Goal: Task Accomplishment & Management: Manage account settings

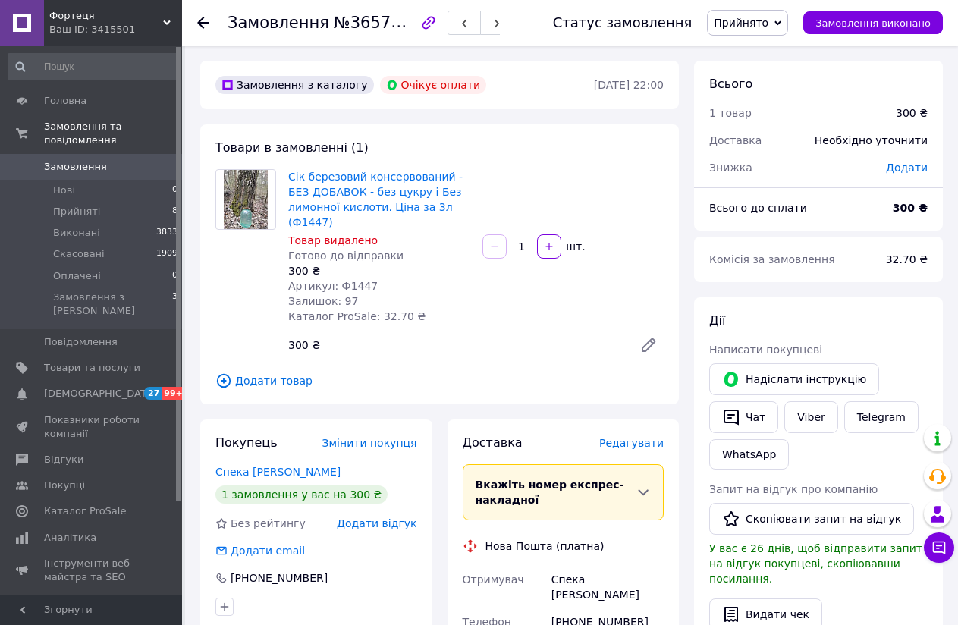
scroll to position [152, 0]
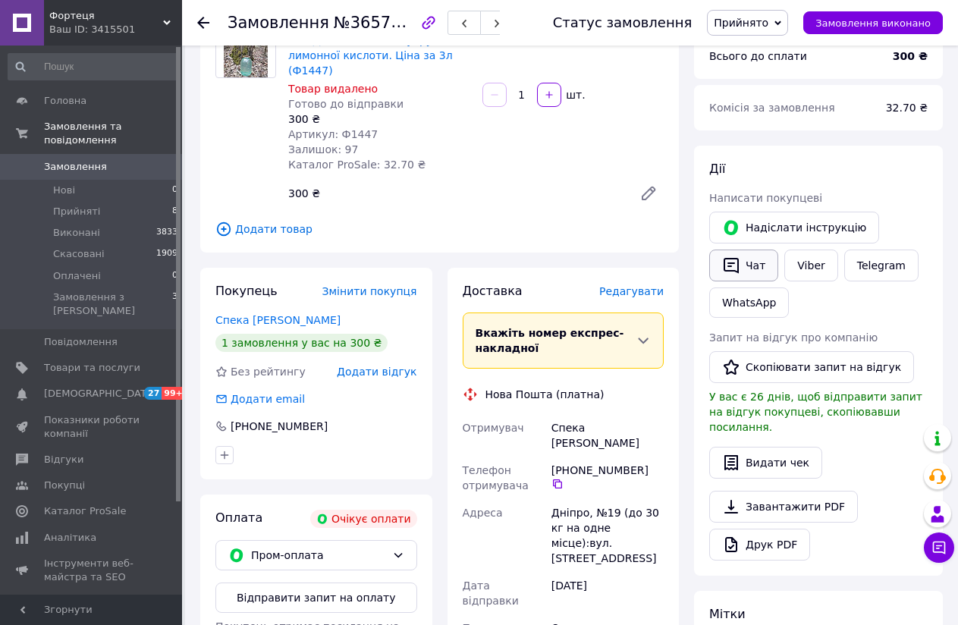
click at [752, 262] on button "Чат" at bounding box center [743, 266] width 69 height 32
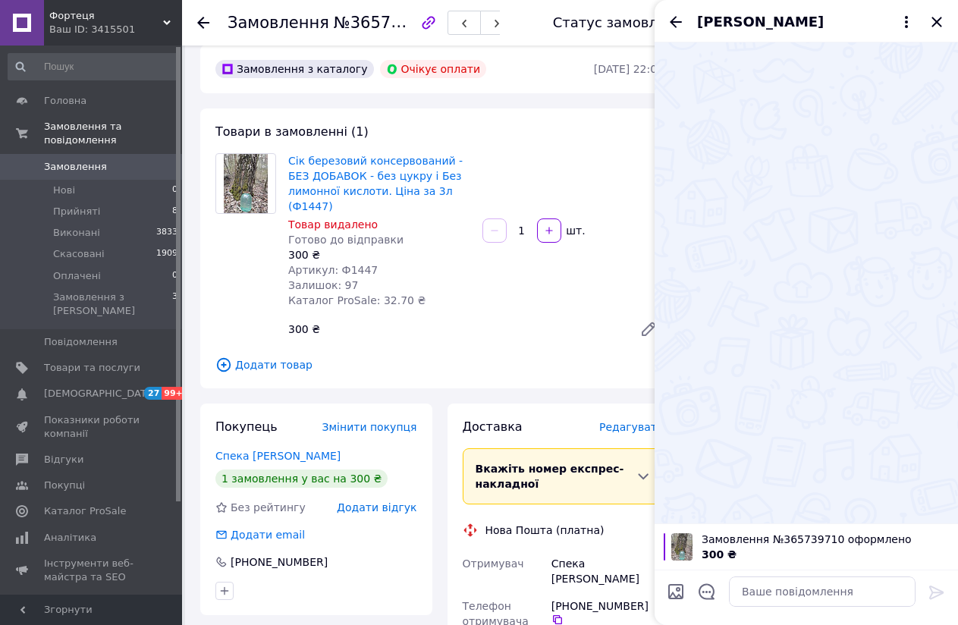
scroll to position [0, 0]
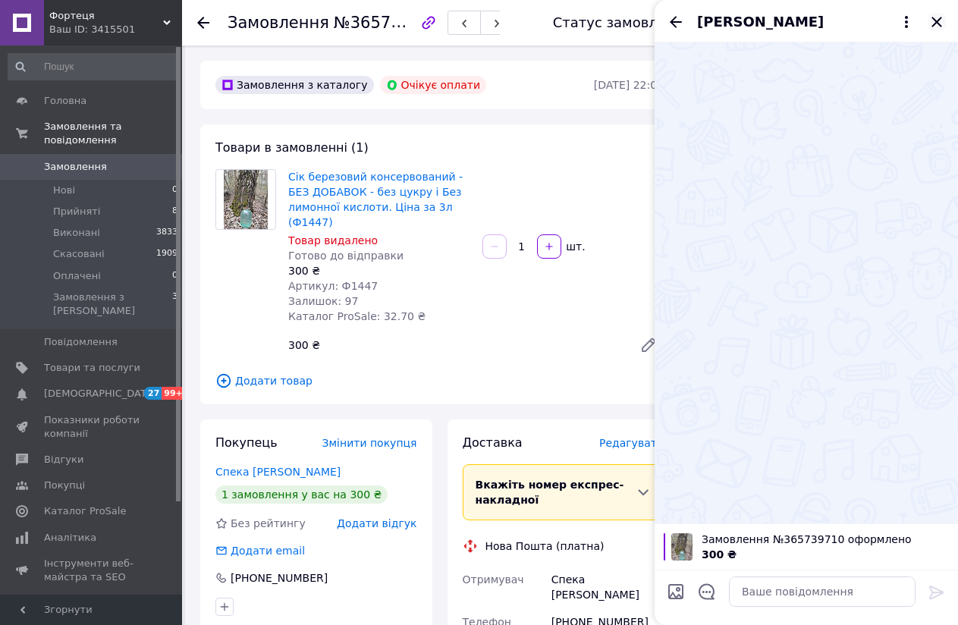
click at [938, 18] on icon "Закрити" at bounding box center [937, 22] width 18 height 18
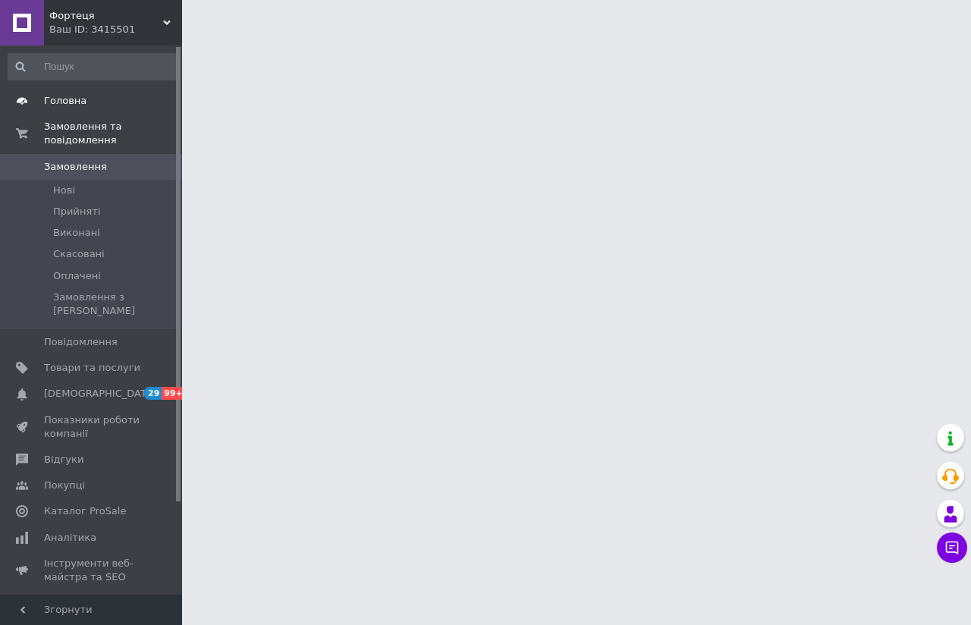
click at [62, 103] on span "Головна" at bounding box center [65, 101] width 42 height 14
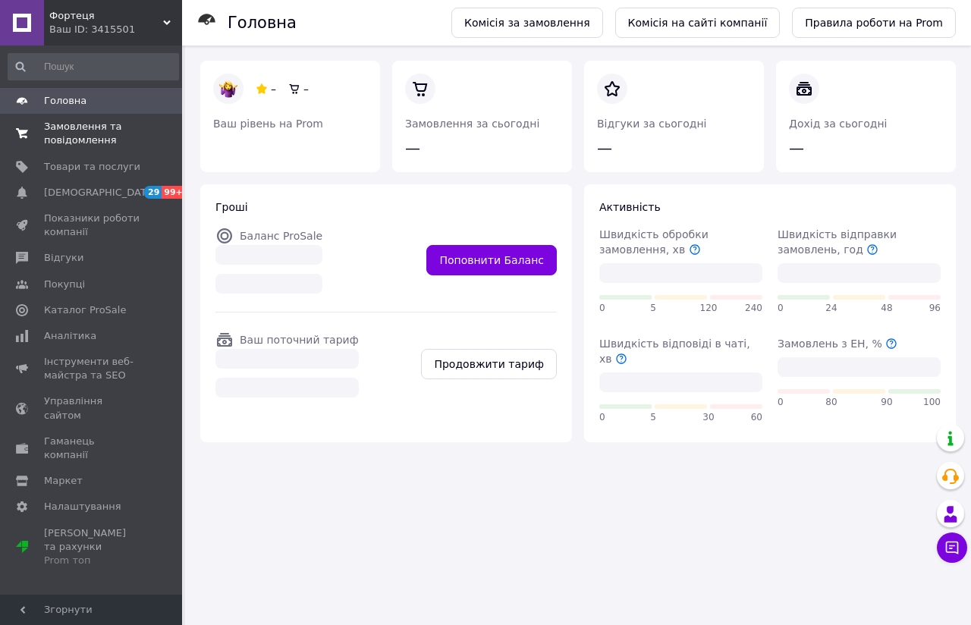
click at [62, 131] on span "Замовлення та повідомлення" at bounding box center [92, 133] width 96 height 27
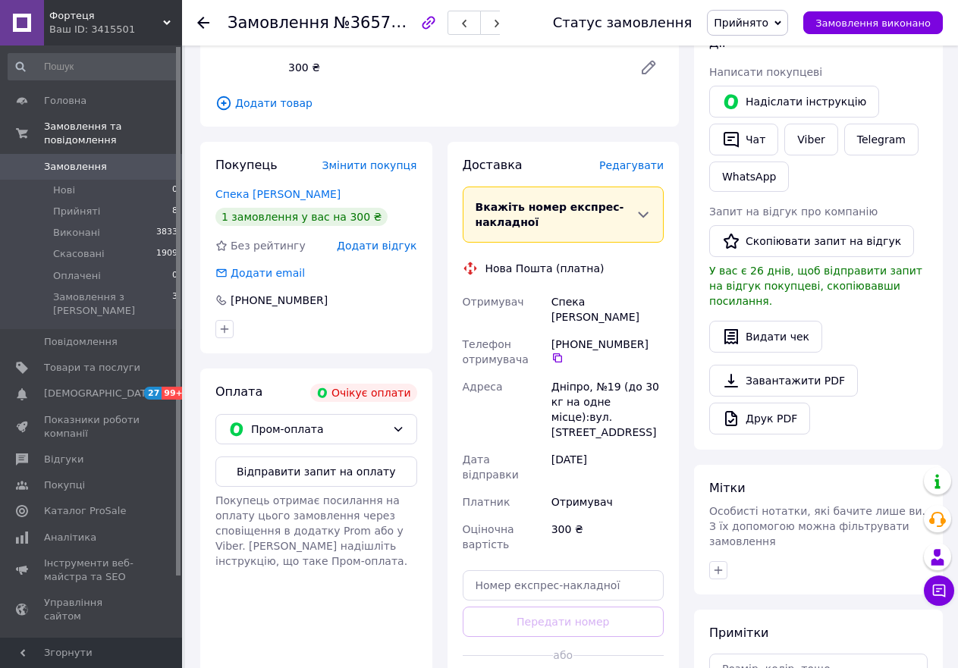
scroll to position [303, 0]
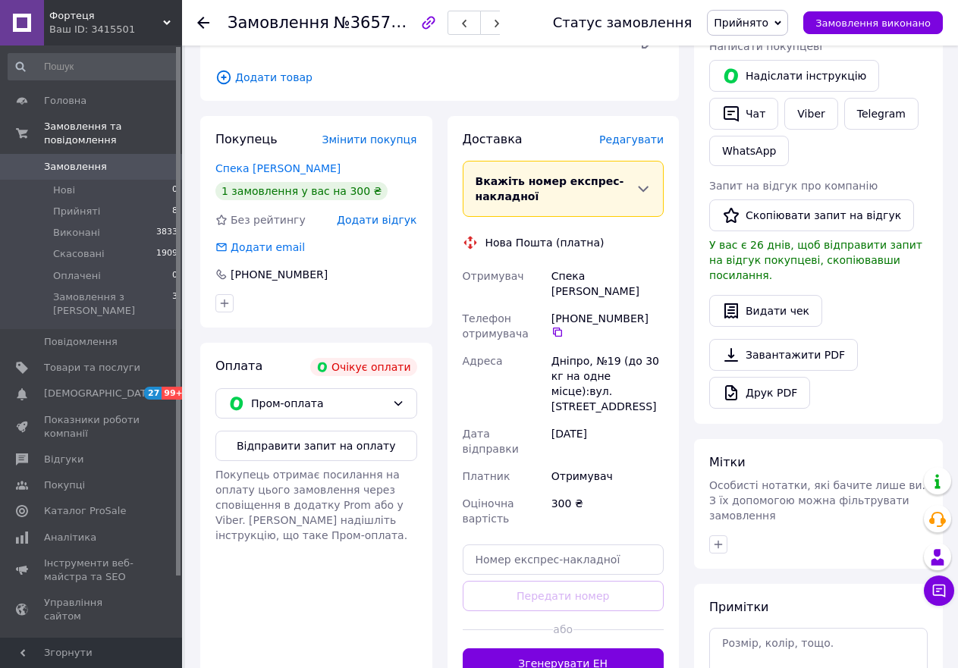
drag, startPoint x: 554, startPoint y: 289, endPoint x: 639, endPoint y: 285, distance: 84.3
click at [639, 311] on div "+380 97 390 80 49" at bounding box center [607, 324] width 112 height 27
click at [809, 108] on link "Viber" at bounding box center [810, 114] width 53 height 32
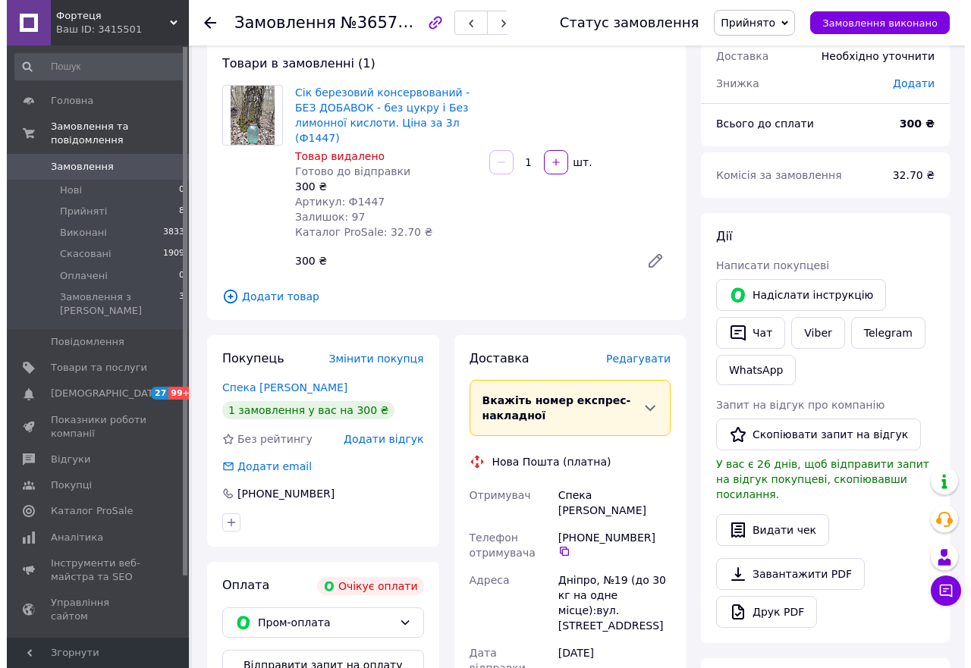
scroll to position [0, 0]
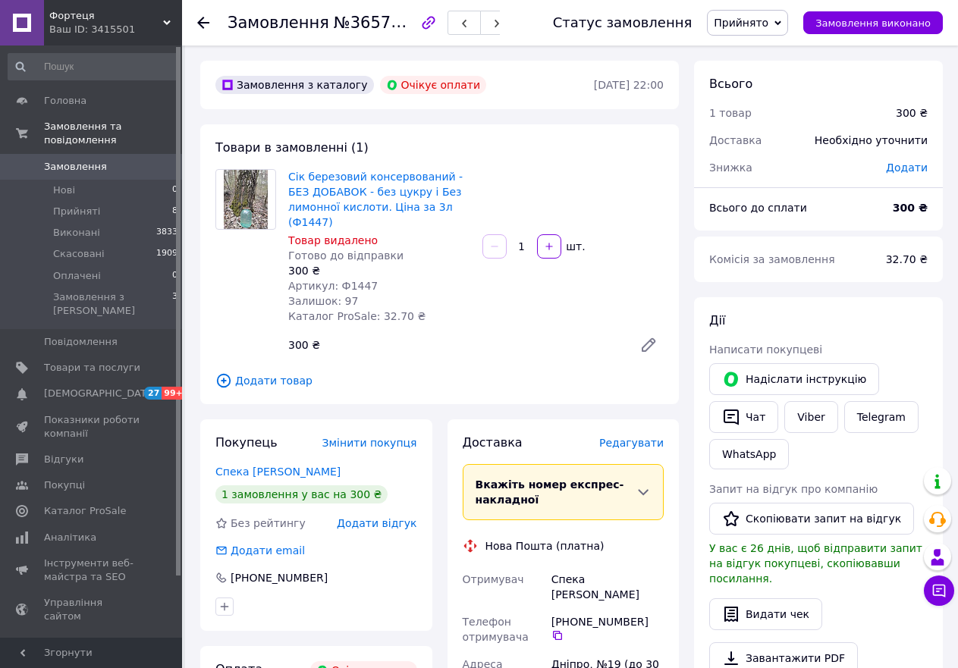
click at [787, 19] on span "Прийнято" at bounding box center [747, 23] width 81 height 26
click at [769, 73] on li "Скасовано" at bounding box center [748, 75] width 80 height 23
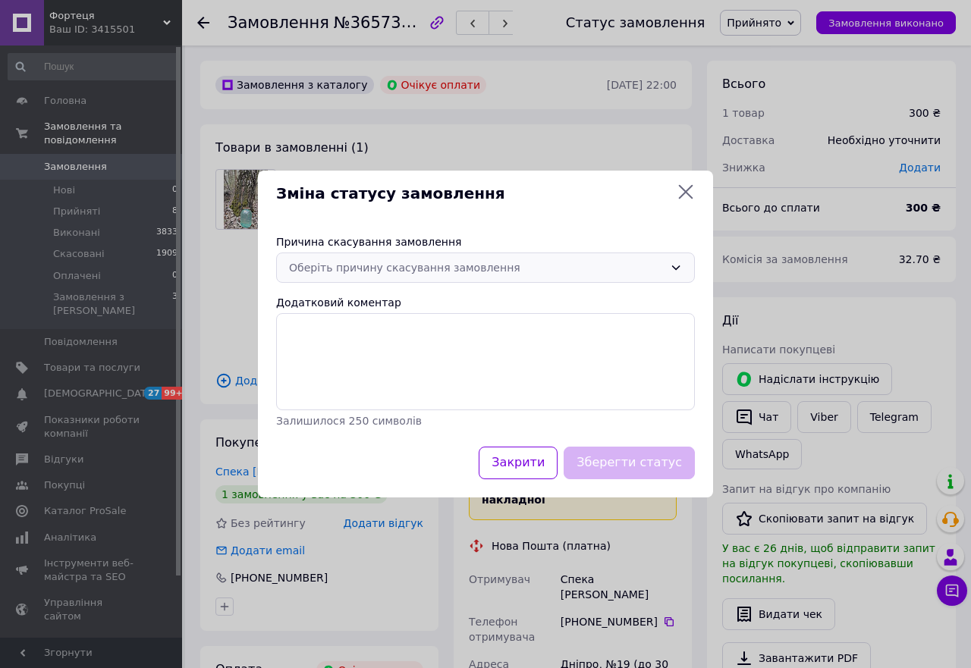
click at [633, 268] on div "Оберіть причину скасування замовлення" at bounding box center [476, 267] width 375 height 17
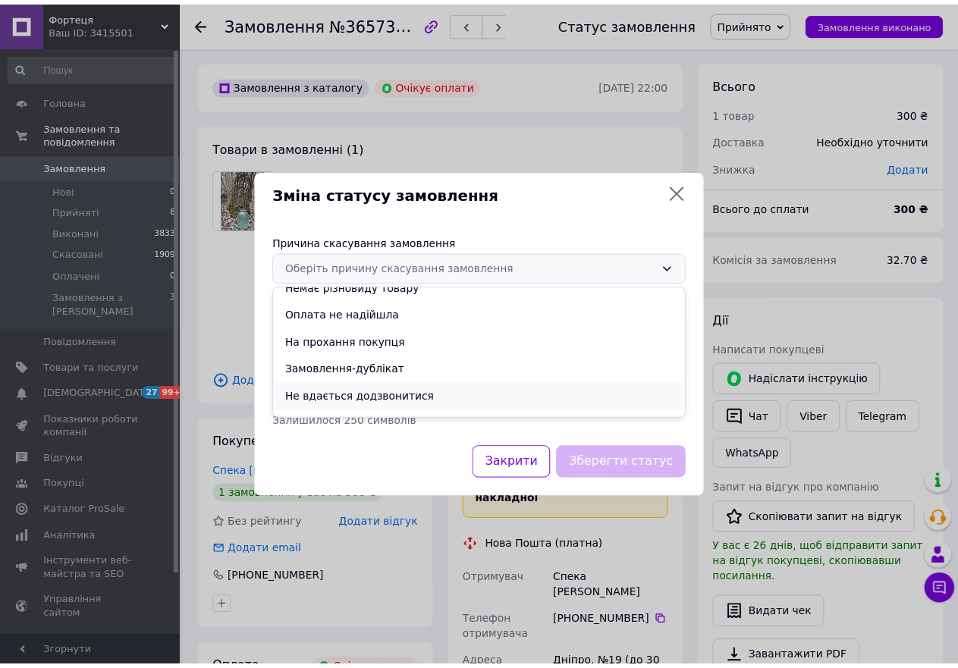
scroll to position [60, 0]
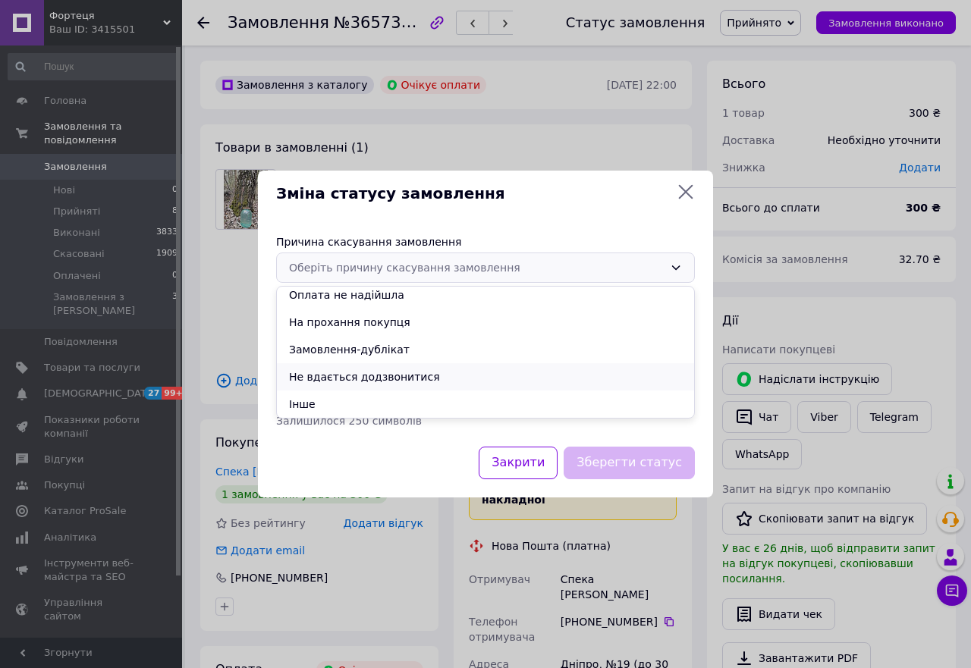
click at [429, 381] on li "Не вдається додзвонитися" at bounding box center [485, 376] width 417 height 27
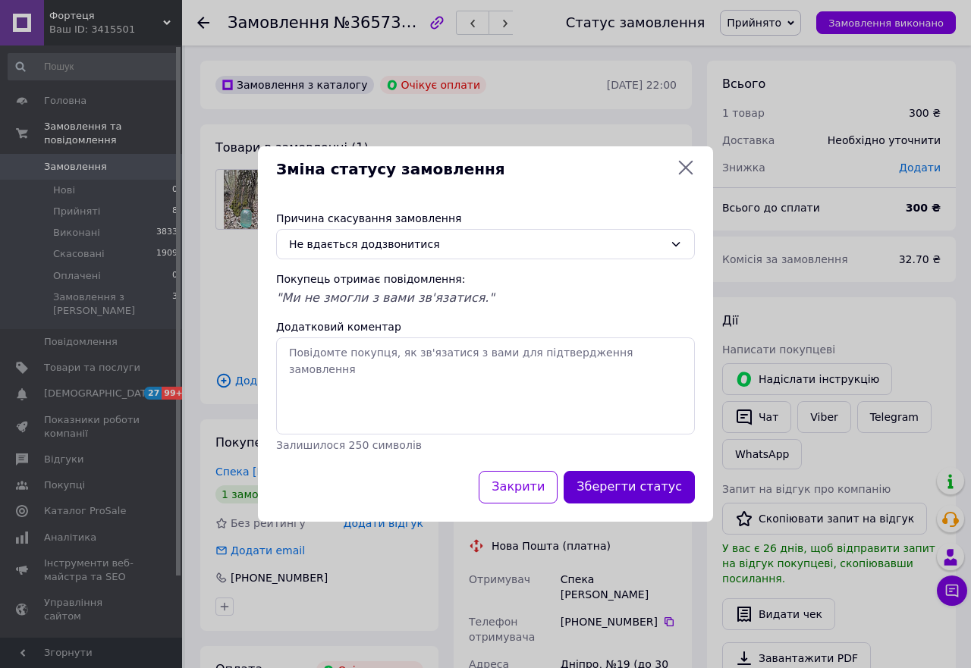
click at [630, 487] on button "Зберегти статус" at bounding box center [628, 487] width 131 height 33
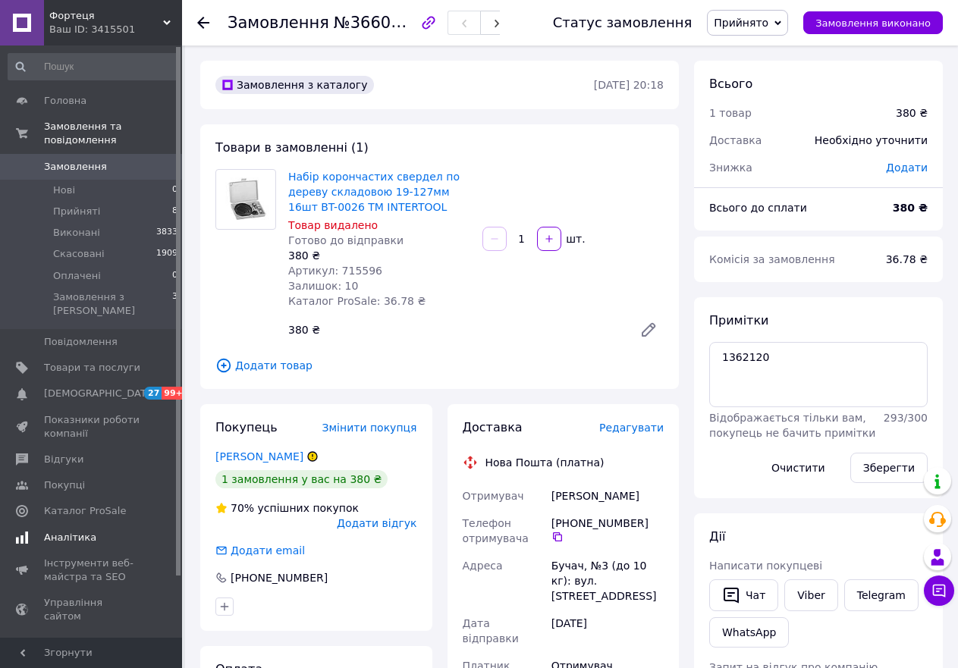
click at [68, 531] on span "Аналітика" at bounding box center [70, 538] width 52 height 14
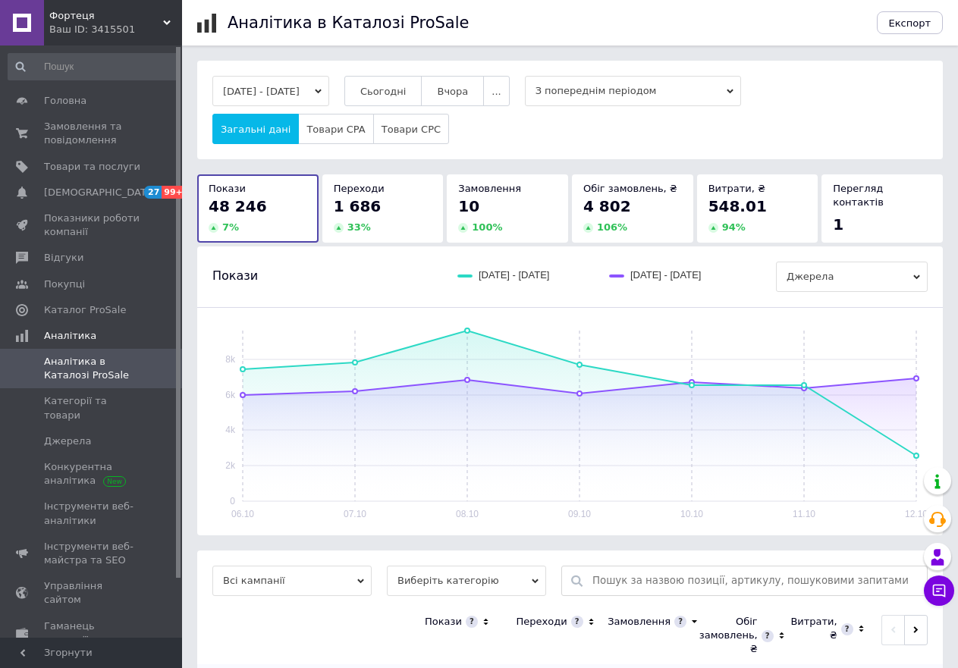
click at [157, 20] on span "Фортеця" at bounding box center [106, 16] width 114 height 14
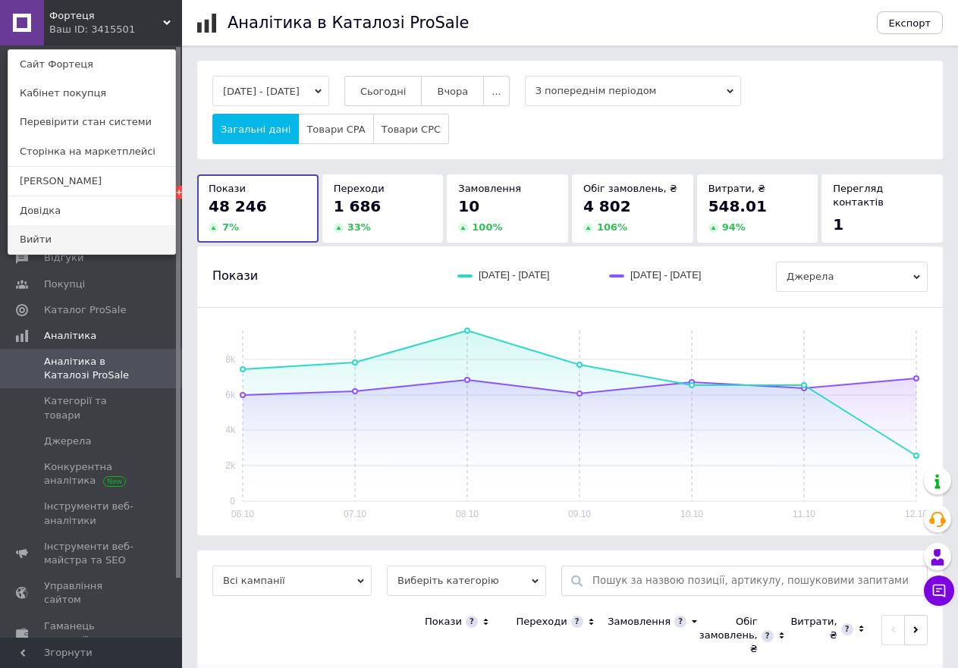
click at [69, 240] on link "Вийти" at bounding box center [91, 239] width 167 height 29
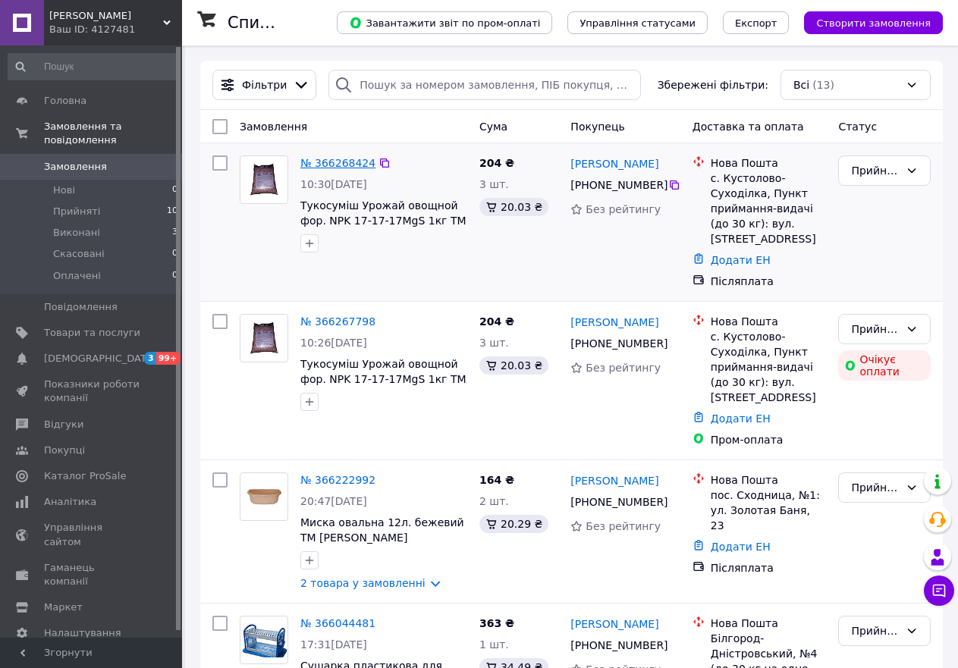
click at [336, 163] on link "№ 366268424" at bounding box center [337, 163] width 75 height 12
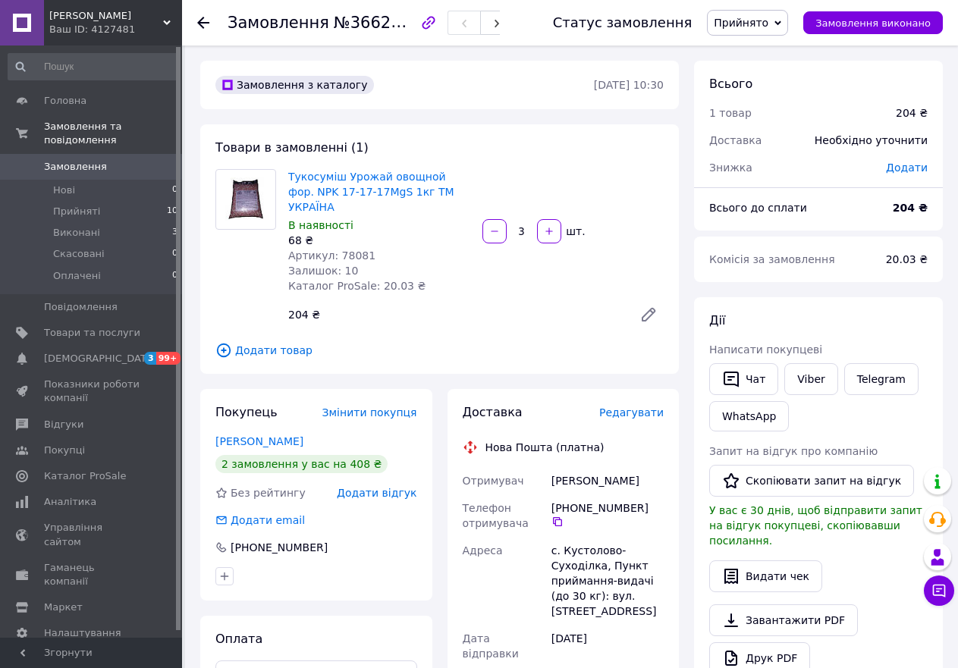
click at [350, 250] on span "Артикул: 78081" at bounding box center [331, 256] width 87 height 12
copy span "78081"
click at [77, 205] on span "Прийняті" at bounding box center [76, 212] width 47 height 14
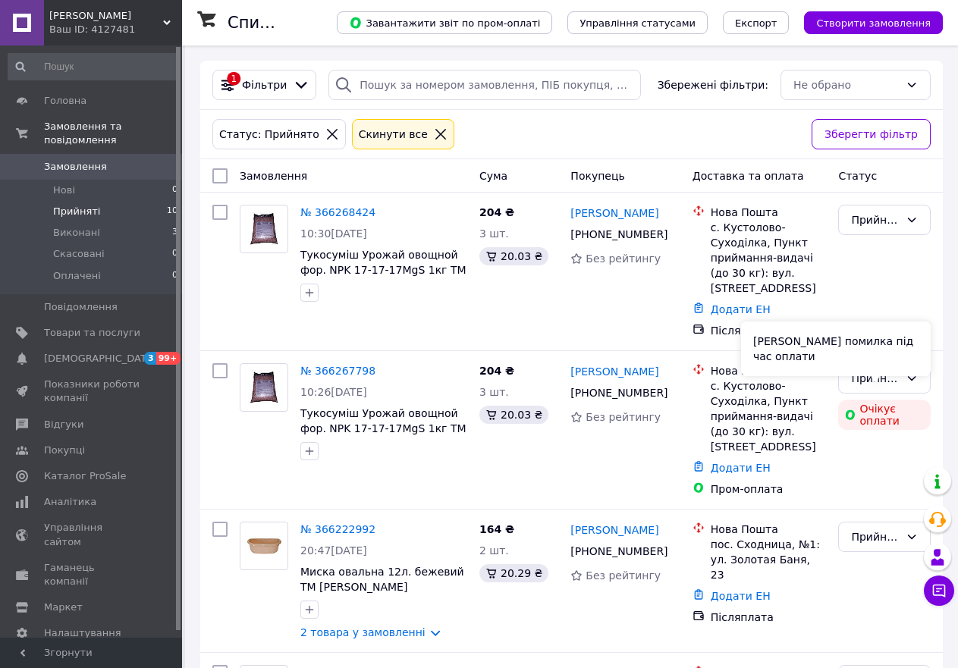
click at [907, 366] on div "Сталася помилка під час оплати" at bounding box center [836, 349] width 190 height 55
click at [905, 363] on div "Прийнято" at bounding box center [884, 378] width 93 height 30
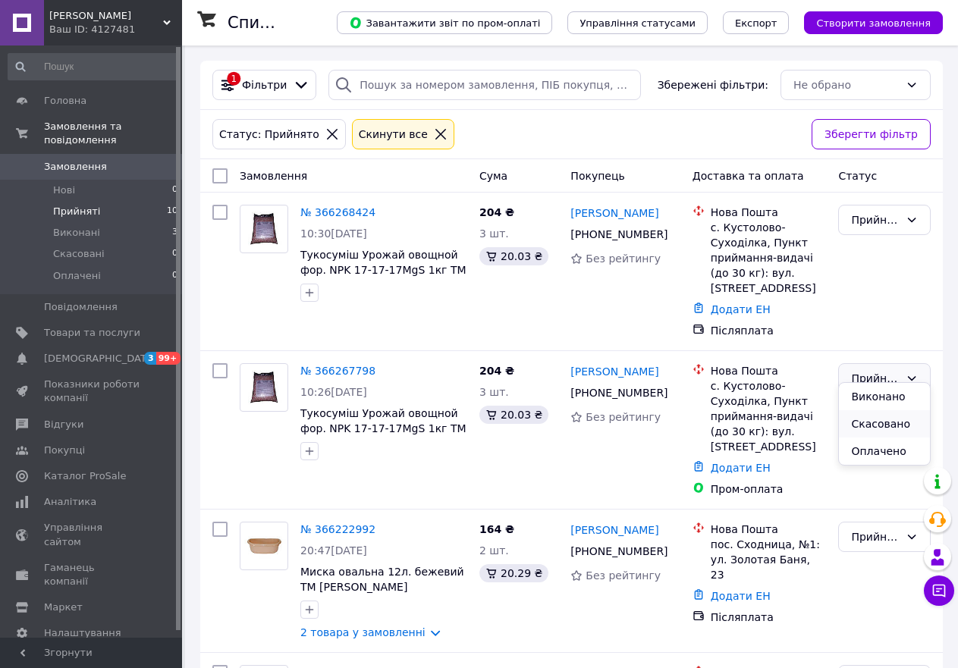
click at [894, 426] on li "Скасовано" at bounding box center [884, 423] width 91 height 27
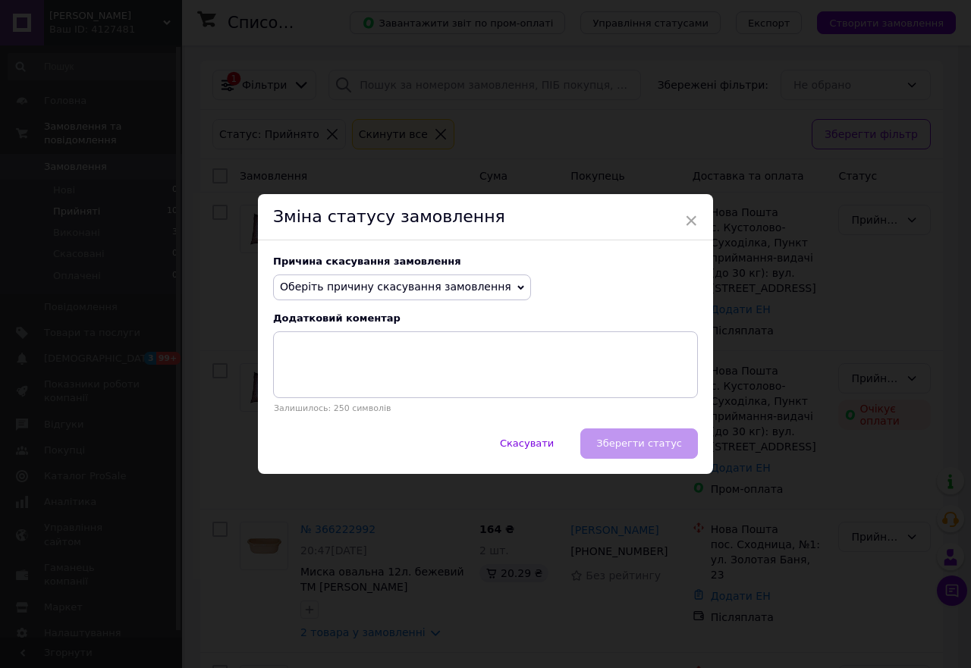
click at [401, 278] on span "Оберіть причину скасування замовлення" at bounding box center [402, 288] width 258 height 26
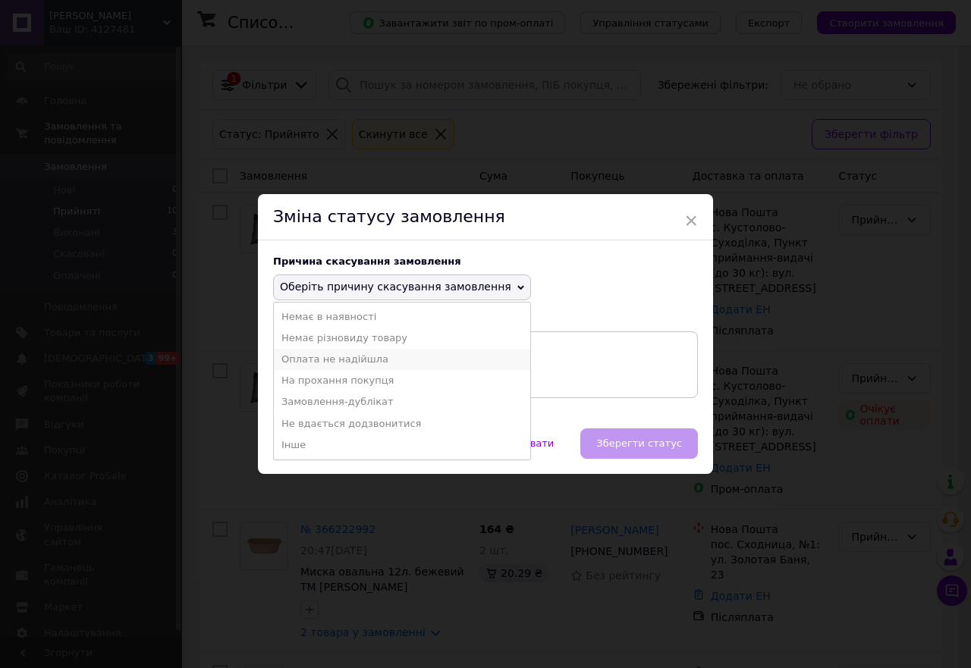
click at [350, 362] on li "Оплата не надійшла" at bounding box center [402, 359] width 256 height 21
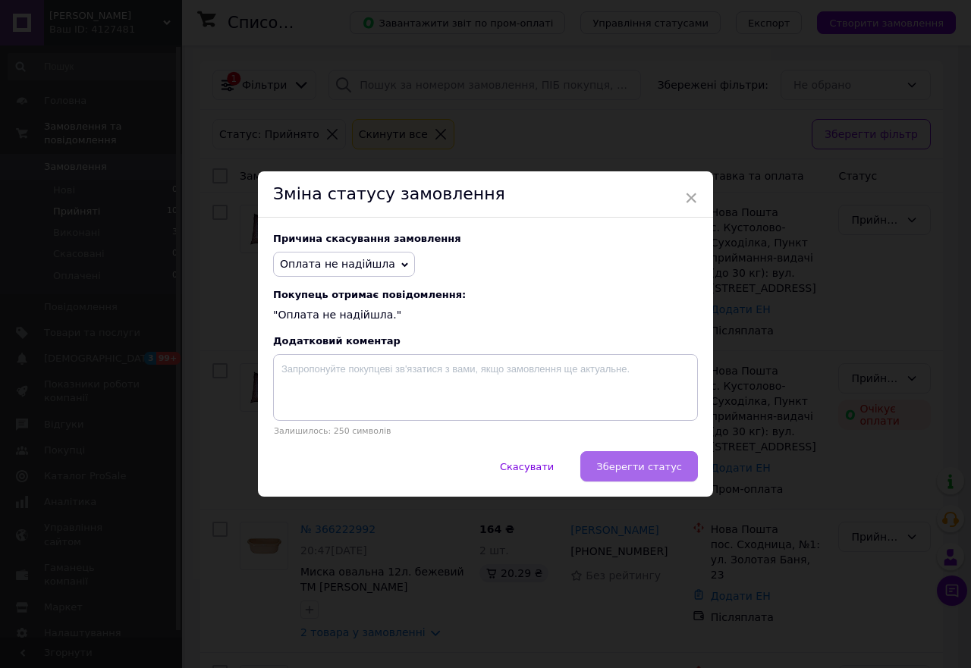
click at [665, 469] on span "Зберегти статус" at bounding box center [639, 466] width 86 height 11
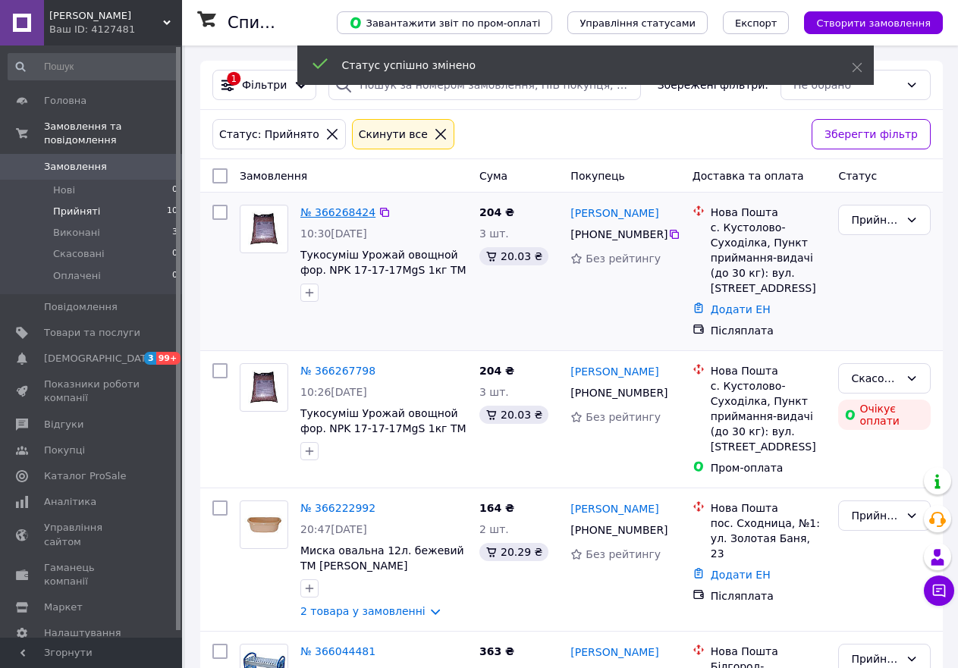
click at [331, 215] on link "№ 366268424" at bounding box center [337, 212] width 75 height 12
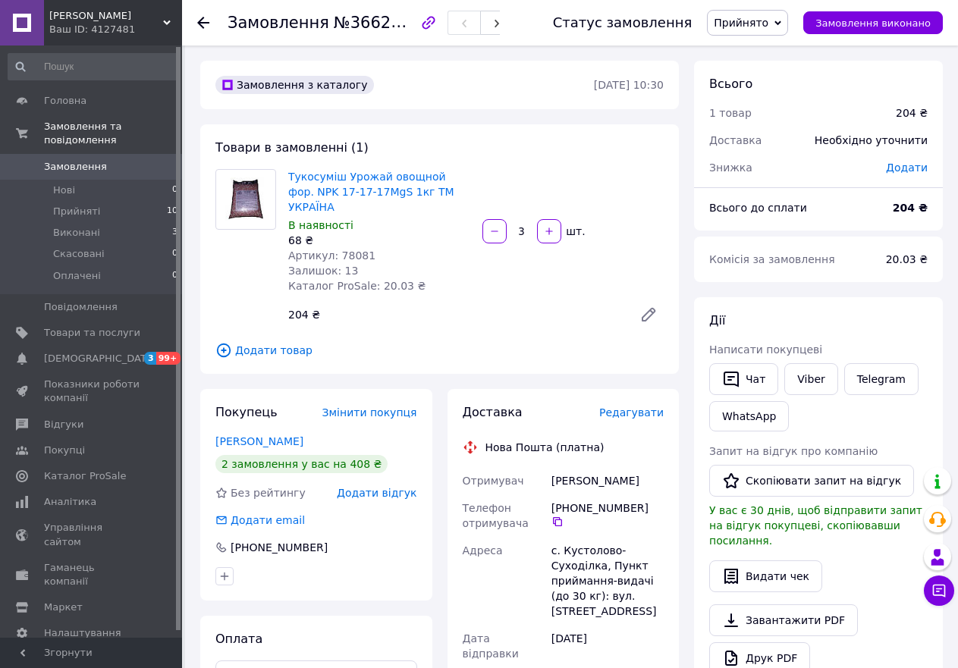
click at [344, 250] on span "Артикул: 78081" at bounding box center [331, 256] width 87 height 12
copy span "78081"
drag, startPoint x: 548, startPoint y: 466, endPoint x: 650, endPoint y: 466, distance: 101.6
click at [650, 467] on div "Ярошенко Павло" at bounding box center [607, 480] width 118 height 27
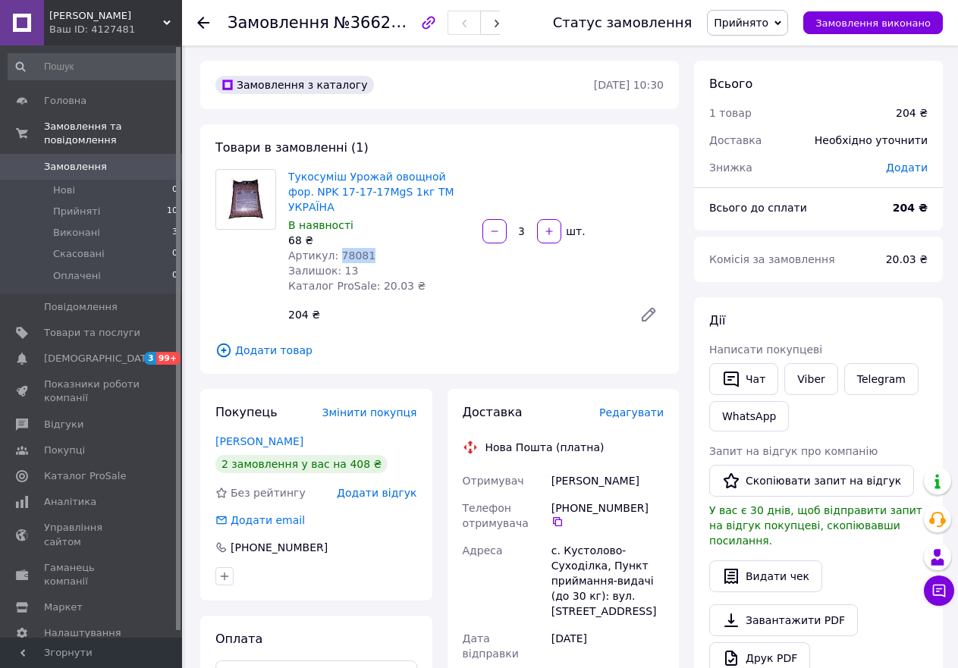
copy div "Ярошенко Павло"
click at [562, 517] on icon at bounding box center [557, 521] width 9 height 9
click at [576, 537] on div "с. Кустолово-Суходілка, Пункт приймання-видачі (до 30 кг): вул. Лісна, 1" at bounding box center [607, 581] width 118 height 88
copy div "Кустолово-Суходілка"
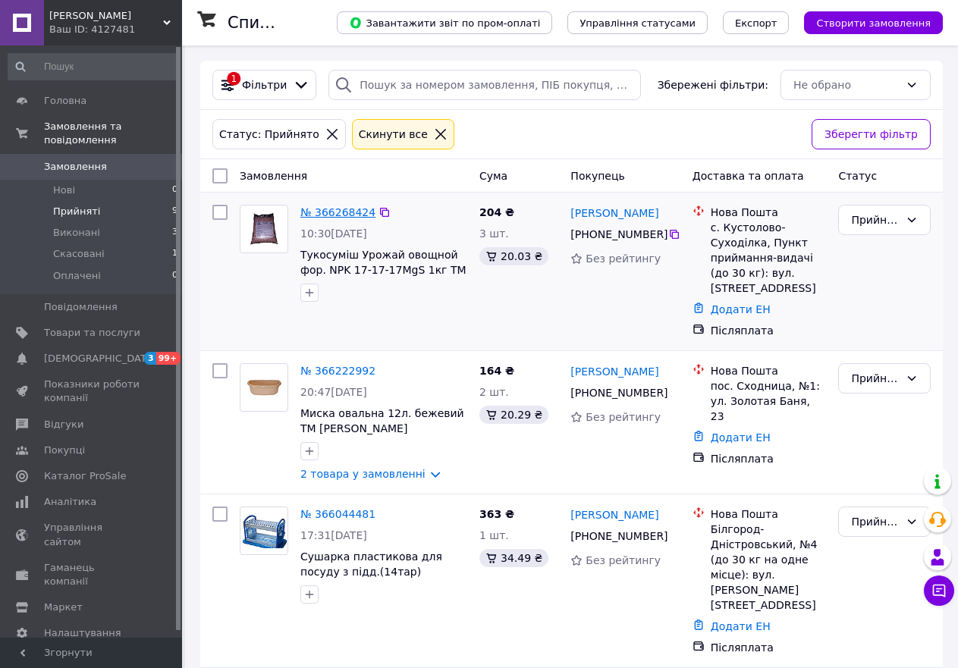
click at [348, 215] on link "№ 366268424" at bounding box center [337, 212] width 75 height 12
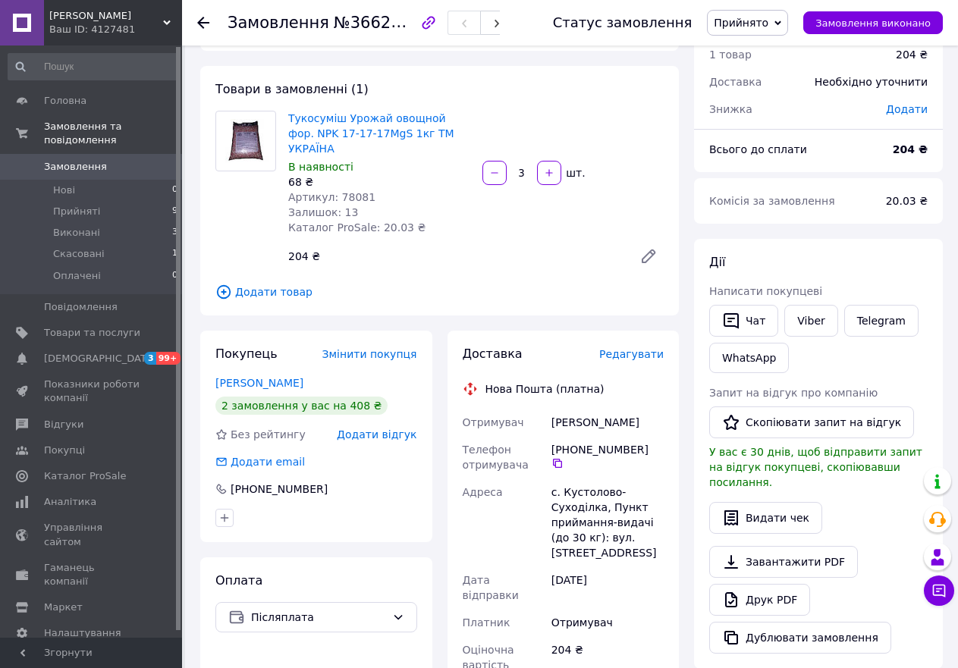
scroll to position [303, 0]
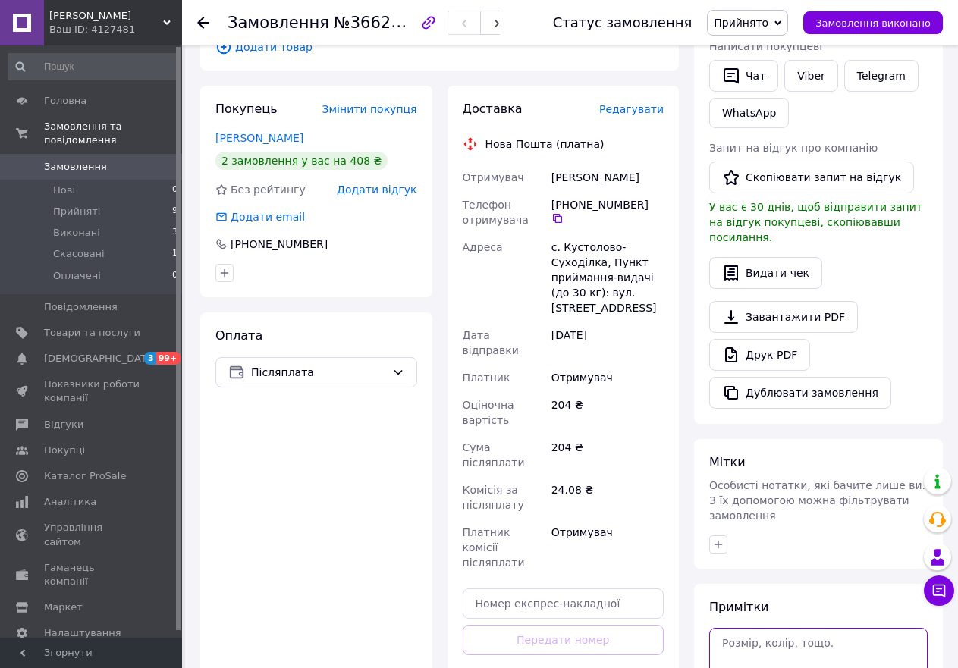
click at [771, 628] on textarea at bounding box center [818, 660] width 218 height 65
paste textarea "1363123"
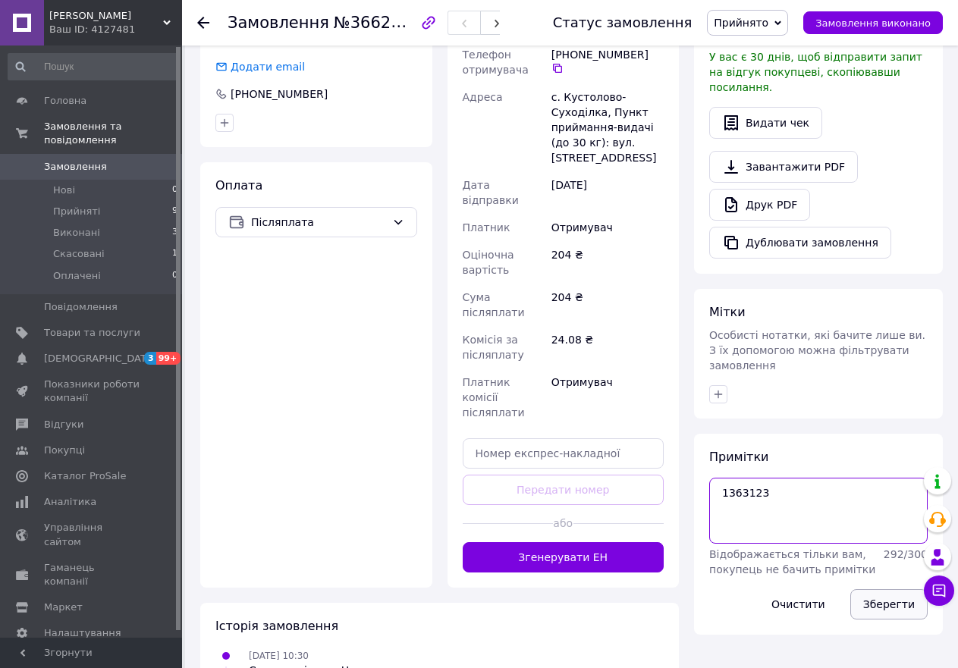
scroll to position [454, 0]
type textarea "1363123"
click at [893, 589] on button "Зберегти" at bounding box center [888, 604] width 77 height 30
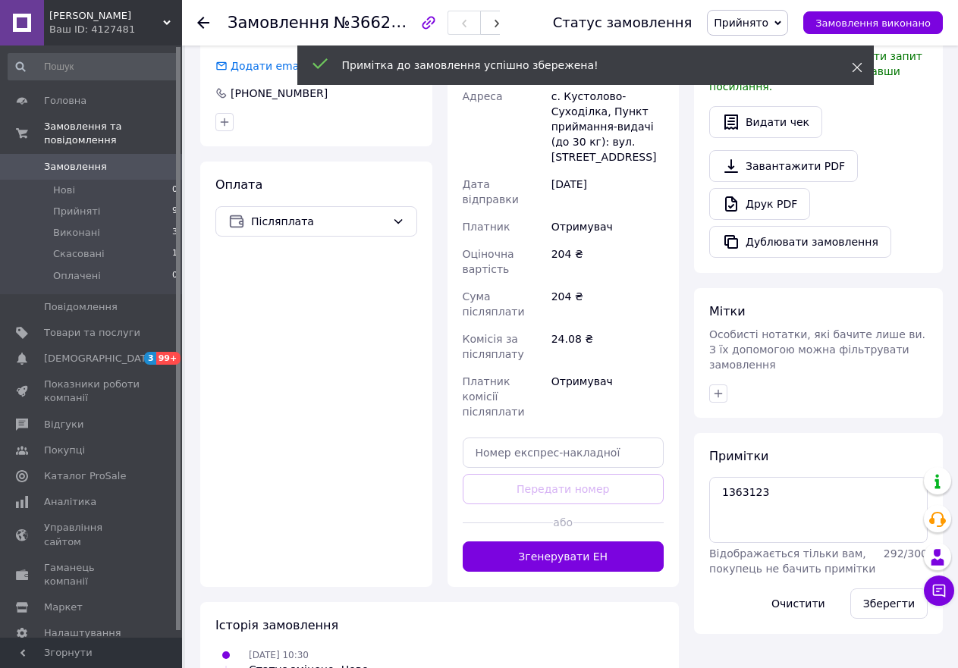
click at [855, 69] on use at bounding box center [857, 68] width 10 height 10
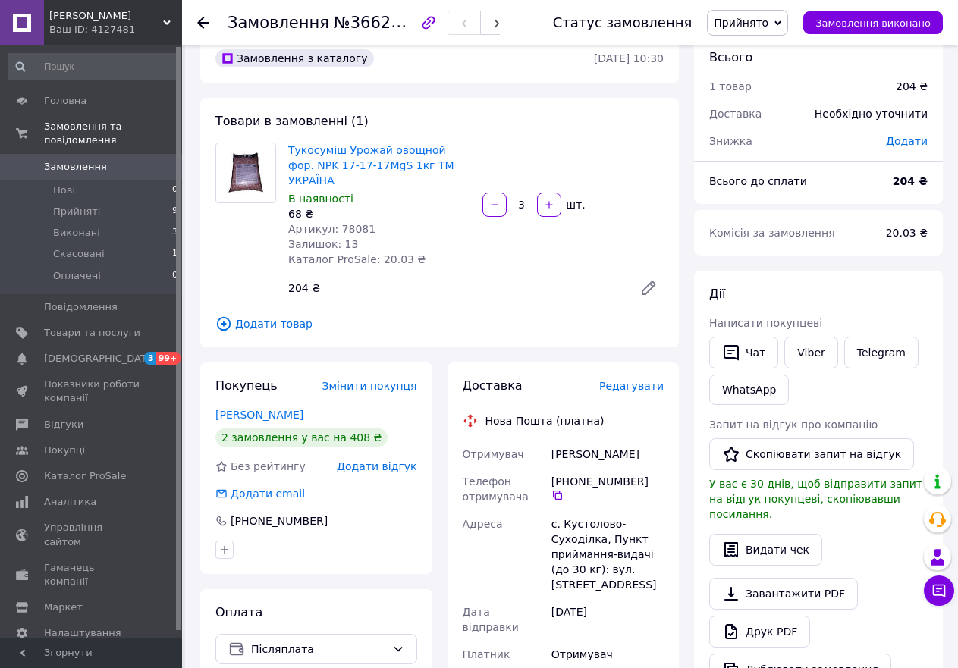
scroll to position [0, 0]
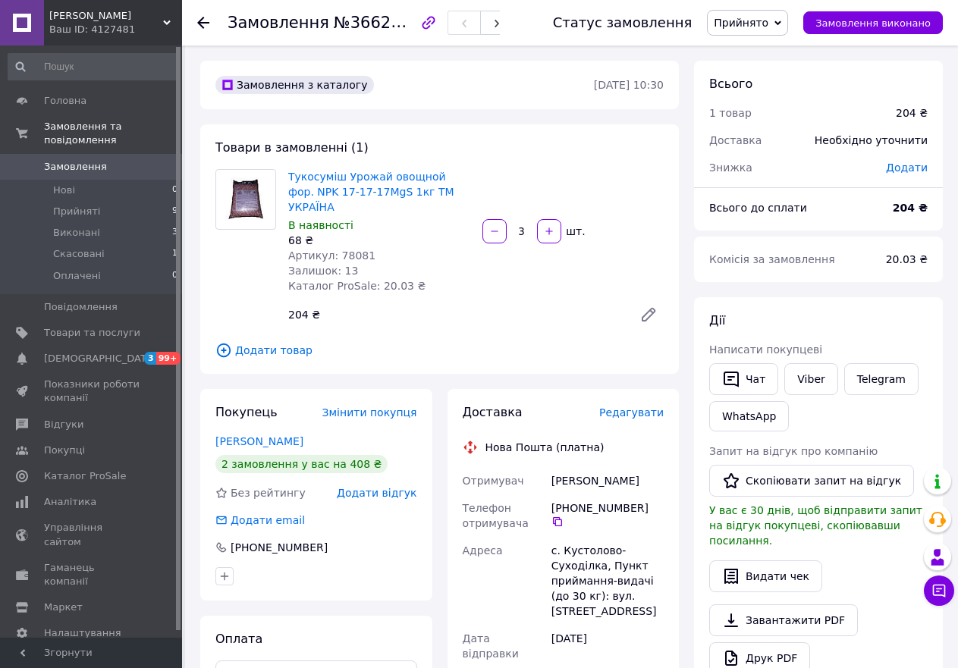
click at [204, 18] on icon at bounding box center [203, 23] width 12 height 12
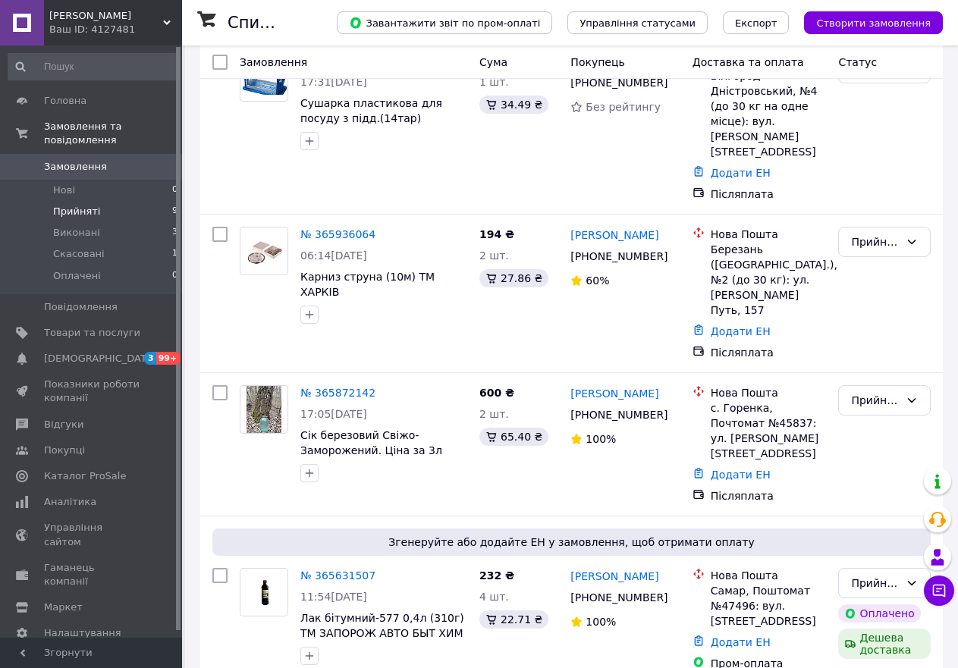
scroll to position [455, 0]
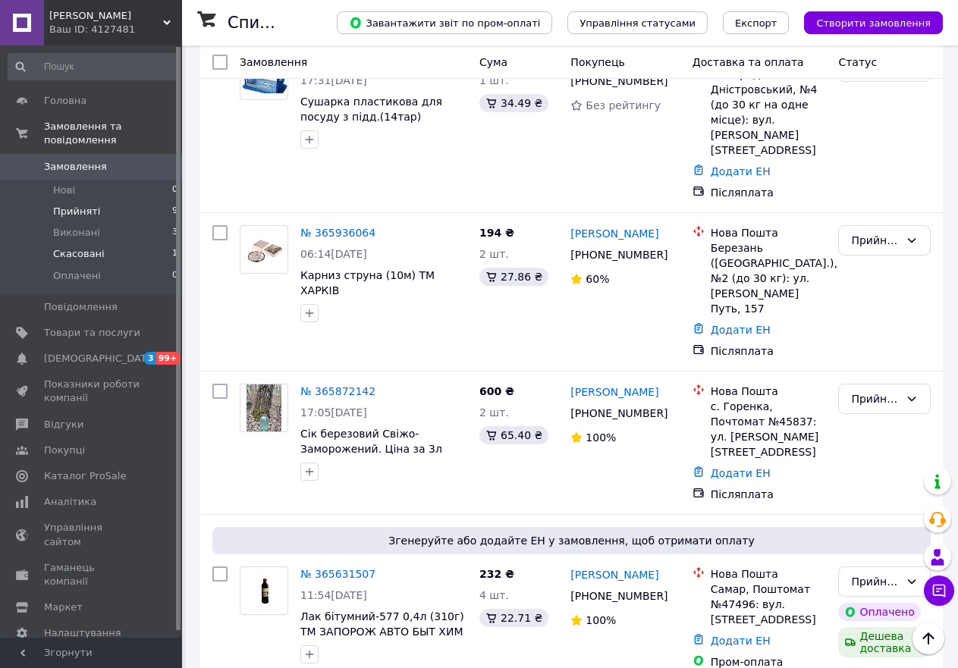
click at [86, 247] on span "Скасовані" at bounding box center [79, 254] width 52 height 14
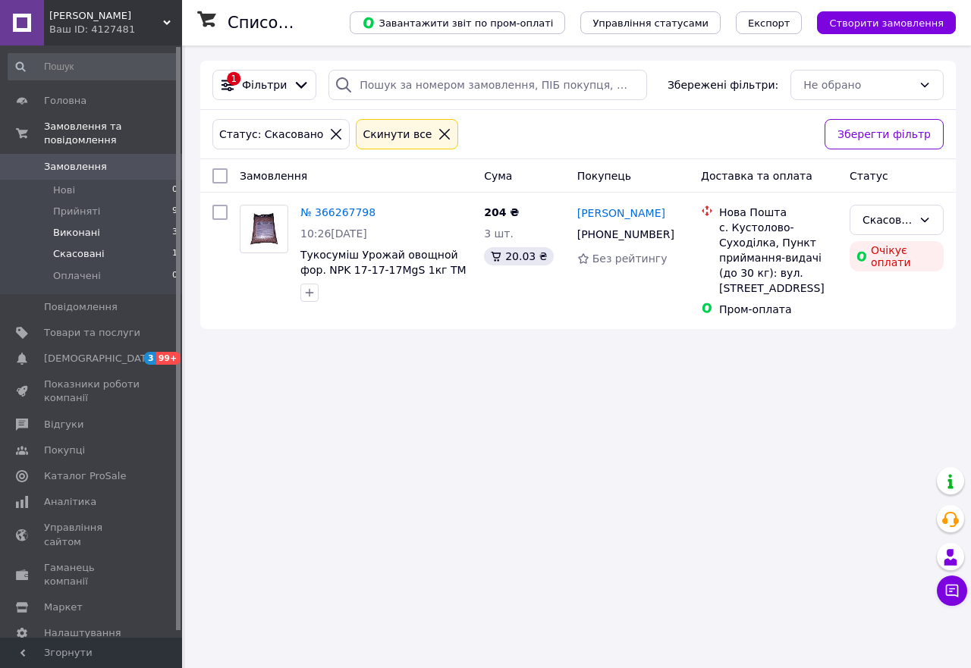
click at [83, 226] on span "Виконані" at bounding box center [76, 233] width 47 height 14
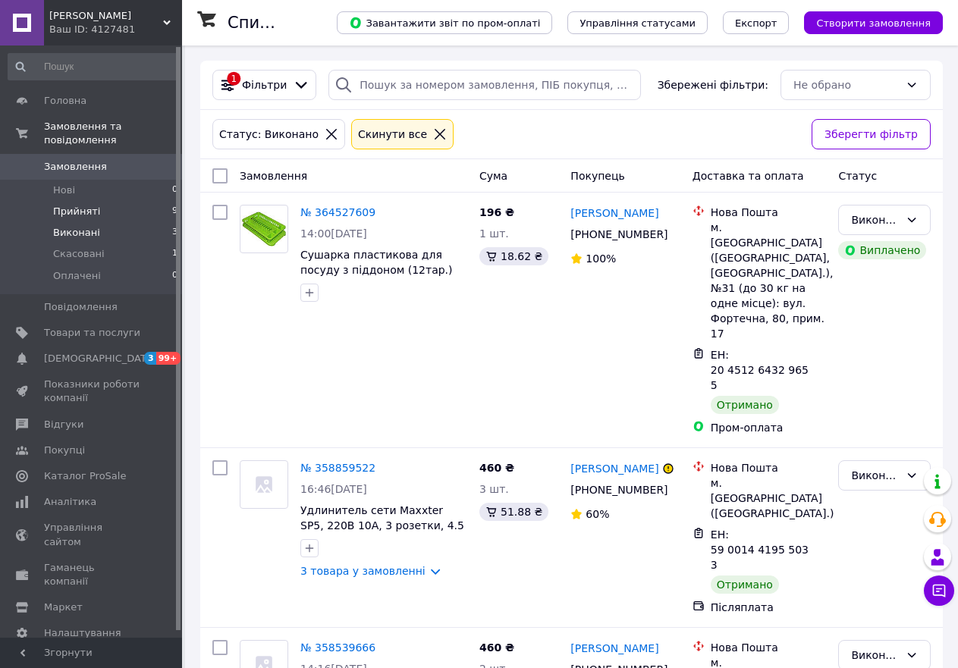
click at [91, 205] on span "Прийняті" at bounding box center [76, 212] width 47 height 14
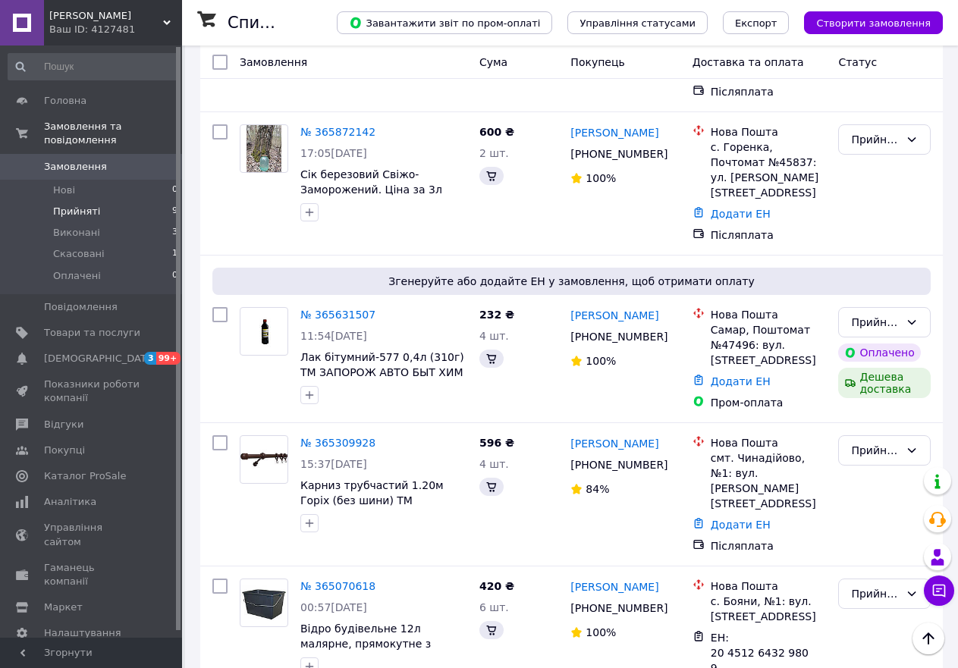
scroll to position [830, 0]
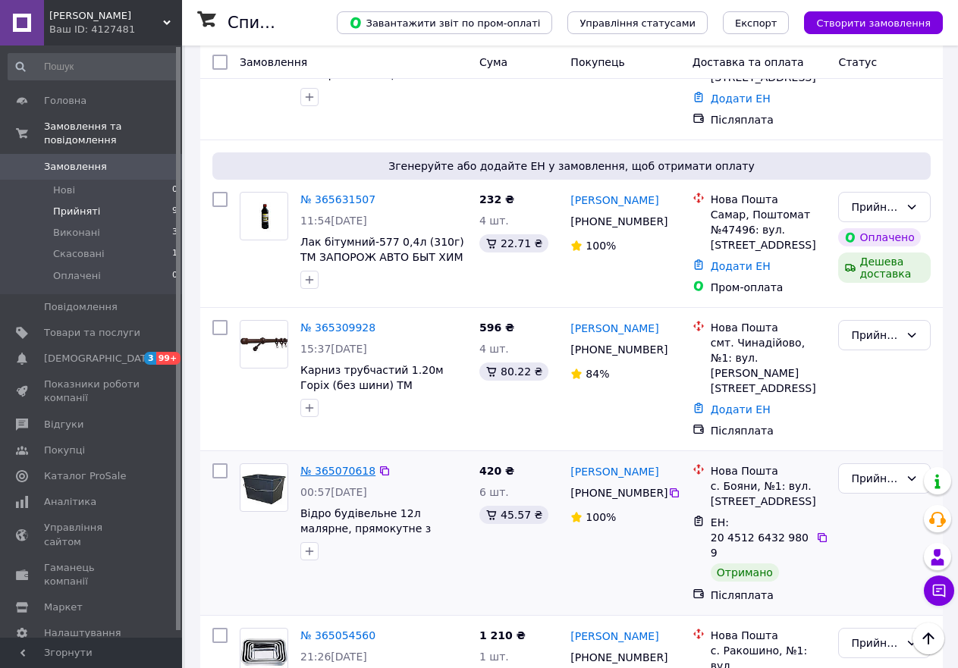
drag, startPoint x: 335, startPoint y: 375, endPoint x: 353, endPoint y: 380, distance: 18.2
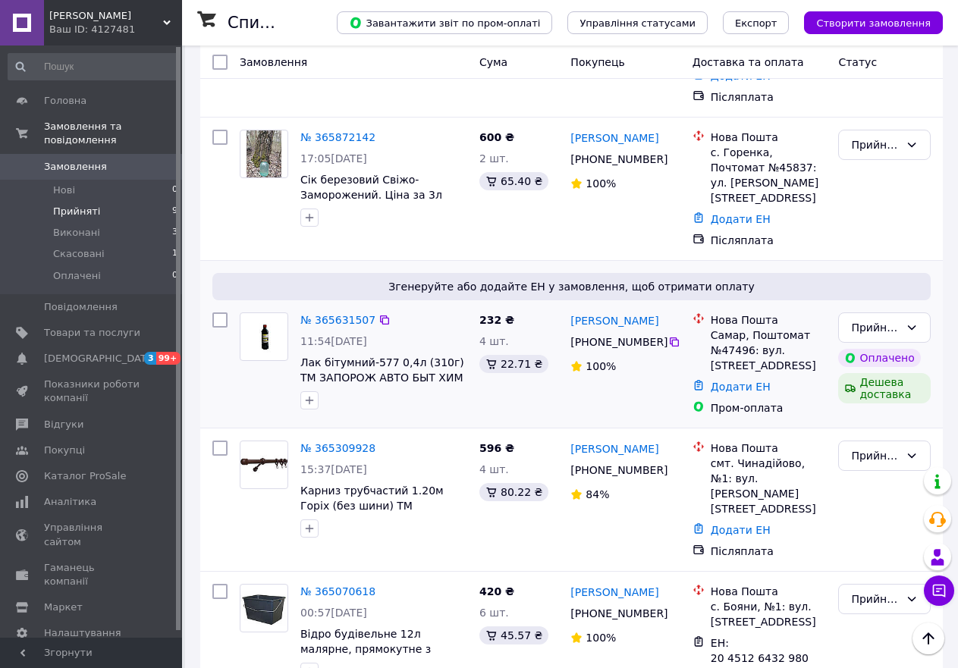
scroll to position [678, 0]
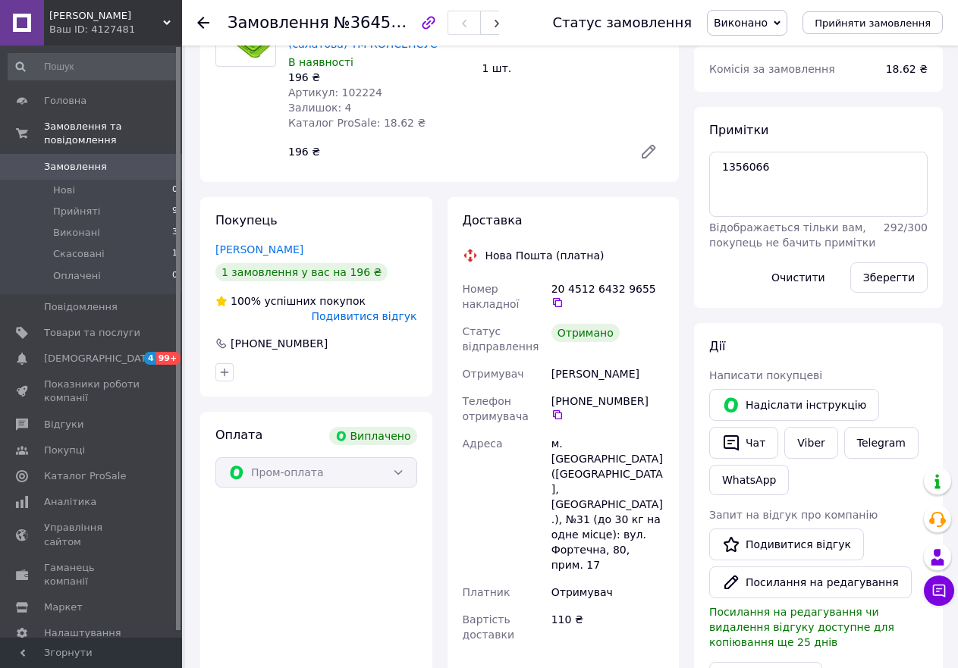
scroll to position [228, 0]
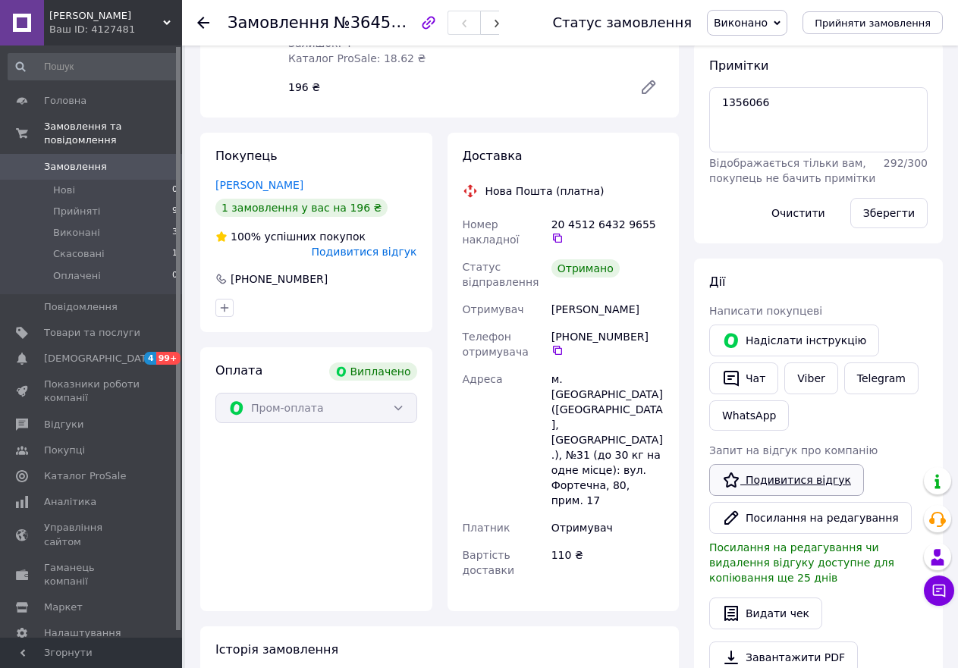
click at [780, 479] on link "Подивитися відгук" at bounding box center [786, 480] width 155 height 32
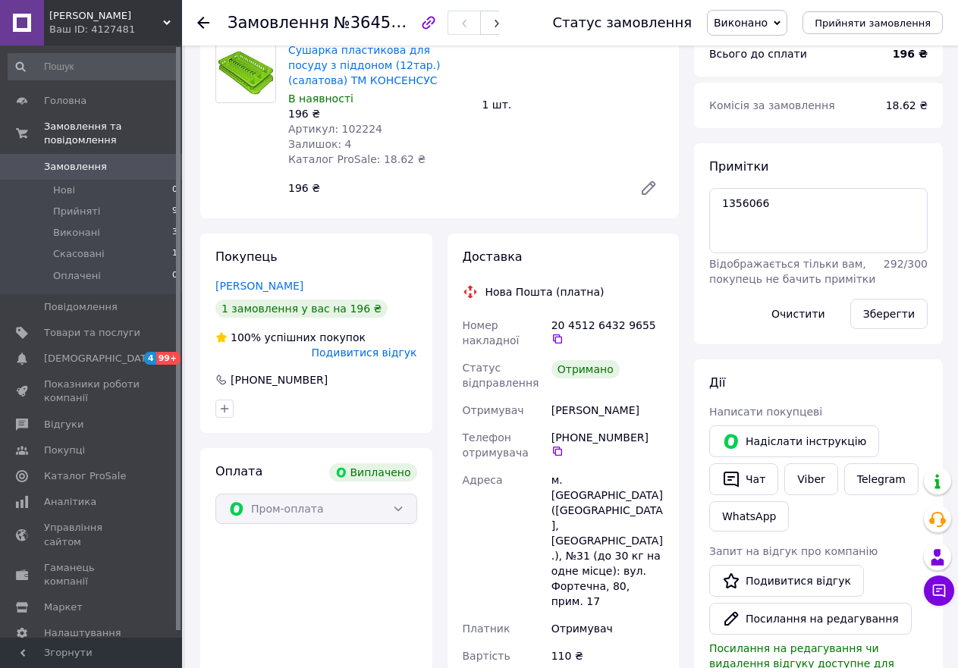
scroll to position [0, 0]
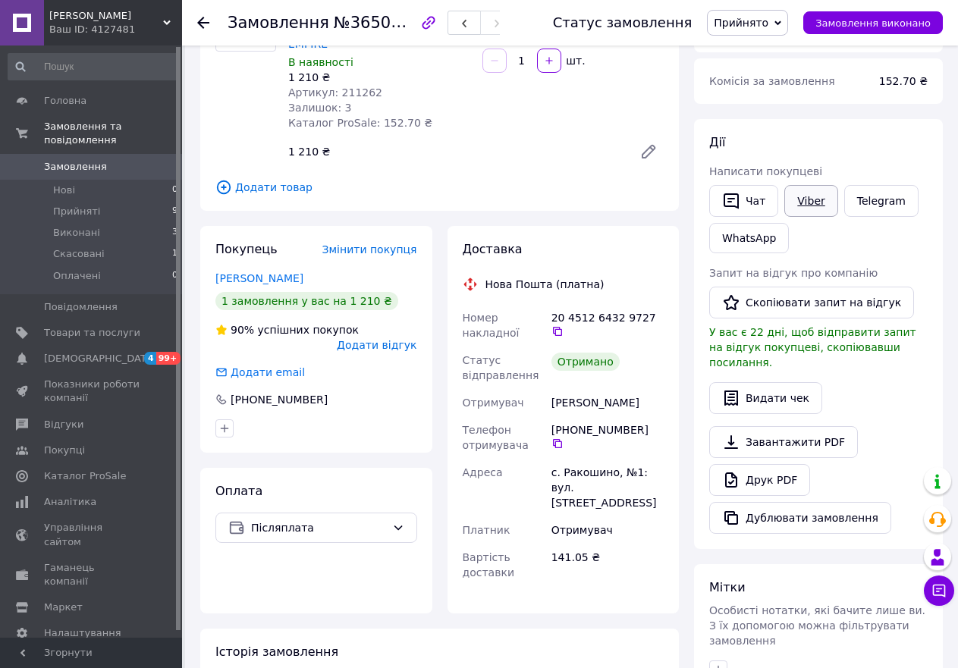
scroll to position [152, 0]
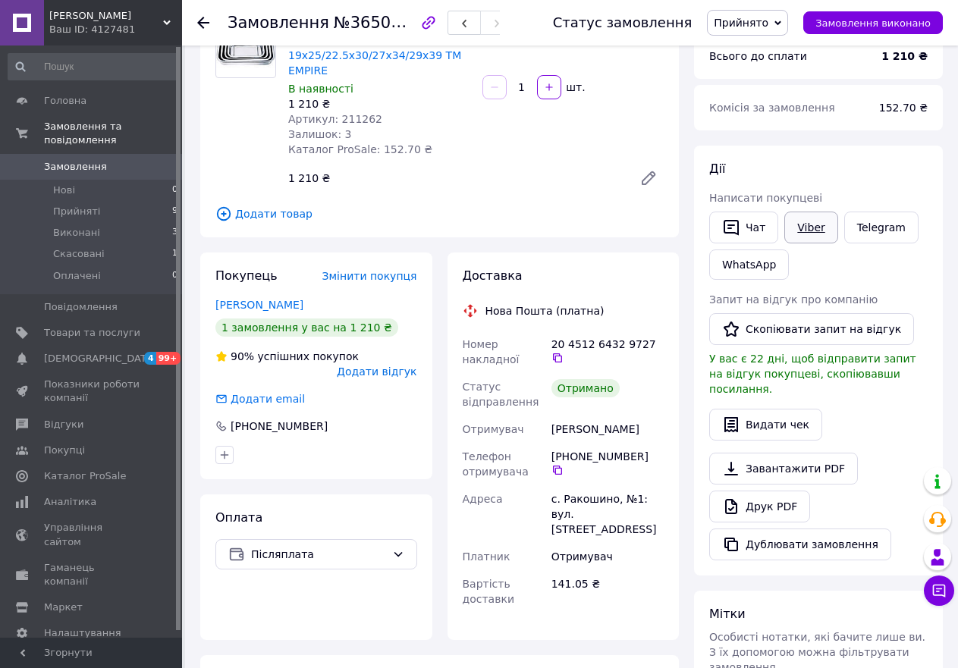
click at [803, 220] on link "Viber" at bounding box center [810, 228] width 53 height 32
click at [808, 228] on link "Viber" at bounding box center [810, 228] width 53 height 32
click at [820, 338] on button "Скопіювати запит на відгук" at bounding box center [811, 329] width 205 height 32
click at [377, 366] on span "Додати відгук" at bounding box center [377, 372] width 80 height 12
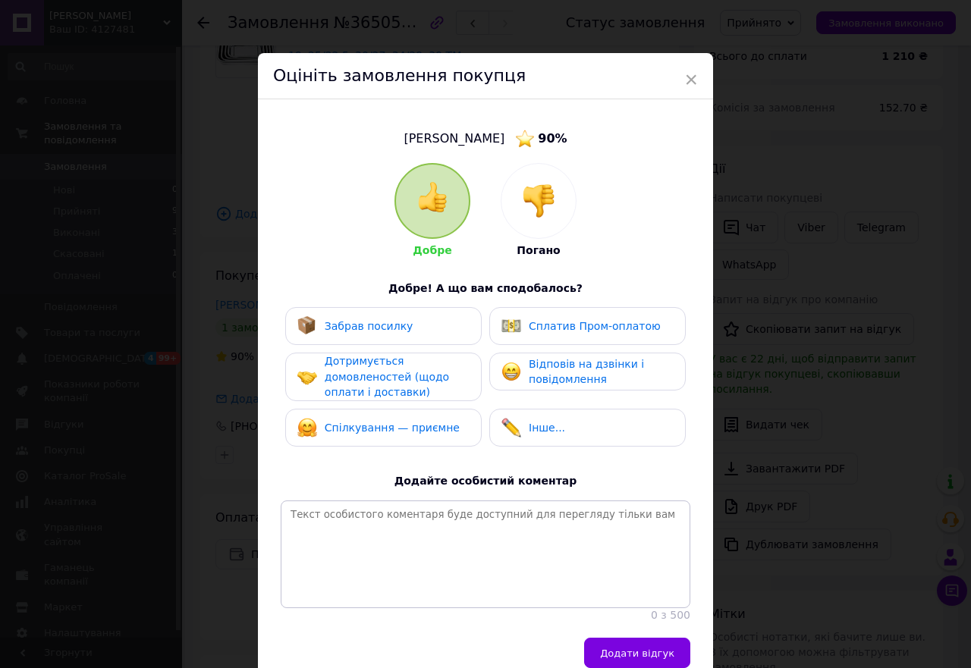
click at [384, 313] on div "Забрав посилку" at bounding box center [383, 326] width 196 height 38
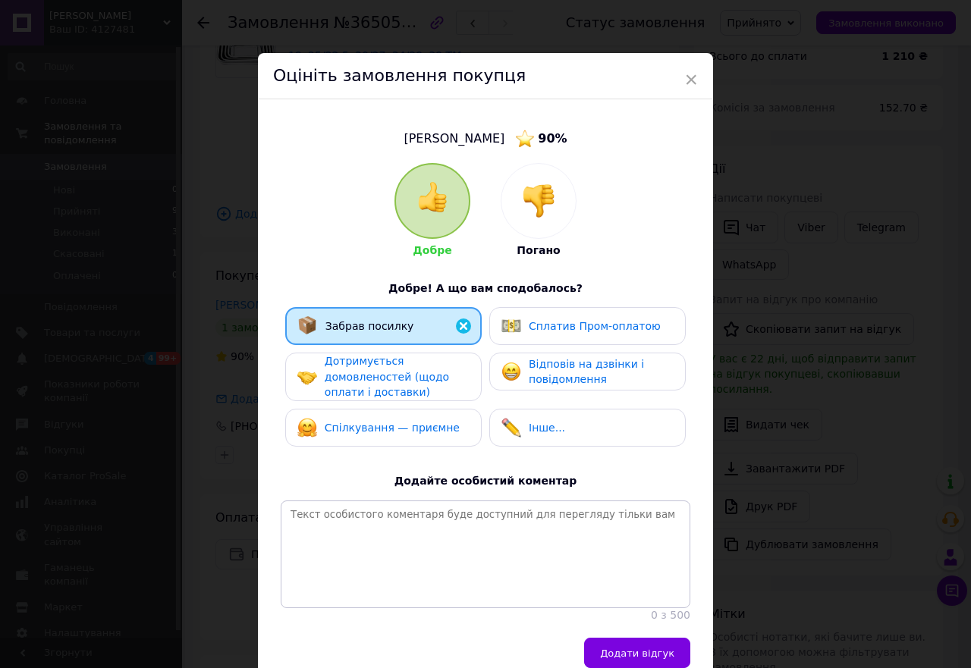
click at [382, 369] on span "Дотримується домовленостей (щодо оплати і доставки)" at bounding box center [387, 376] width 124 height 43
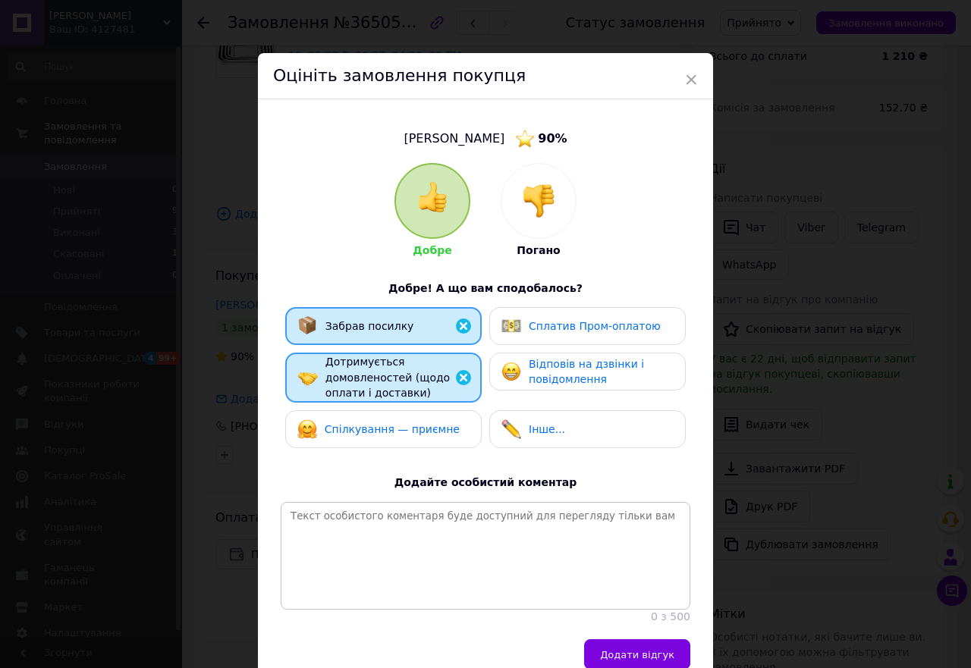
click at [388, 429] on span "Спілкування — приємне" at bounding box center [392, 429] width 135 height 12
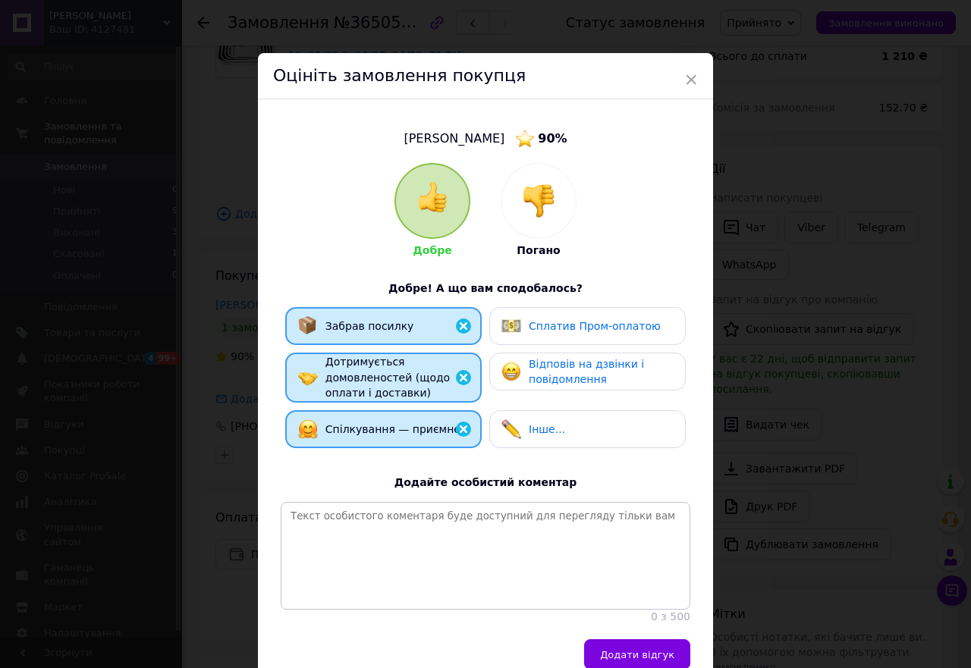
click at [559, 371] on span "Відповів на дзвінки і повідомлення" at bounding box center [586, 372] width 115 height 28
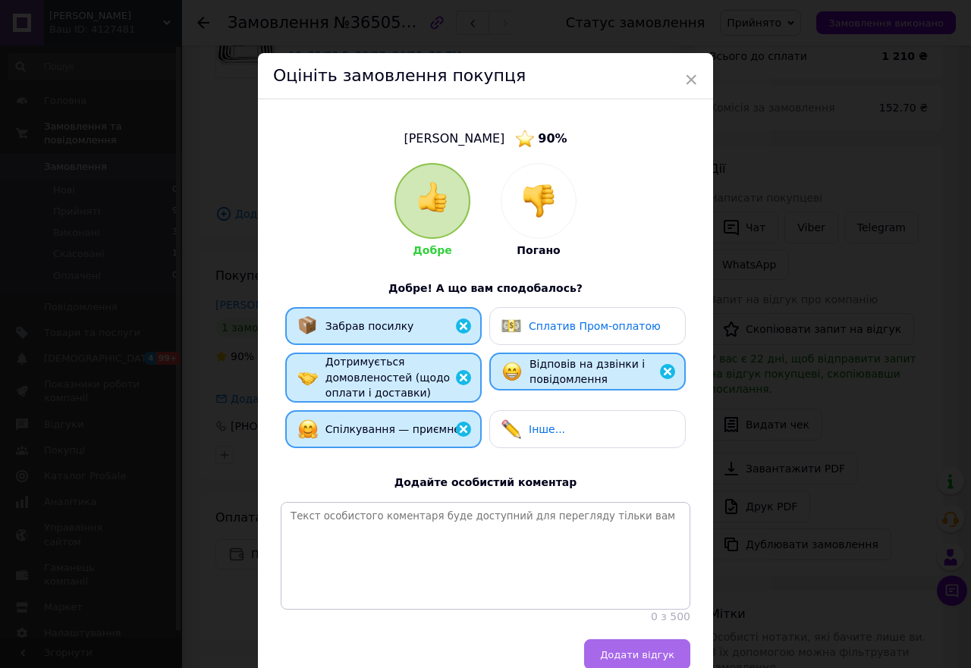
click at [637, 661] on span "Додати відгук" at bounding box center [637, 654] width 74 height 11
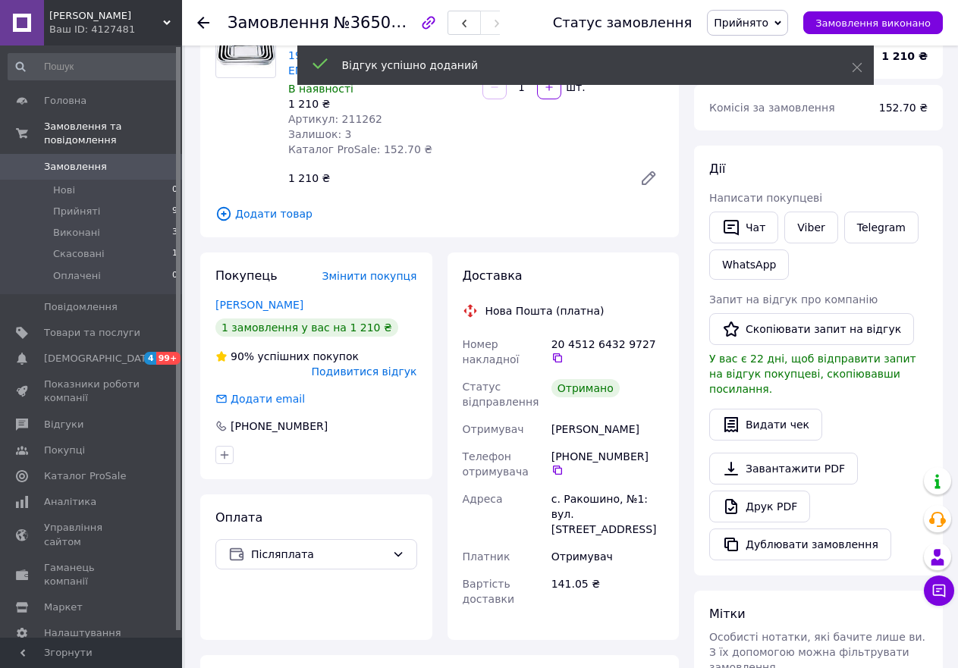
scroll to position [0, 0]
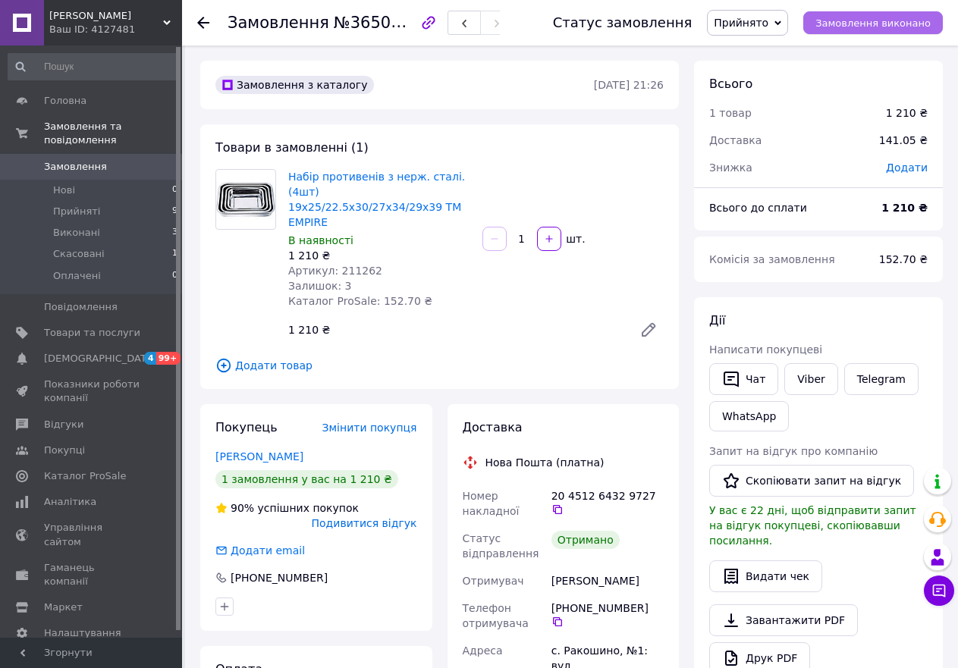
click at [859, 21] on span "Замовлення виконано" at bounding box center [872, 22] width 115 height 11
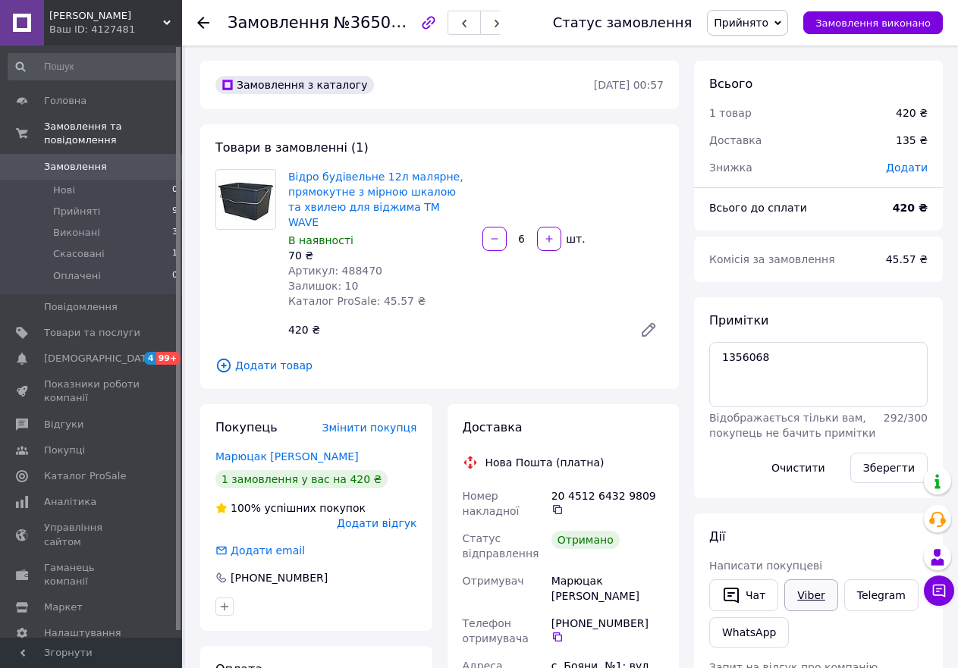
click at [811, 592] on link "Viber" at bounding box center [810, 595] width 53 height 32
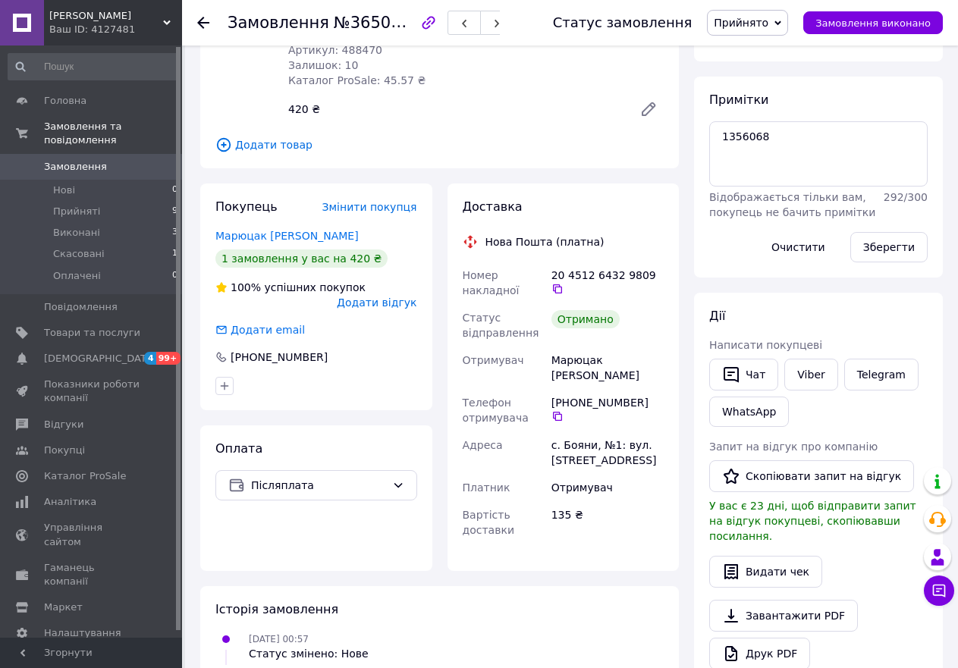
scroll to position [228, 0]
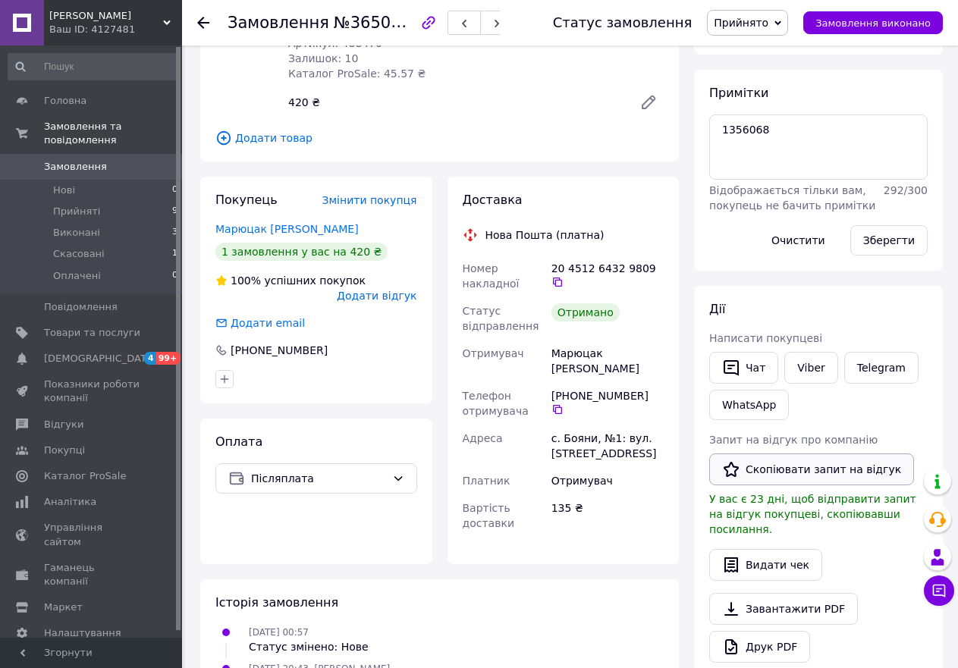
click at [824, 467] on button "Скопіювати запит на відгук" at bounding box center [811, 470] width 205 height 32
click at [369, 290] on span "Додати відгук" at bounding box center [377, 296] width 80 height 12
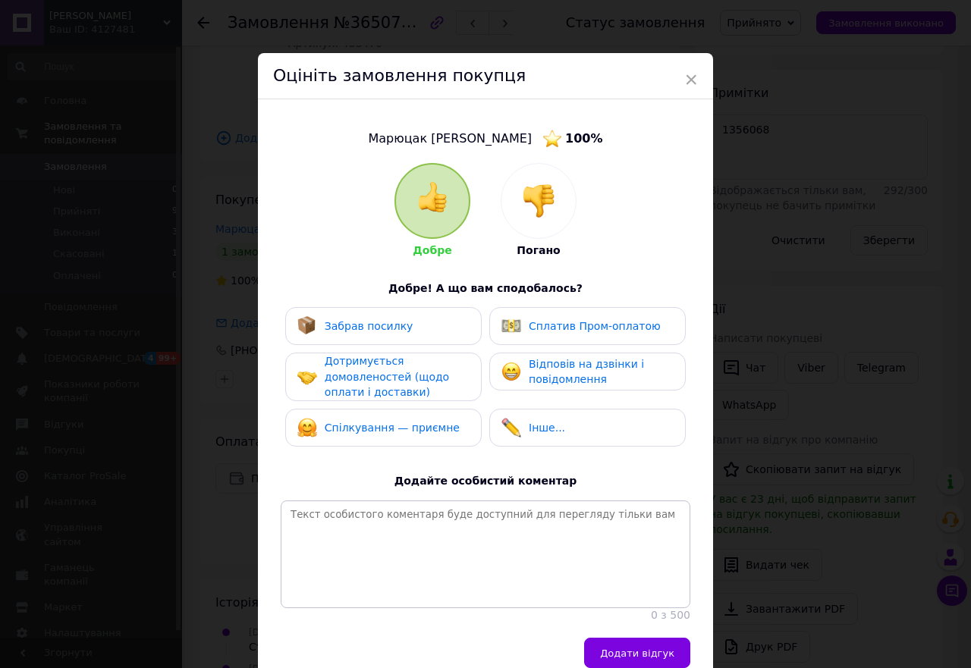
click at [390, 321] on span "Забрав посилку" at bounding box center [369, 326] width 89 height 12
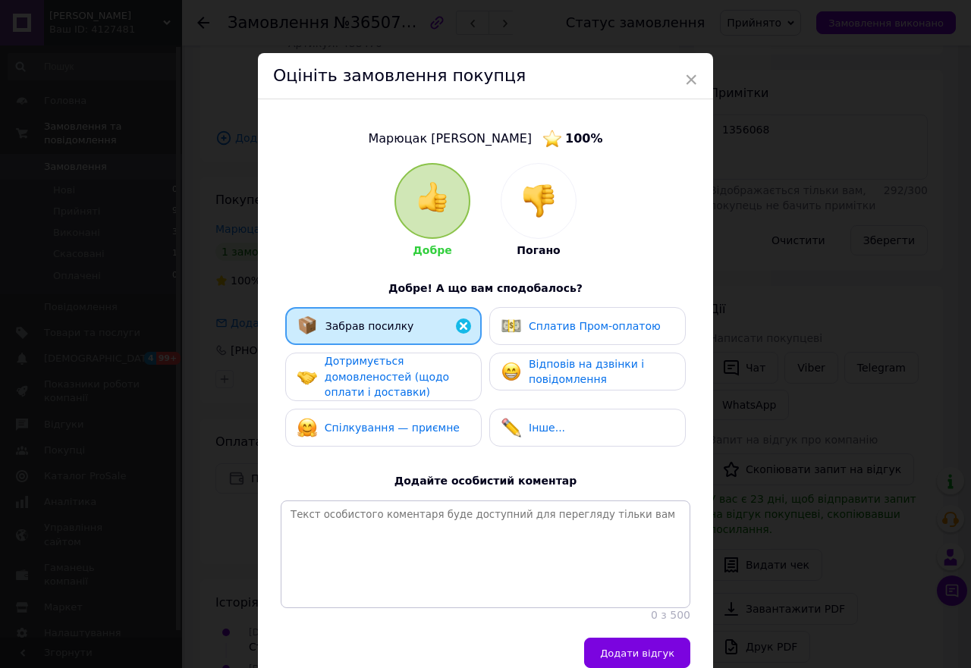
click at [387, 369] on span "Дотримується домовленостей (щодо оплати і доставки)" at bounding box center [387, 376] width 124 height 43
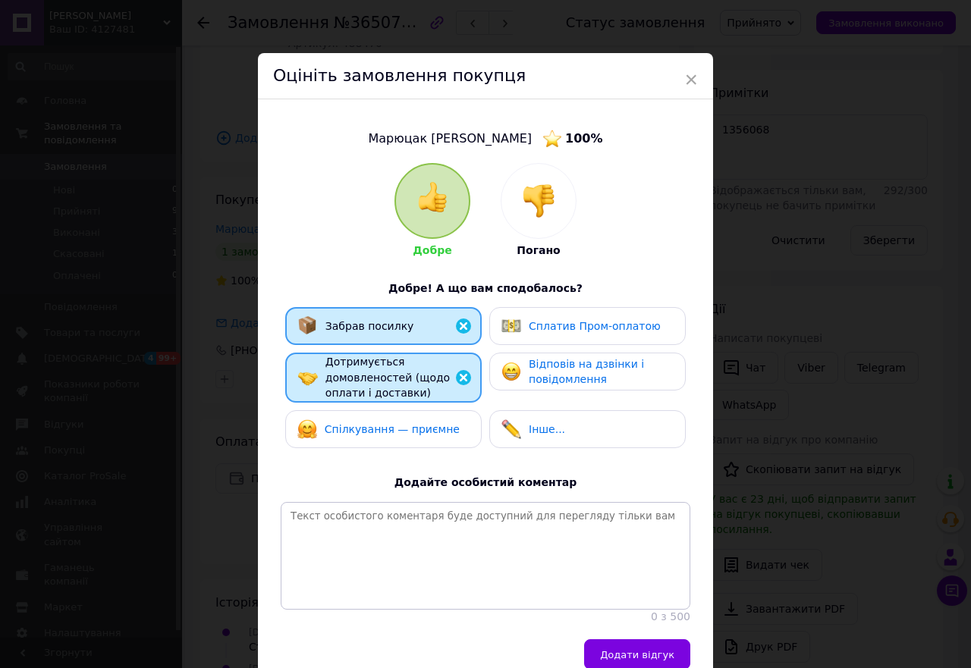
click at [377, 419] on div "Спілкування — приємне" at bounding box center [378, 429] width 162 height 20
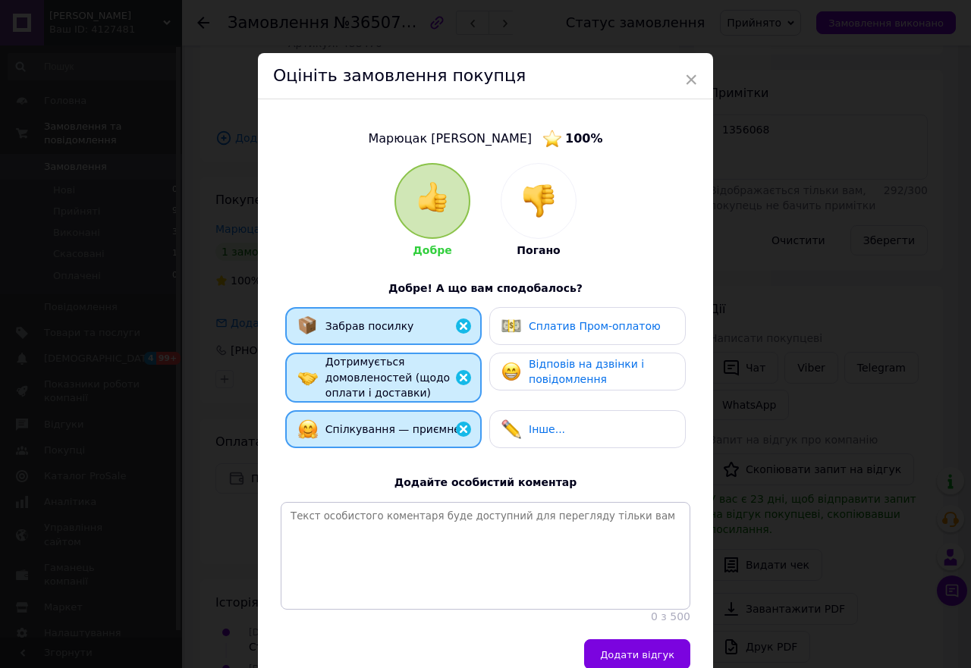
click at [550, 316] on div "Сплатив Пром-оплатою" at bounding box center [580, 326] width 159 height 20
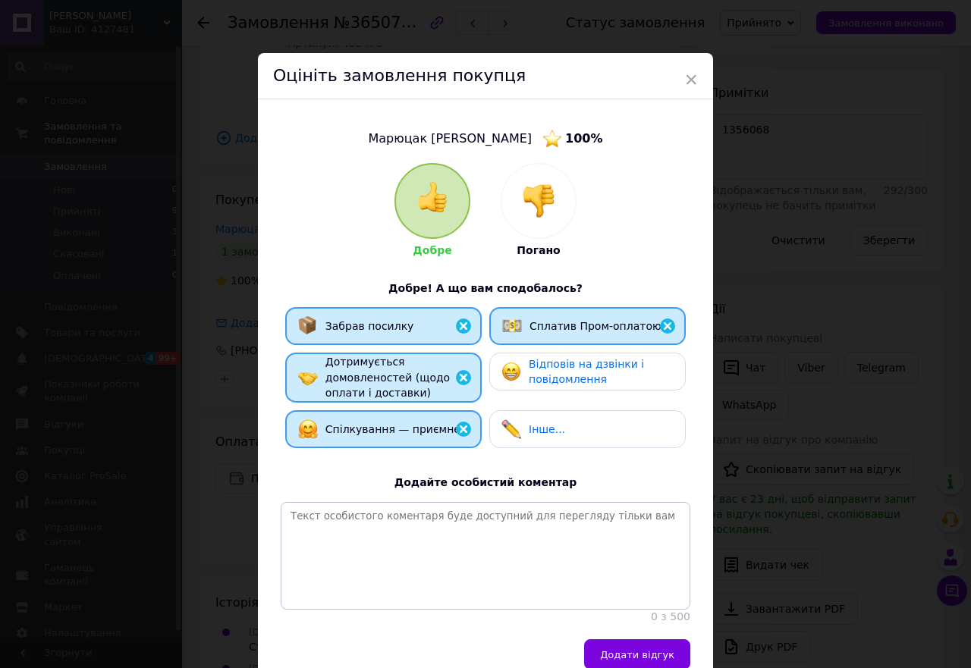
drag, startPoint x: 551, startPoint y: 365, endPoint x: 555, endPoint y: 390, distance: 25.3
click at [551, 366] on span "Відповів на дзвінки і повідомлення" at bounding box center [586, 372] width 115 height 28
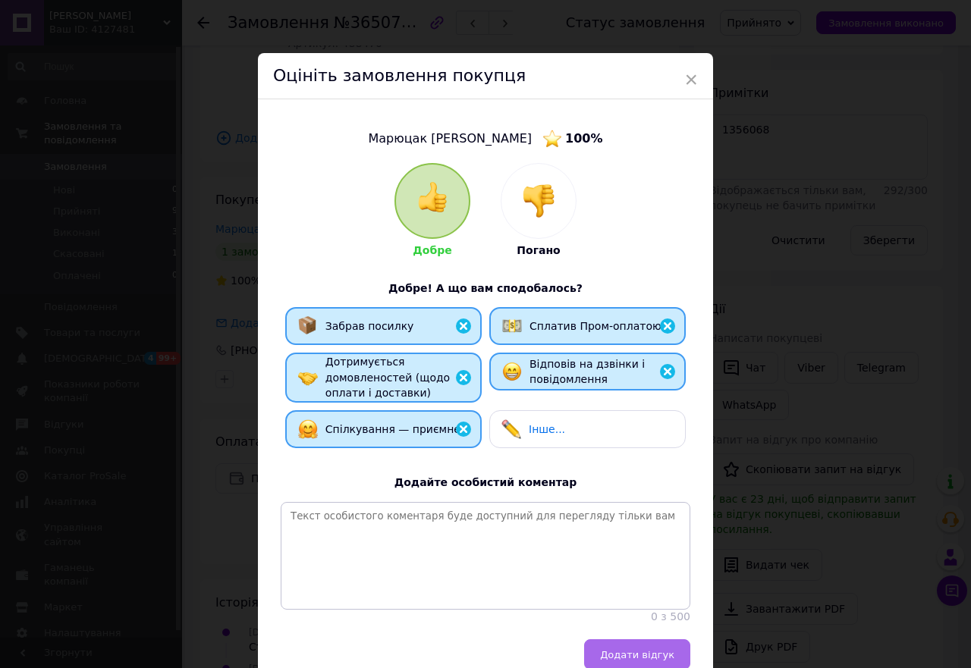
click at [641, 658] on span "Додати відгук" at bounding box center [637, 654] width 74 height 11
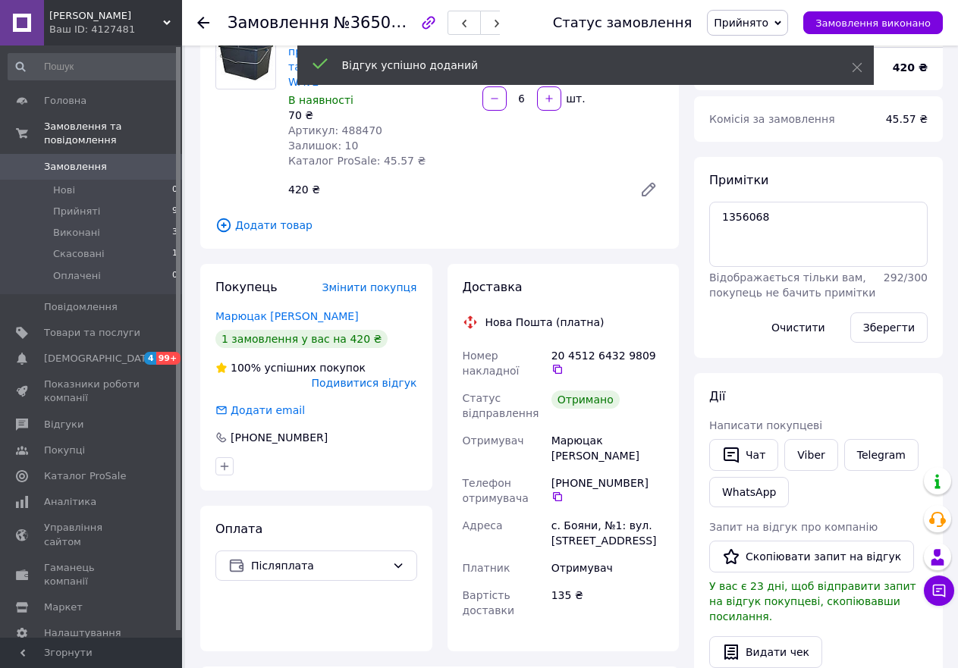
scroll to position [0, 0]
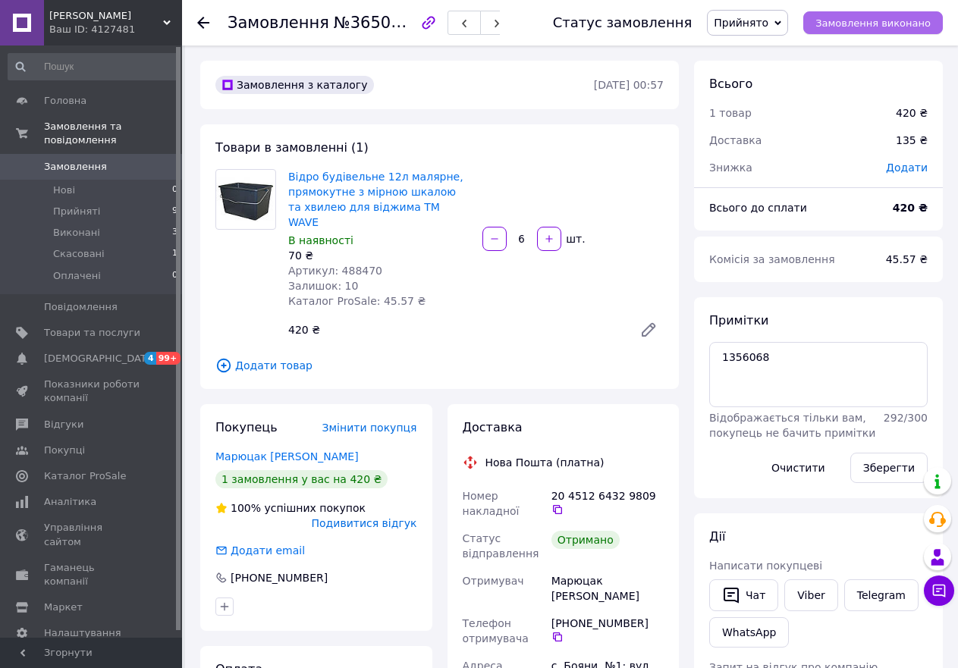
click at [859, 22] on span "Замовлення виконано" at bounding box center [872, 22] width 115 height 11
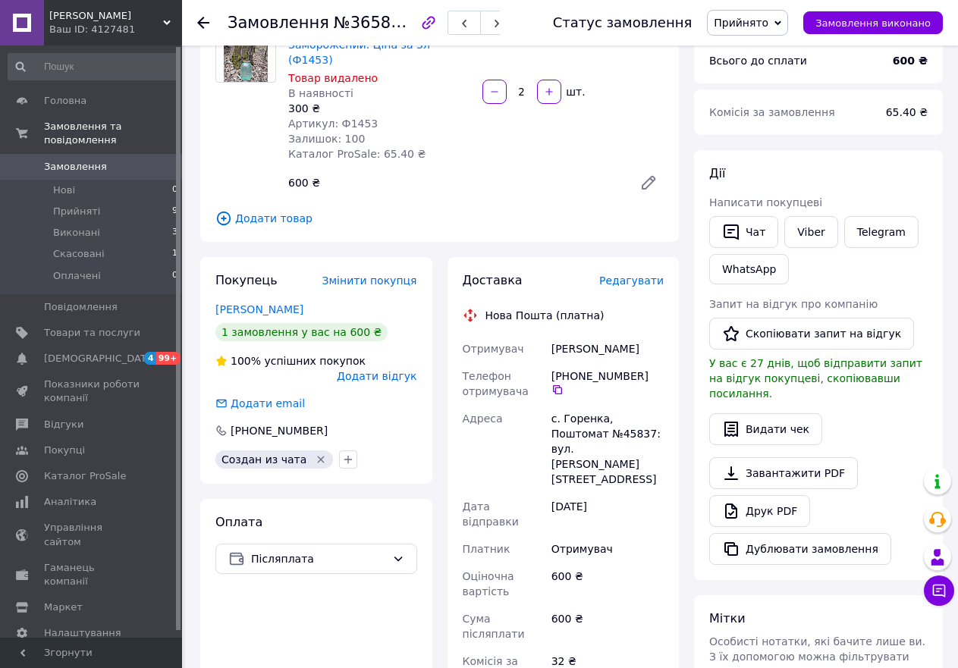
scroll to position [152, 0]
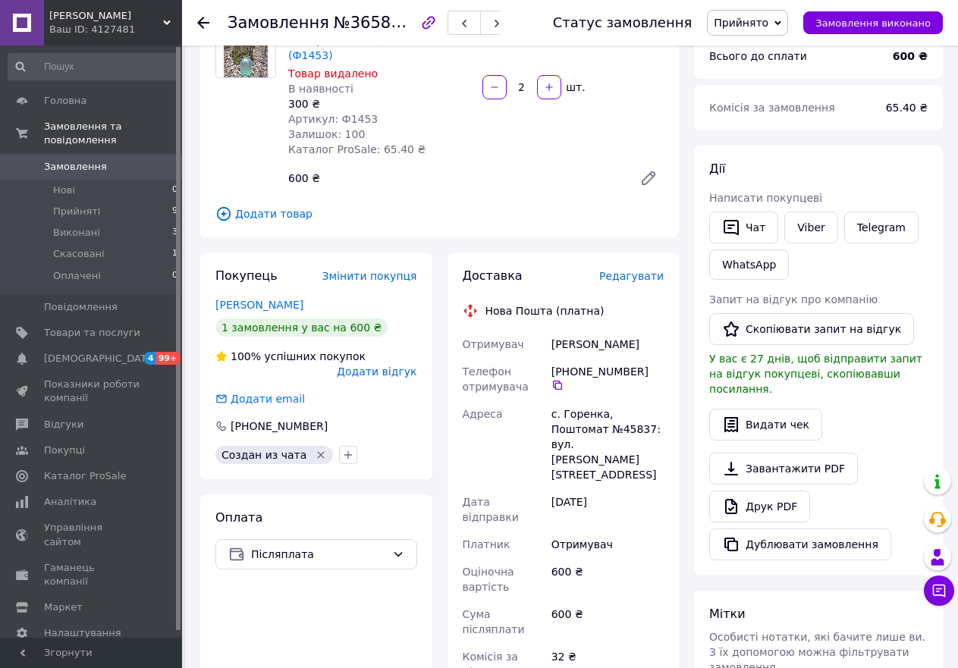
drag, startPoint x: 544, startPoint y: 355, endPoint x: 634, endPoint y: 363, distance: 90.6
click at [634, 363] on div "Отримувач [PERSON_NAME] Телефон отримувача [PHONE_NUMBER]   [GEOGRAPHIC_DATA] […" at bounding box center [564, 537] width 208 height 413
click at [650, 371] on div "[PHONE_NUMBER]" at bounding box center [607, 379] width 118 height 42
click at [563, 379] on icon at bounding box center [557, 385] width 12 height 12
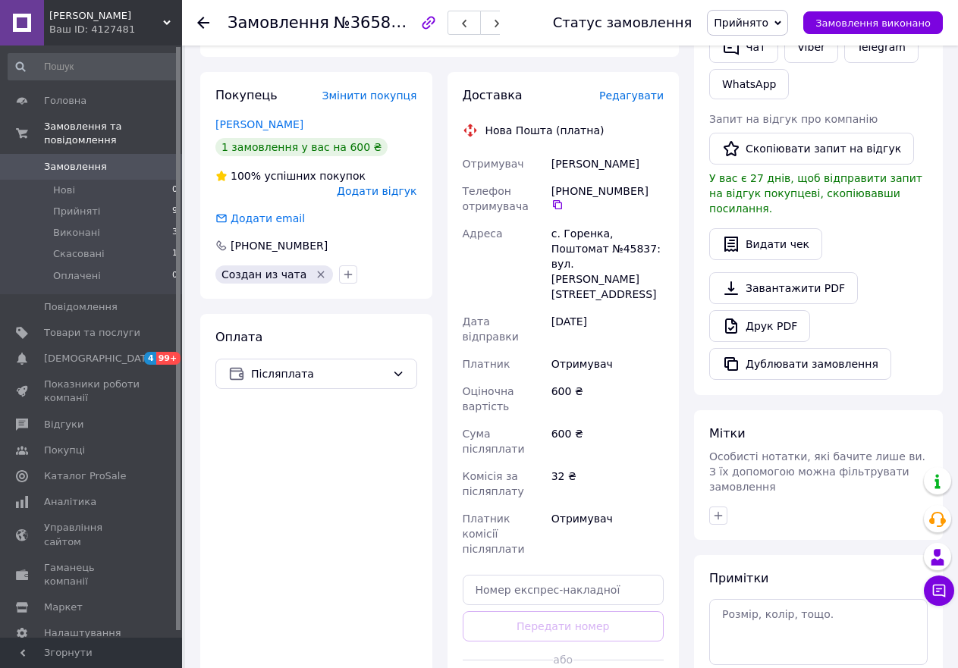
scroll to position [469, 0]
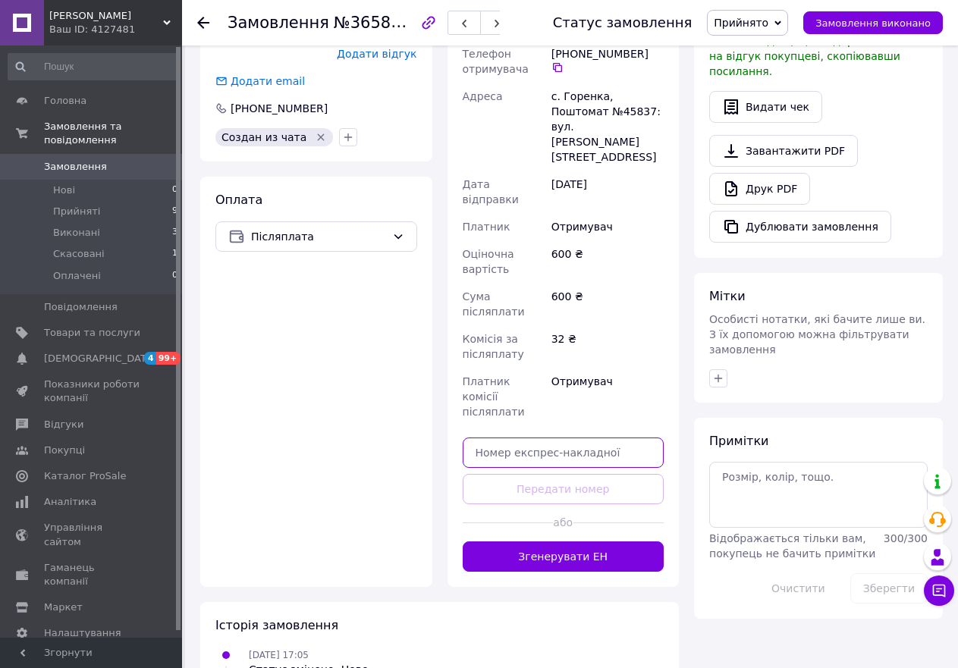
click at [569, 438] on input "text" at bounding box center [564, 453] width 202 height 30
paste input "59001473818622"
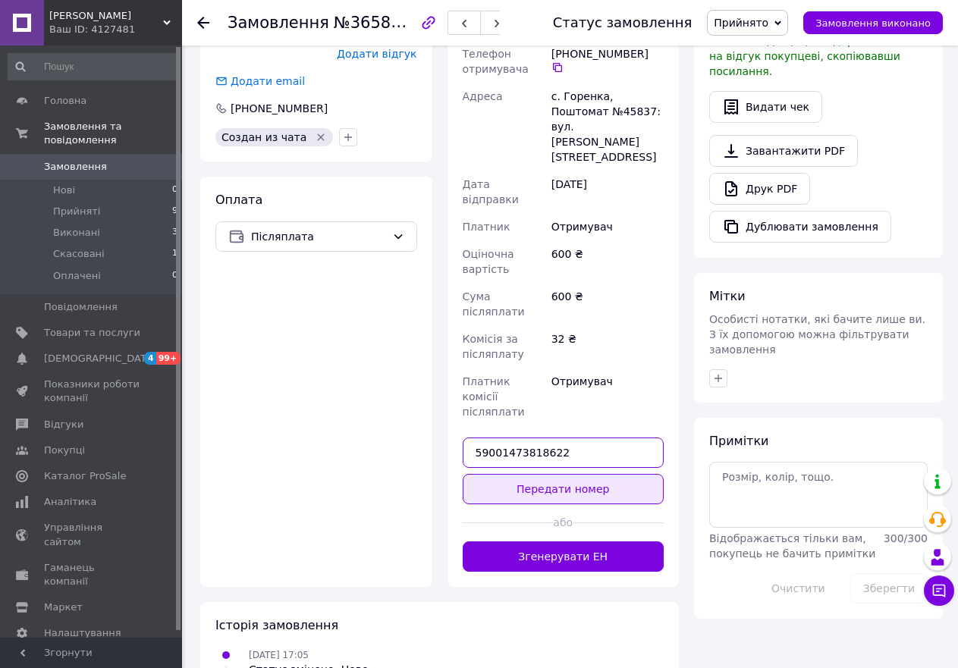
type input "59001473818622"
click at [581, 474] on button "Передати номер" at bounding box center [564, 489] width 202 height 30
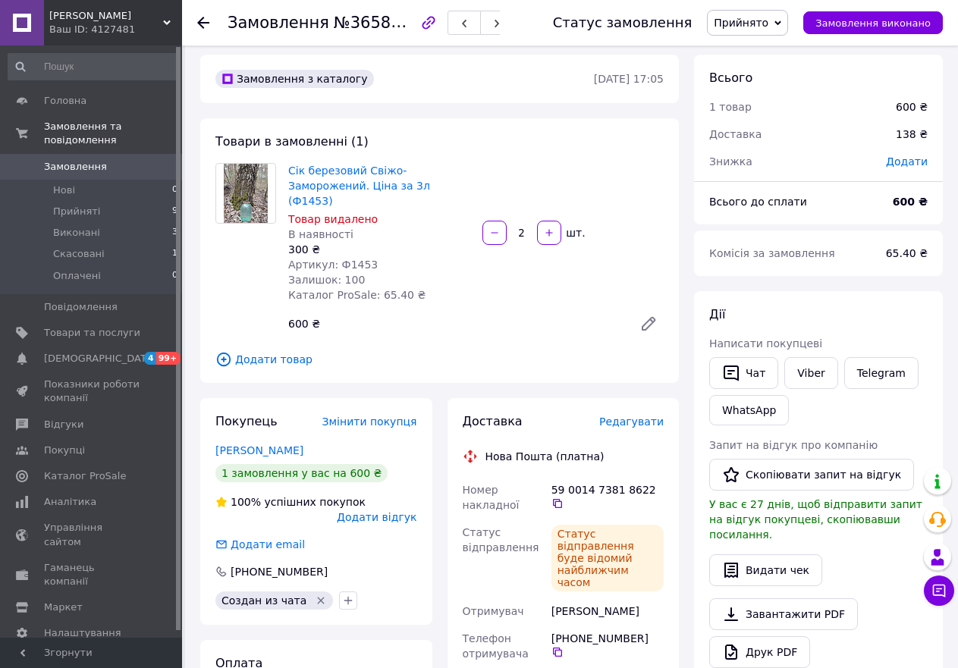
scroll to position [0, 0]
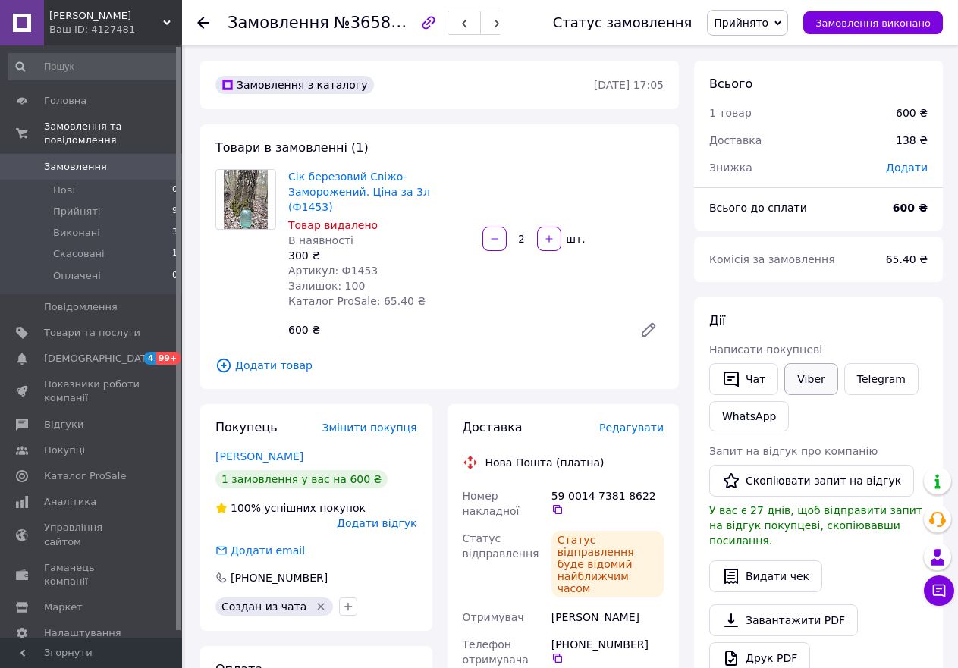
click at [813, 378] on link "Viber" at bounding box center [810, 379] width 53 height 32
click at [748, 369] on button "Чат" at bounding box center [743, 379] width 69 height 32
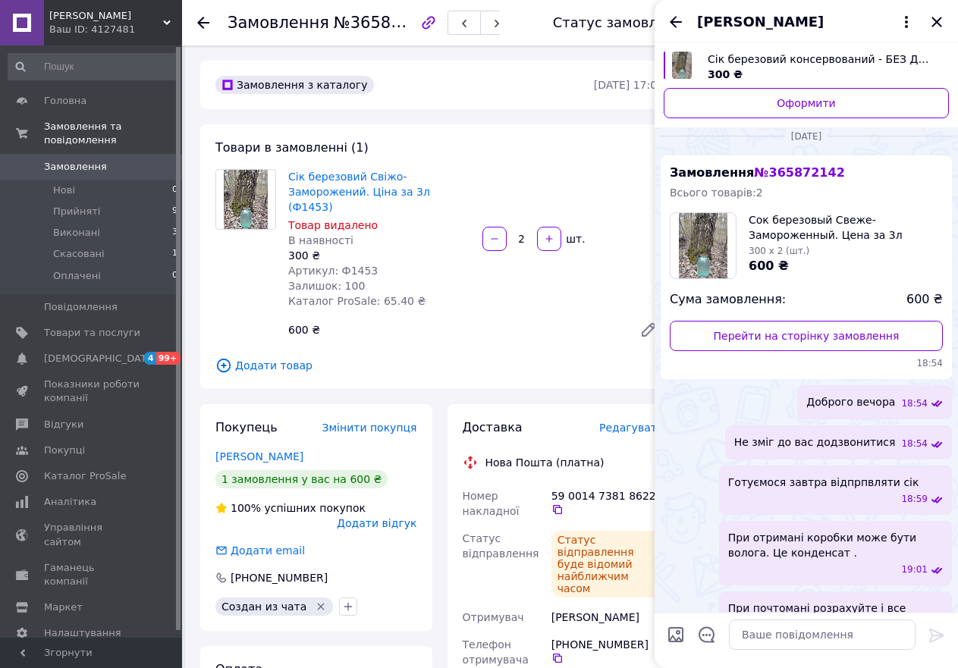
scroll to position [1753, 0]
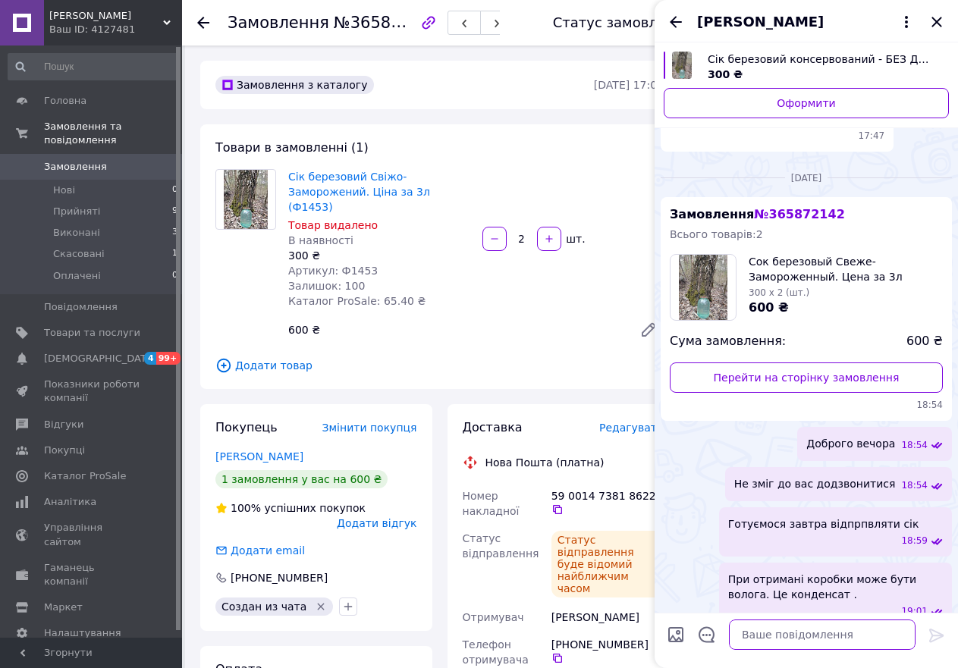
click at [761, 635] on textarea at bounding box center [822, 635] width 187 height 30
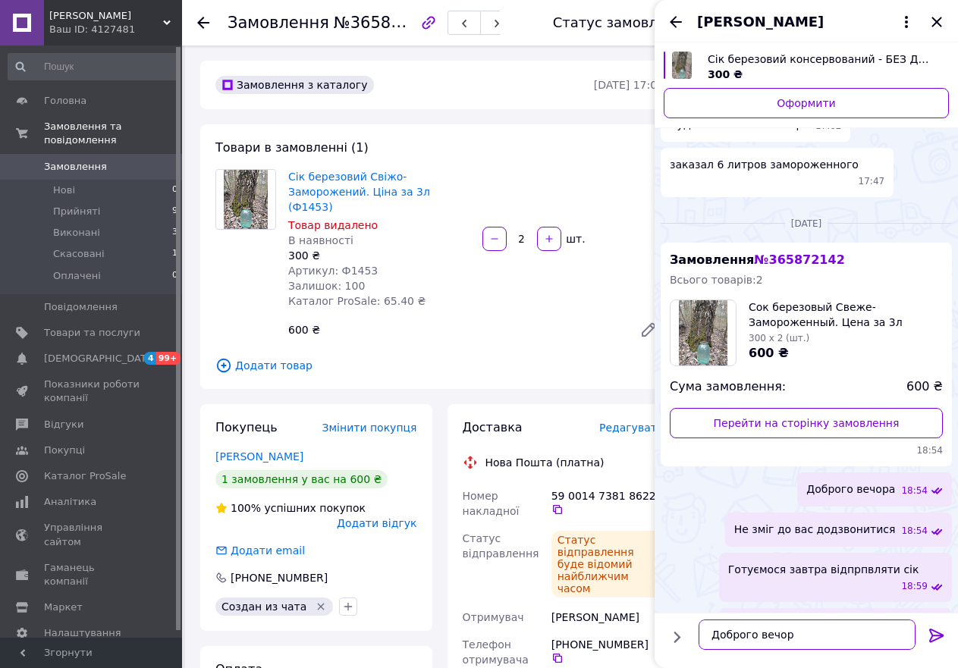
type textarea "Доброго вечора"
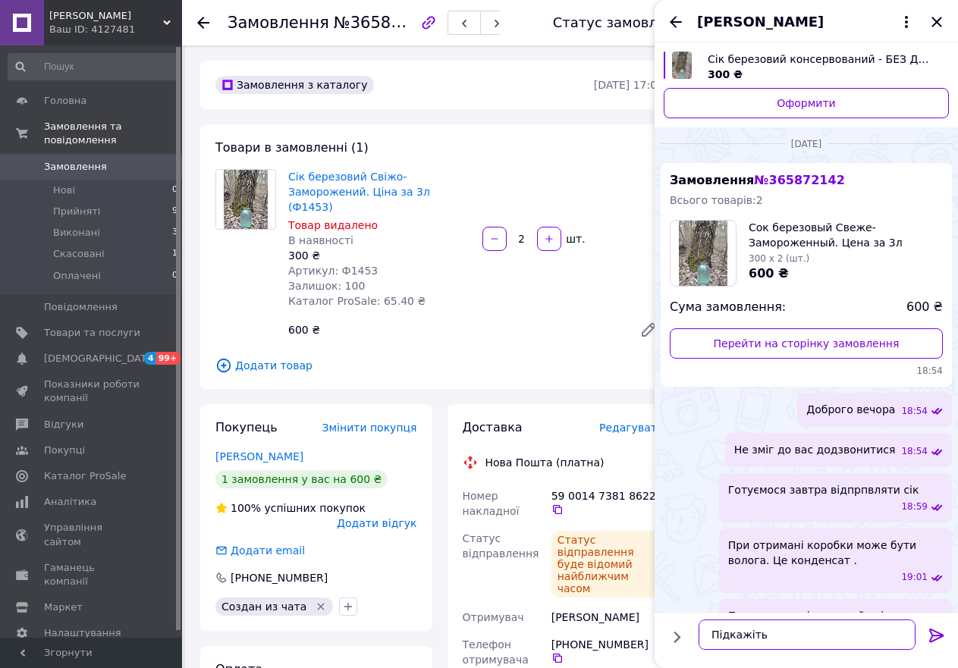
type textarea "Підкажіть"
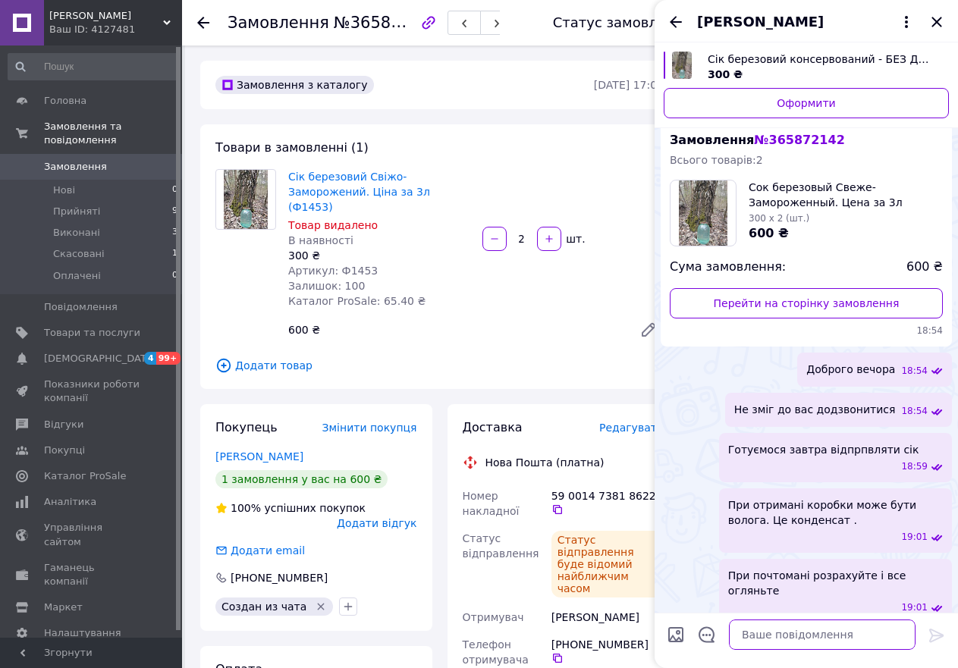
type textarea "с"
type textarea "сік доїхав новрмально?"
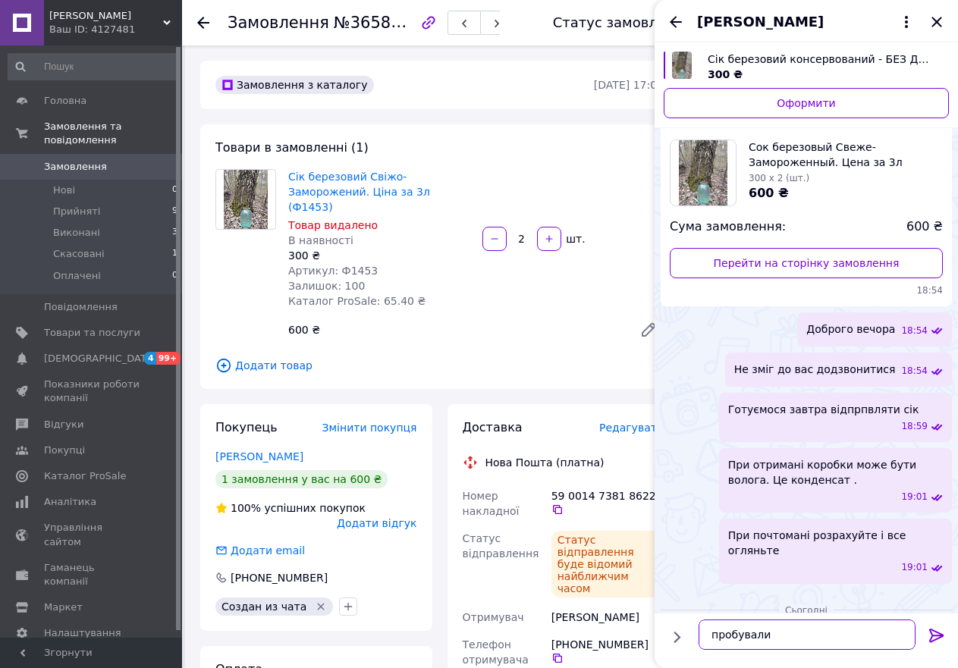
type textarea "пробували?"
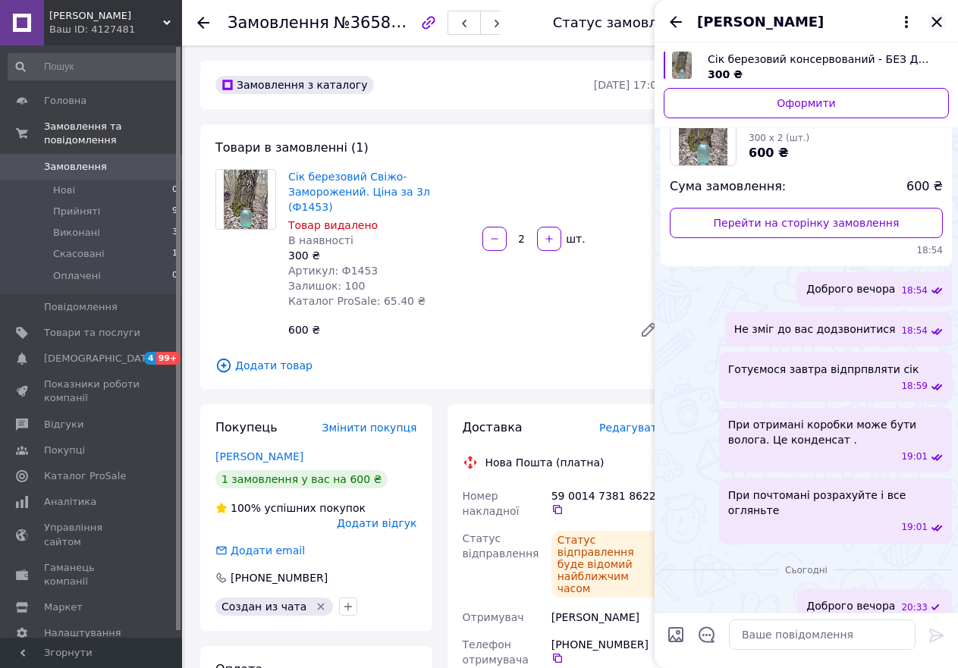
click at [936, 24] on icon "Закрити" at bounding box center [937, 22] width 18 height 18
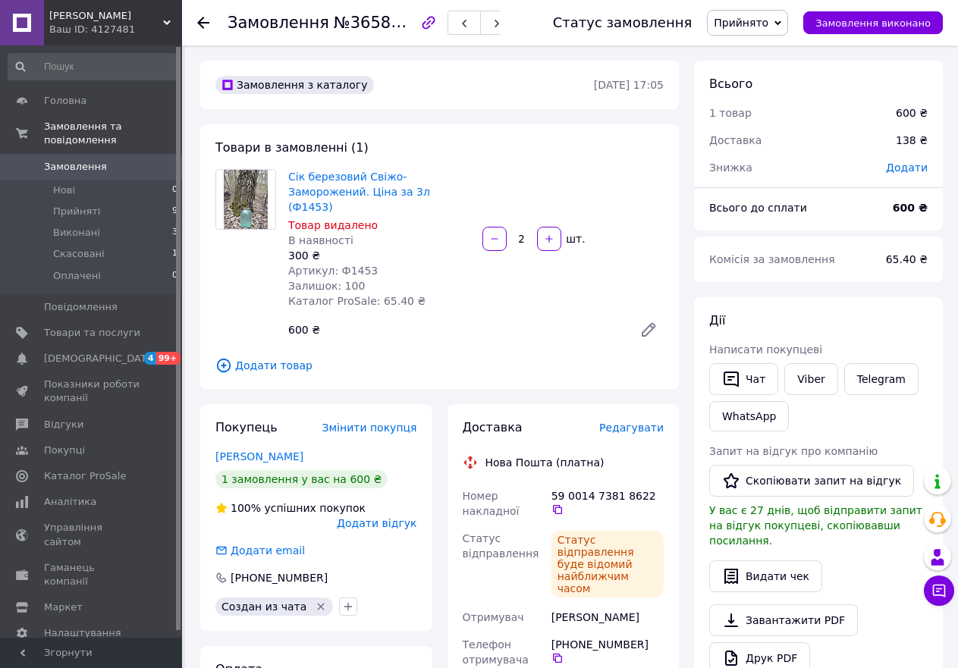
click at [381, 517] on span "Додати відгук" at bounding box center [377, 523] width 80 height 12
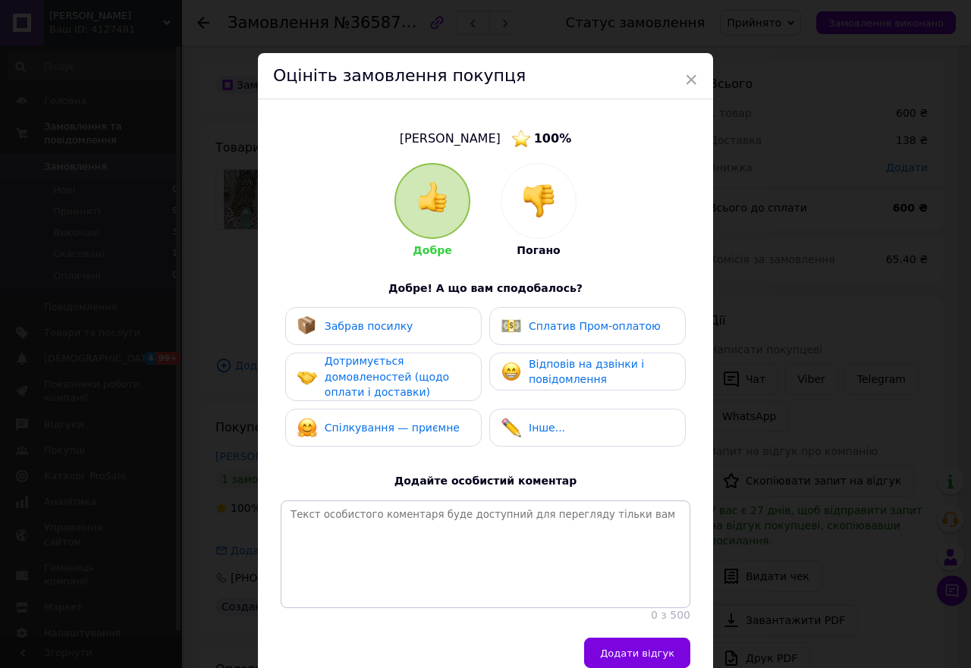
click at [364, 322] on span "Забрав посилку" at bounding box center [369, 326] width 89 height 12
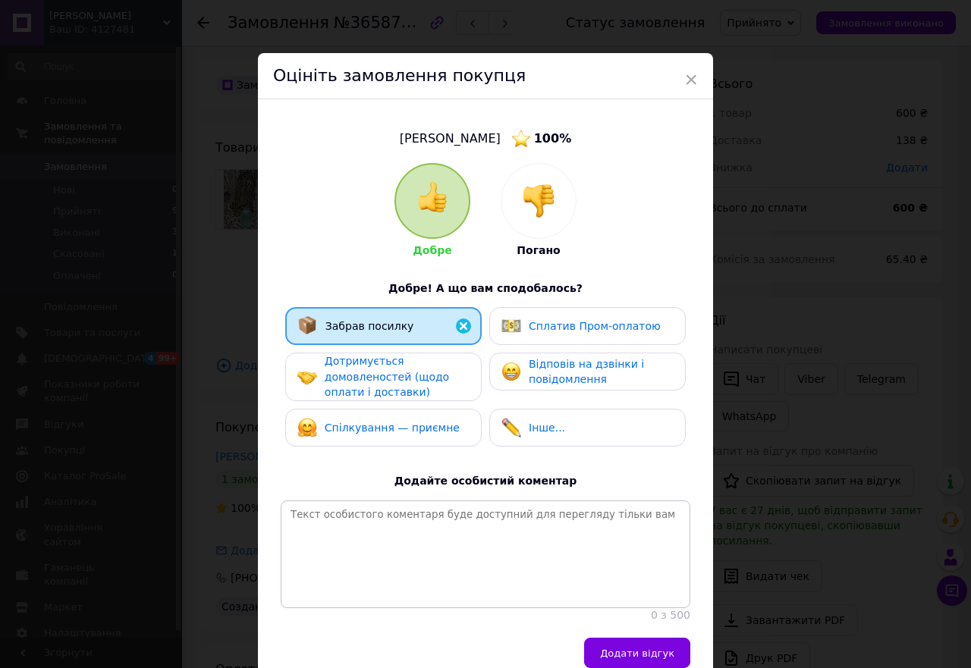
click at [359, 370] on span "Дотримується домовленостей (щодо оплати і доставки)" at bounding box center [387, 376] width 124 height 43
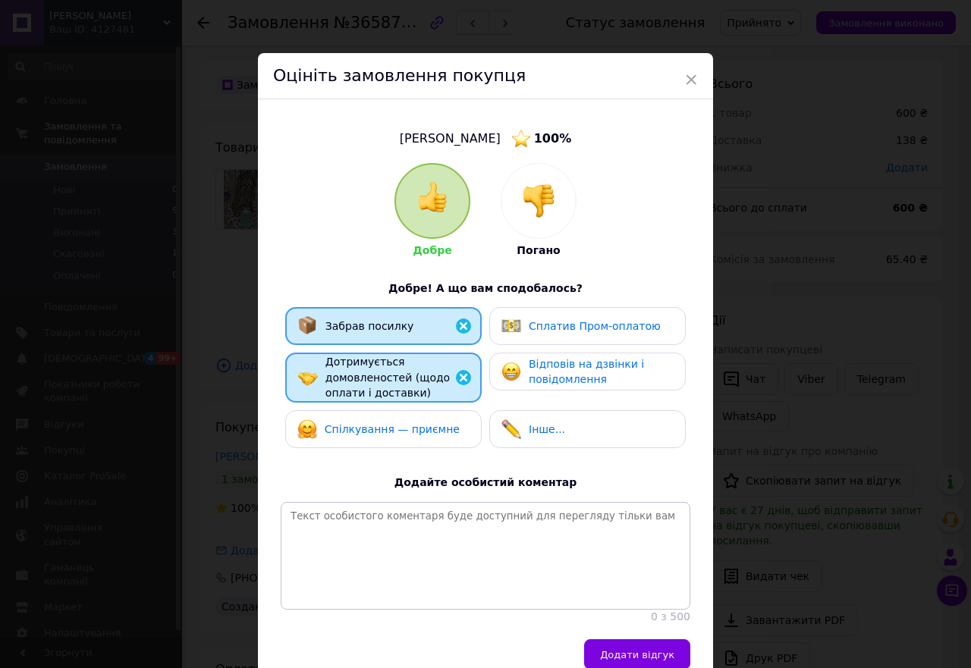
drag, startPoint x: 564, startPoint y: 366, endPoint x: 537, endPoint y: 383, distance: 32.4
click at [563, 366] on span "Відповів на дзвінки і повідомлення" at bounding box center [586, 372] width 115 height 28
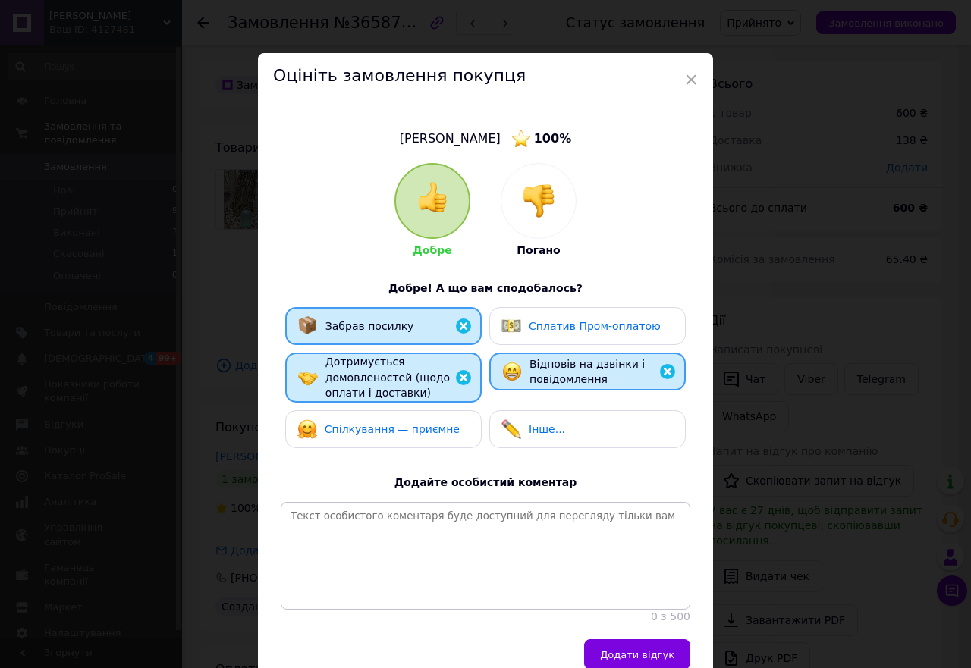
click at [403, 423] on span "Спілкування — приємне" at bounding box center [392, 429] width 135 height 12
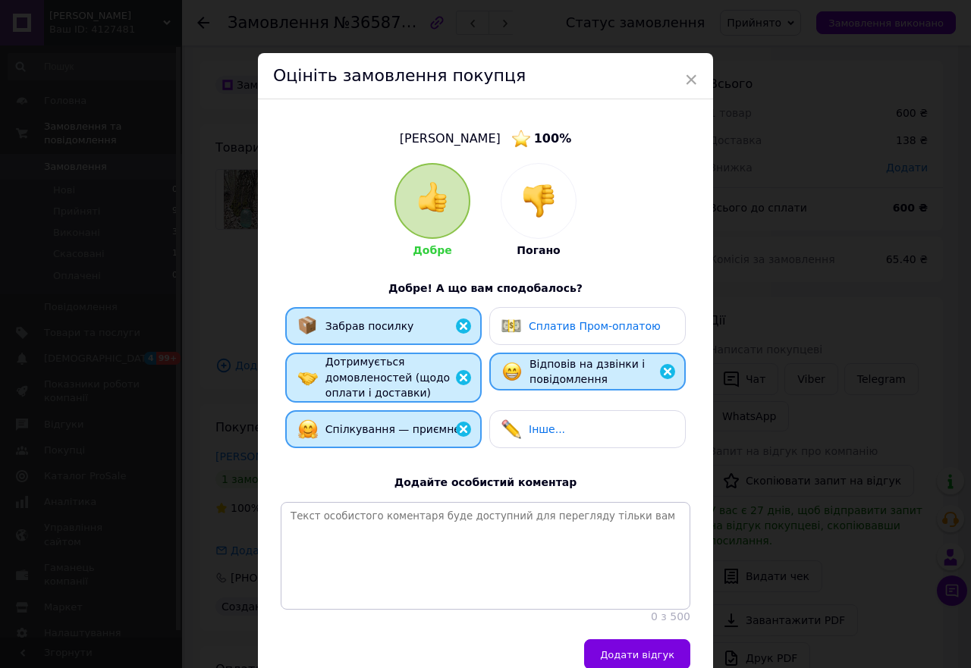
click at [661, 372] on img at bounding box center [667, 372] width 18 height 18
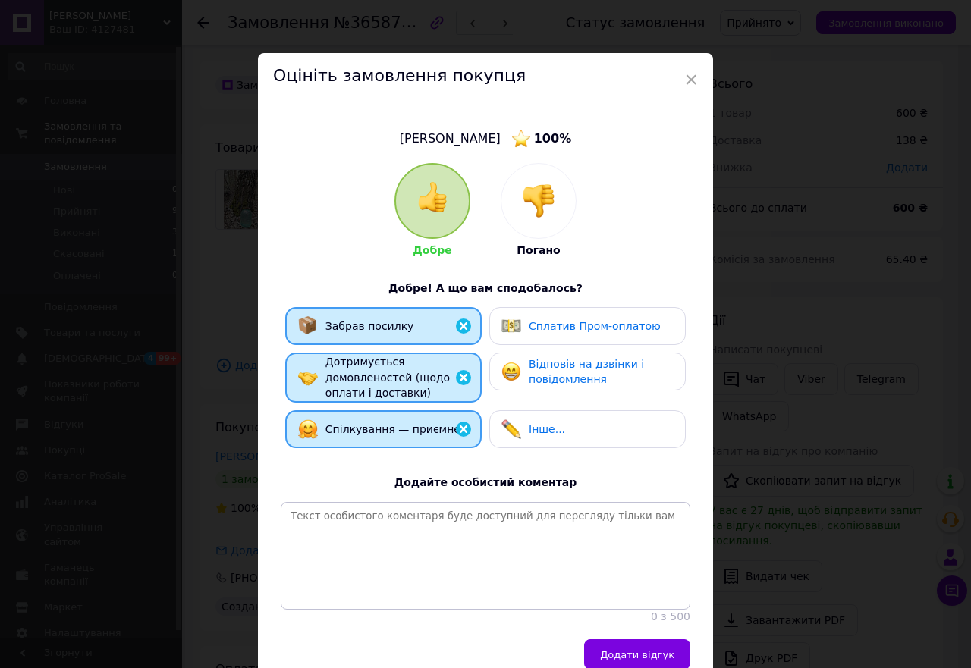
click at [449, 432] on div "Спілкування — приємне" at bounding box center [383, 429] width 171 height 20
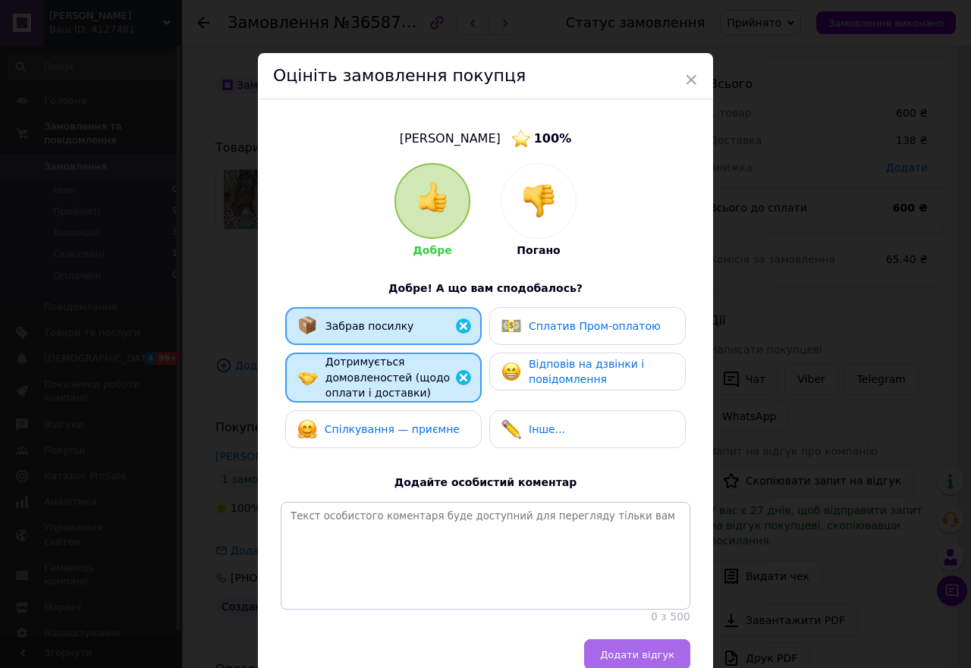
click at [633, 661] on span "Додати відгук" at bounding box center [637, 654] width 74 height 11
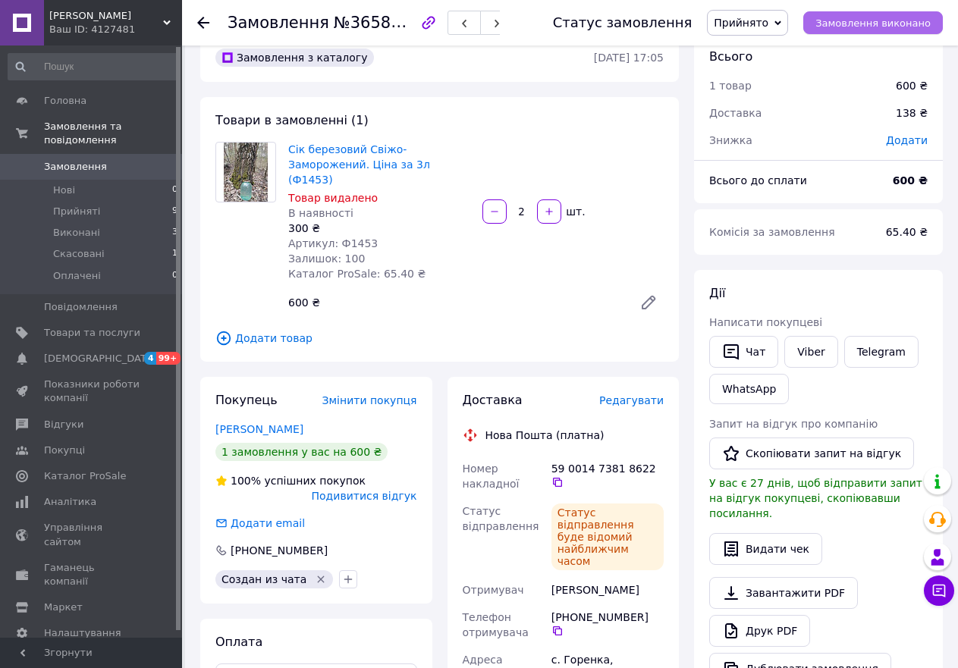
scroll to position [0, 0]
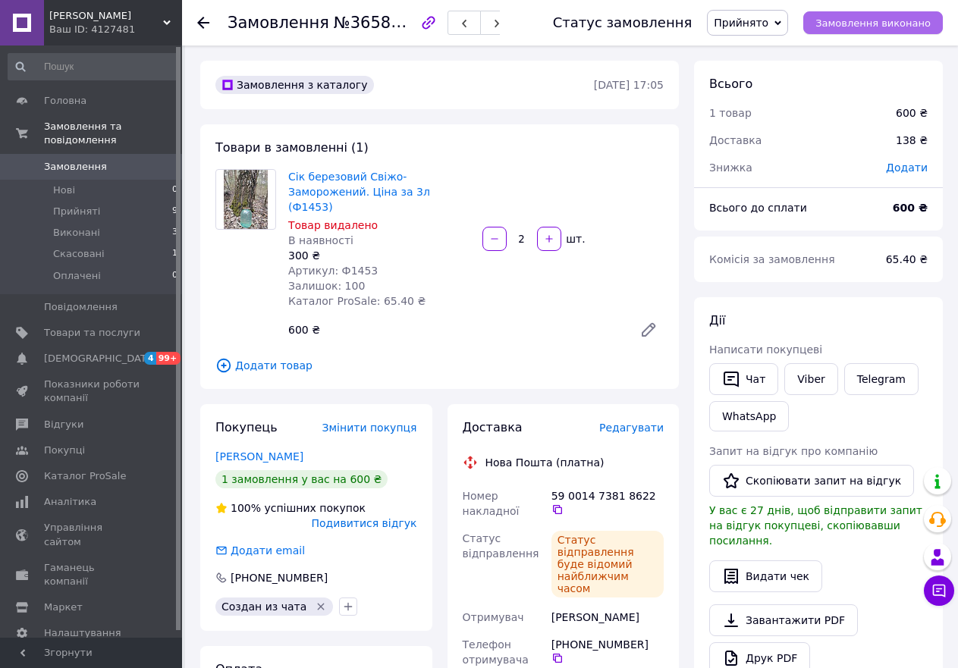
click at [855, 28] on span "Замовлення виконано" at bounding box center [872, 22] width 115 height 11
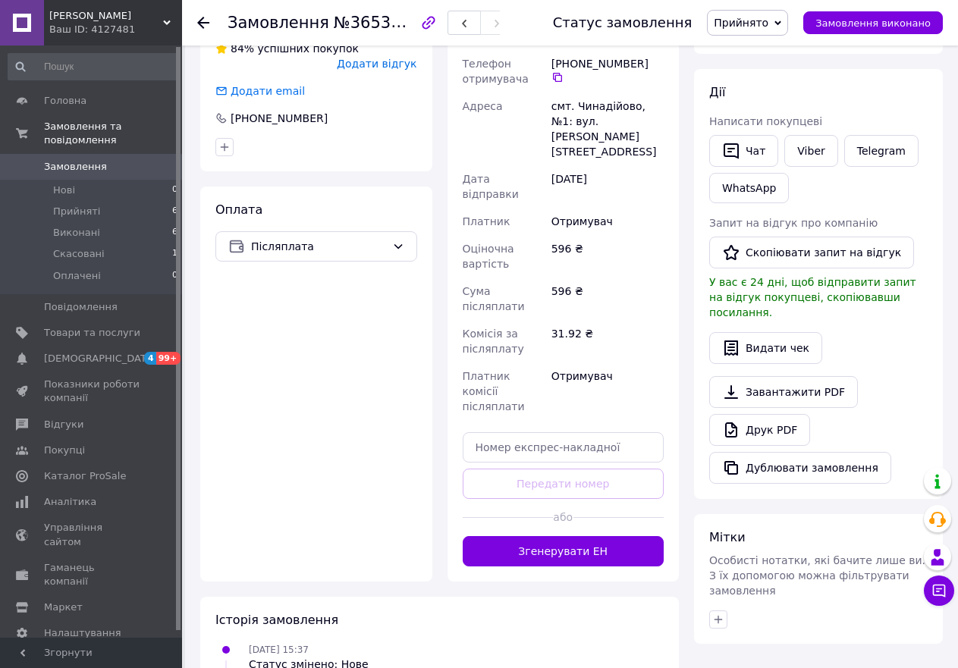
scroll to position [455, 0]
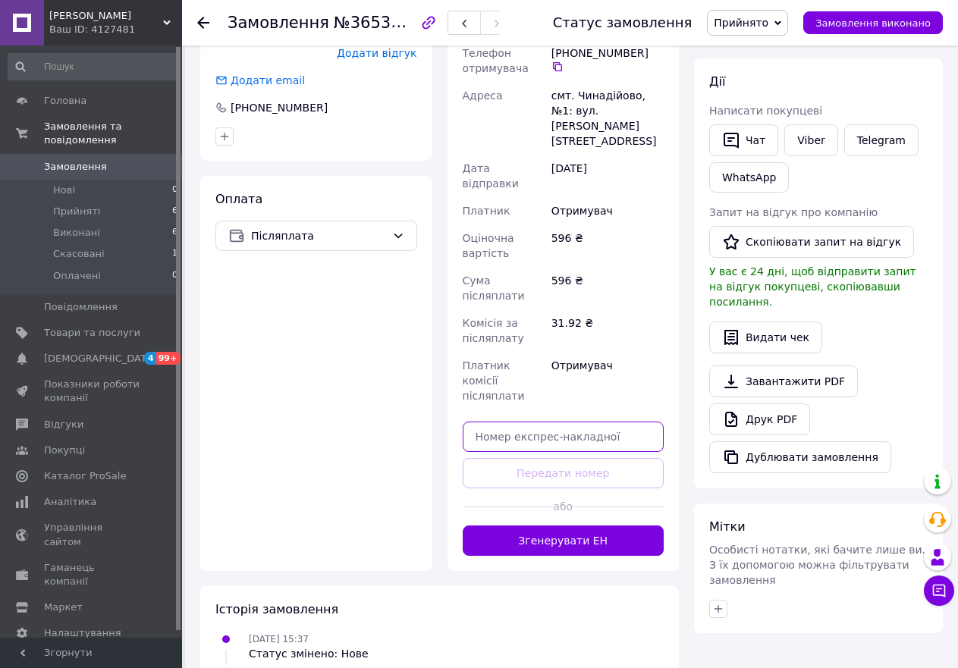
click at [551, 422] on input "text" at bounding box center [564, 437] width 202 height 30
paste input "20451265877895"
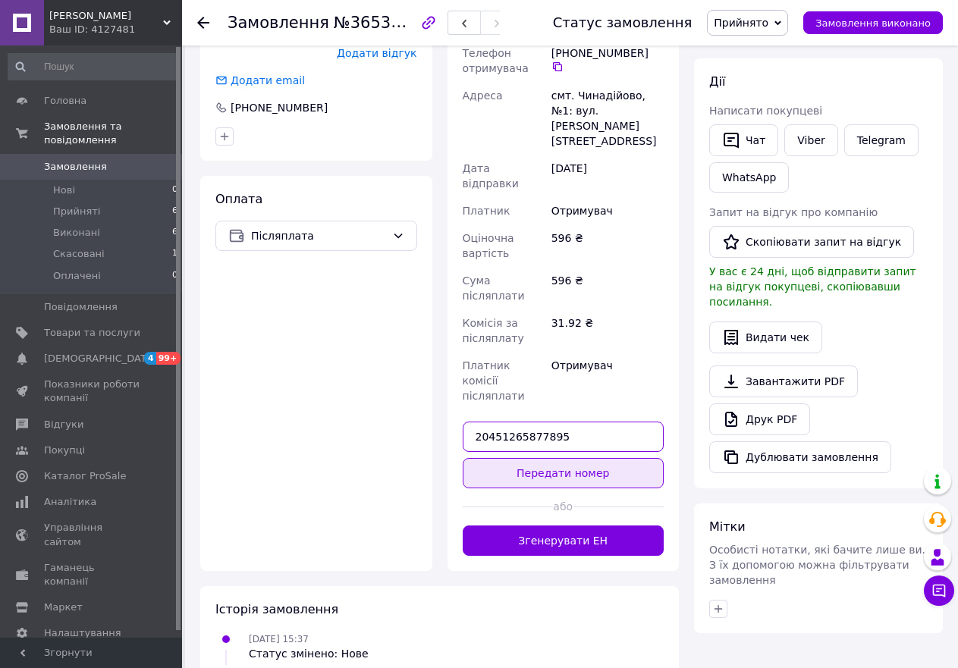
type input "20451265877895"
click at [567, 458] on button "Передати номер" at bounding box center [564, 473] width 202 height 30
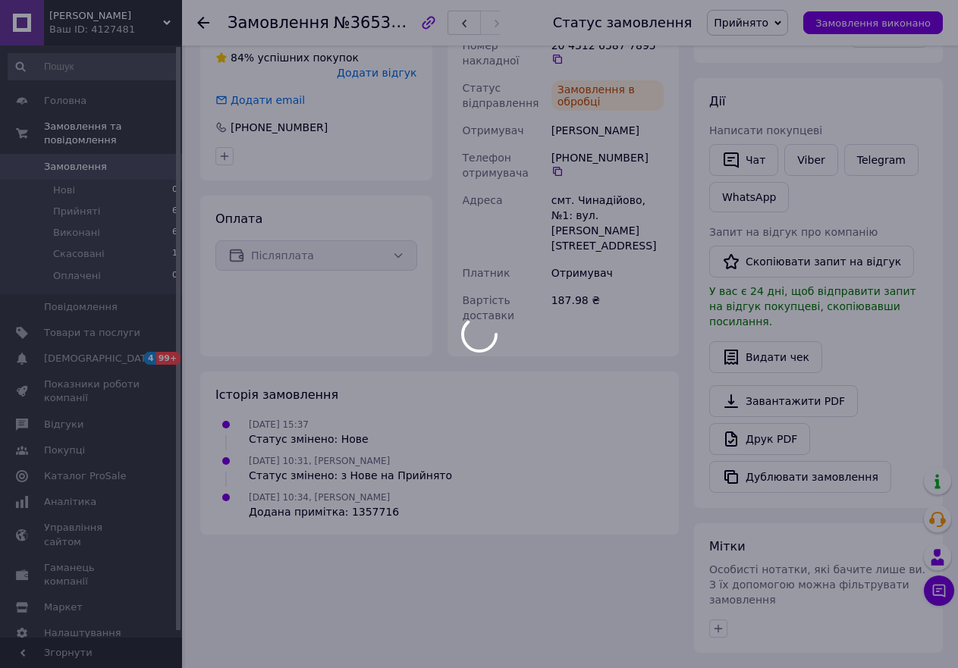
scroll to position [405, 0]
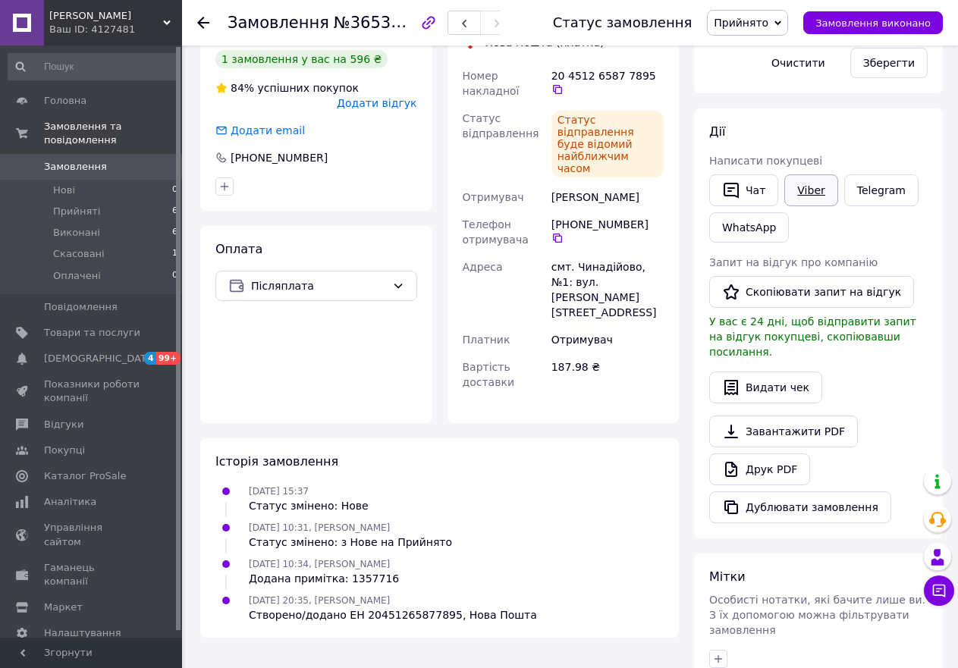
click at [804, 190] on link "Viber" at bounding box center [810, 190] width 53 height 32
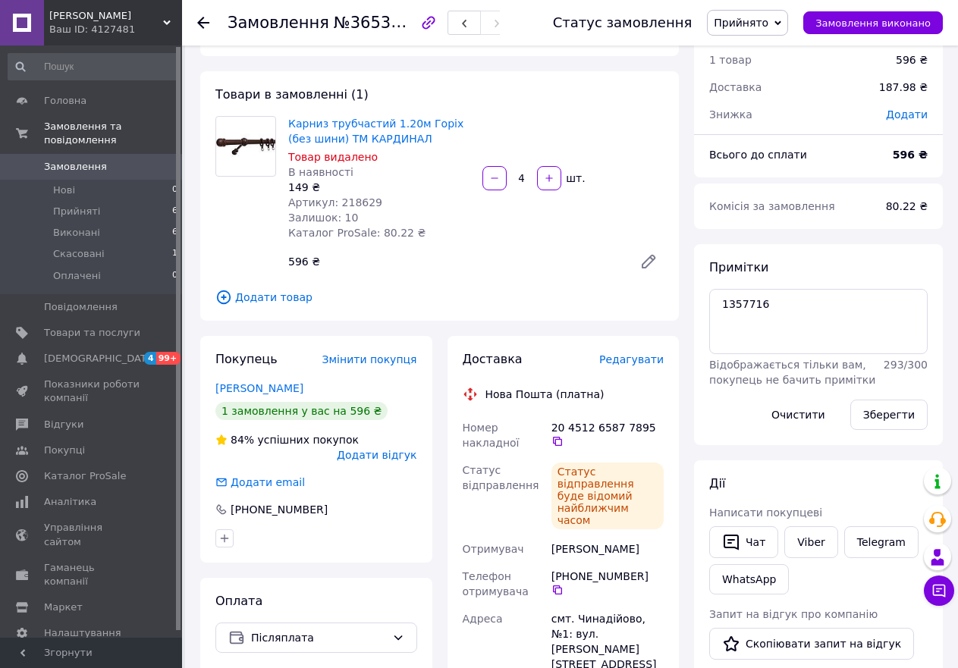
scroll to position [26, 0]
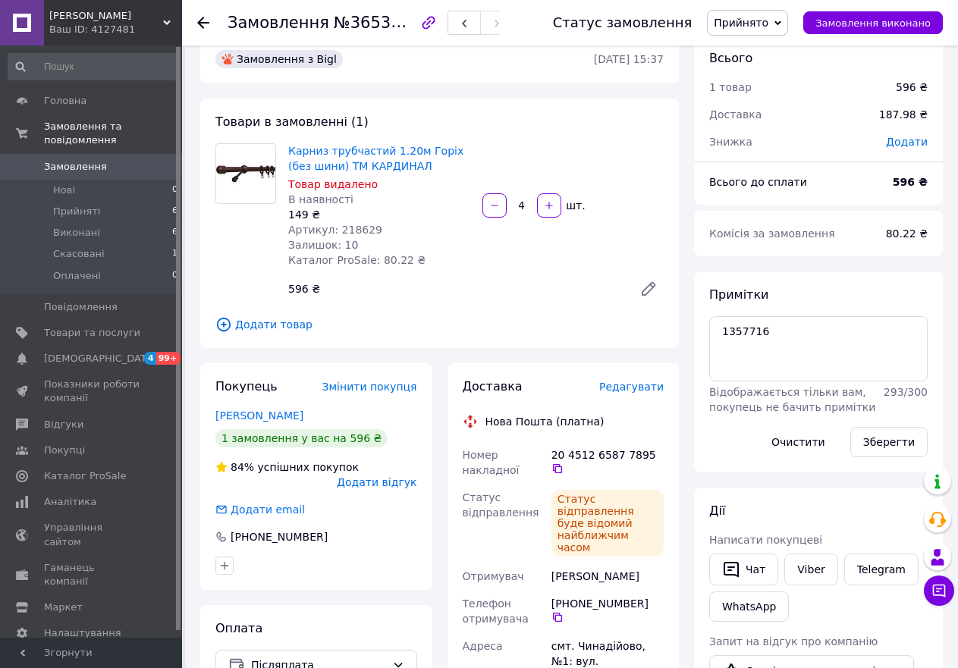
click at [369, 476] on span "Додати відгук" at bounding box center [377, 482] width 80 height 12
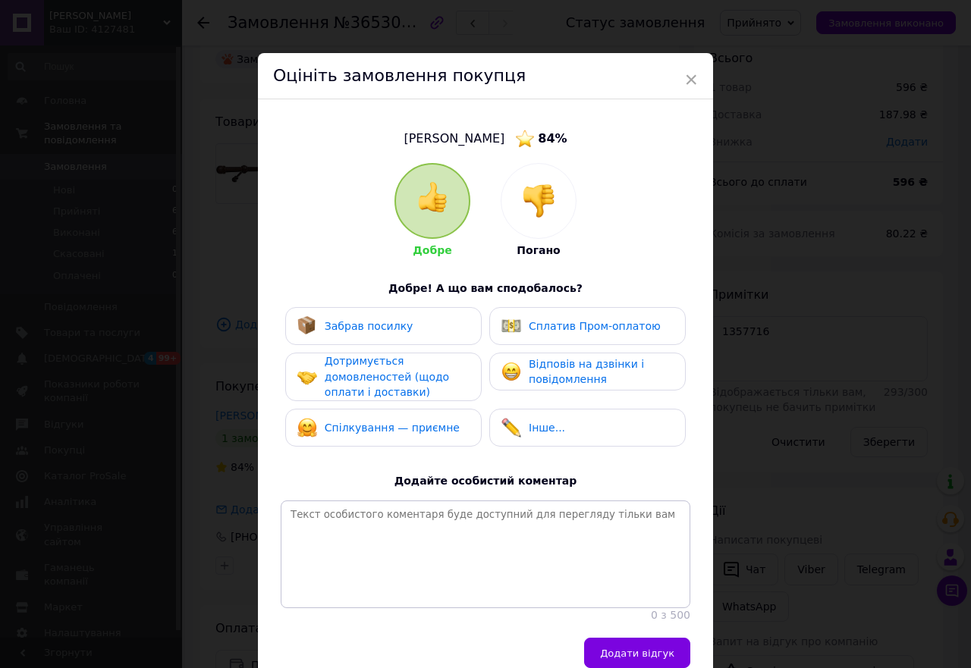
click at [379, 322] on span "Забрав посилку" at bounding box center [369, 326] width 89 height 12
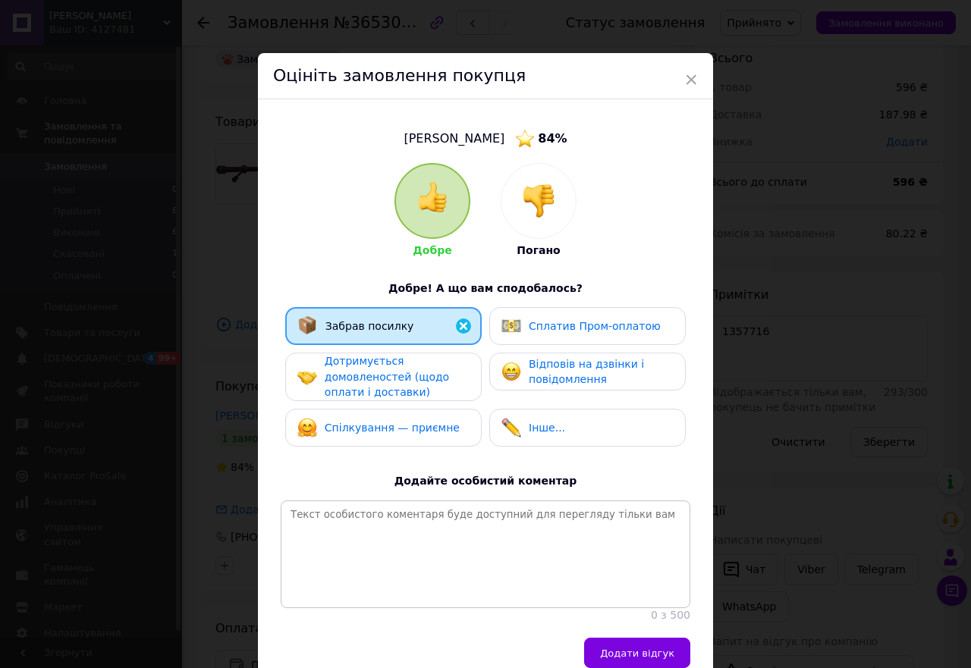
click at [378, 372] on span "Дотримується домовленостей (щодо оплати і доставки)" at bounding box center [387, 376] width 124 height 43
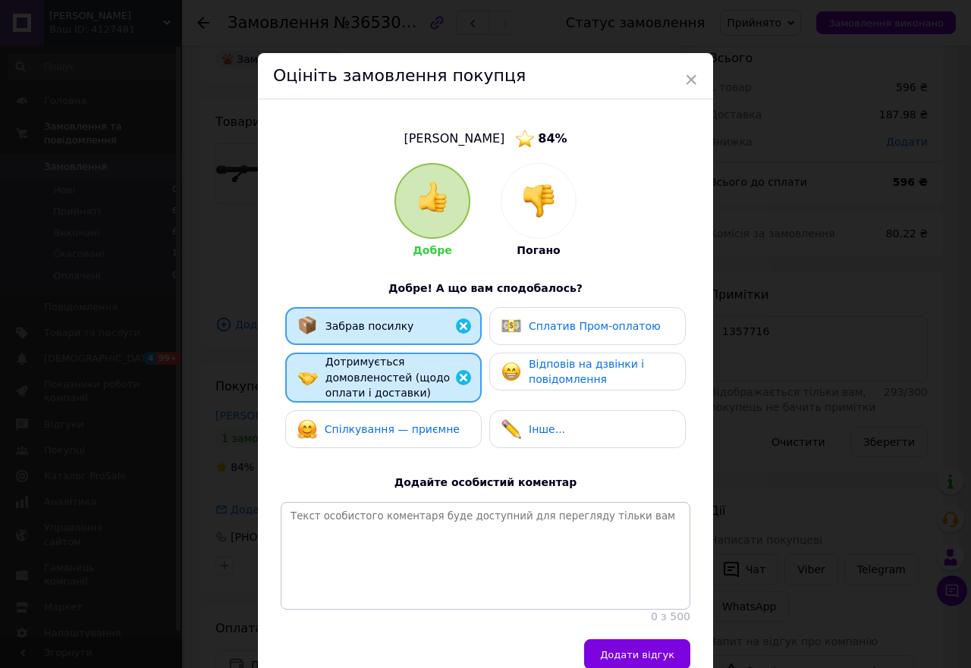
click at [554, 363] on span "Відповів на дзвінки і повідомлення" at bounding box center [586, 372] width 115 height 28
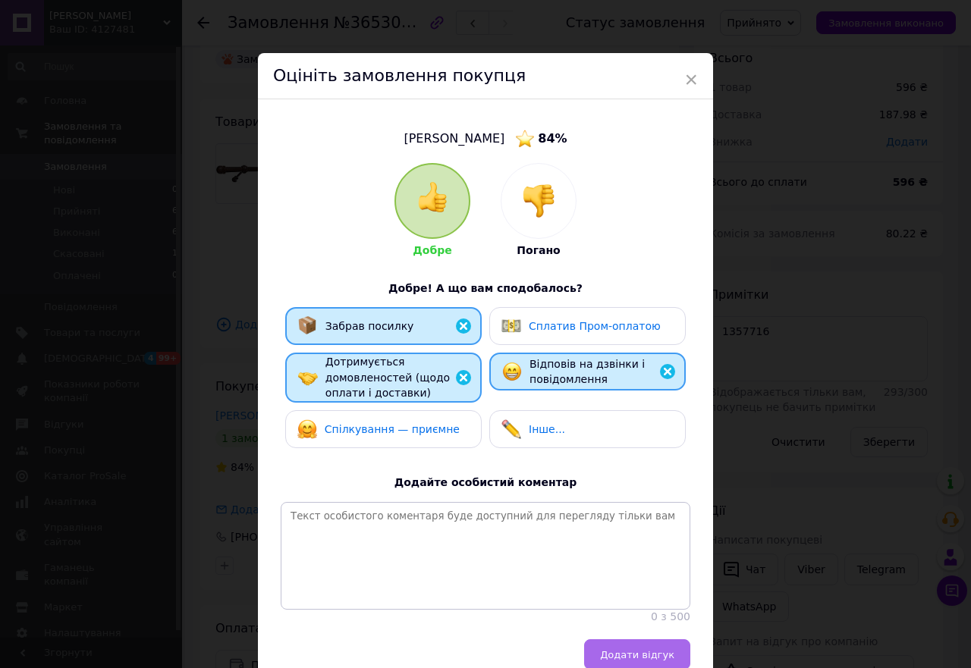
click at [630, 661] on span "Додати відгук" at bounding box center [637, 654] width 74 height 11
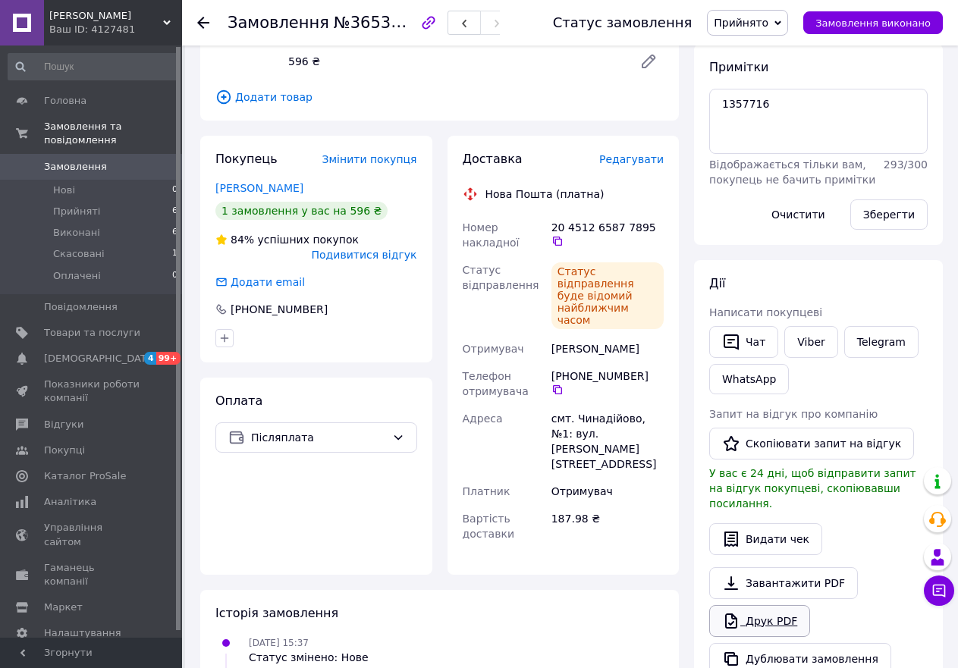
scroll to position [405, 0]
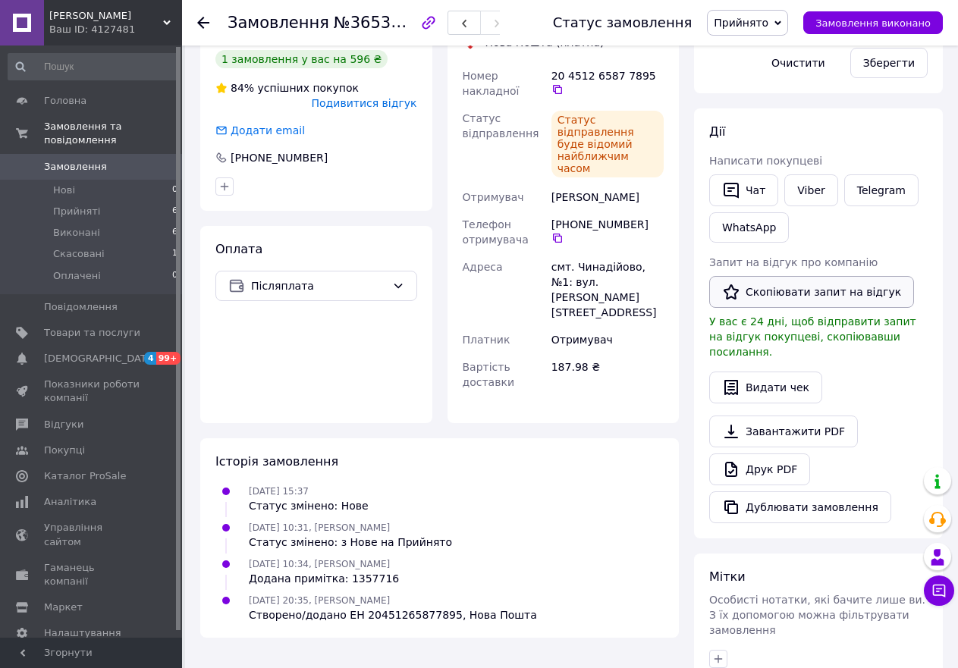
click at [815, 290] on button "Скопіювати запит на відгук" at bounding box center [811, 292] width 205 height 32
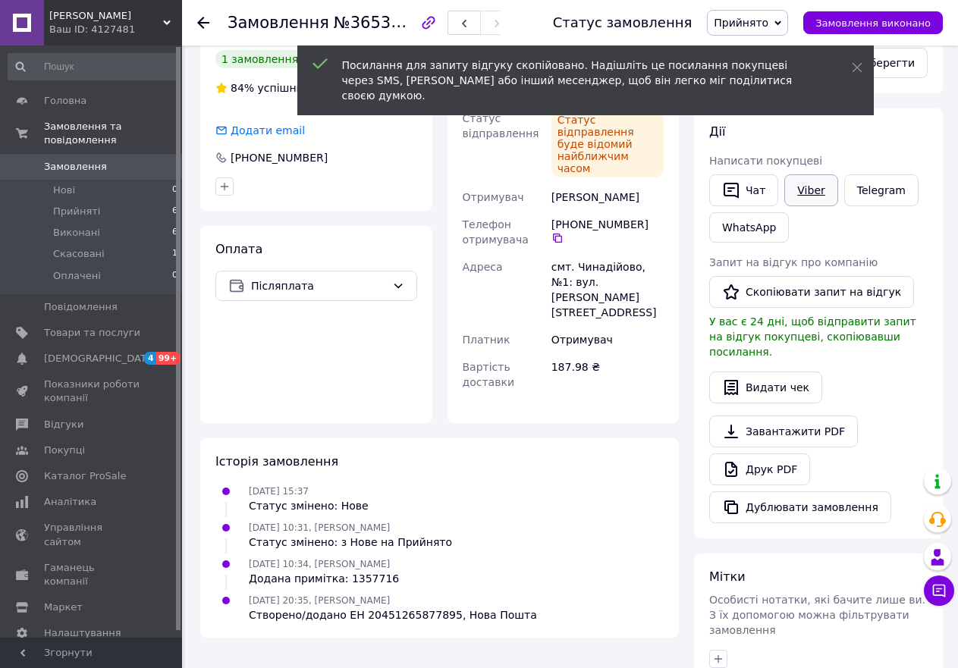
click at [818, 180] on link "Viber" at bounding box center [810, 190] width 53 height 32
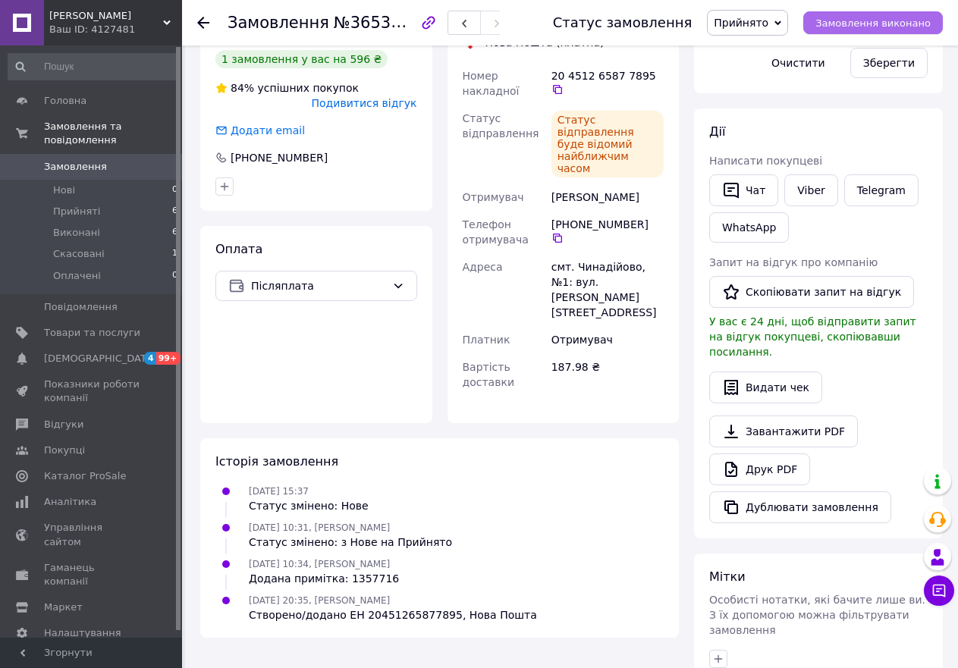
click at [871, 20] on span "Замовлення виконано" at bounding box center [872, 22] width 115 height 11
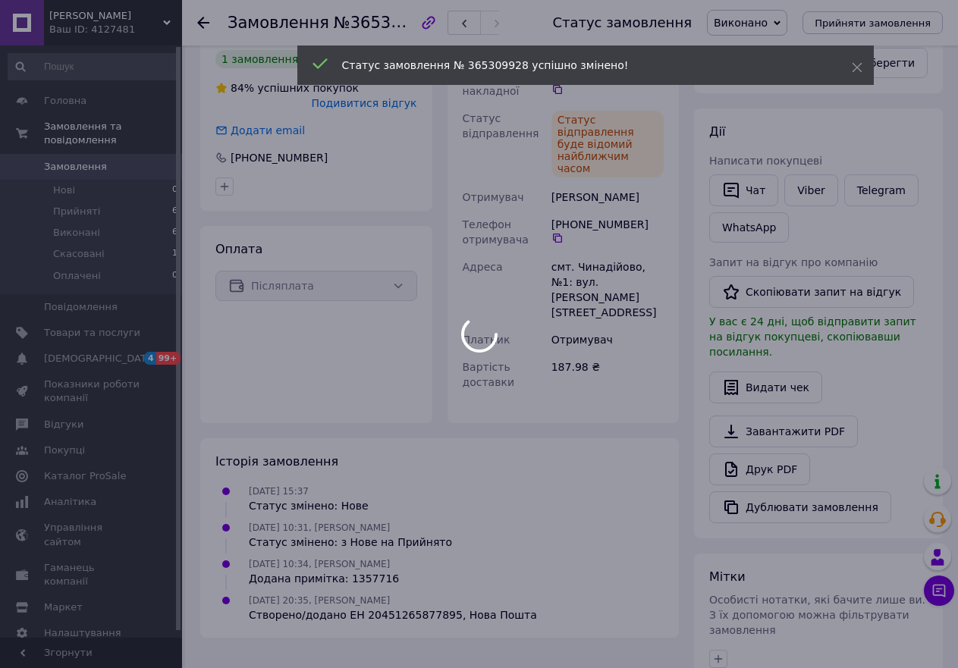
scroll to position [376, 0]
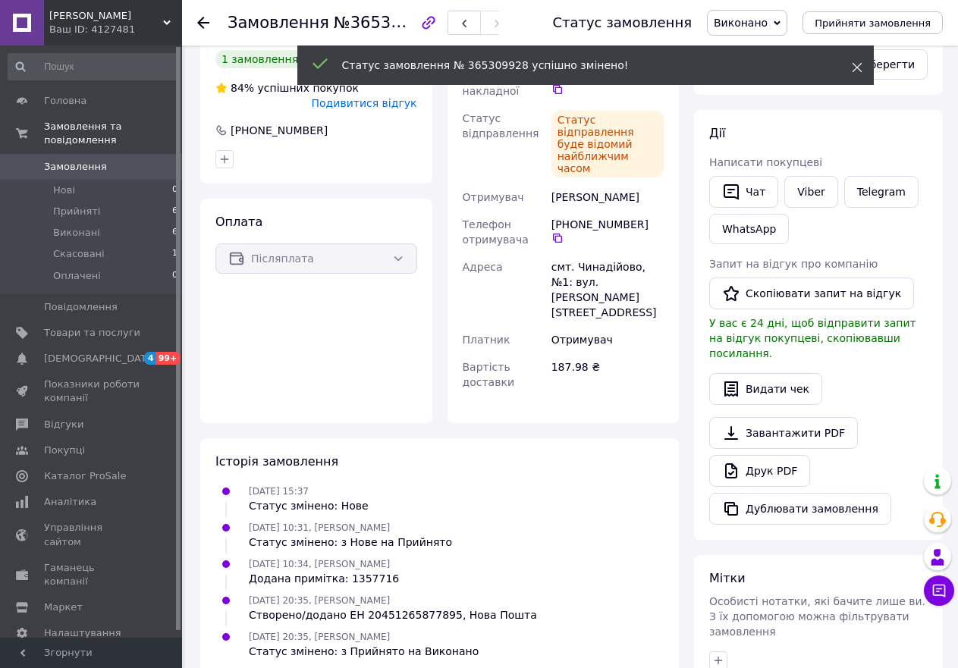
click at [857, 67] on use at bounding box center [857, 68] width 10 height 10
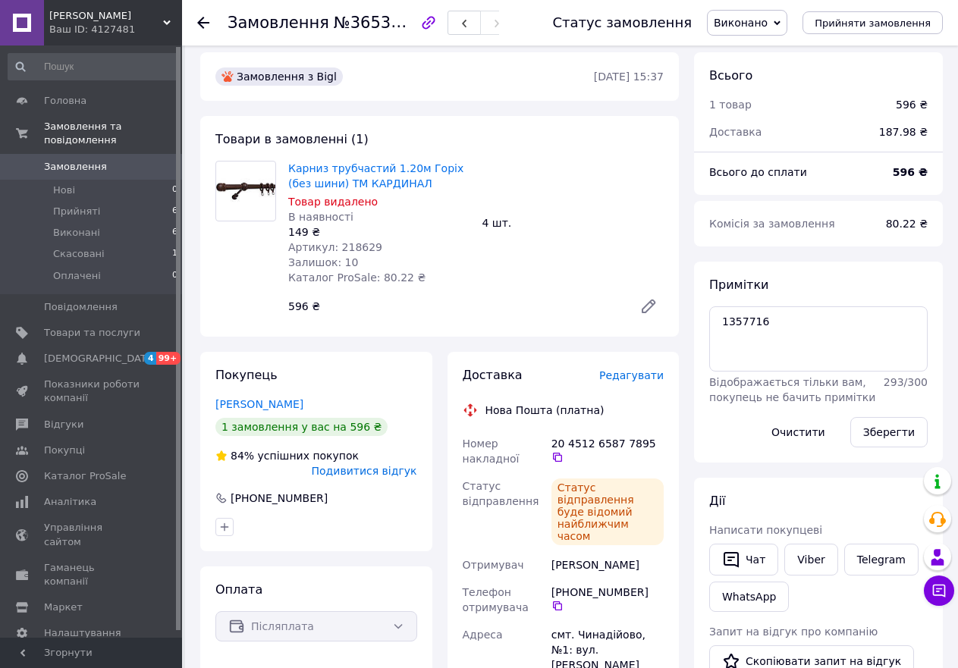
scroll to position [0, 0]
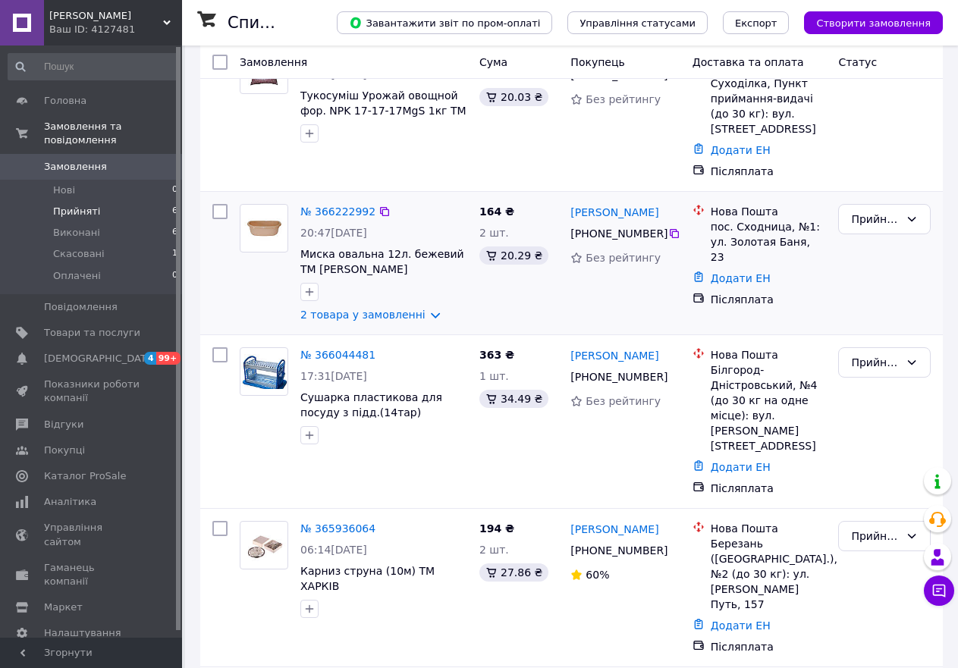
scroll to position [364, 0]
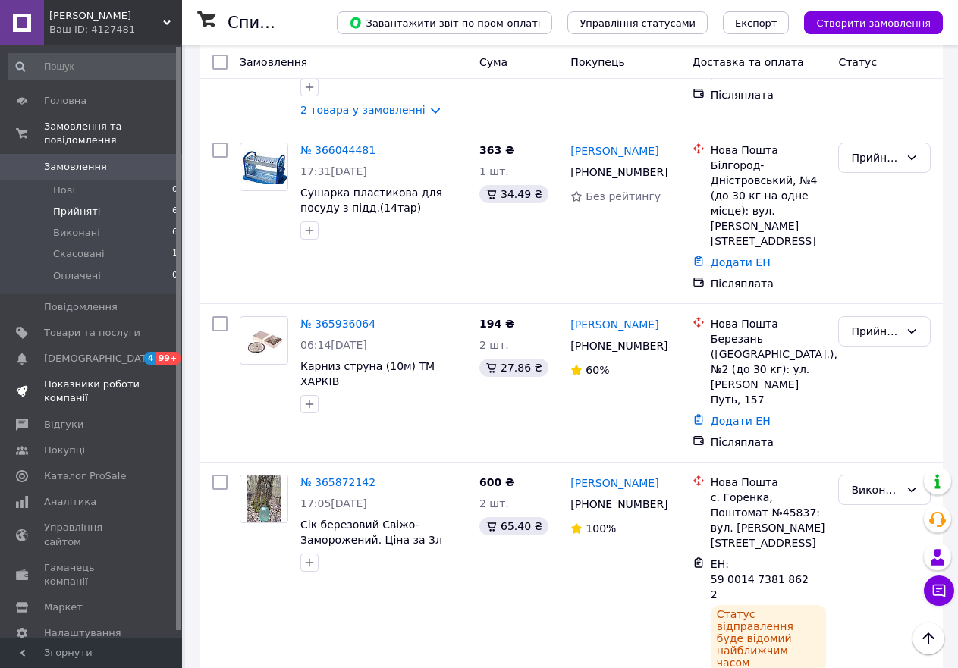
click at [67, 378] on span "Показники роботи компанії" at bounding box center [92, 391] width 96 height 27
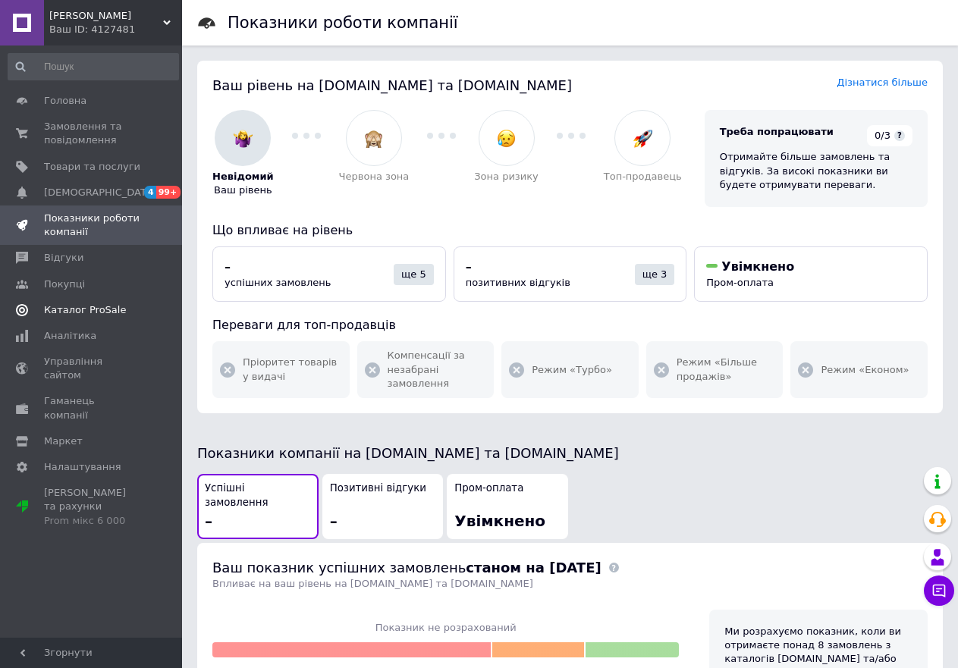
click at [82, 311] on span "Каталог ProSale" at bounding box center [85, 310] width 82 height 14
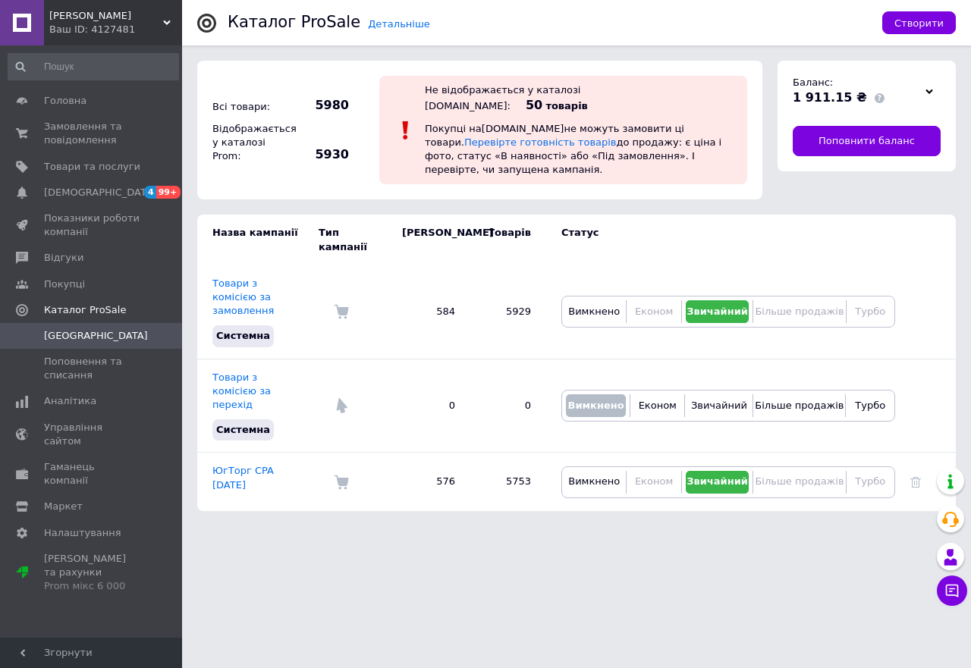
click at [96, 24] on div "Ваш ID: 4127481" at bounding box center [115, 30] width 133 height 14
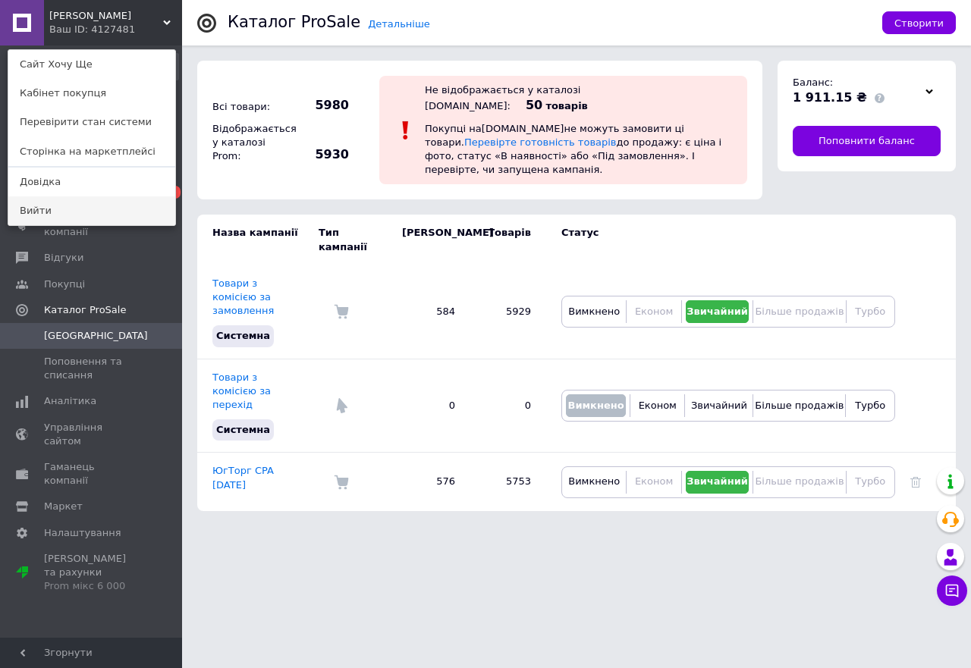
click at [71, 214] on link "Вийти" at bounding box center [91, 210] width 167 height 29
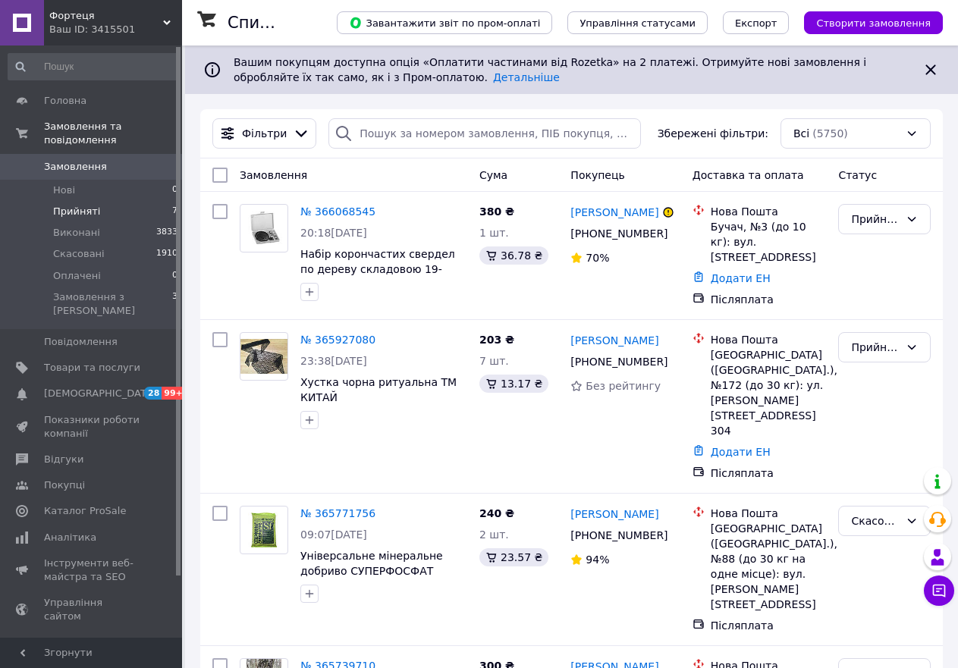
click at [79, 205] on span "Прийняті" at bounding box center [76, 212] width 47 height 14
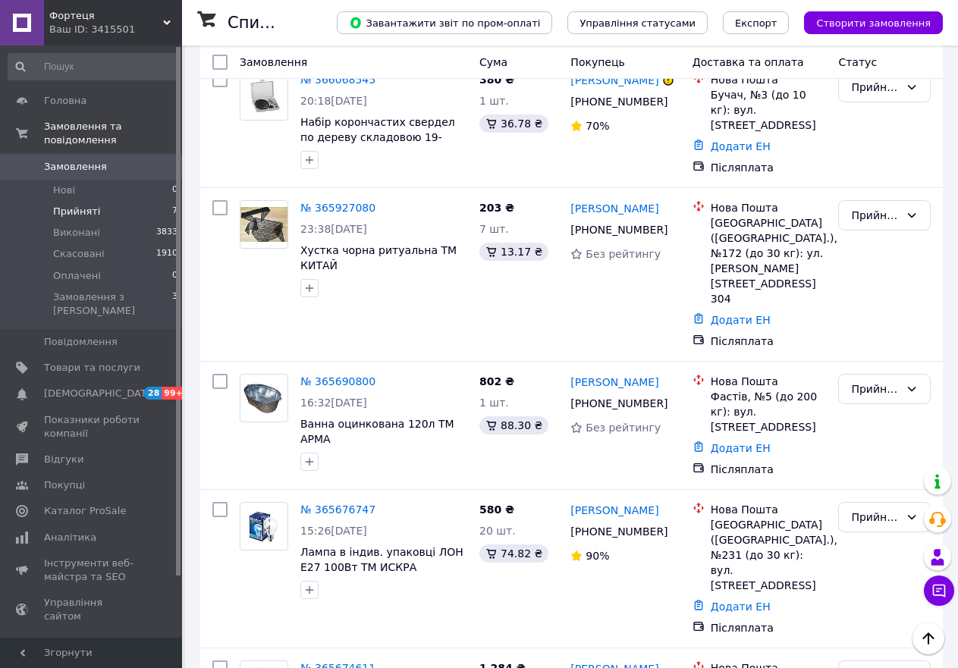
scroll to position [167, 0]
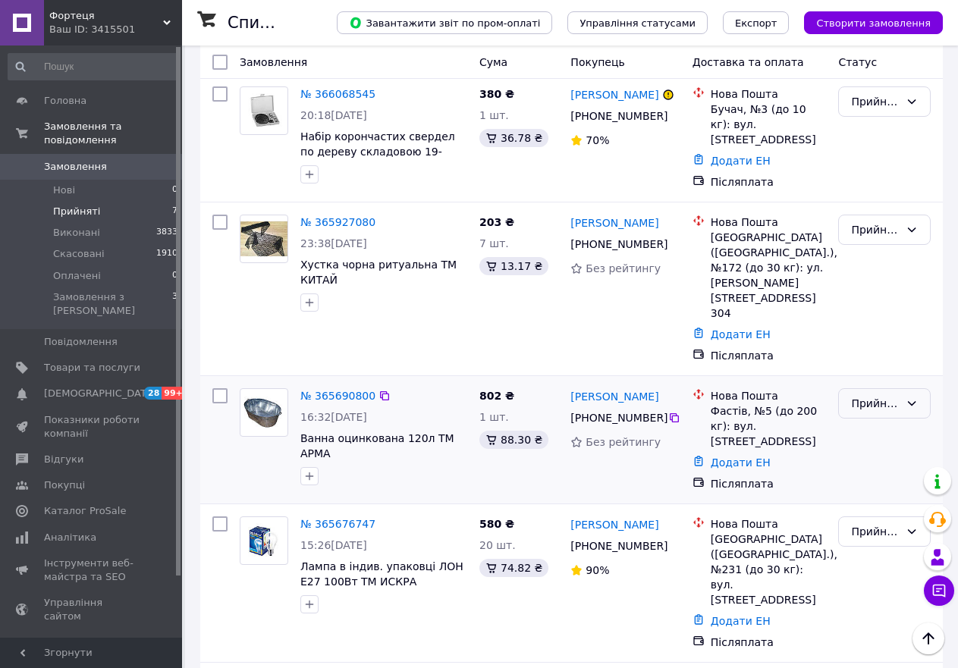
click at [877, 395] on div "Прийнято" at bounding box center [875, 403] width 49 height 17
click at [889, 414] on li "Скасовано" at bounding box center [884, 412] width 91 height 27
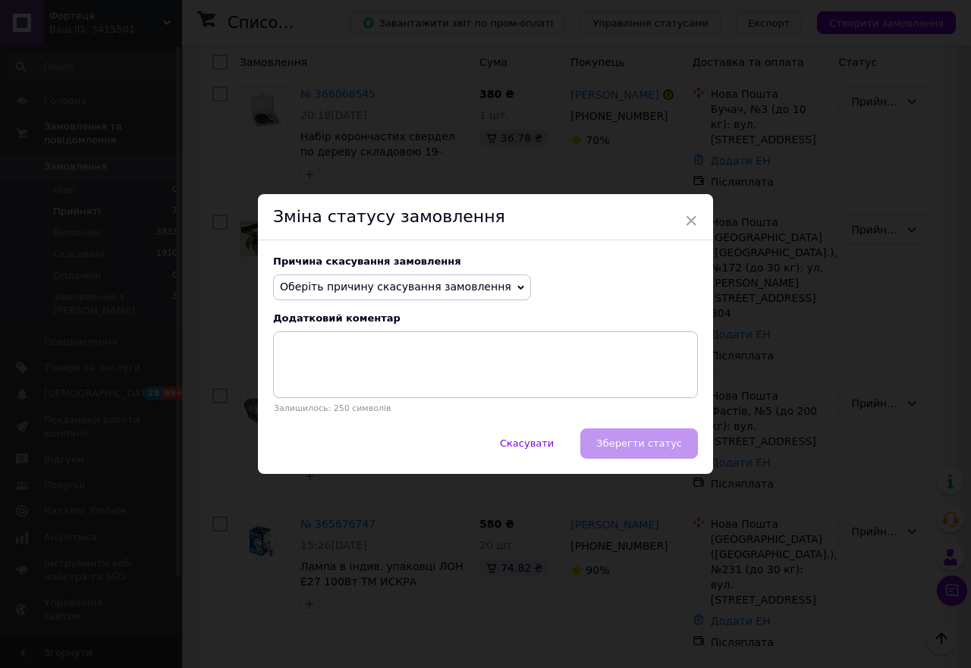
click at [464, 288] on span "Оберіть причину скасування замовлення" at bounding box center [395, 287] width 231 height 12
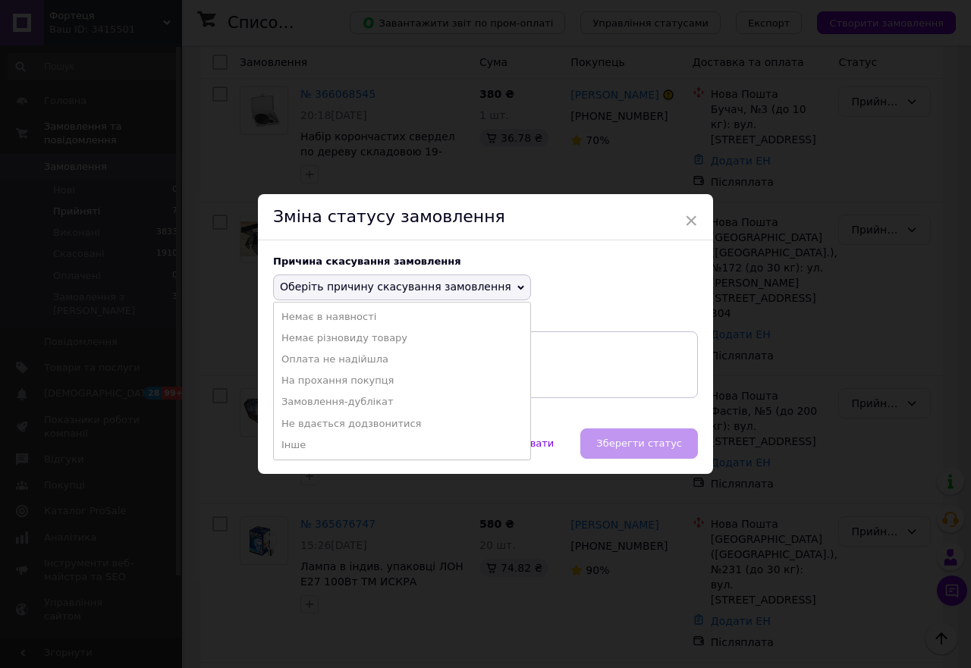
drag, startPoint x: 369, startPoint y: 425, endPoint x: 378, endPoint y: 424, distance: 8.5
click at [368, 425] on li "Не вдається додзвонитися" at bounding box center [402, 423] width 256 height 21
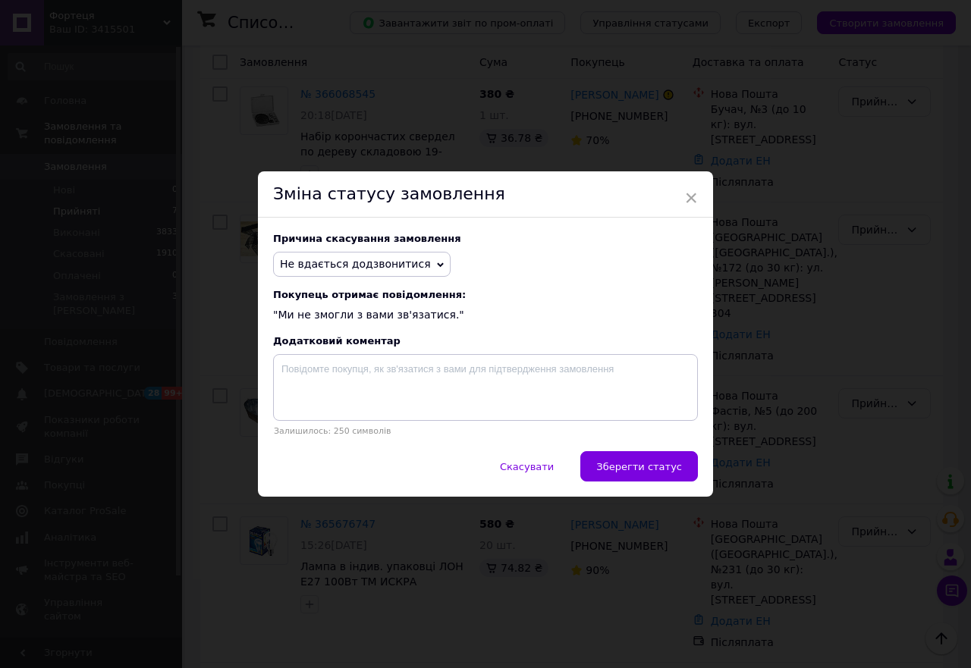
click at [647, 466] on span "Зберегти статус" at bounding box center [639, 466] width 86 height 11
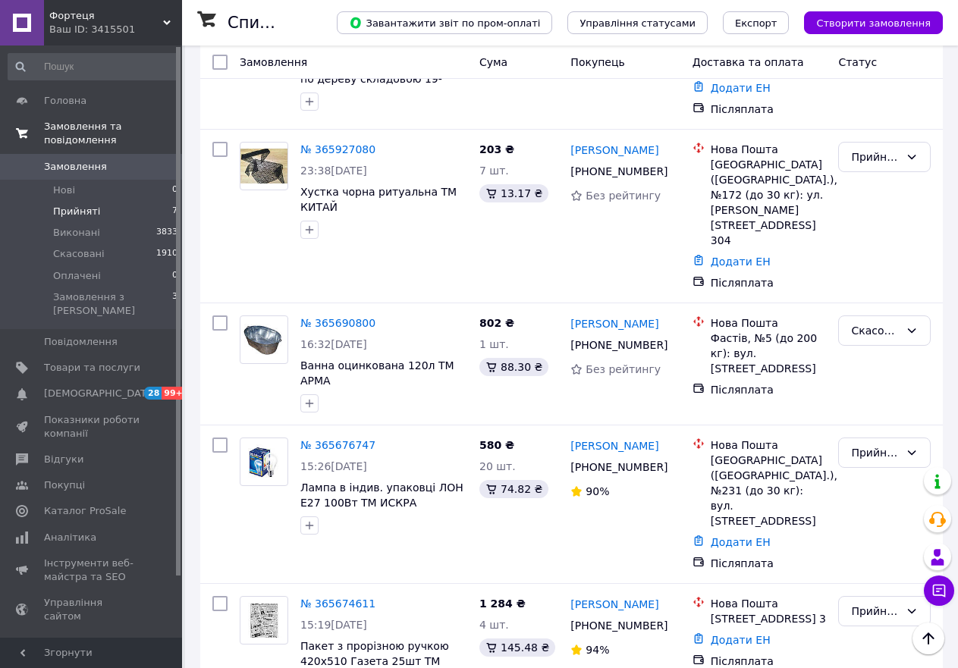
scroll to position [237, 0]
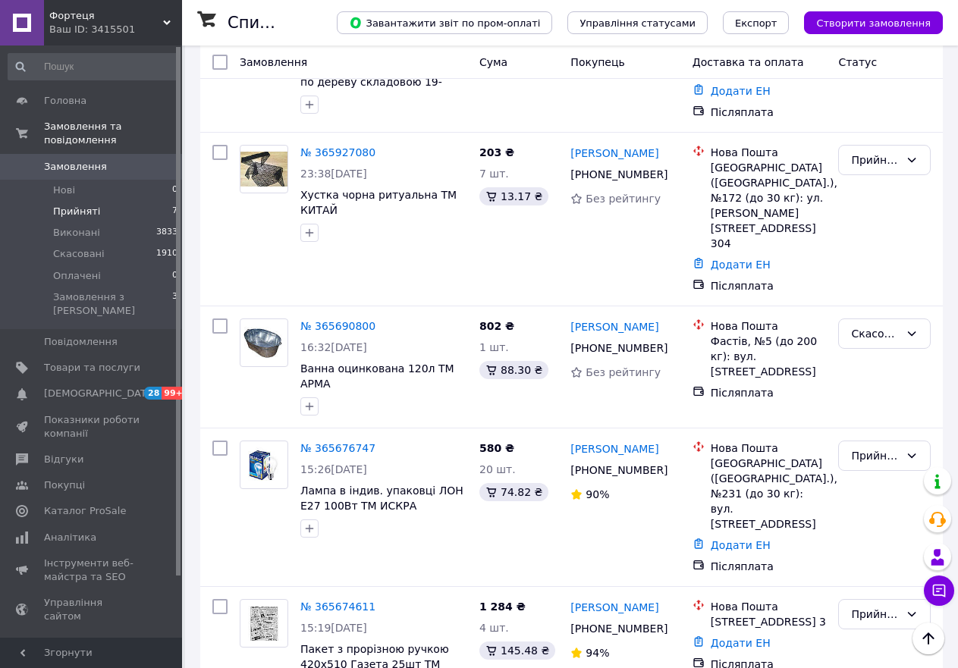
click at [80, 160] on span "Замовлення" at bounding box center [75, 167] width 63 height 14
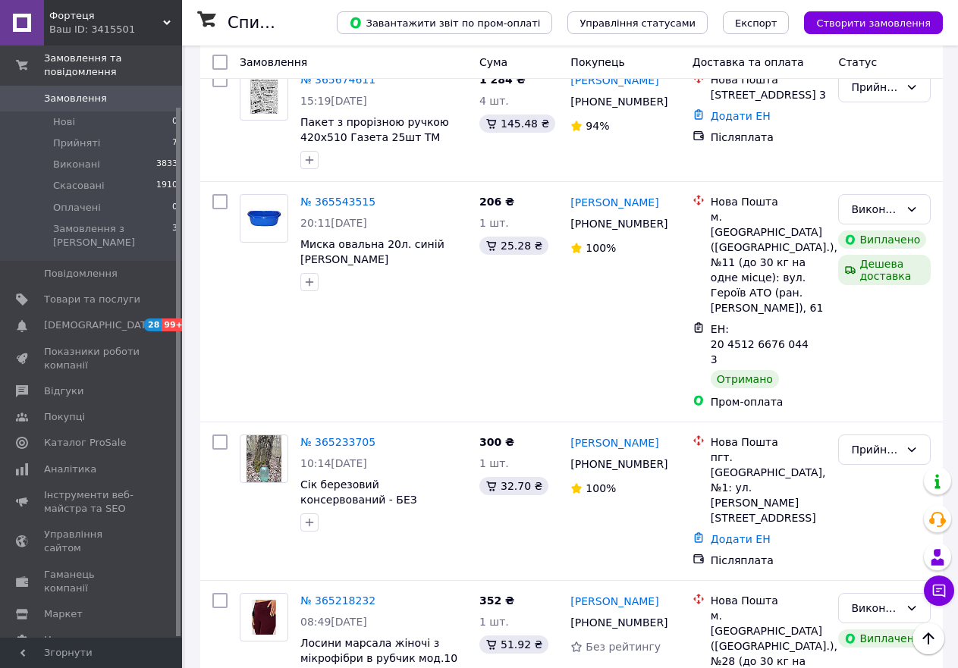
scroll to position [1138, 0]
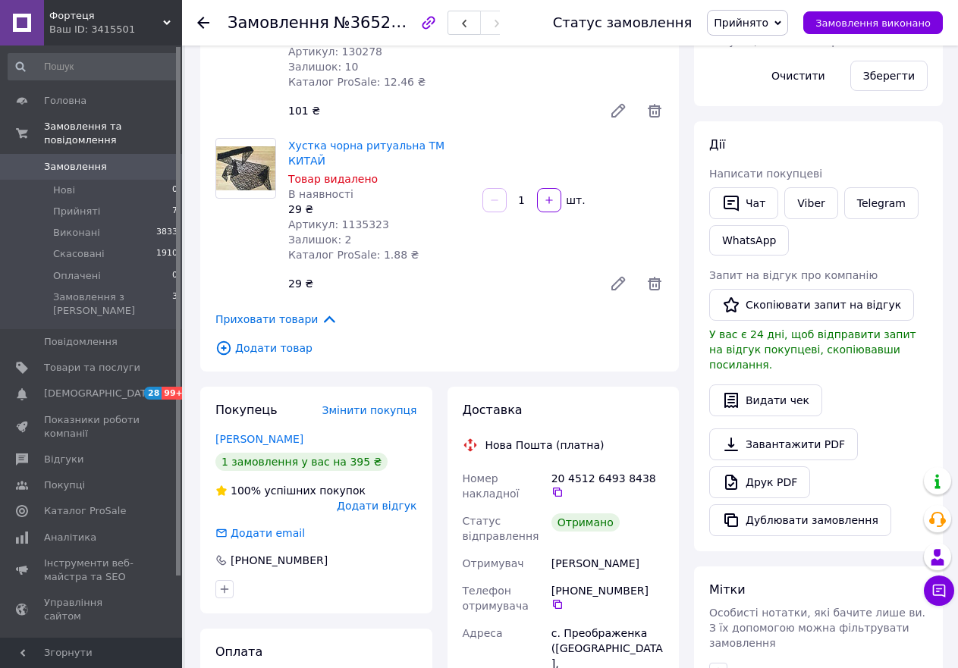
scroll to position [379, 0]
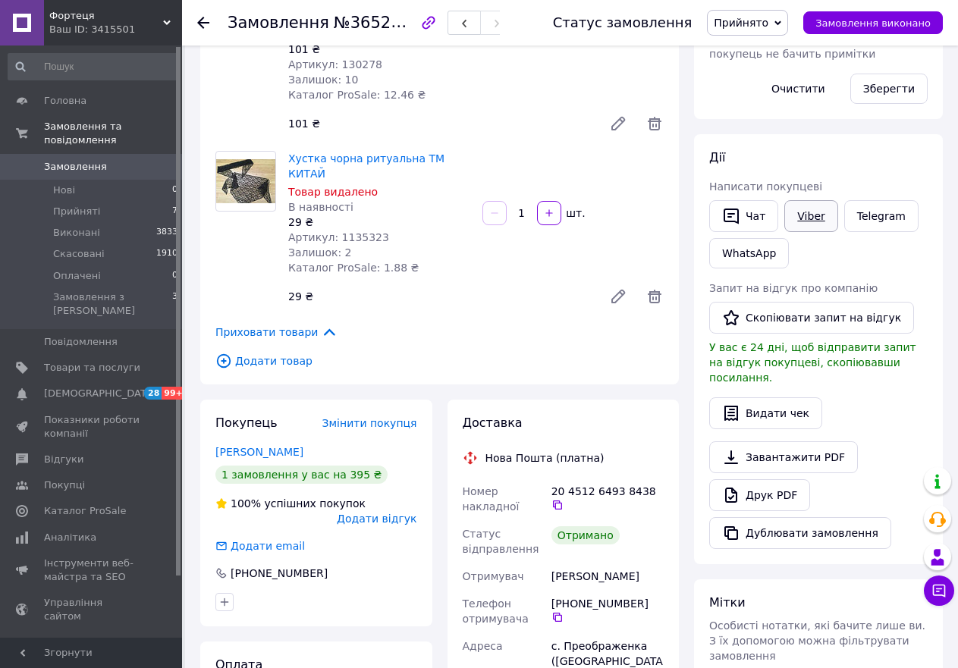
click at [811, 211] on link "Viber" at bounding box center [810, 216] width 53 height 32
click at [808, 321] on button "Скопіювати запит на відгук" at bounding box center [811, 318] width 205 height 32
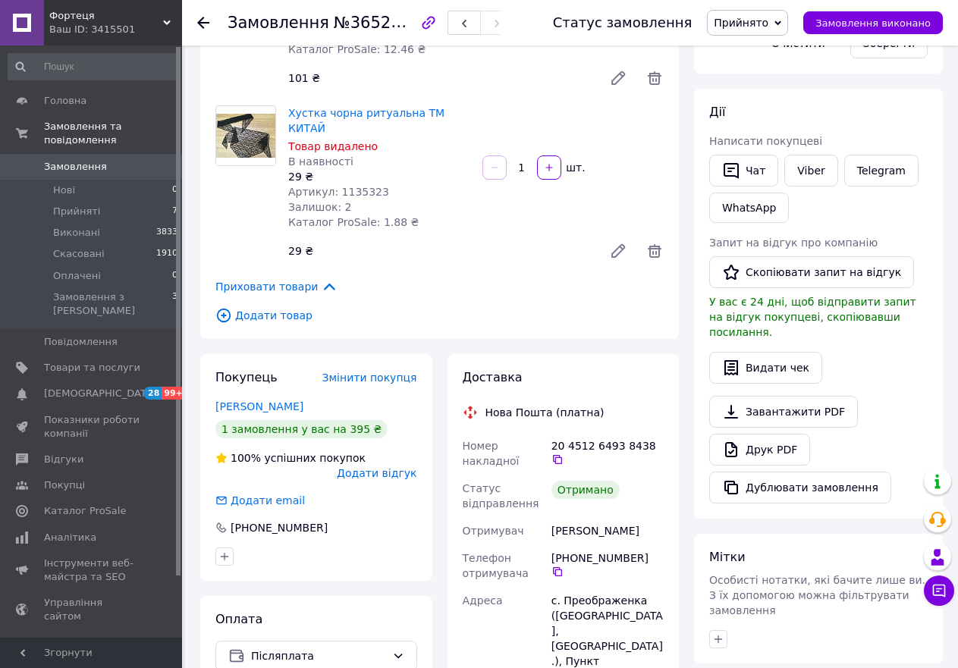
scroll to position [455, 0]
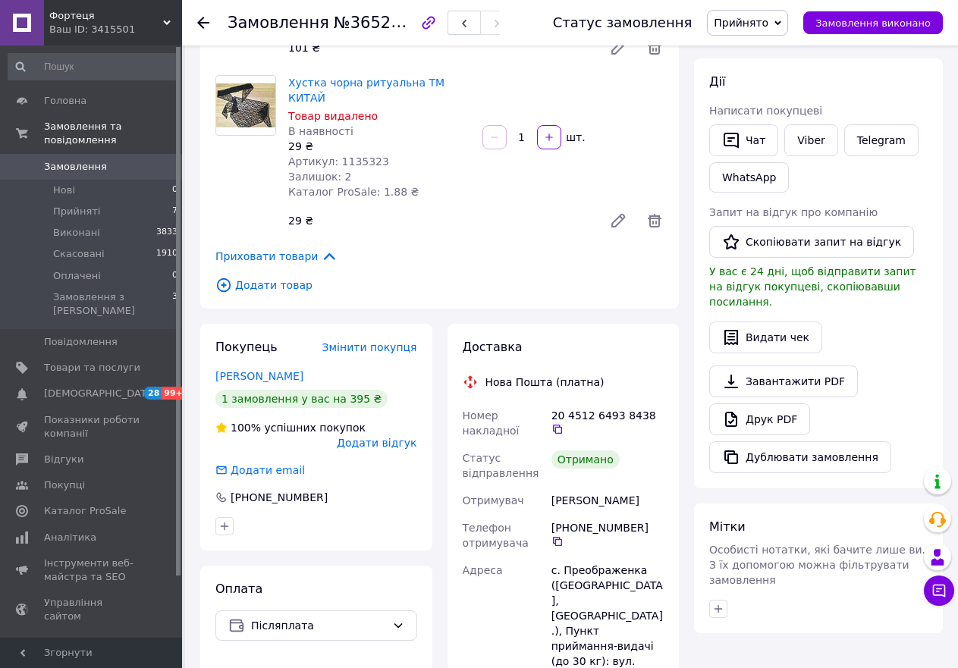
click at [392, 437] on span "Додати відгук" at bounding box center [377, 443] width 80 height 12
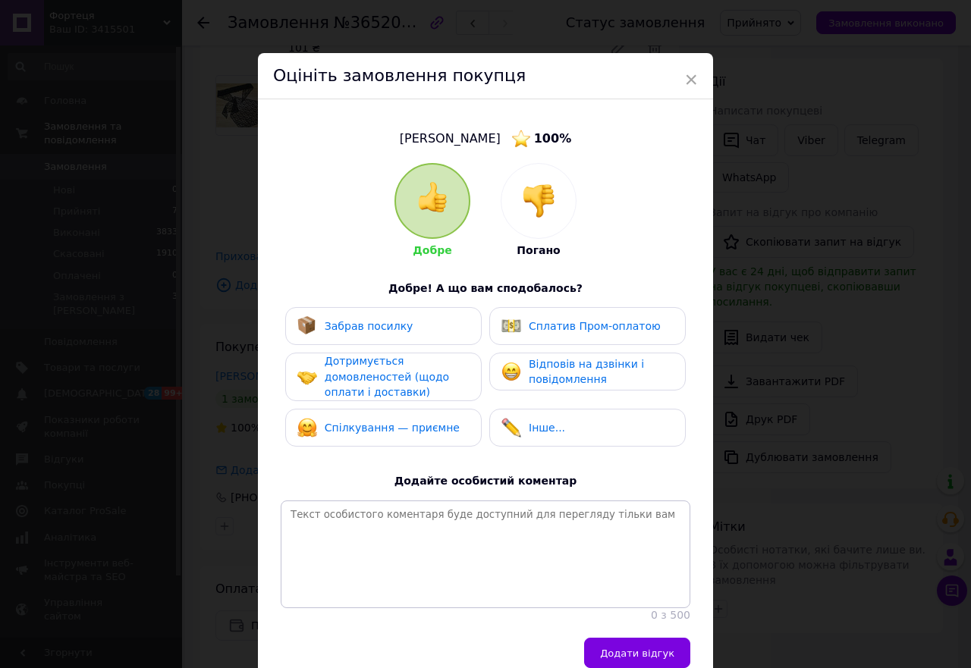
click at [365, 334] on div "Забрав посилку" at bounding box center [355, 326] width 116 height 20
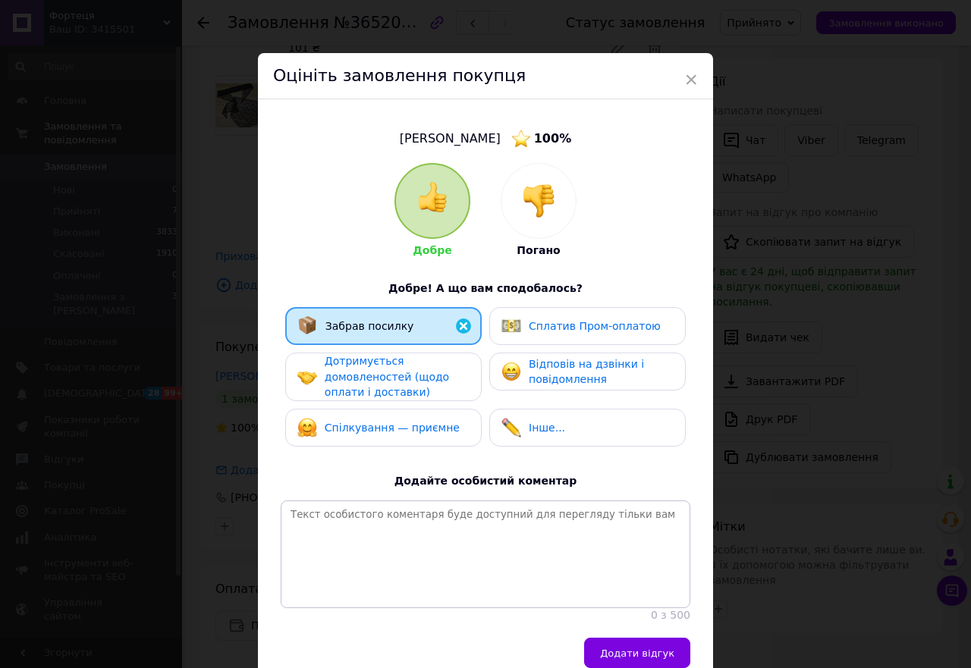
click at [366, 367] on span "Дотримується домовленостей (щодо оплати і доставки)" at bounding box center [387, 376] width 124 height 43
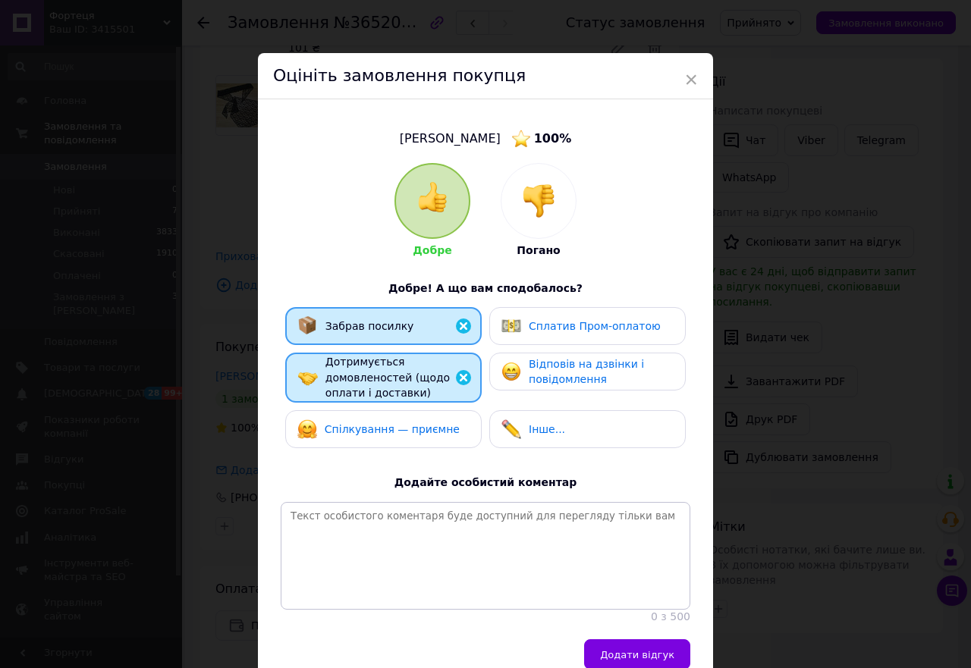
click at [560, 369] on span "Відповів на дзвінки і повідомлення" at bounding box center [586, 372] width 115 height 28
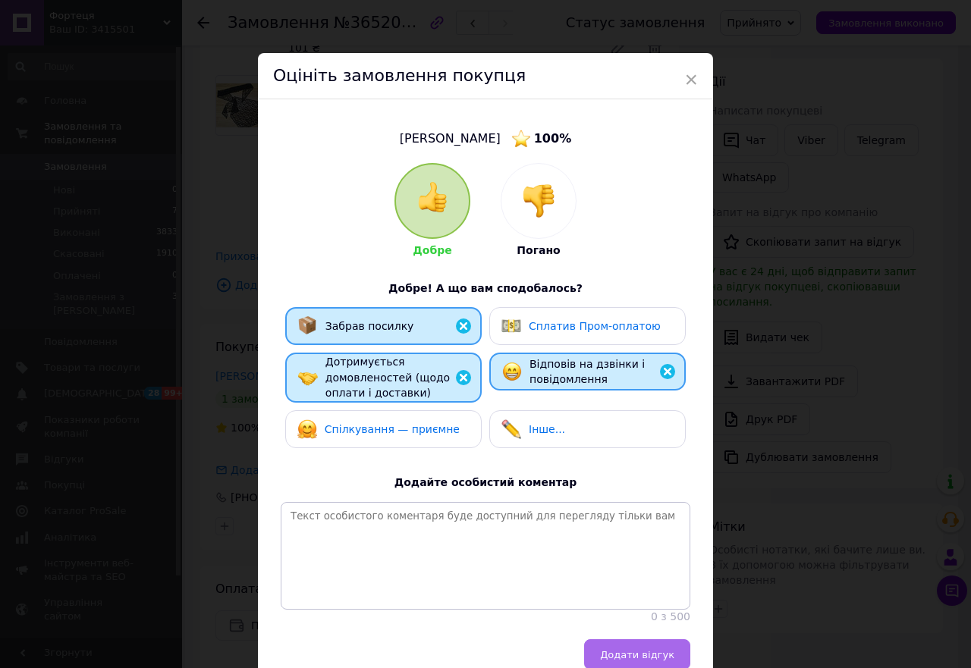
click at [648, 661] on span "Додати відгук" at bounding box center [637, 654] width 74 height 11
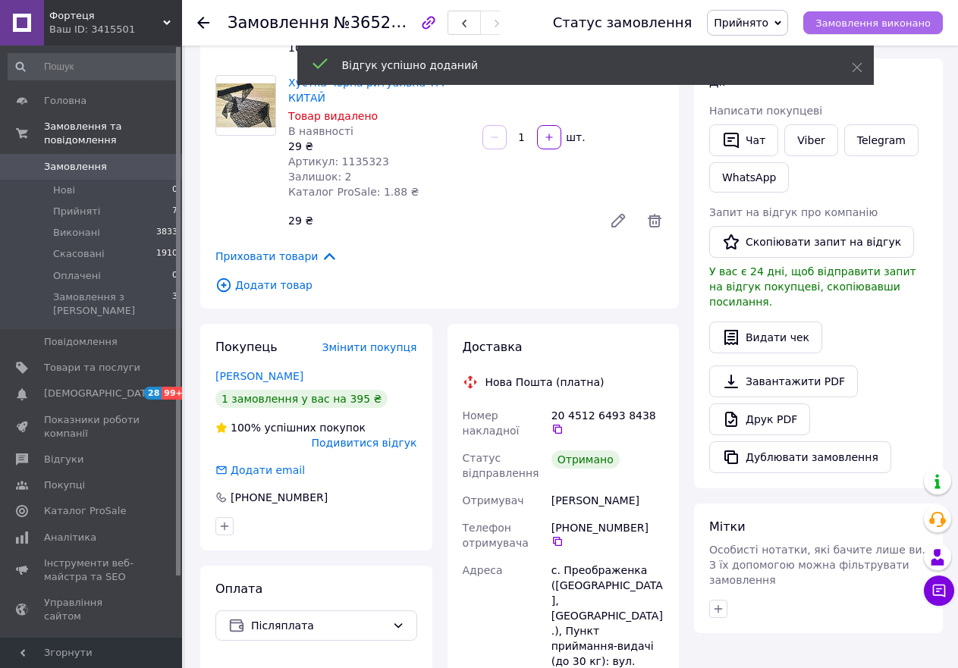
click at [862, 21] on span "Замовлення виконано" at bounding box center [872, 22] width 115 height 11
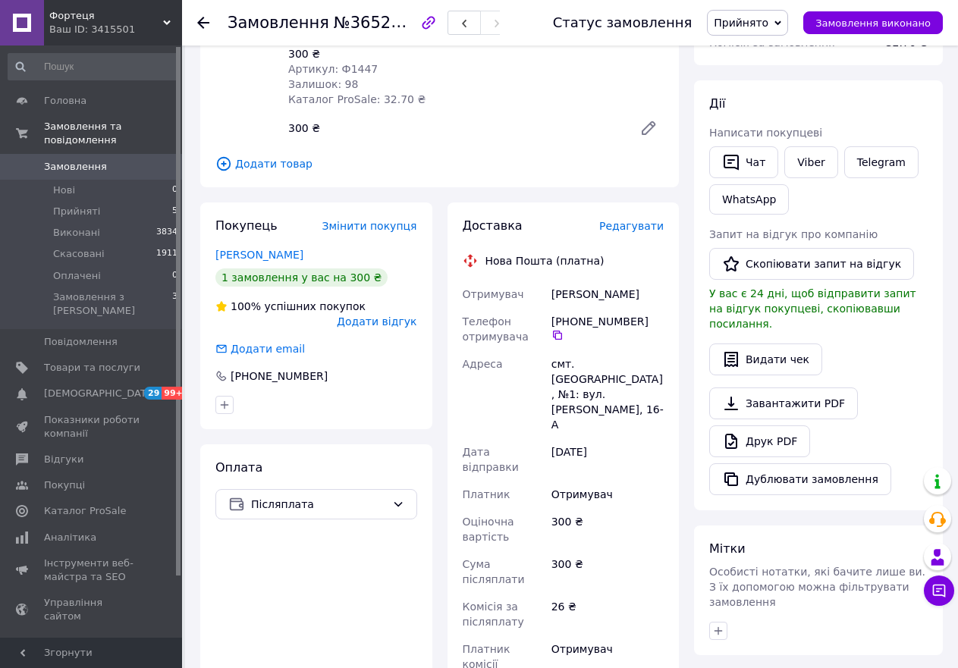
scroll to position [228, 0]
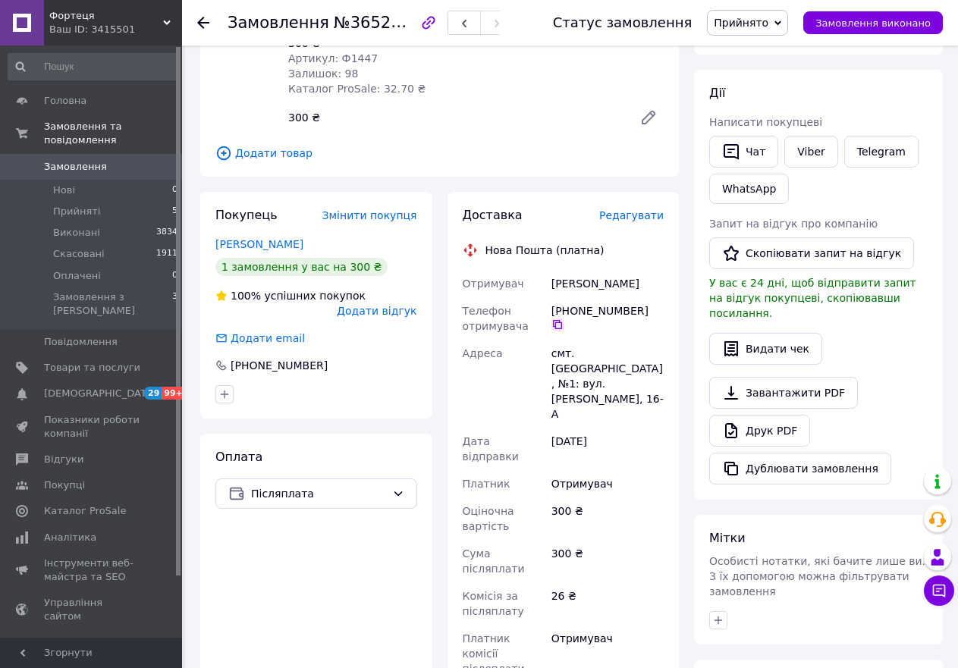
click at [562, 320] on icon at bounding box center [557, 324] width 9 height 9
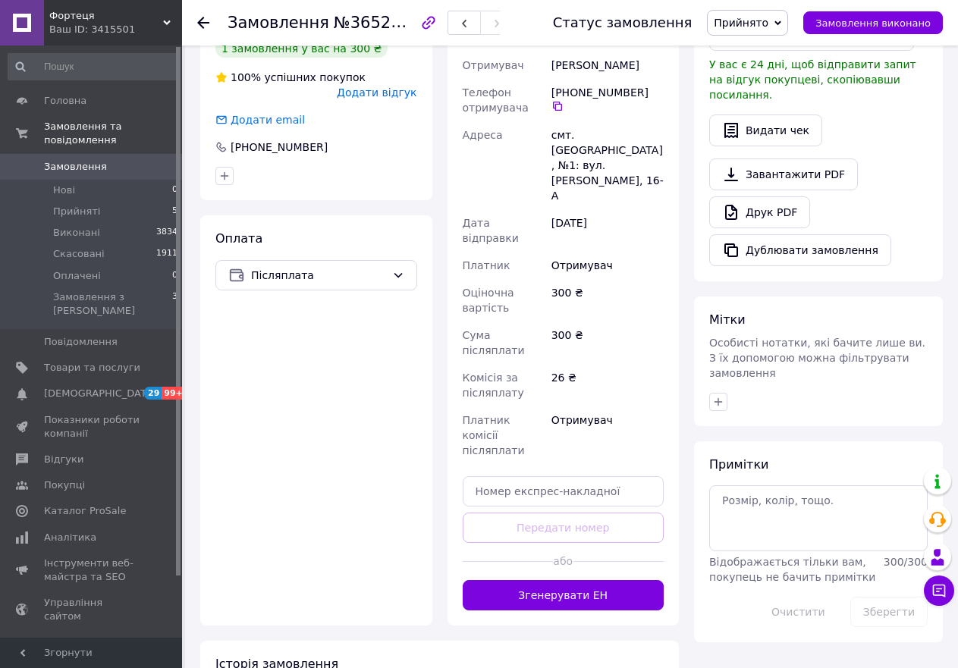
scroll to position [485, 0]
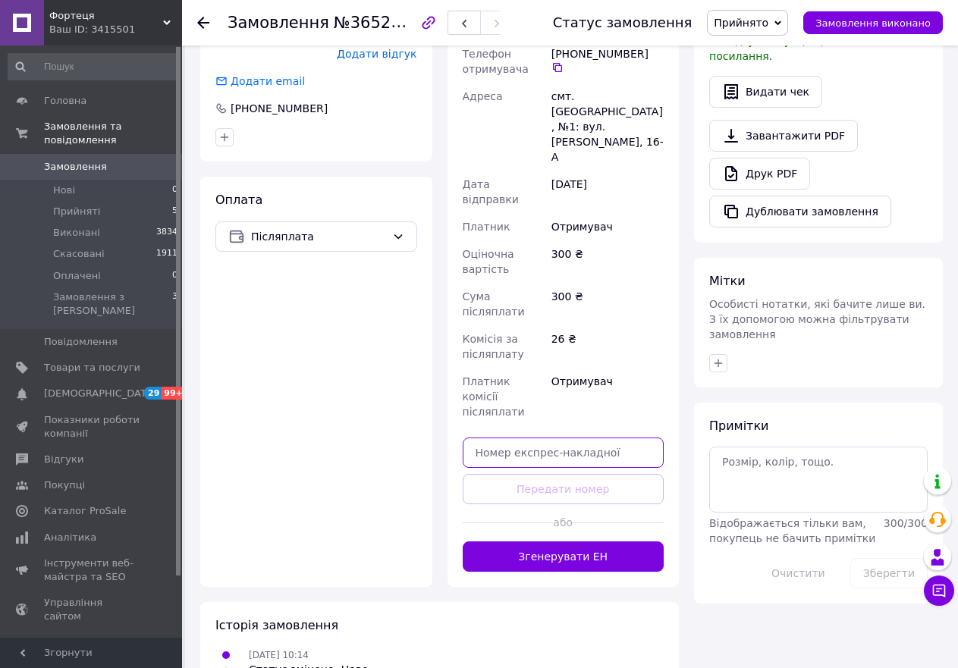
click at [516, 438] on input "text" at bounding box center [564, 453] width 202 height 30
paste input "59001471235683"
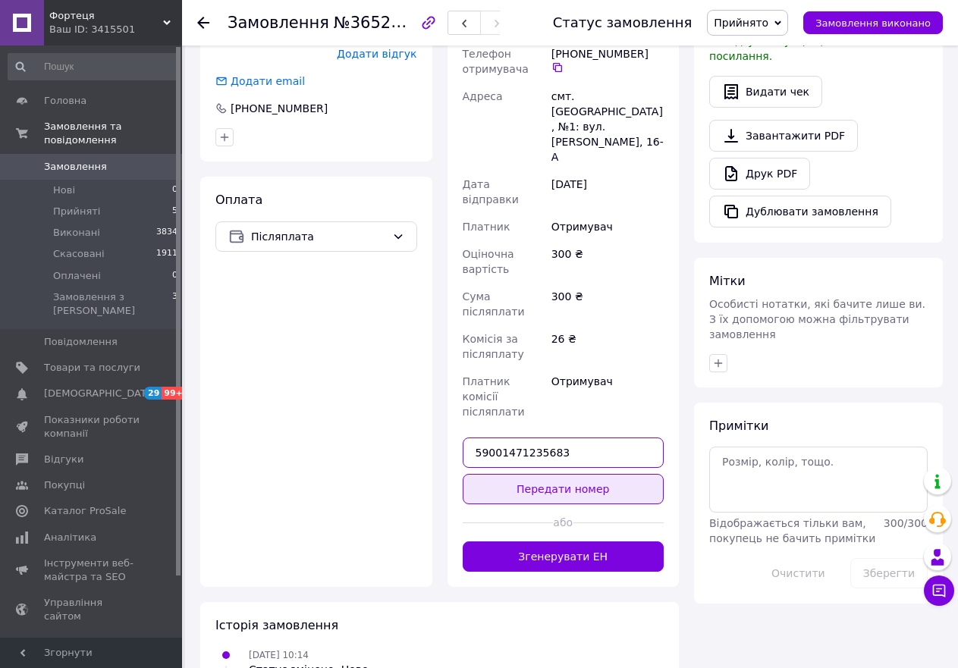
type input "59001471235683"
click at [555, 474] on button "Передати номер" at bounding box center [564, 489] width 202 height 30
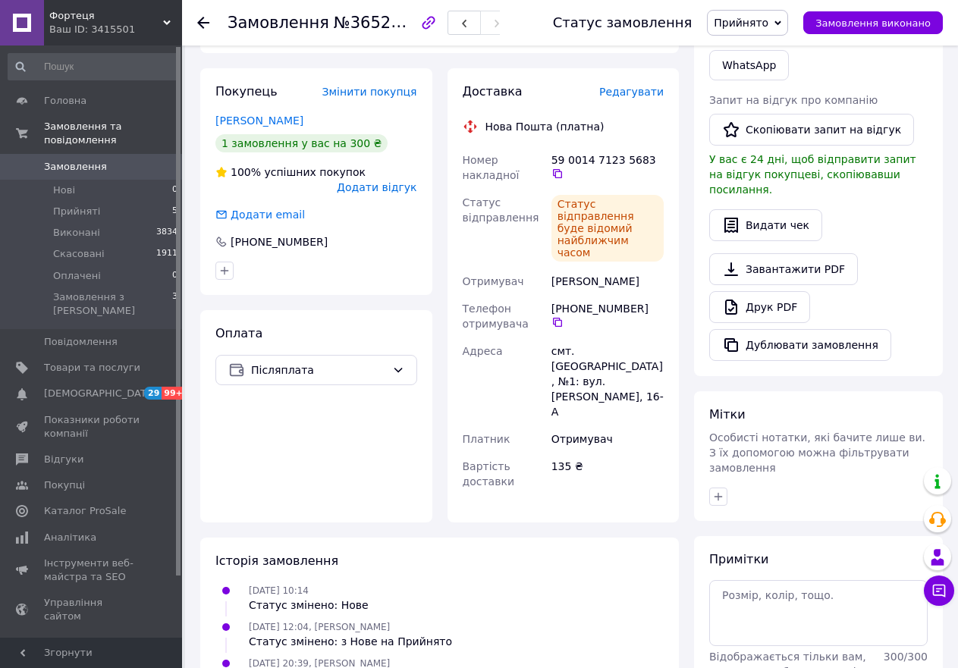
scroll to position [253, 0]
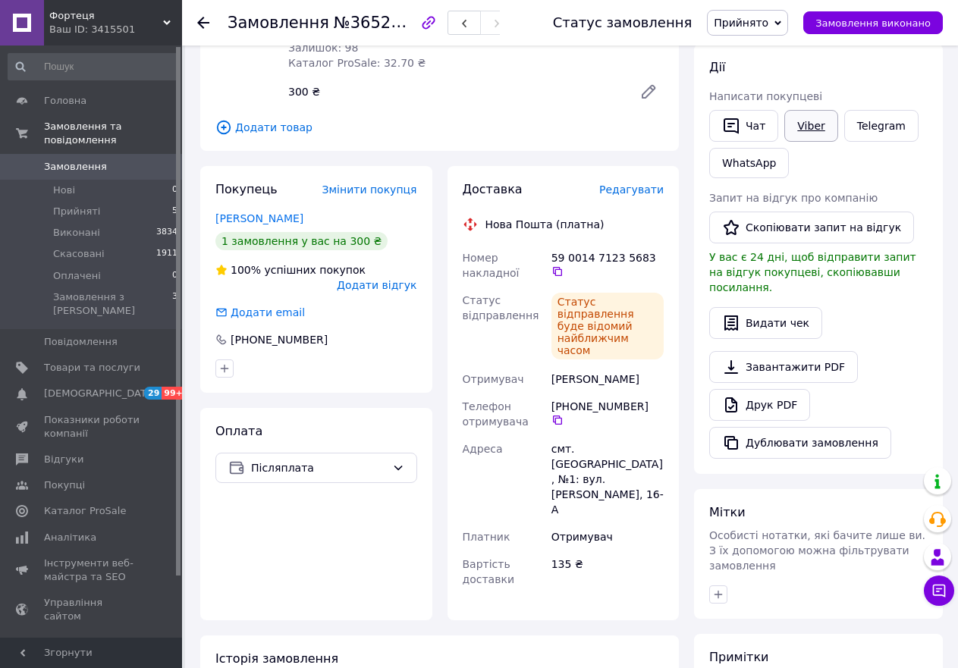
click at [808, 122] on link "Viber" at bounding box center [810, 126] width 53 height 32
click at [752, 122] on button "Чат" at bounding box center [743, 126] width 69 height 32
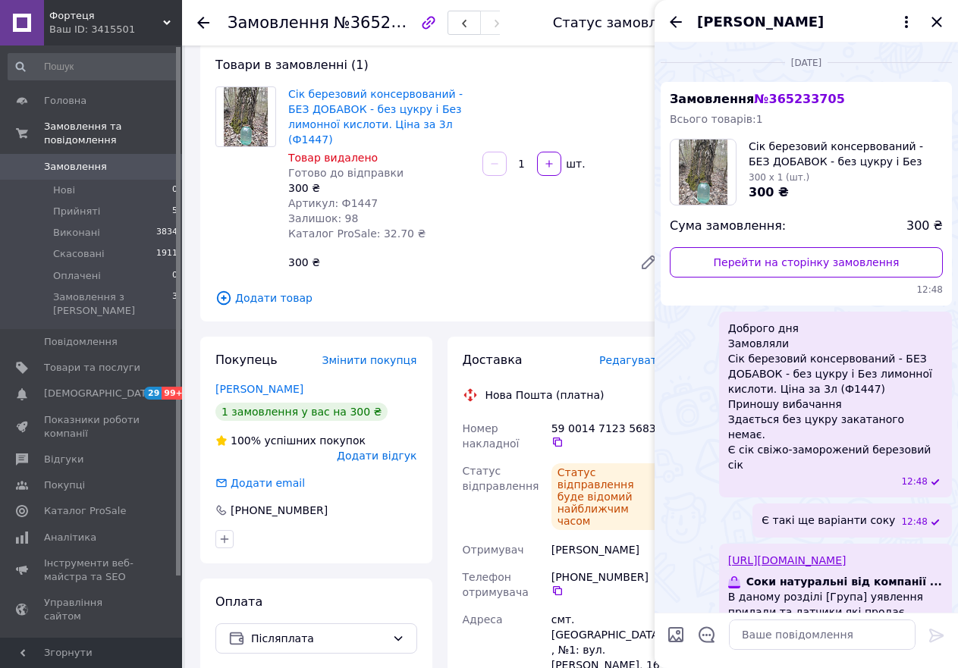
scroll to position [0, 0]
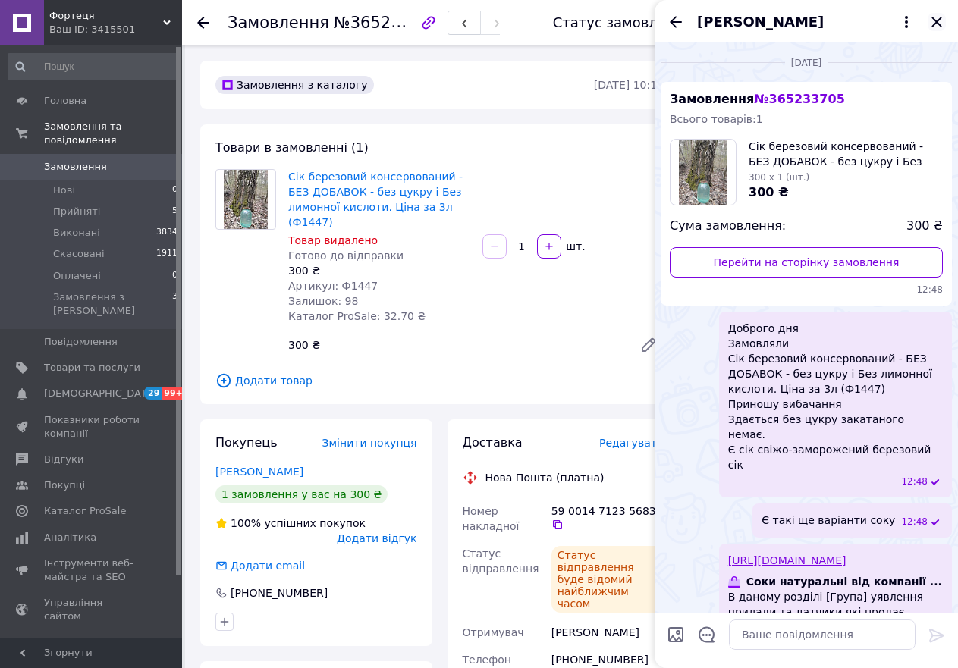
click at [937, 23] on icon "Закрити" at bounding box center [936, 22] width 10 height 10
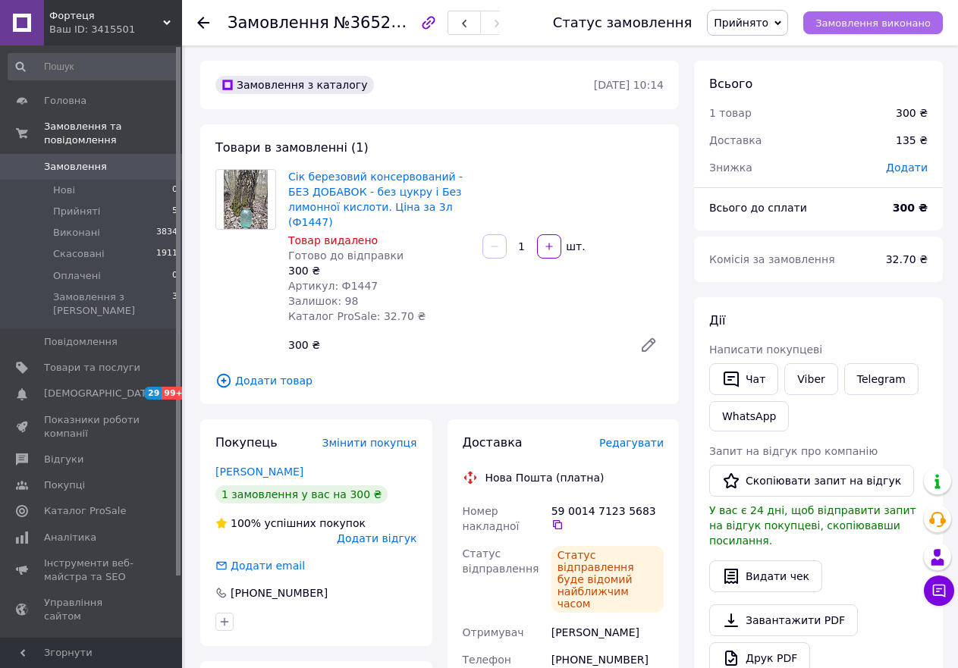
click at [861, 20] on span "Замовлення виконано" at bounding box center [872, 22] width 115 height 11
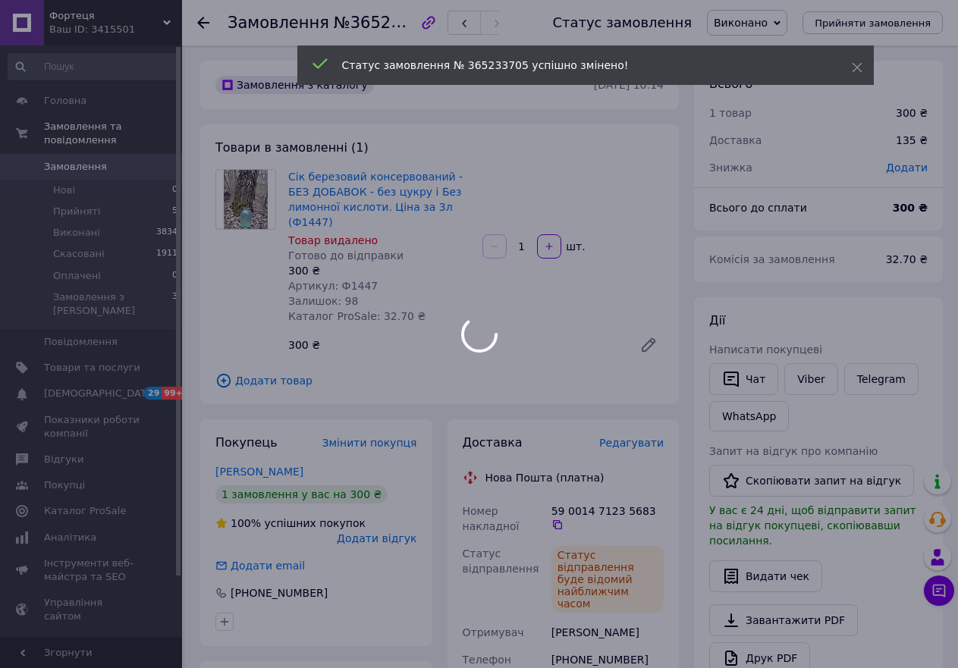
click at [373, 507] on div at bounding box center [479, 334] width 958 height 668
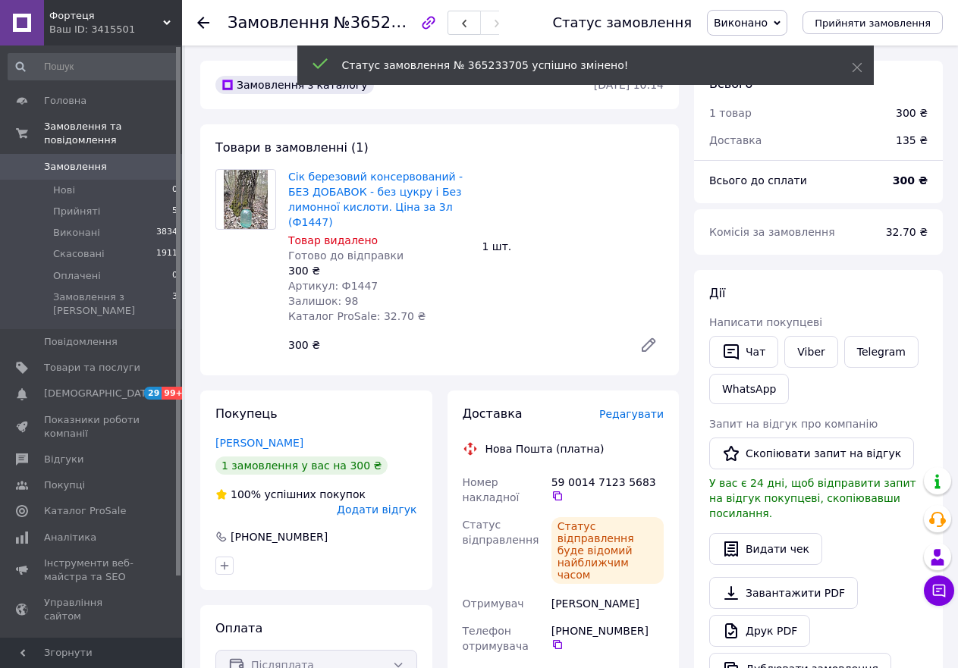
click at [385, 504] on span "Додати відгук" at bounding box center [377, 510] width 80 height 12
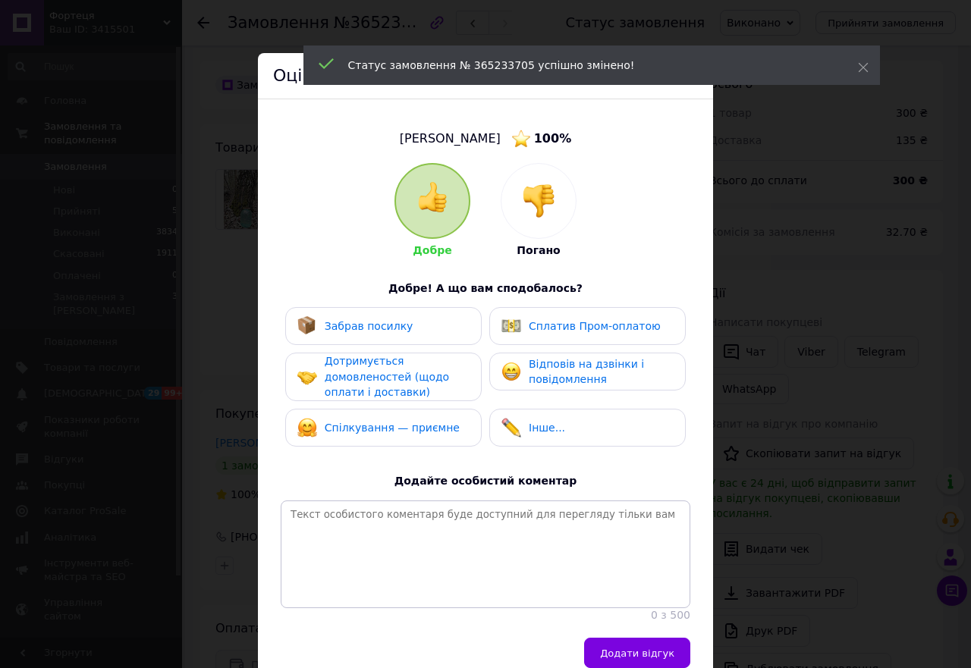
click at [363, 324] on span "Забрав посилку" at bounding box center [369, 326] width 89 height 12
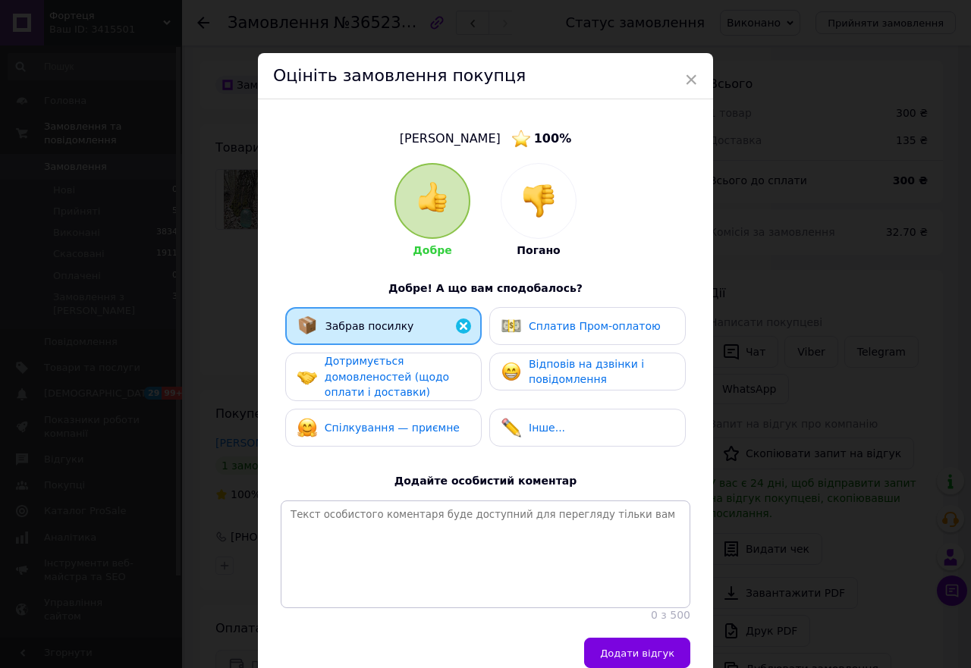
click at [367, 369] on span "Дотримується домовленостей (щодо оплати і доставки)" at bounding box center [387, 376] width 124 height 43
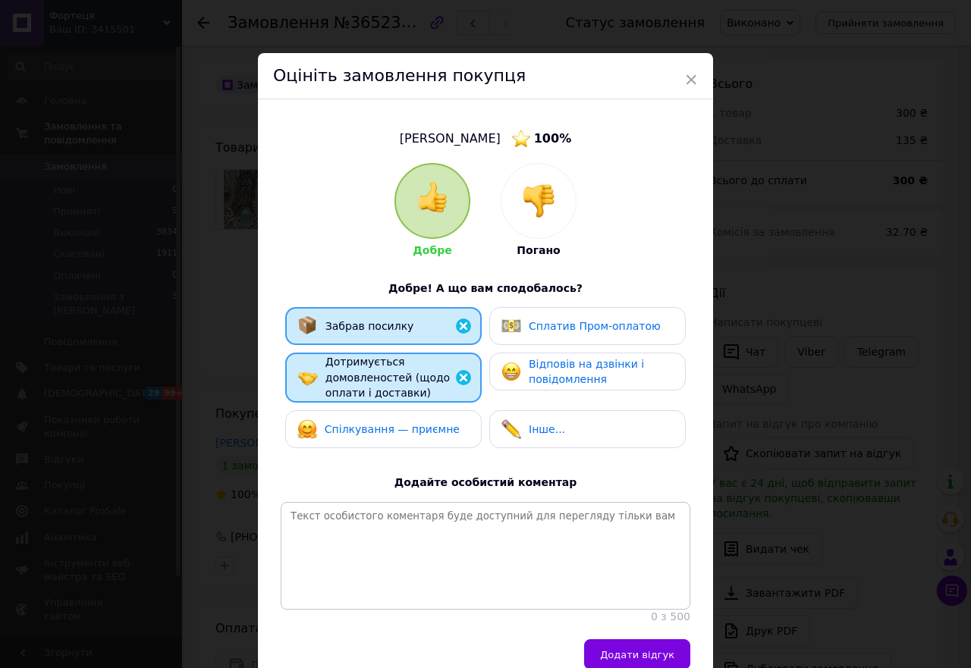
click at [366, 425] on span "Спілкування — приємне" at bounding box center [392, 429] width 135 height 12
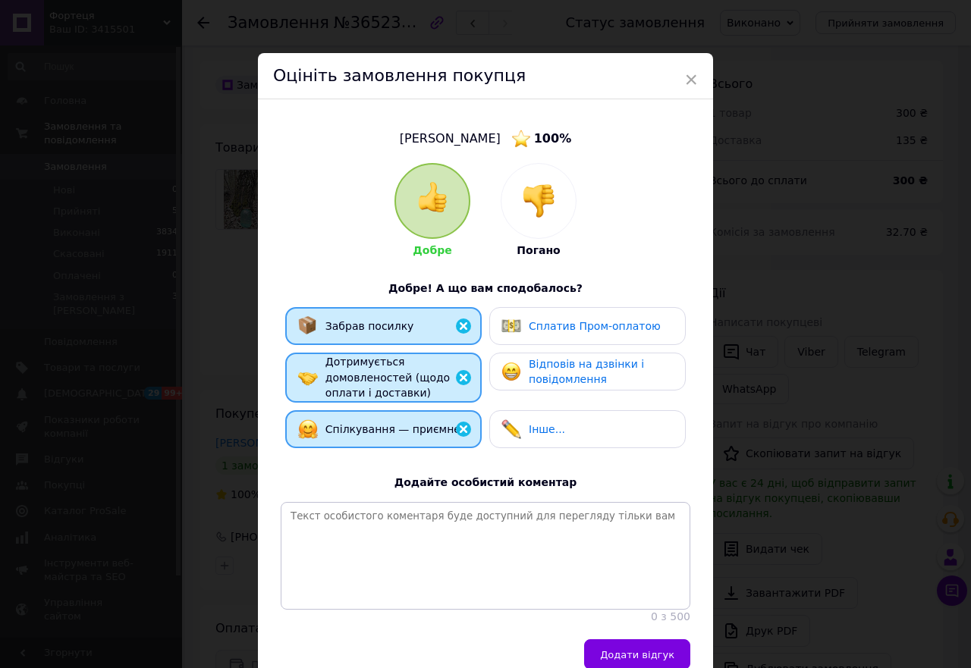
click at [651, 656] on button "Додати відгук" at bounding box center [637, 654] width 106 height 30
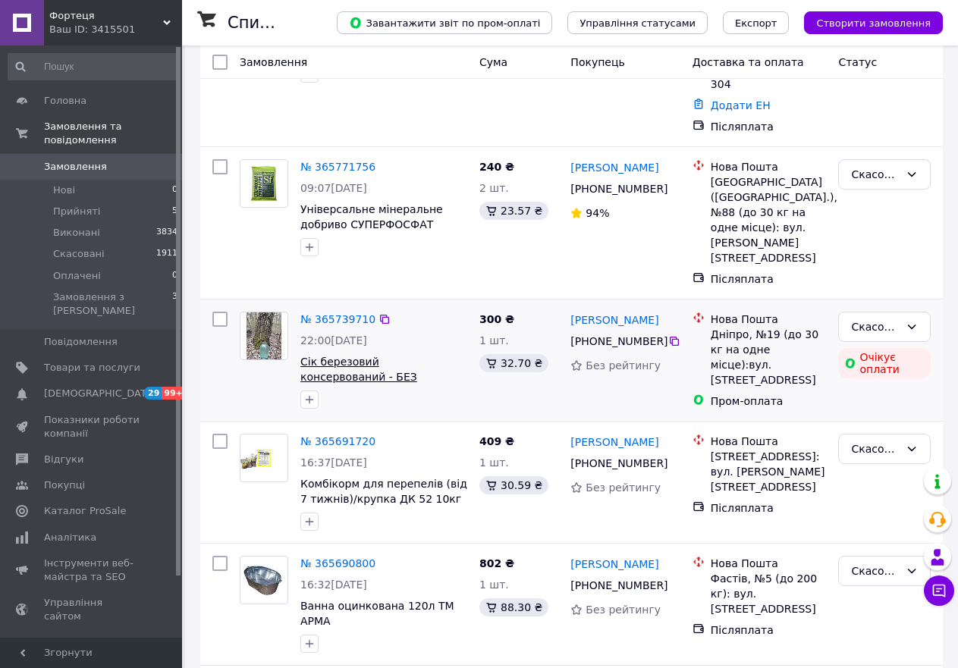
scroll to position [379, 0]
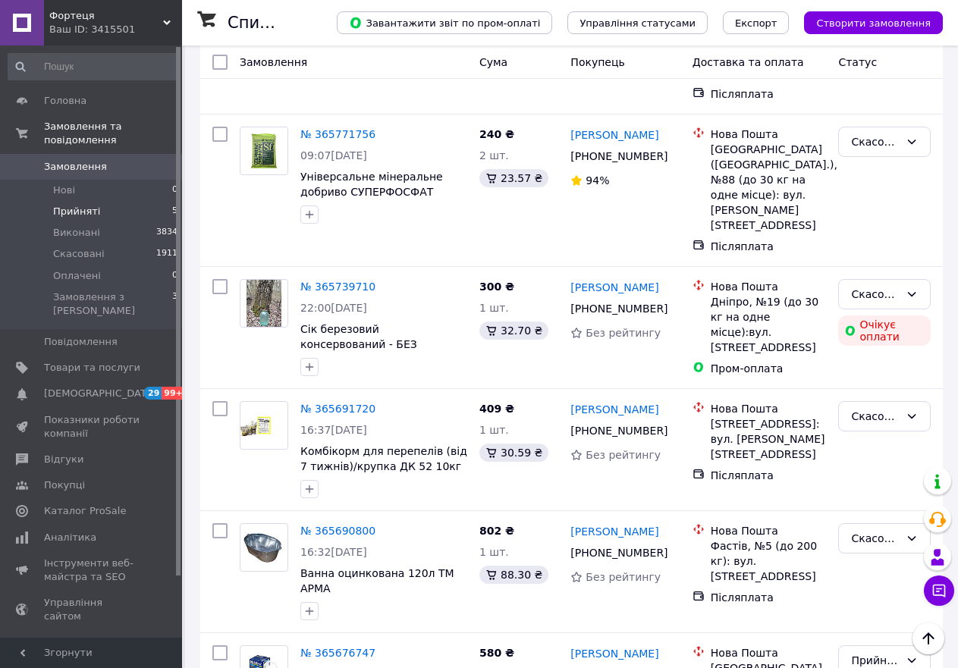
click at [86, 205] on span "Прийняті" at bounding box center [76, 212] width 47 height 14
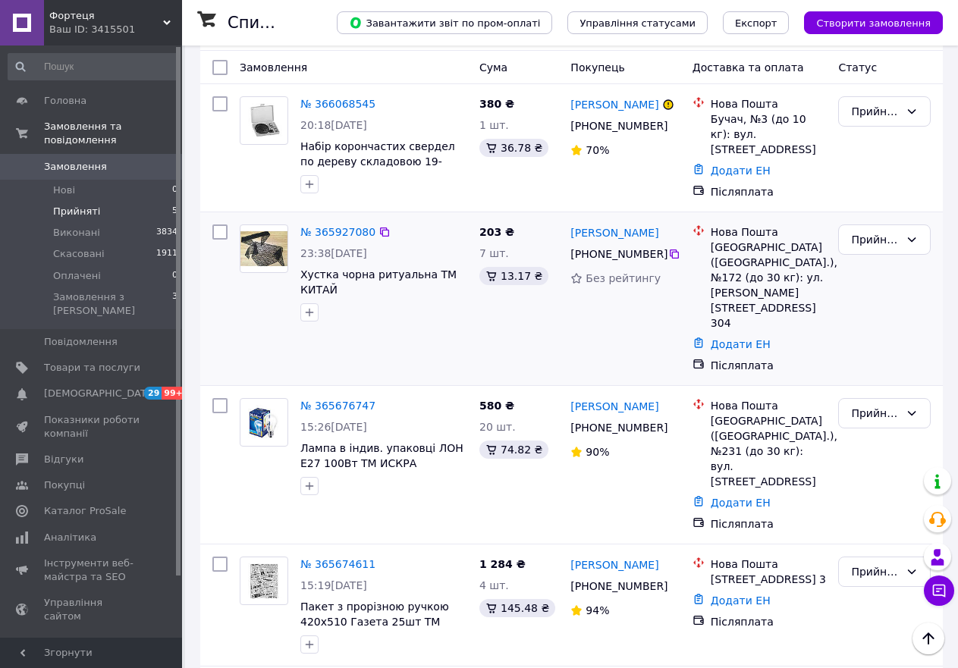
scroll to position [71, 0]
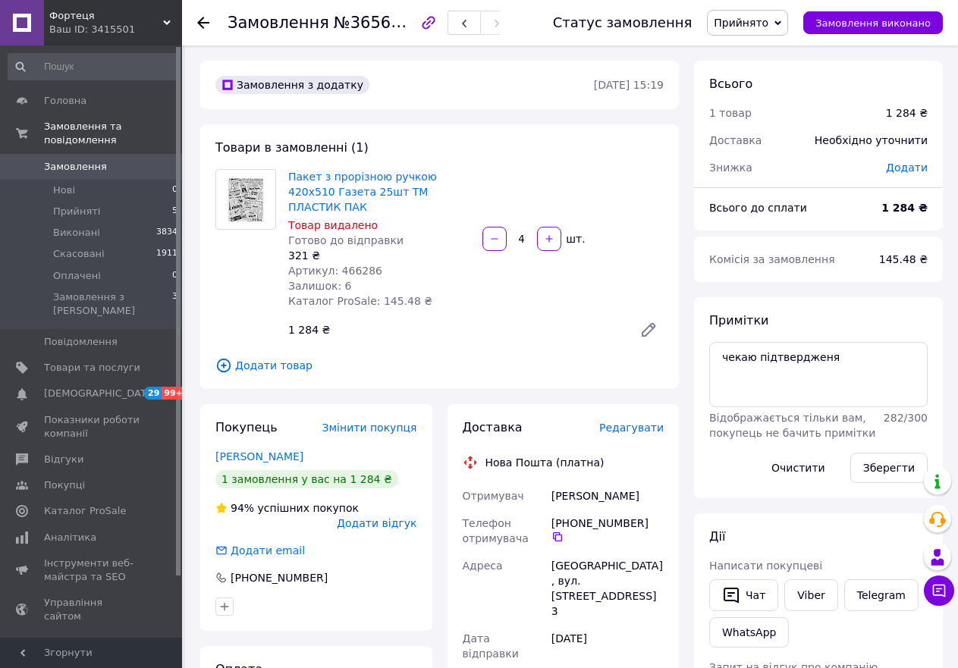
scroll to position [152, 0]
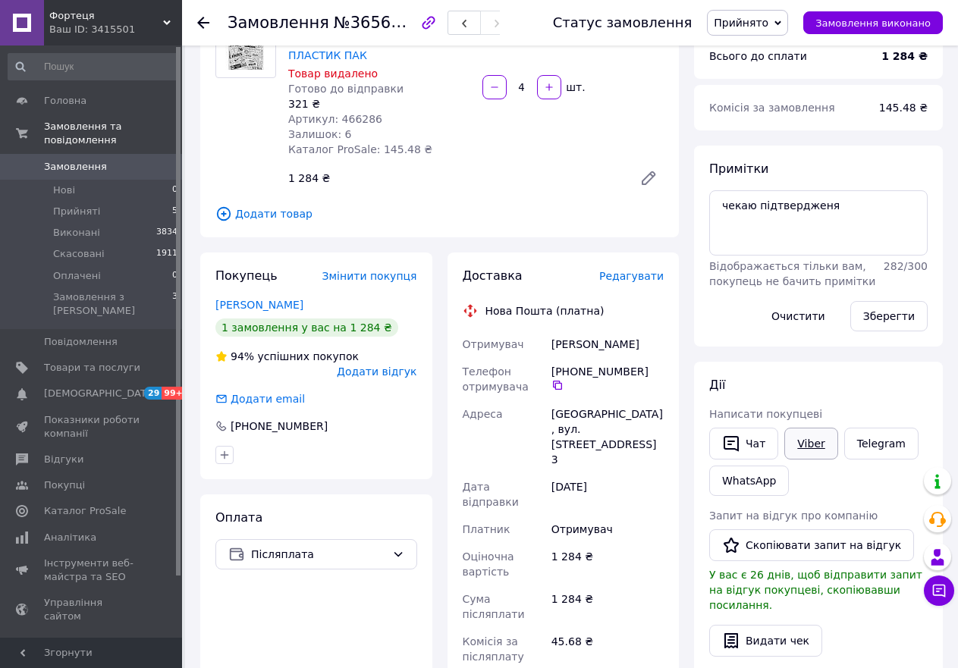
click at [806, 446] on link "Viber" at bounding box center [810, 444] width 53 height 32
click at [743, 435] on button "Чат" at bounding box center [743, 444] width 69 height 32
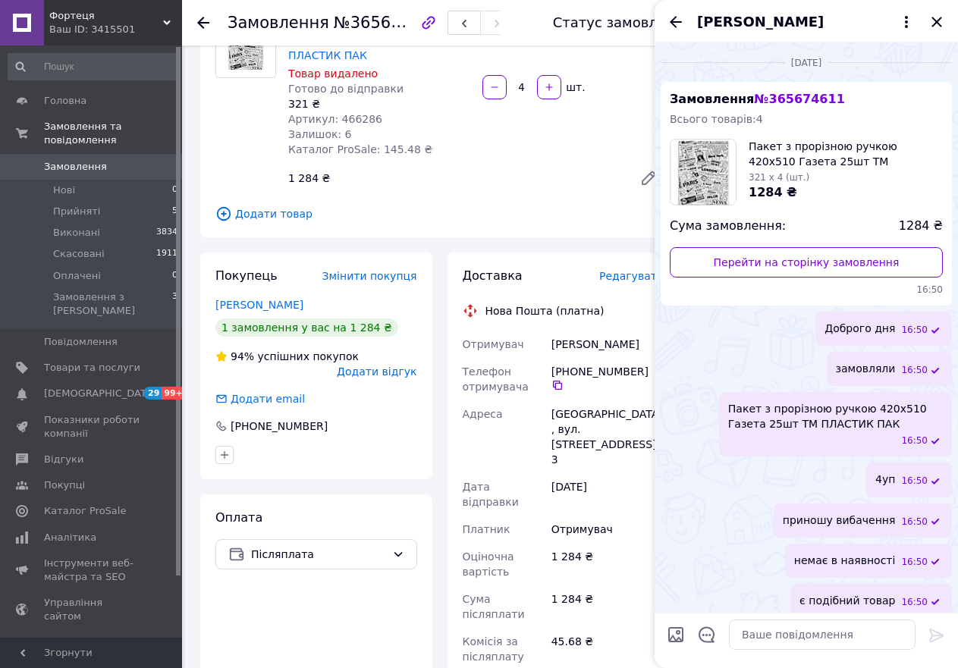
scroll to position [584, 0]
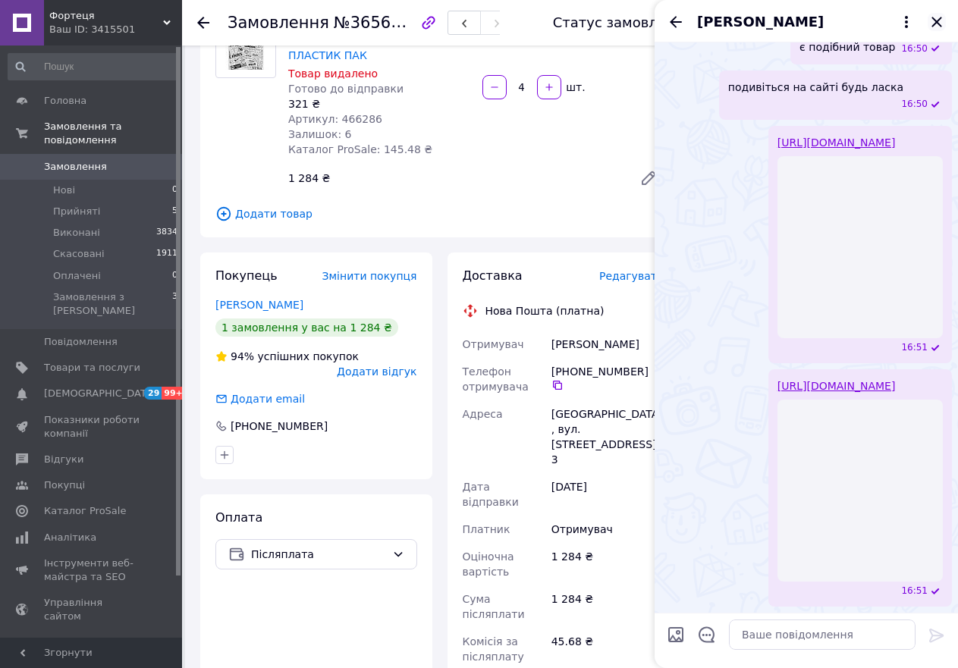
click at [934, 24] on icon "Закрити" at bounding box center [936, 22] width 10 height 10
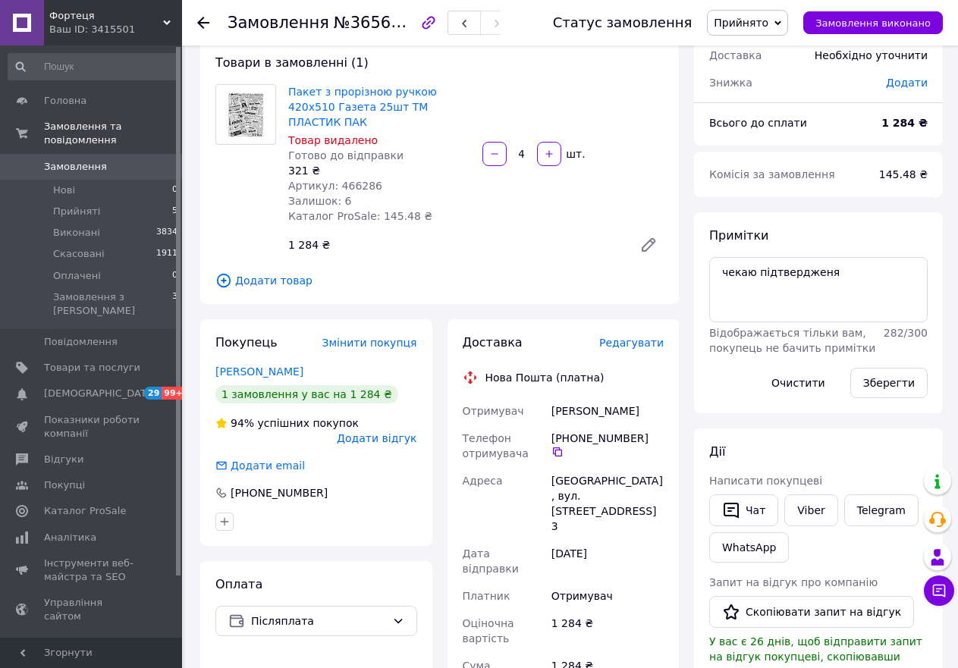
scroll to position [0, 0]
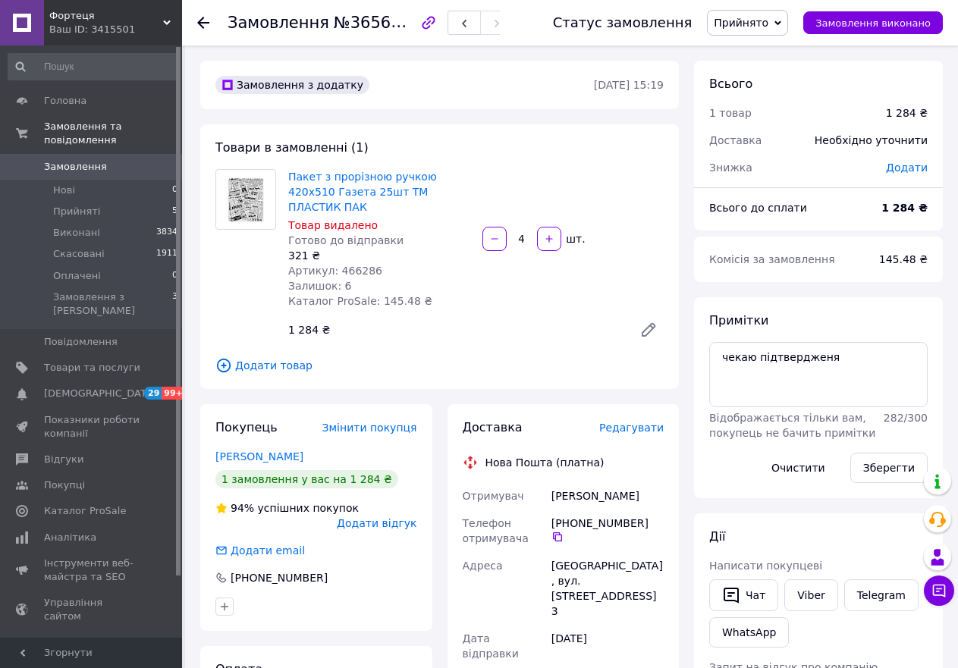
click at [353, 265] on span "Артикул: 466286" at bounding box center [335, 271] width 94 height 12
copy span "466286"
click at [768, 25] on span "Прийнято" at bounding box center [741, 23] width 55 height 12
click at [777, 78] on li "Скасовано" at bounding box center [748, 75] width 80 height 23
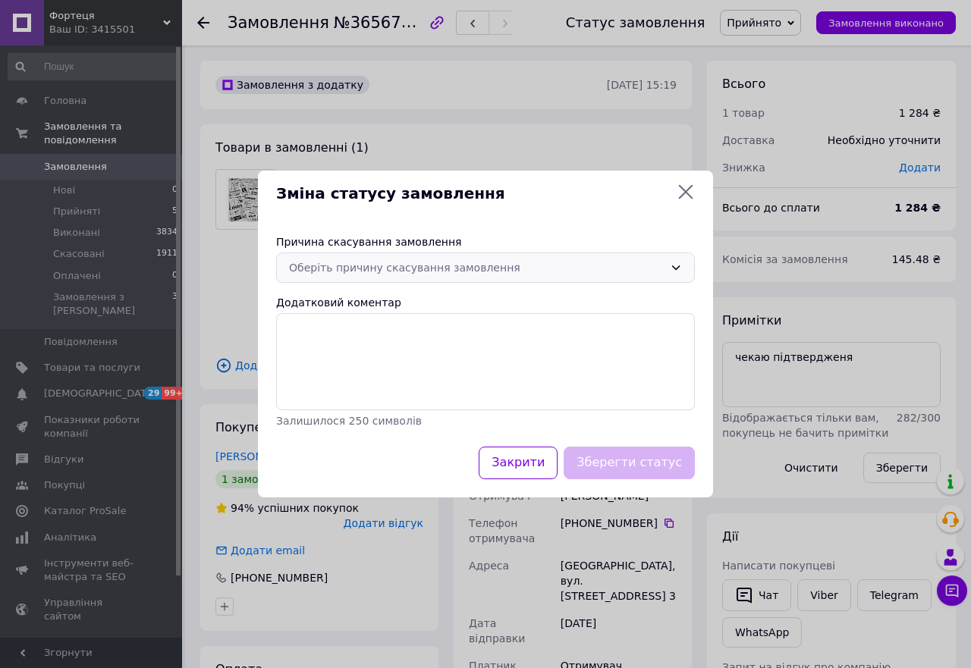
click at [642, 272] on div "Оберіть причину скасування замовлення" at bounding box center [476, 267] width 375 height 17
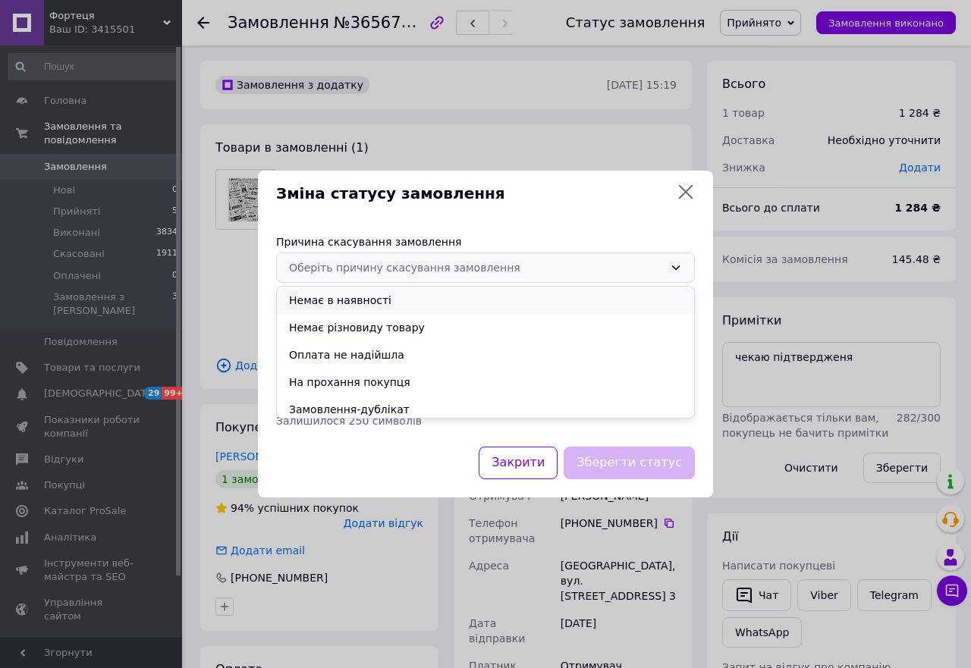
click at [564, 300] on li "Немає в наявності" at bounding box center [485, 300] width 417 height 27
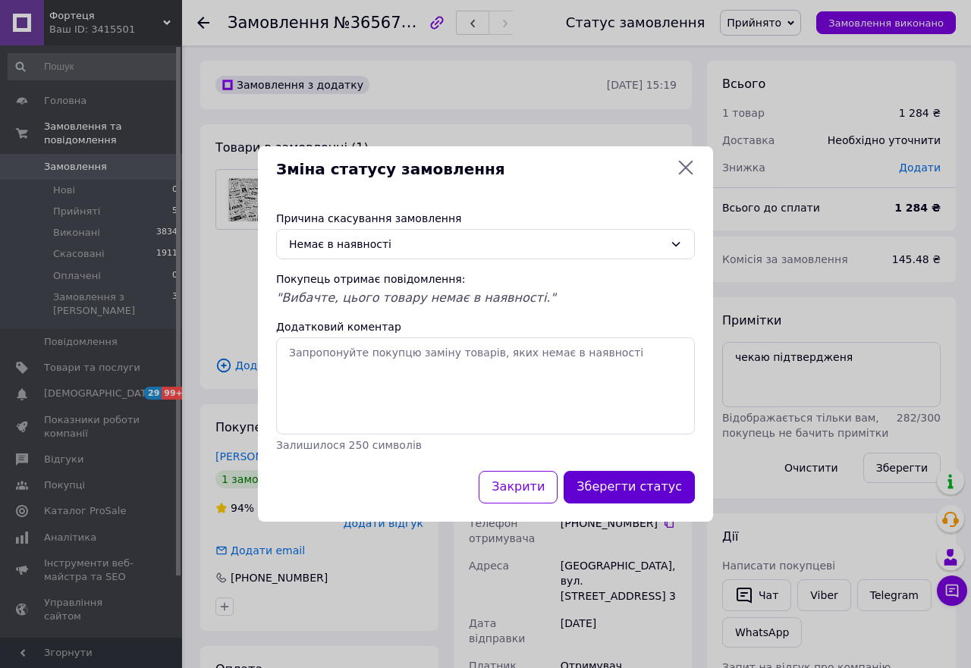
click at [636, 486] on button "Зберегти статус" at bounding box center [628, 487] width 131 height 33
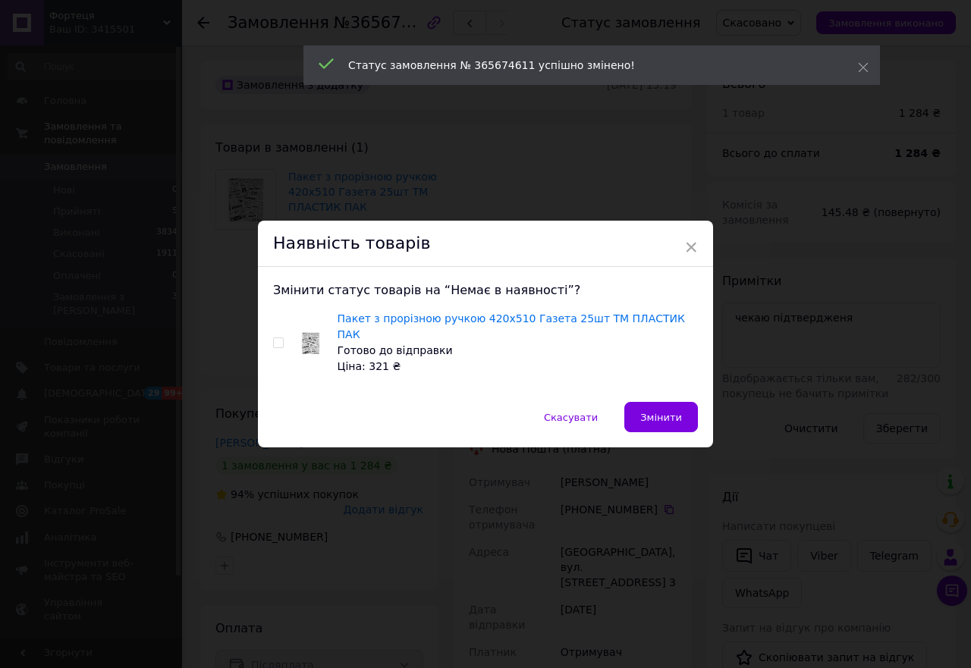
click at [275, 343] on div "Пакет з прорізною ручкою 420х510 Газета 25шт ТМ ПЛАСТИК ПАК Готово до відправки…" at bounding box center [485, 343] width 425 height 64
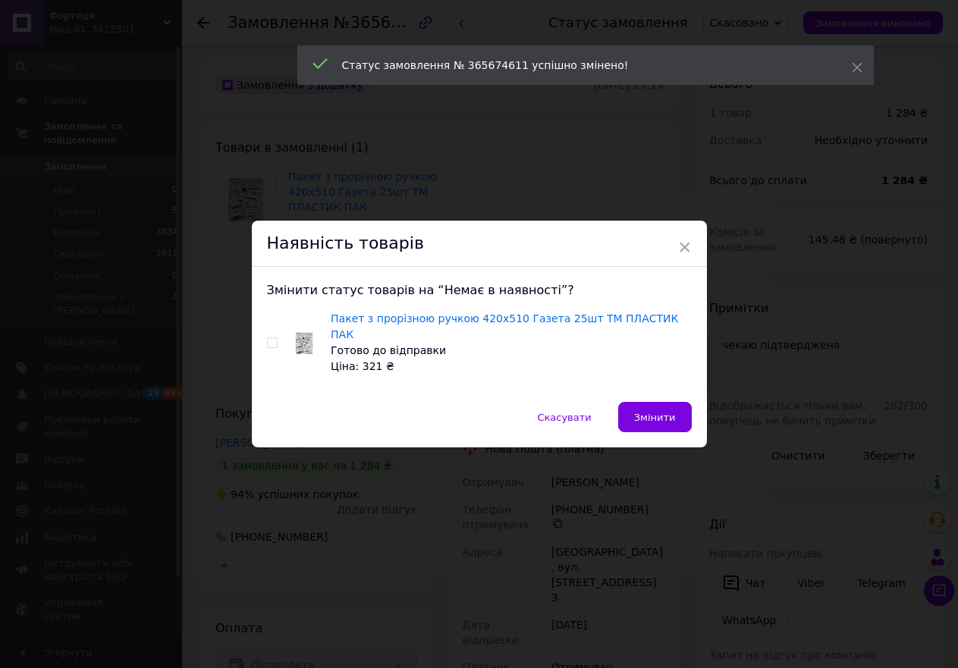
click at [272, 342] on input "checkbox" at bounding box center [272, 343] width 10 height 10
checkbox input "true"
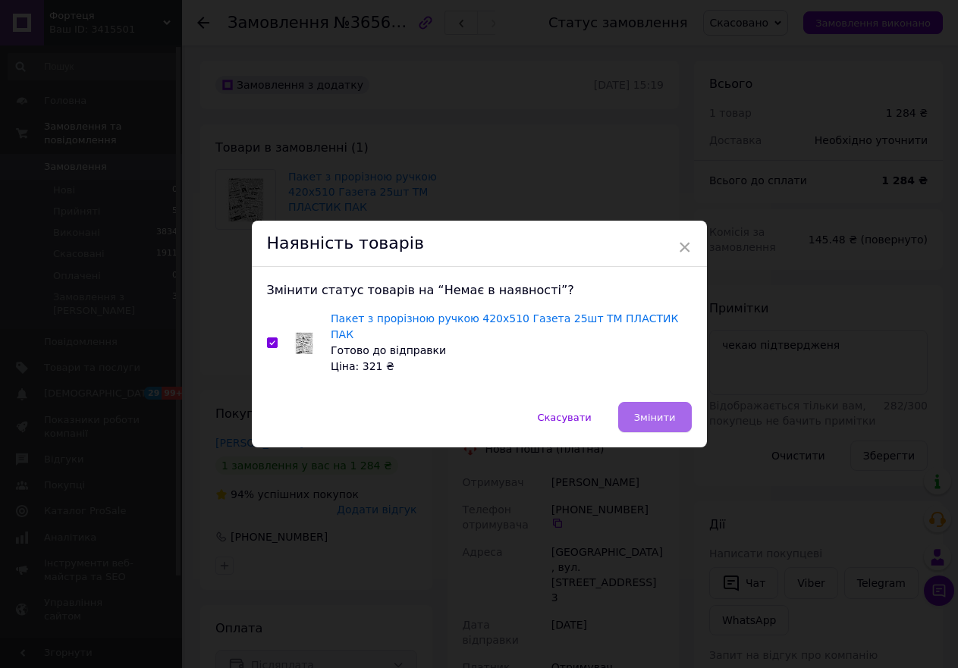
click at [653, 413] on span "Змінити" at bounding box center [655, 417] width 42 height 11
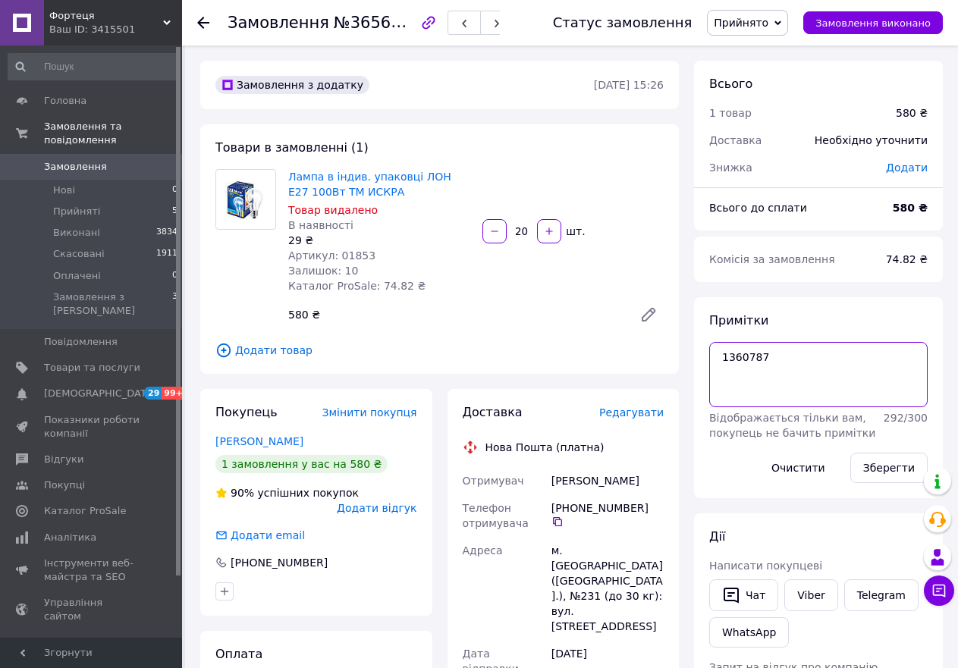
drag, startPoint x: 768, startPoint y: 357, endPoint x: 717, endPoint y: 352, distance: 50.3
click at [717, 352] on textarea "1360787" at bounding box center [818, 374] width 218 height 65
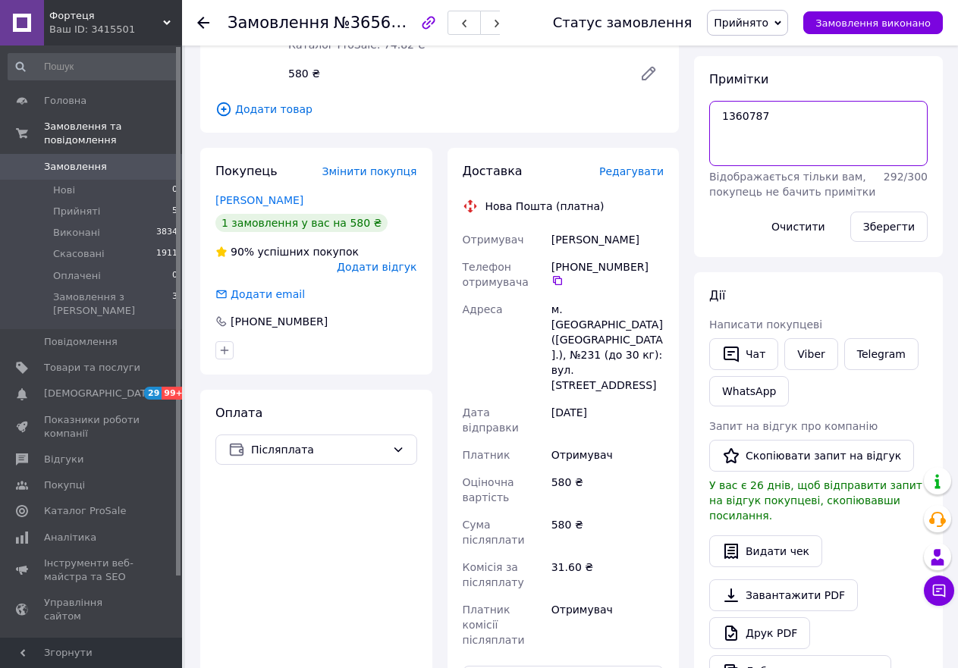
scroll to position [228, 0]
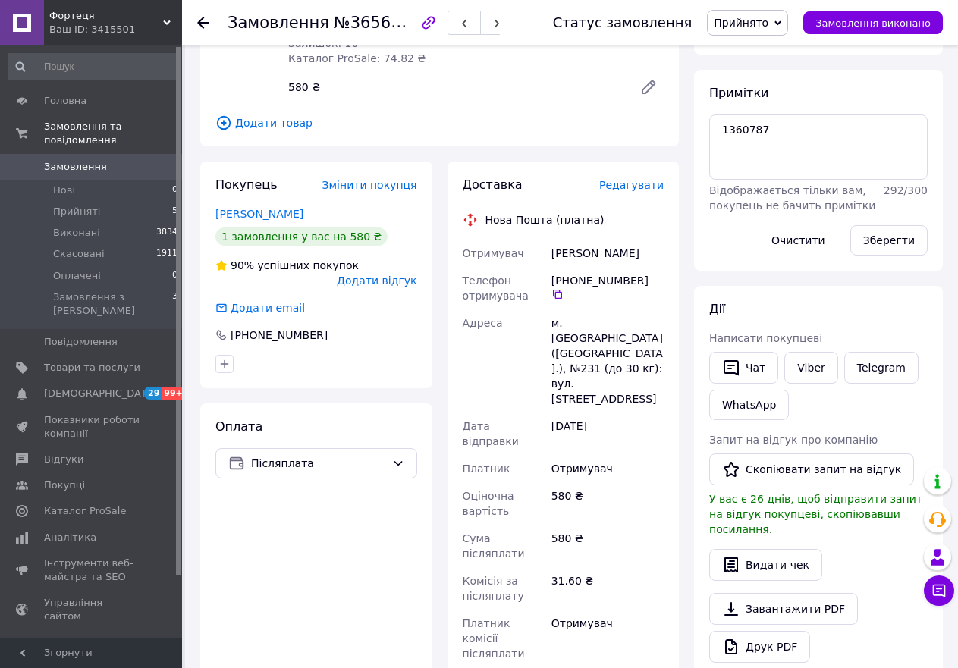
paste input "20451267639393"
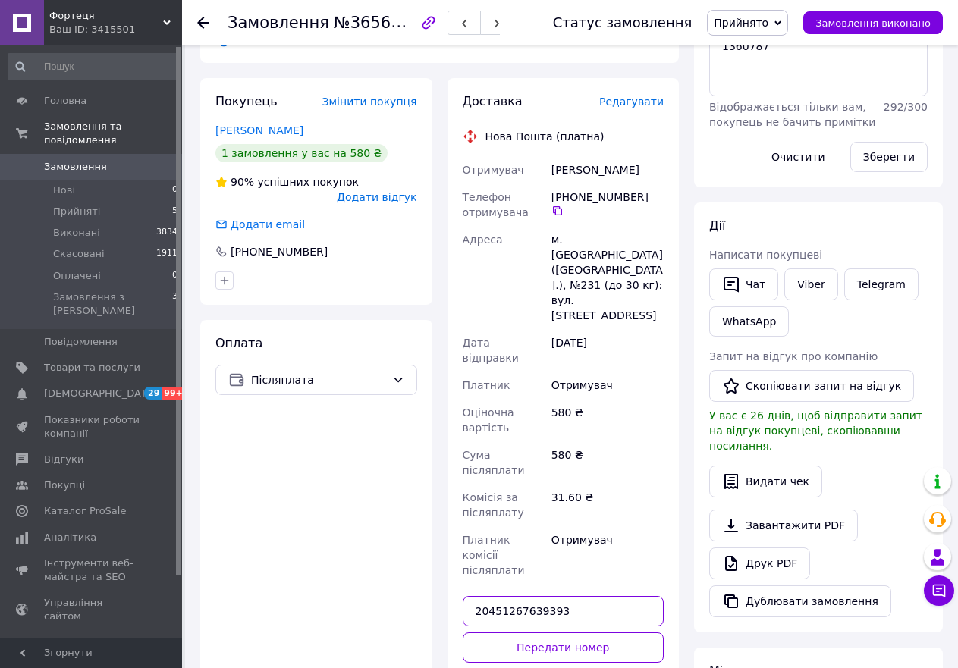
scroll to position [531, 0]
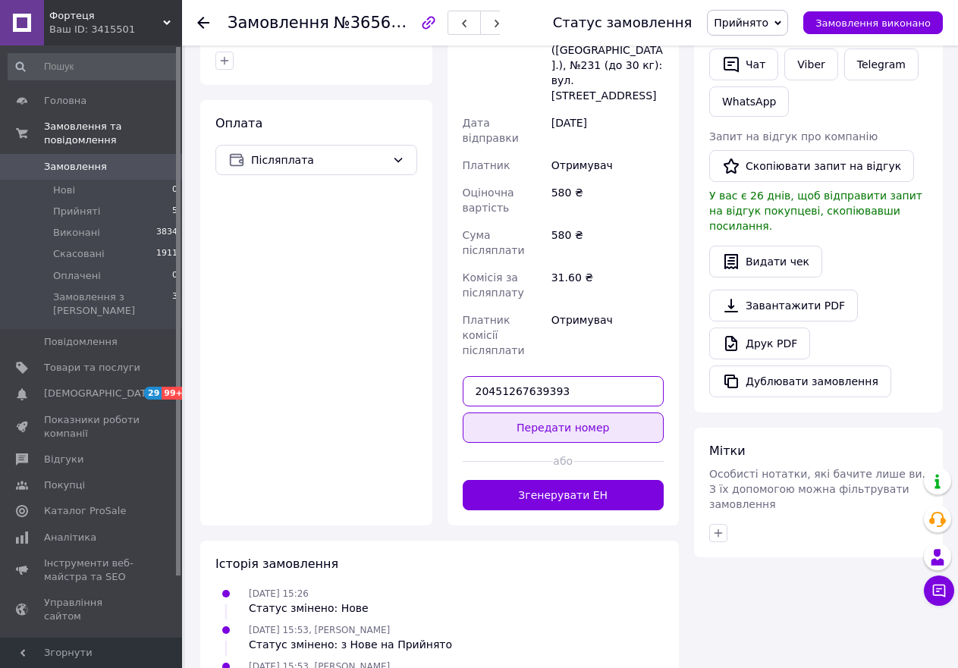
type input "20451267639393"
click at [567, 413] on button "Передати номер" at bounding box center [564, 428] width 202 height 30
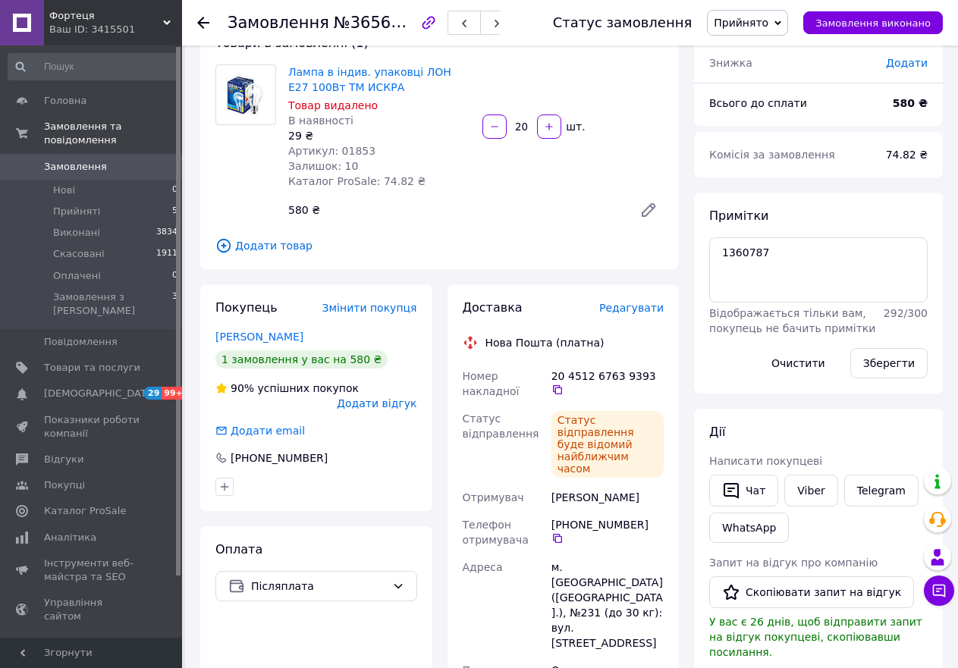
scroll to position [44, 0]
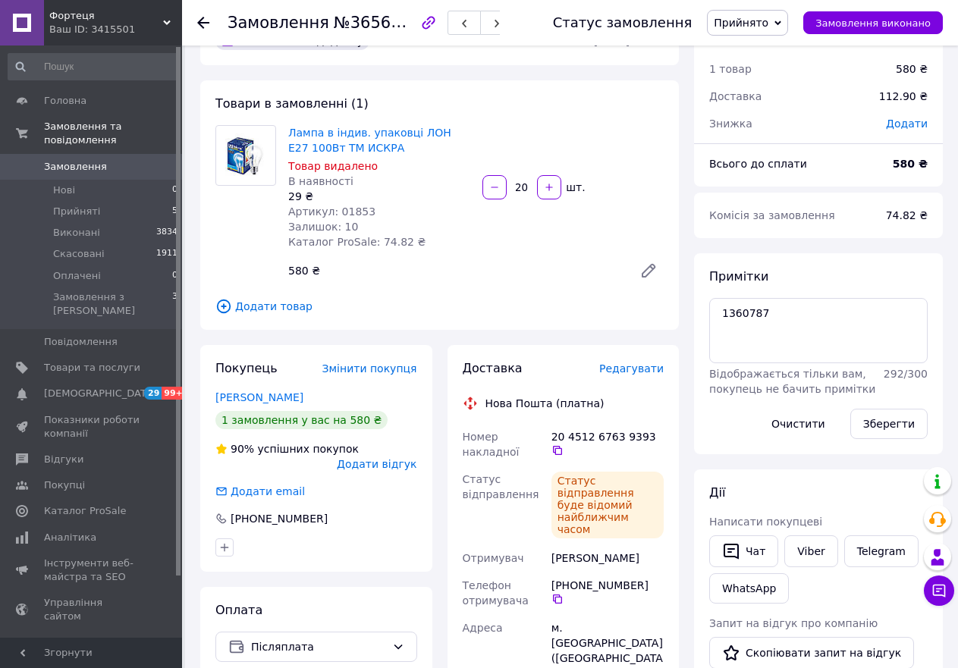
click at [372, 458] on span "Додати відгук" at bounding box center [377, 464] width 80 height 12
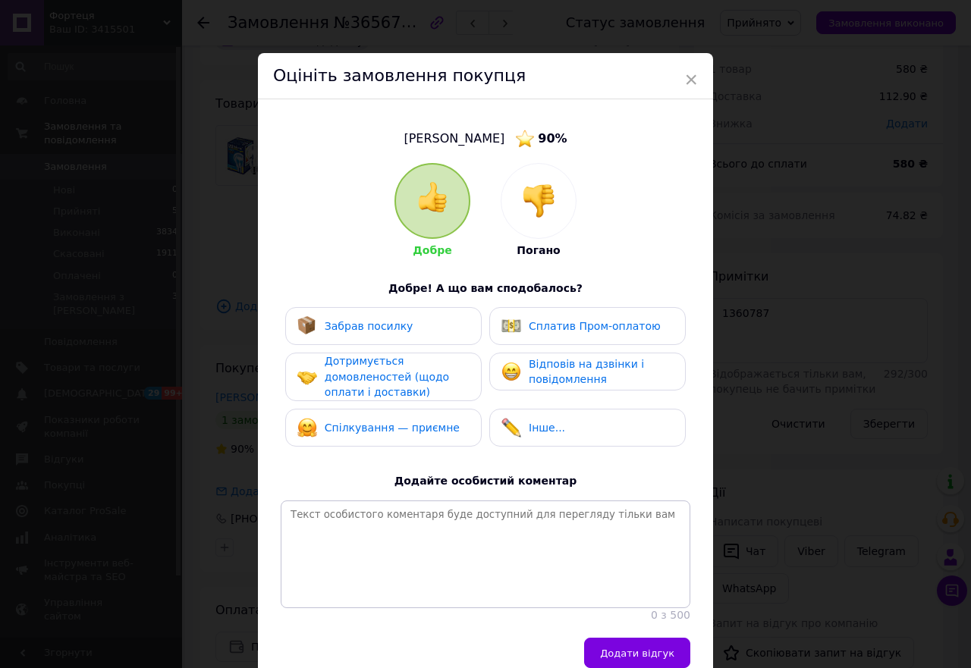
click at [359, 322] on span "Забрав посилку" at bounding box center [369, 326] width 89 height 12
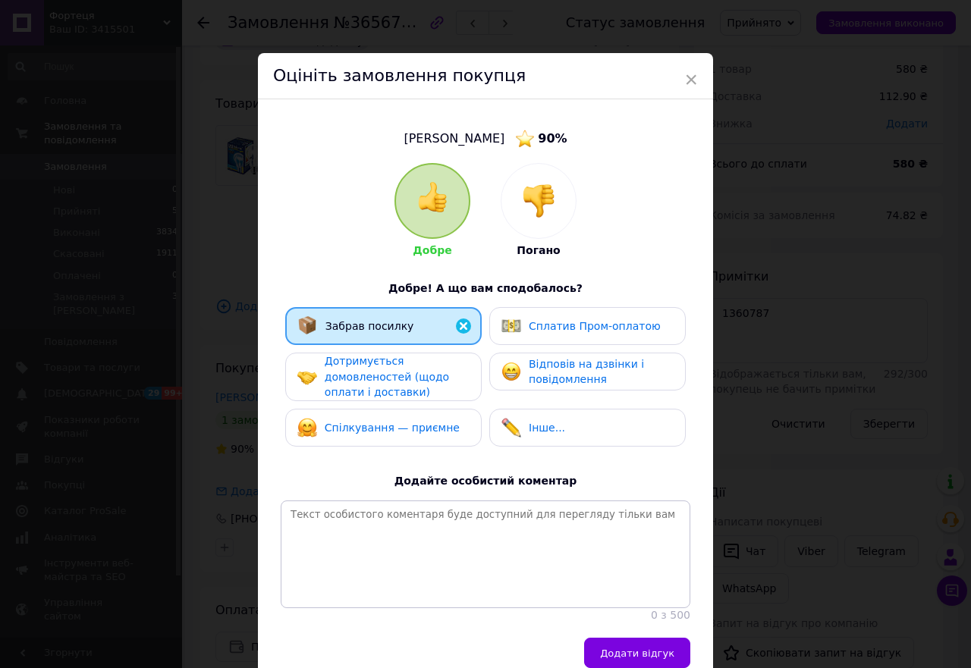
drag, startPoint x: 366, startPoint y: 369, endPoint x: 365, endPoint y: 407, distance: 38.0
click at [366, 371] on span "Дотримується домовленостей (щодо оплати і доставки)" at bounding box center [387, 376] width 124 height 43
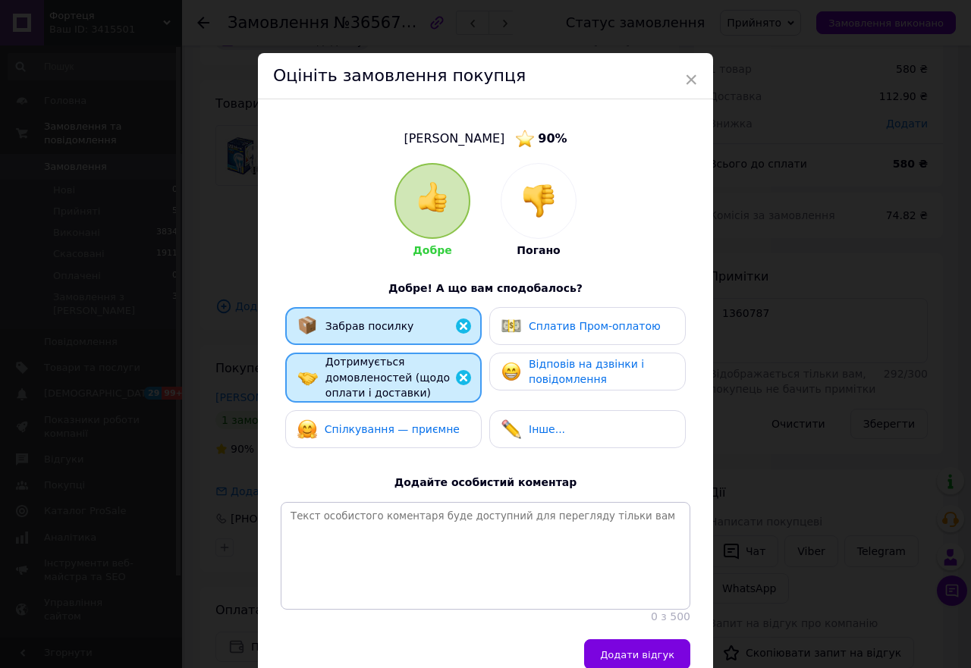
click at [375, 427] on span "Спілкування — приємне" at bounding box center [392, 429] width 135 height 12
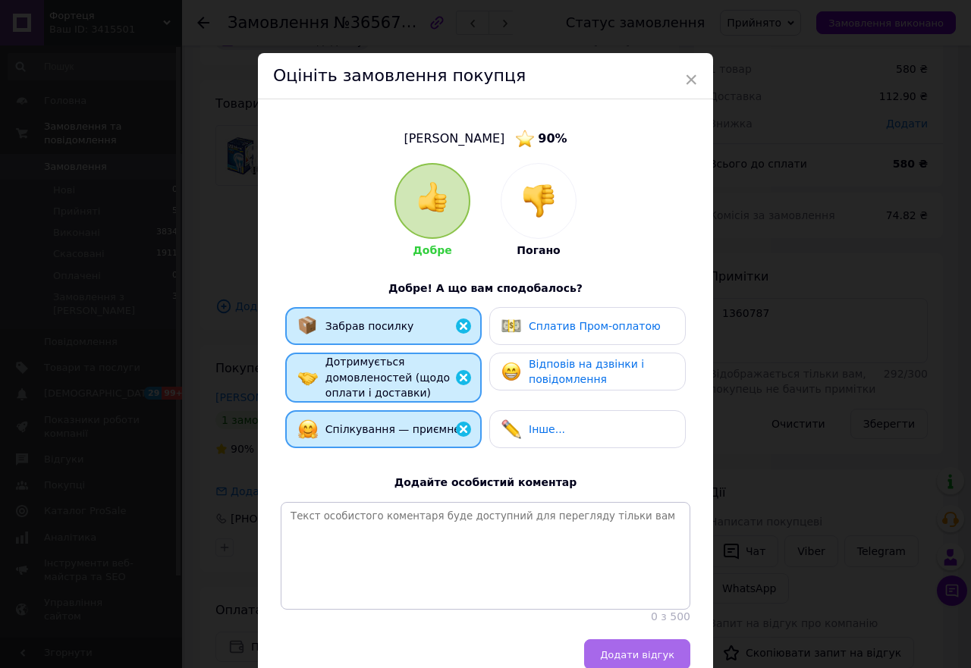
click at [634, 658] on span "Додати відгук" at bounding box center [637, 654] width 74 height 11
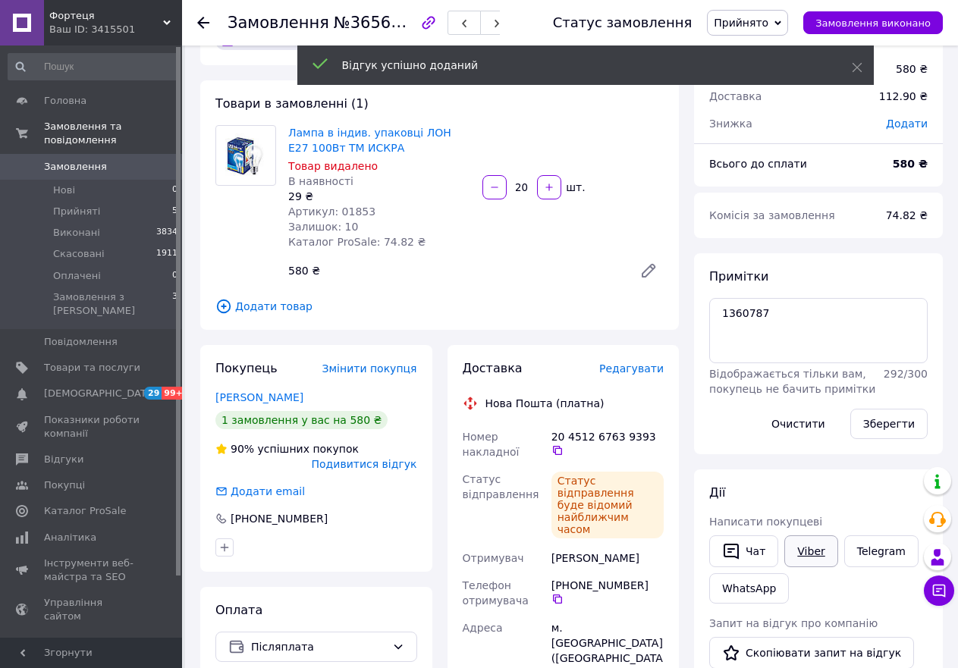
click at [809, 548] on link "Viber" at bounding box center [810, 551] width 53 height 32
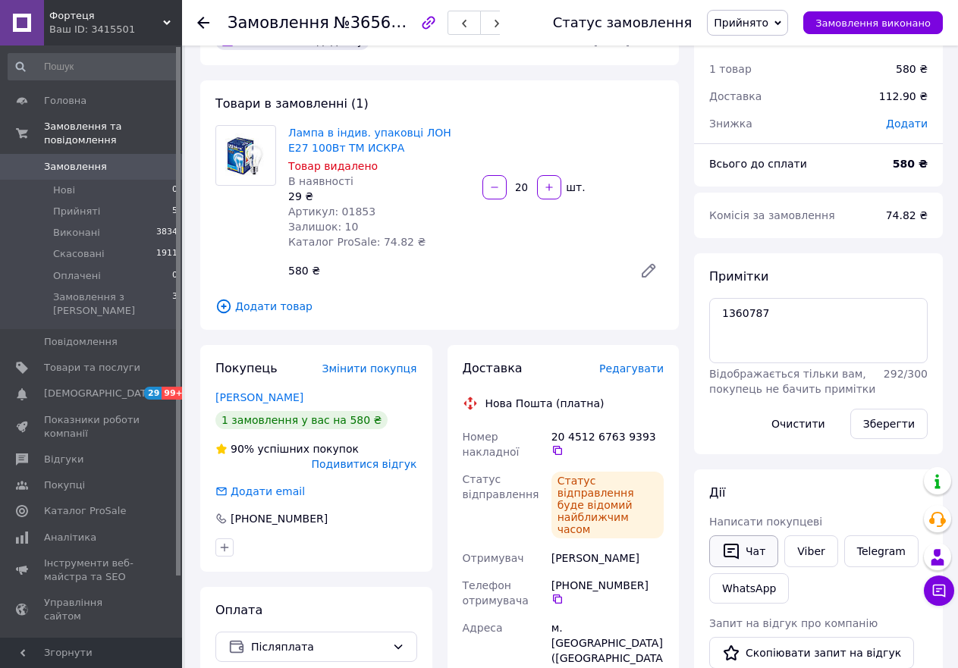
click at [758, 552] on button "Чат" at bounding box center [743, 551] width 69 height 32
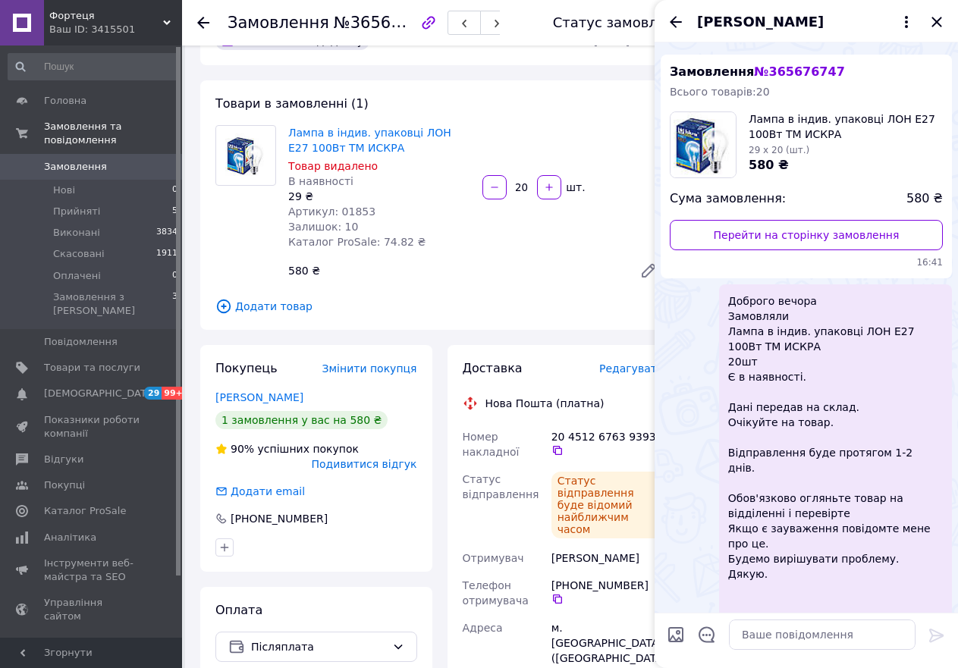
scroll to position [42, 0]
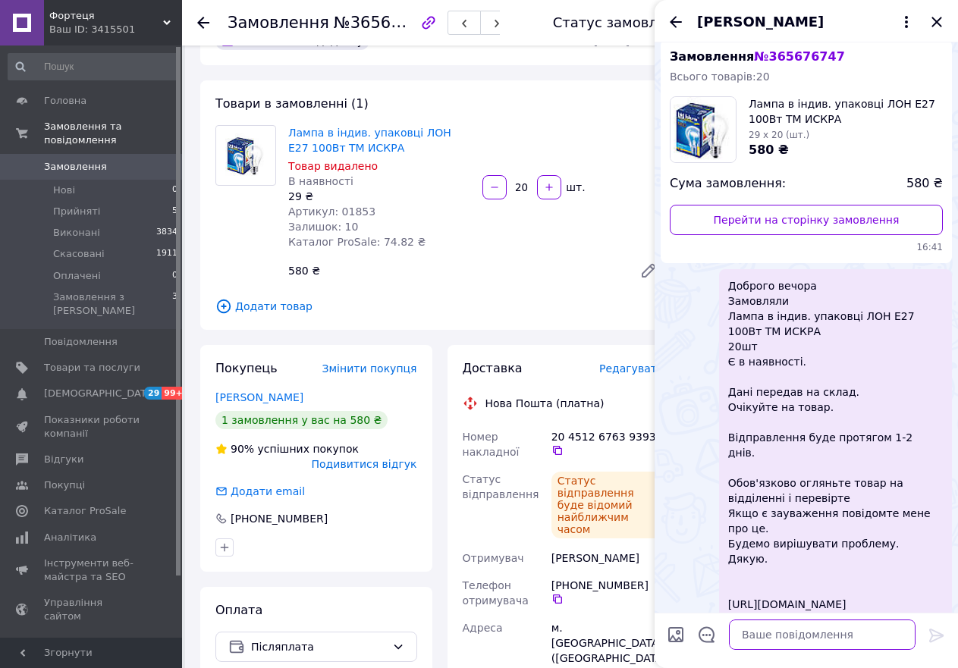
click at [777, 631] on textarea at bounding box center [822, 635] width 187 height 30
paste textarea "Доброго вечора Дякую за покупку Залиште будь ласка відгук Це займе декілька хви…"
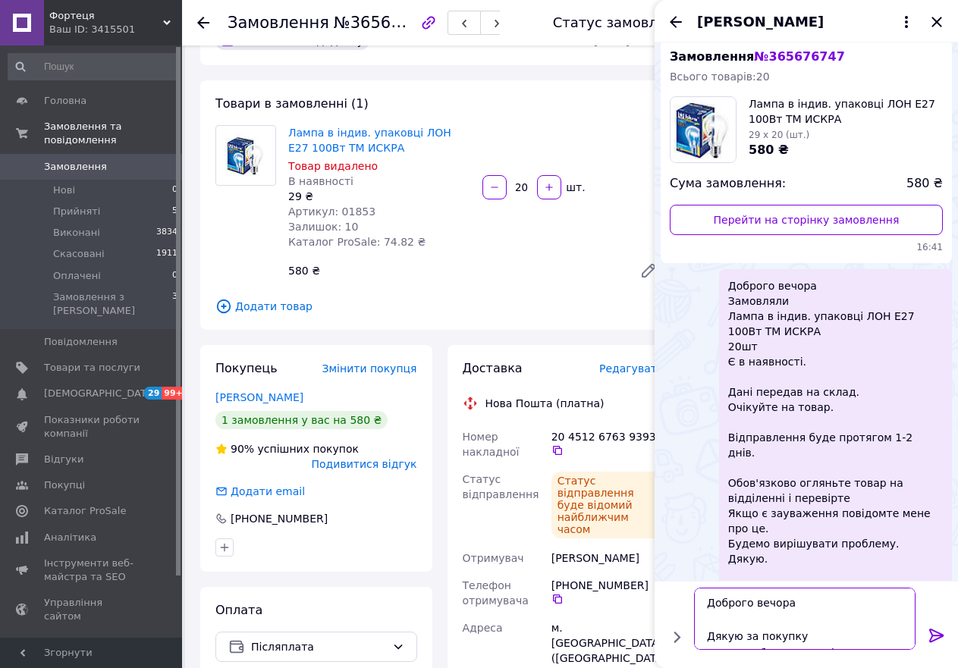
scroll to position [27, 0]
type textarea "Доброго вечора Дякую за покупку Залиште будь ласка відгук Це займе декілька хви…"
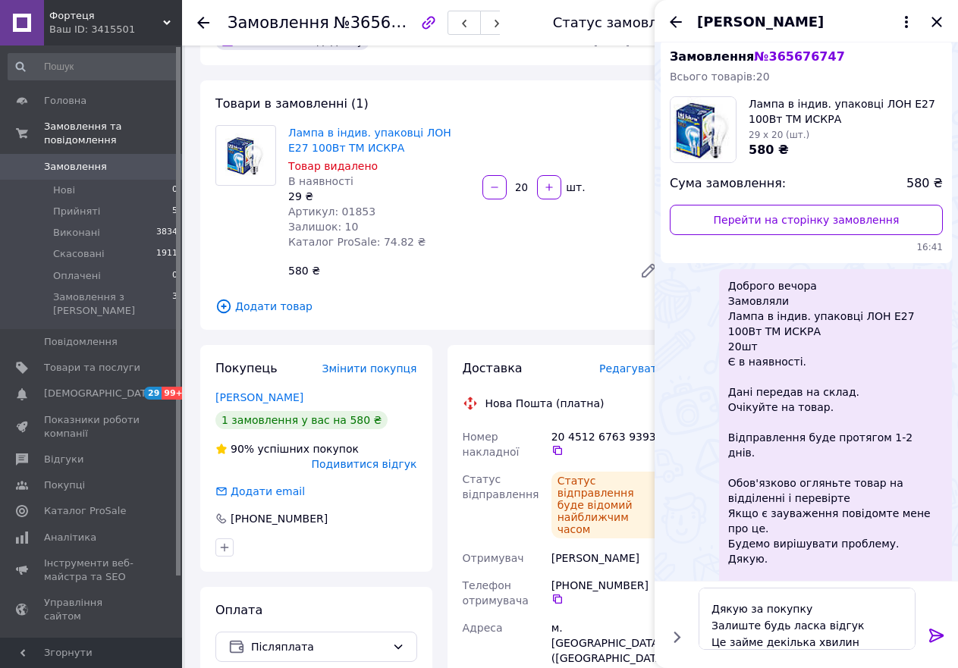
click at [937, 635] on icon at bounding box center [936, 636] width 14 height 14
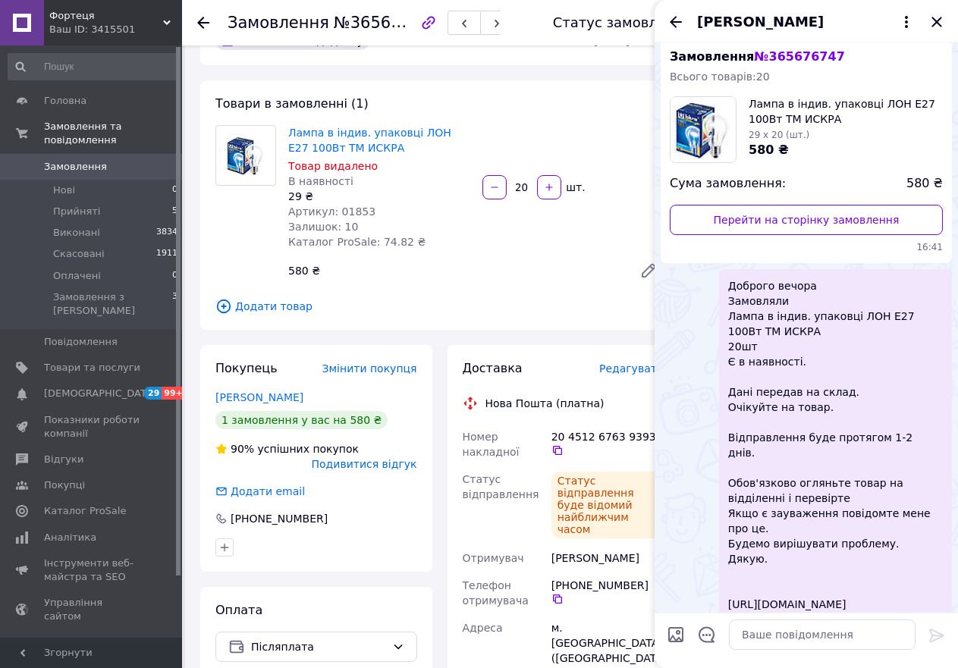
scroll to position [182, 0]
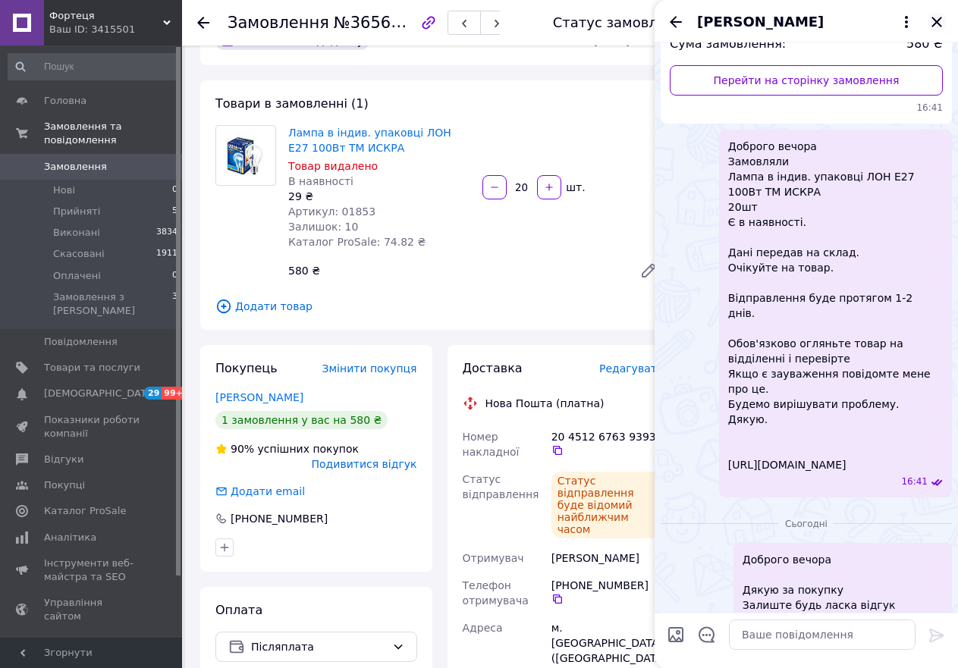
click at [932, 21] on icon "Закрити" at bounding box center [937, 22] width 18 height 18
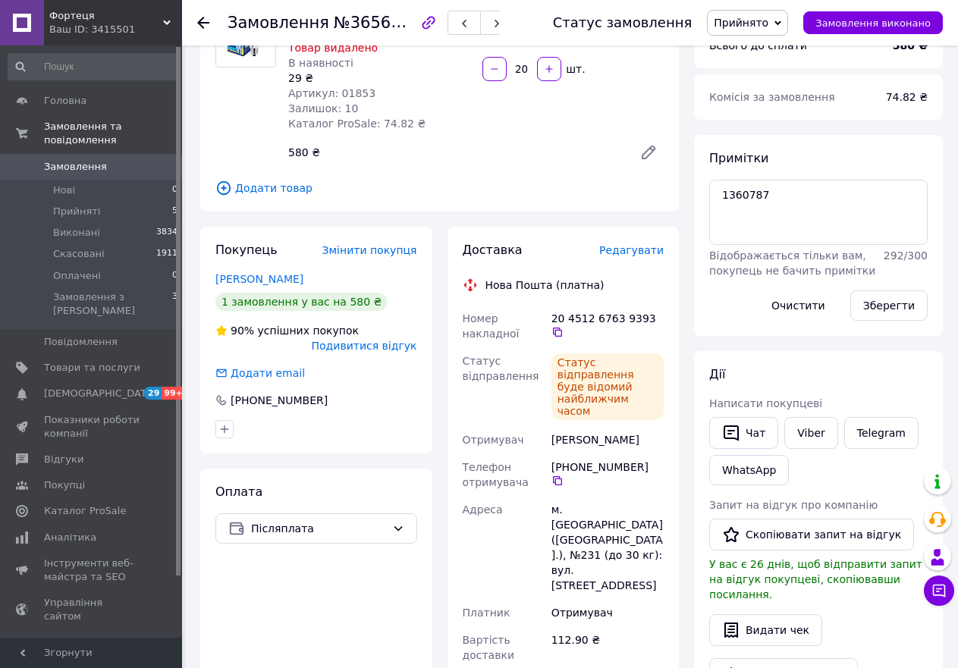
scroll to position [272, 0]
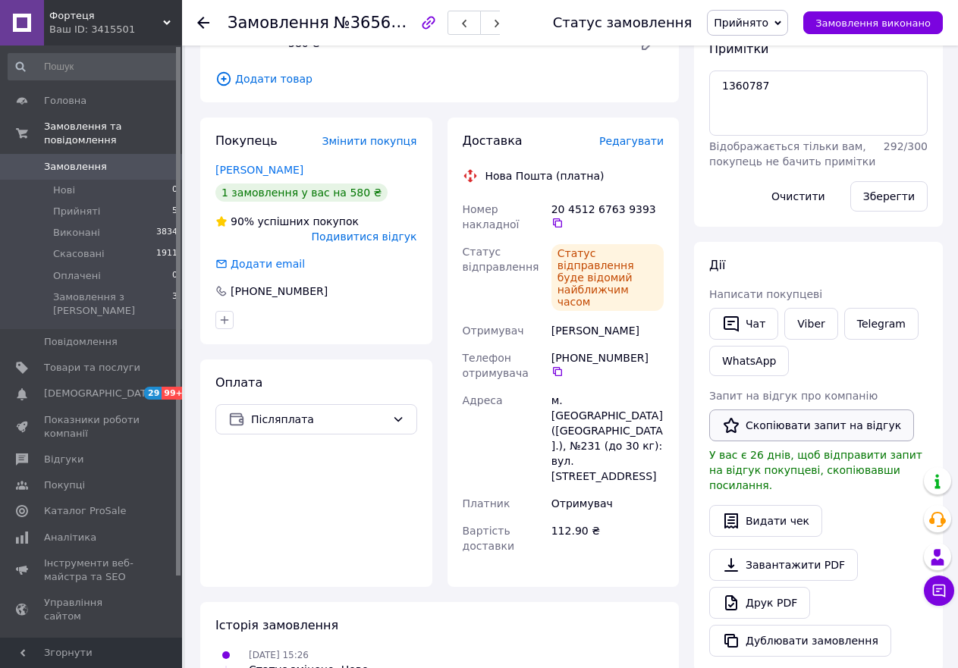
click at [802, 425] on button "Скопіювати запит на відгук" at bounding box center [811, 426] width 205 height 32
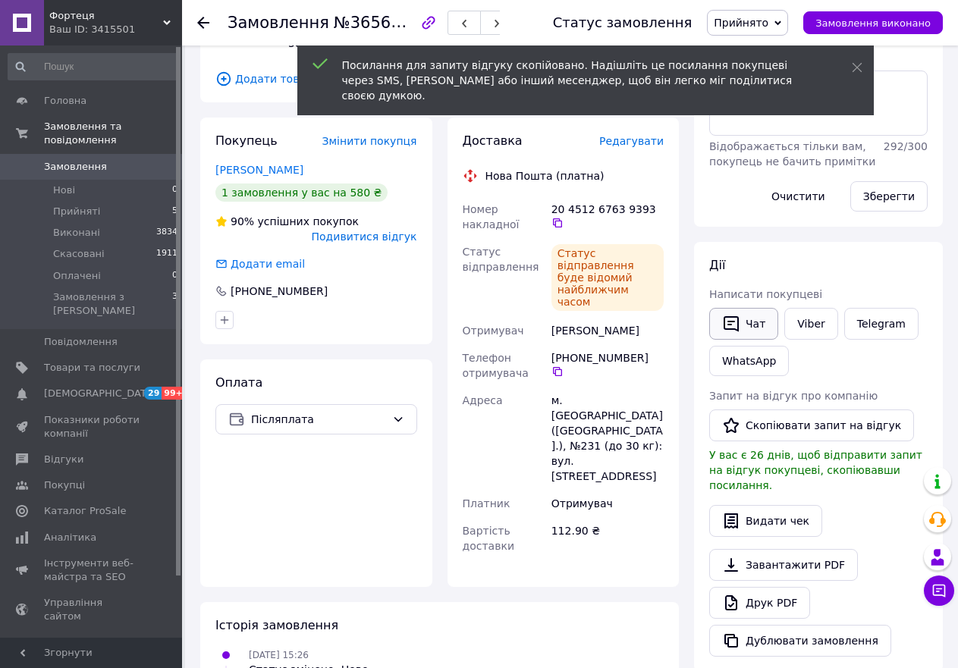
click at [754, 321] on button "Чат" at bounding box center [743, 324] width 69 height 32
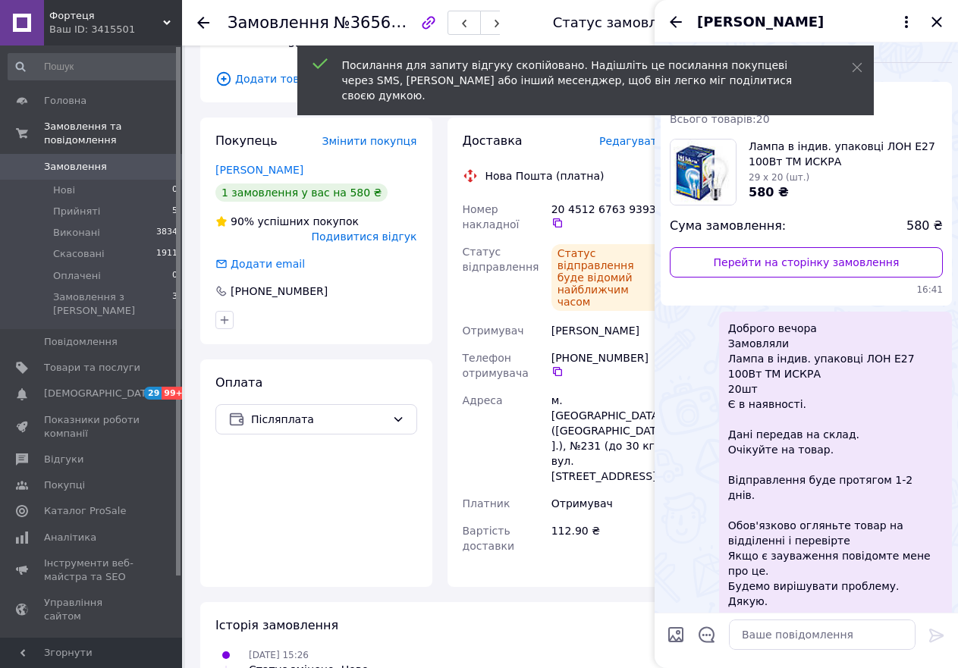
scroll to position [182, 0]
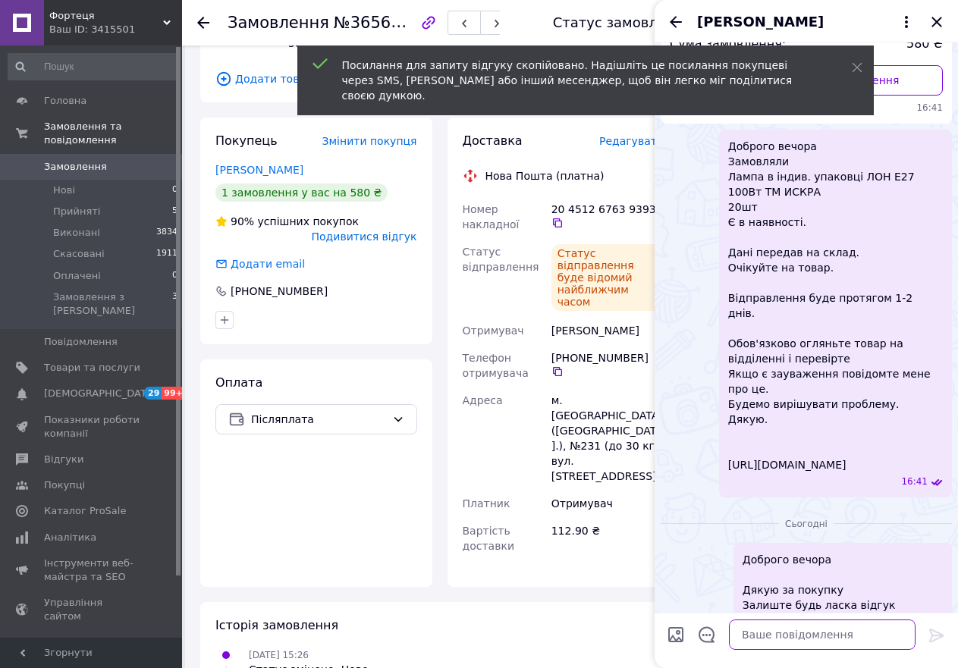
click at [790, 633] on textarea at bounding box center [822, 635] width 187 height 30
paste textarea "https://prom.ua/s/tzUgqIKvC6A"
type textarea "https://prom.ua/s/tzUgqIKvC6A"
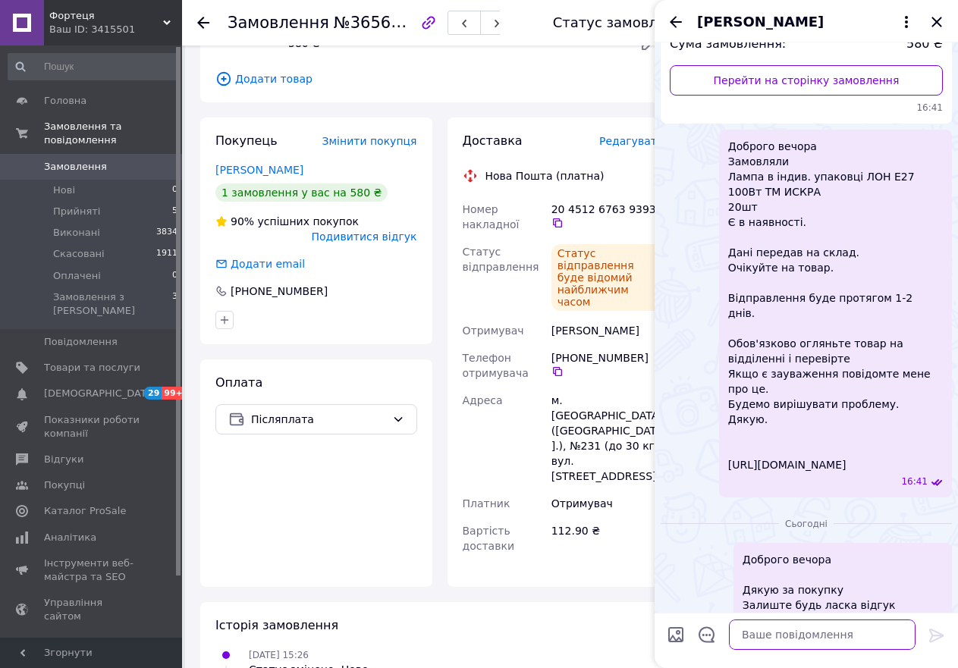
scroll to position [425, 0]
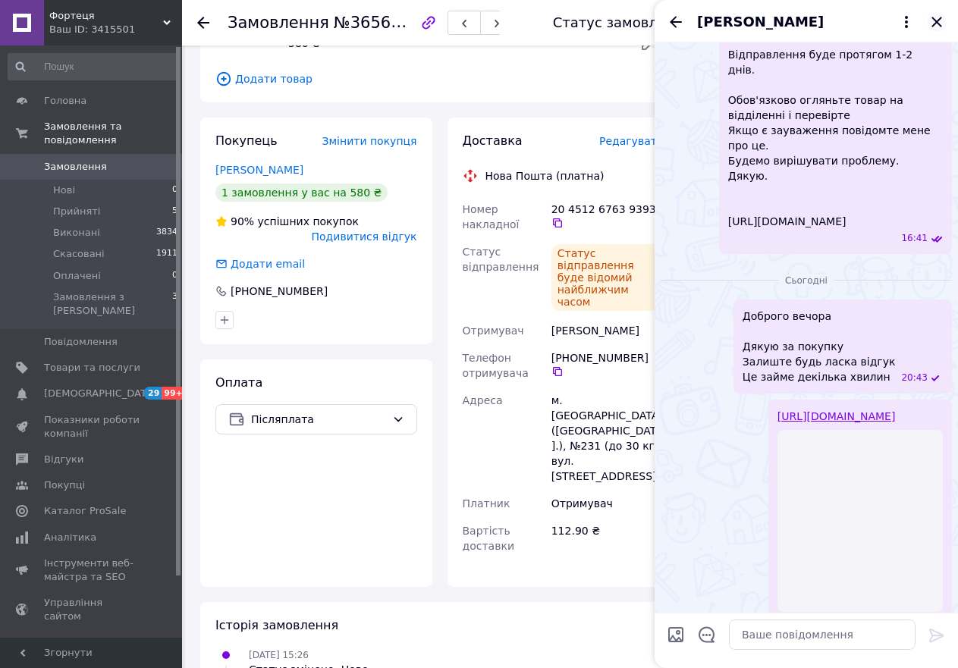
click at [937, 27] on icon "Закрити" at bounding box center [937, 22] width 18 height 18
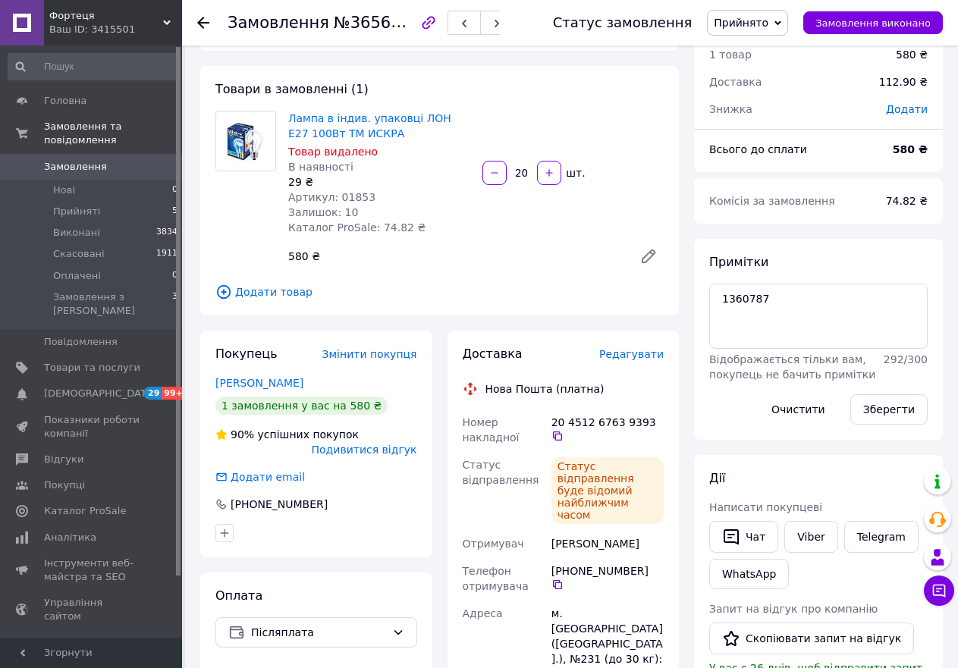
scroll to position [0, 0]
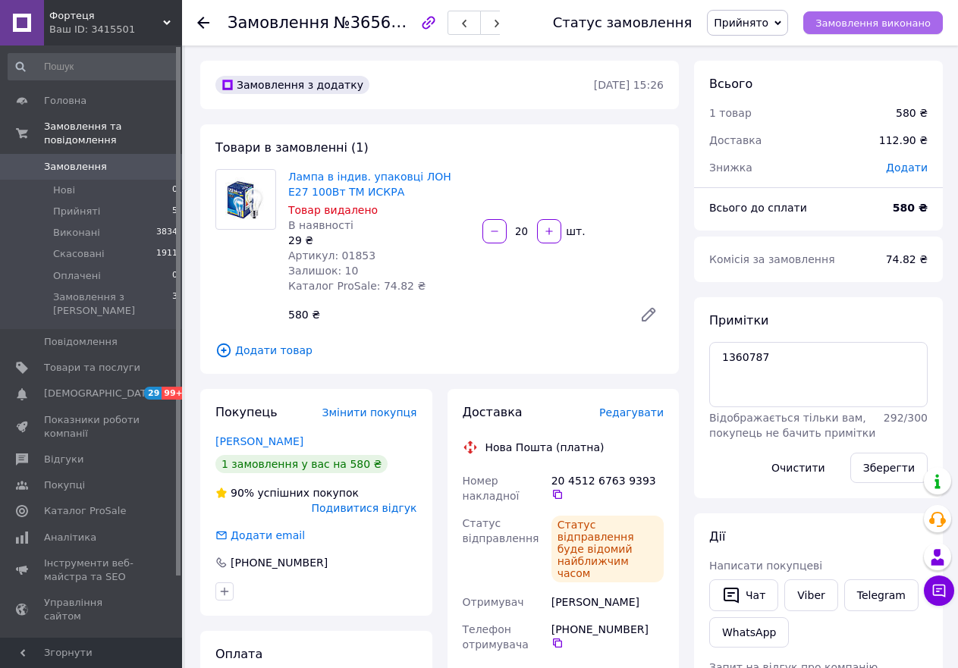
click at [868, 25] on span "Замовлення виконано" at bounding box center [872, 22] width 115 height 11
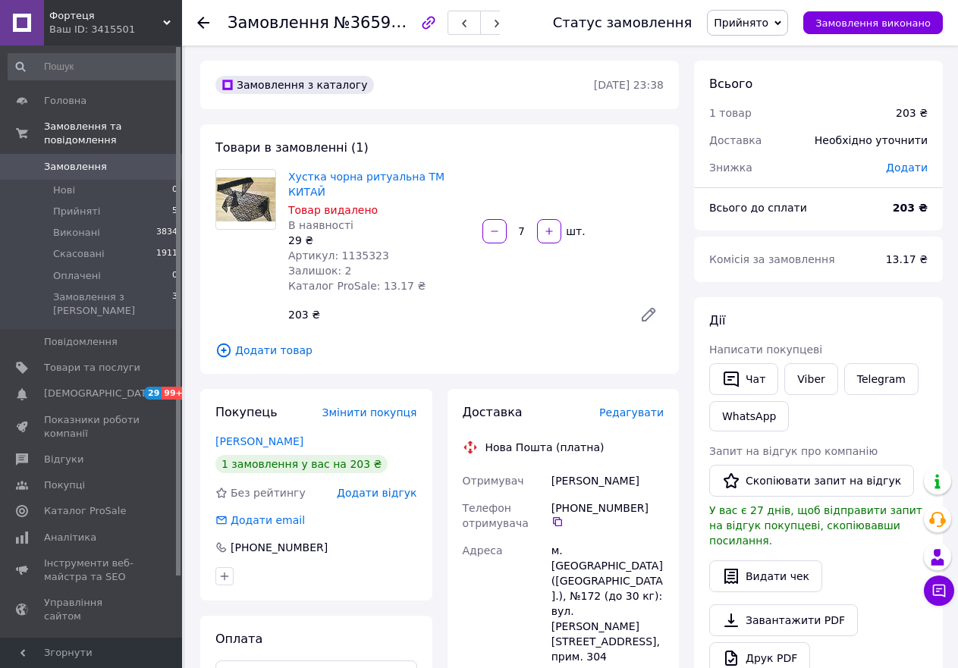
click at [783, 21] on span "Прийнято" at bounding box center [747, 23] width 81 height 26
click at [783, 75] on li "Скасовано" at bounding box center [748, 75] width 80 height 23
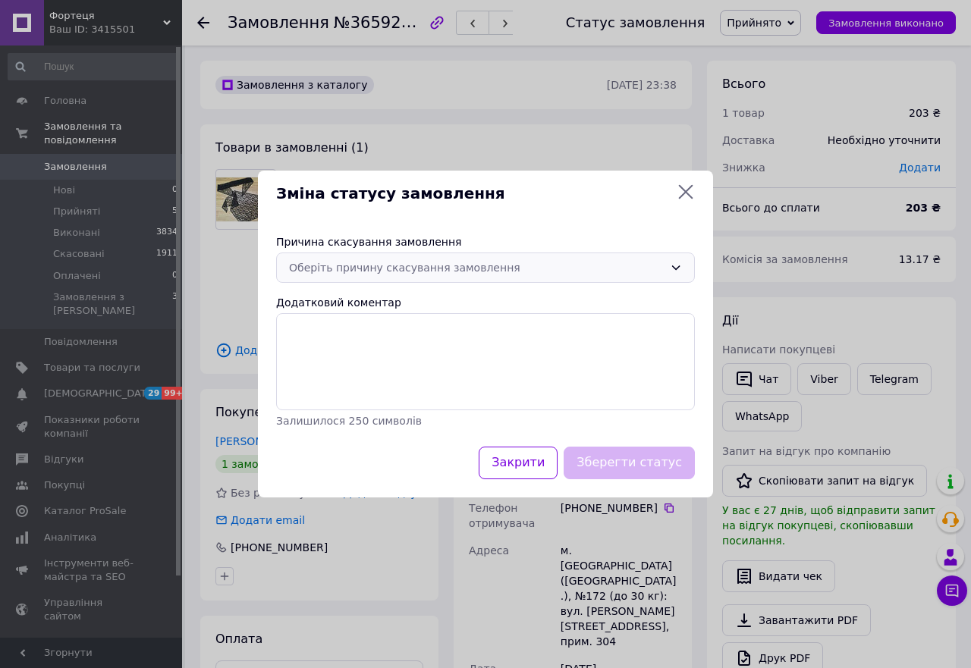
click at [617, 261] on div "Оберіть причину скасування замовлення" at bounding box center [476, 267] width 375 height 17
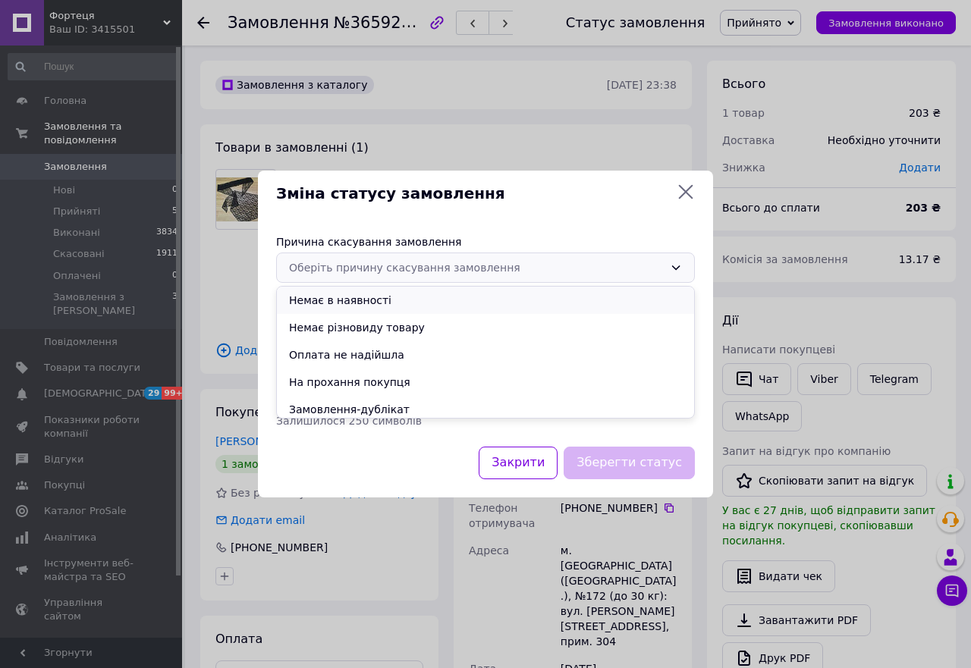
click at [541, 294] on li "Немає в наявності" at bounding box center [485, 300] width 417 height 27
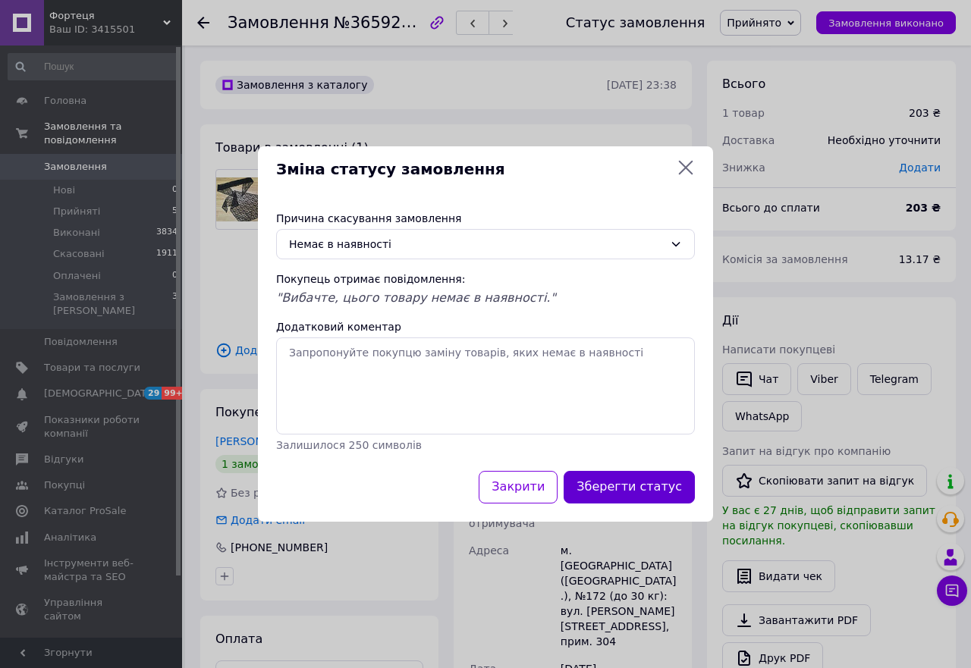
click at [648, 483] on button "Зберегти статус" at bounding box center [628, 487] width 131 height 33
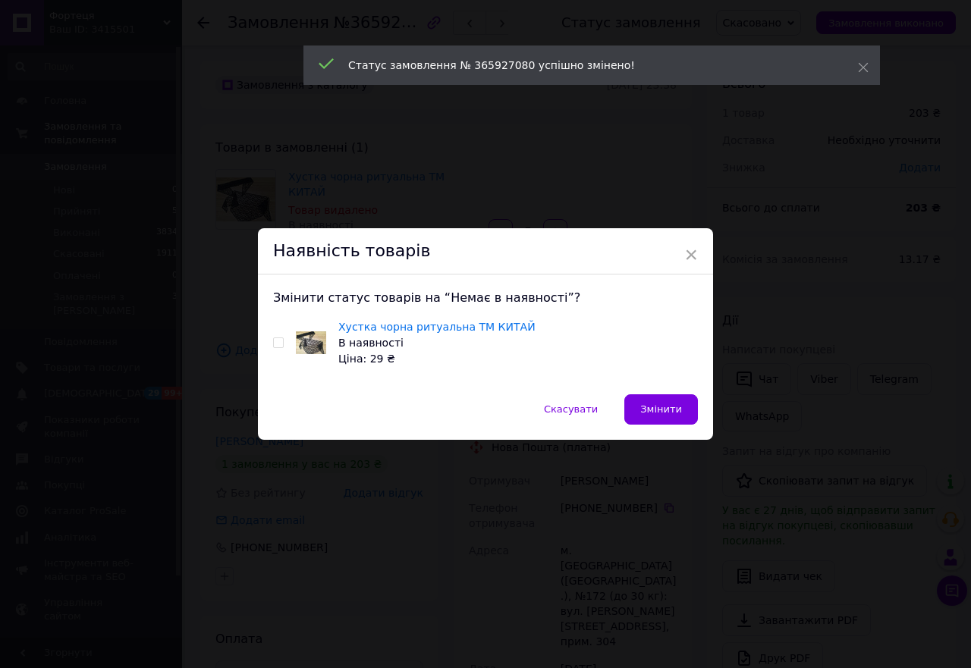
click at [275, 346] on div "Хустка чорна ритуальна ТМ КИТАЙ В наявності Ціна: 29 ₴" at bounding box center [485, 343] width 425 height 48
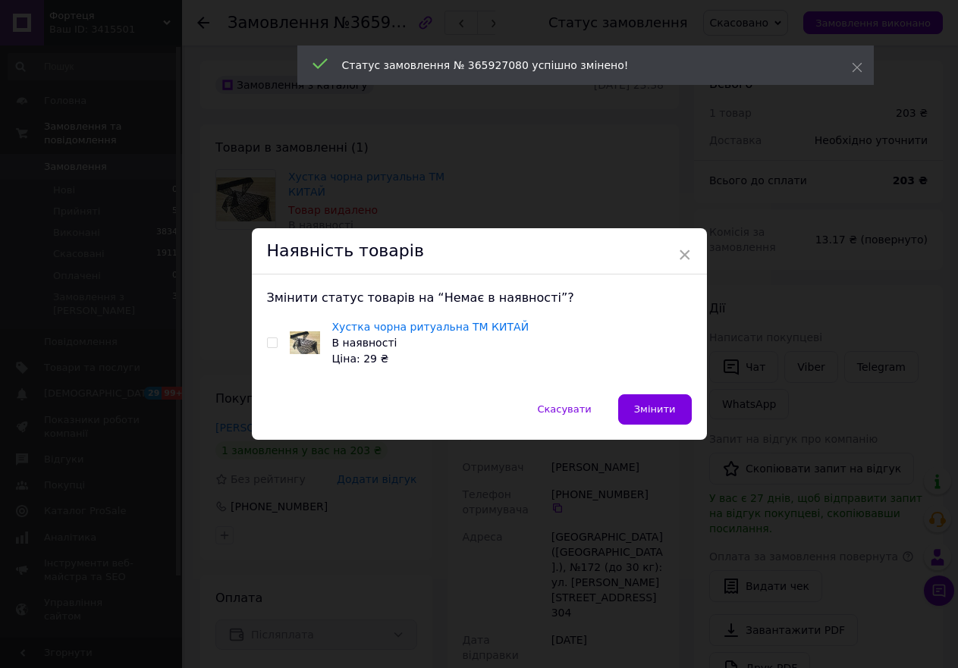
click at [269, 344] on input "checkbox" at bounding box center [272, 343] width 10 height 10
checkbox input "true"
click at [638, 406] on span "Змінити" at bounding box center [655, 408] width 42 height 11
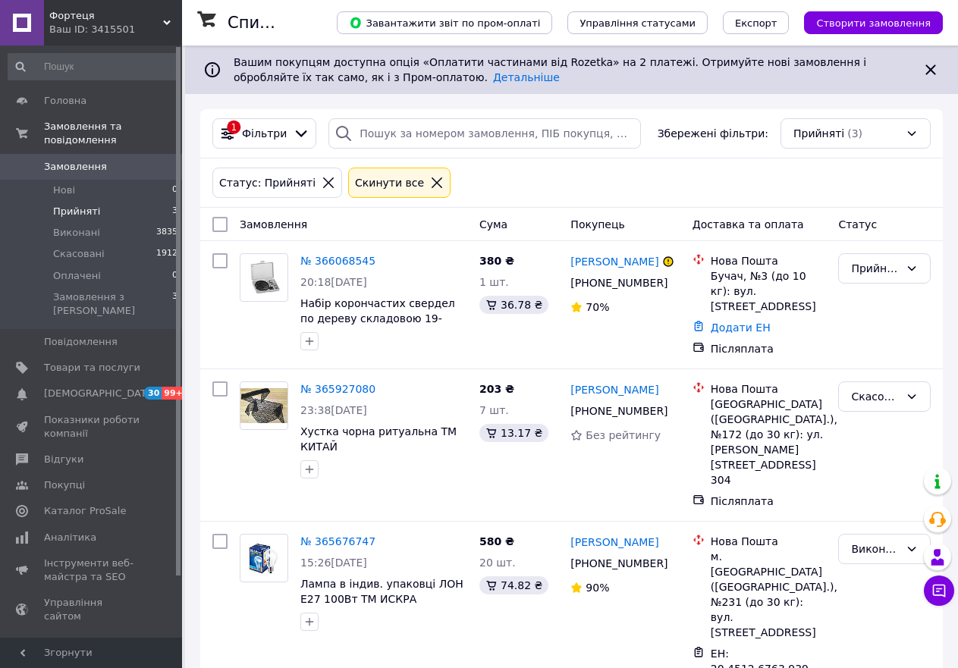
scroll to position [21, 0]
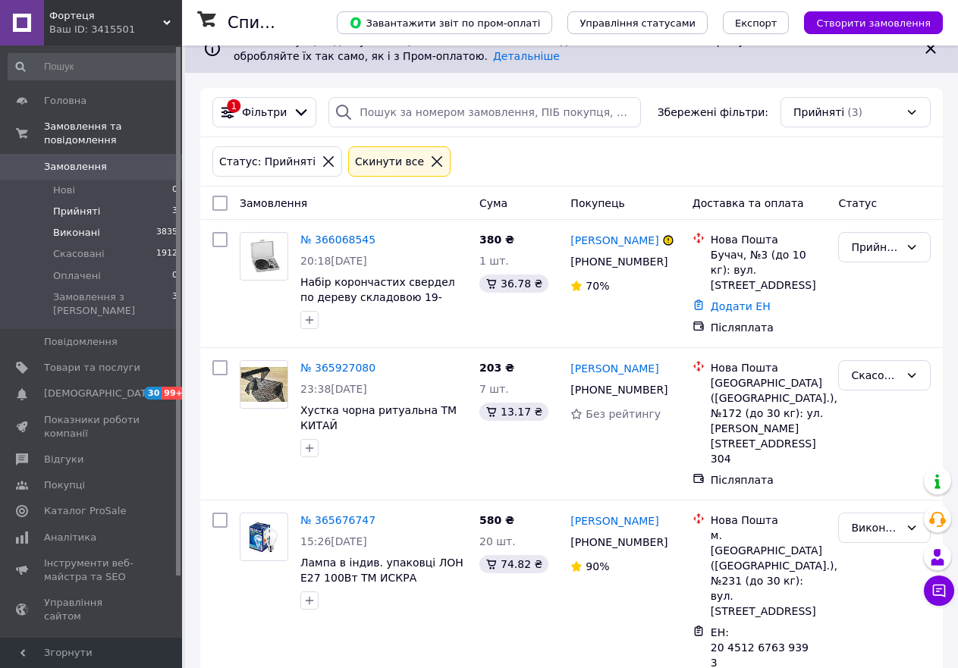
click at [91, 226] on span "Виконані" at bounding box center [76, 233] width 47 height 14
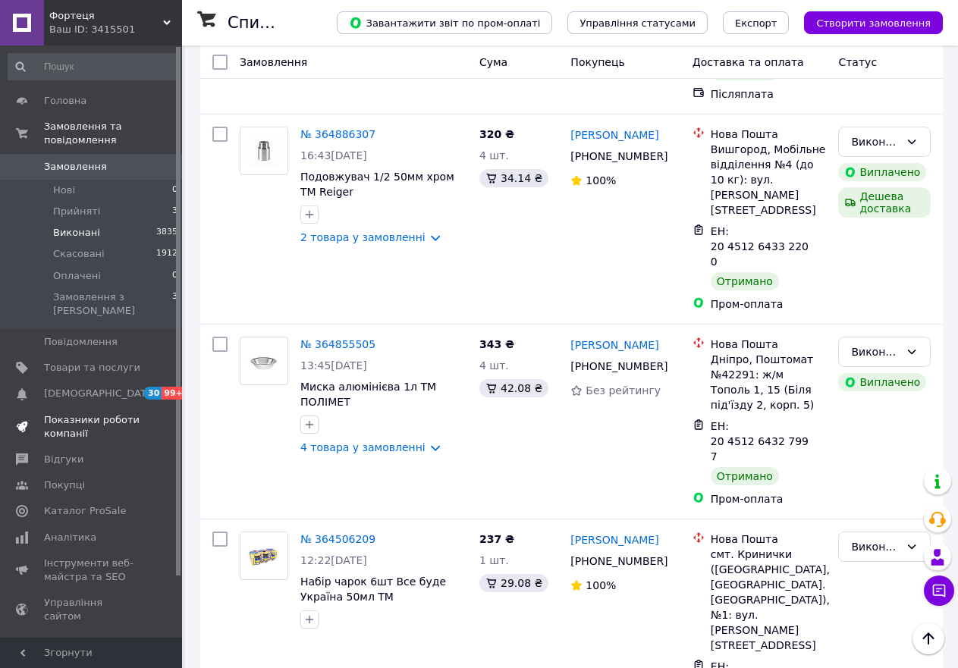
click at [74, 413] on span "Показники роботи компанії" at bounding box center [92, 426] width 96 height 27
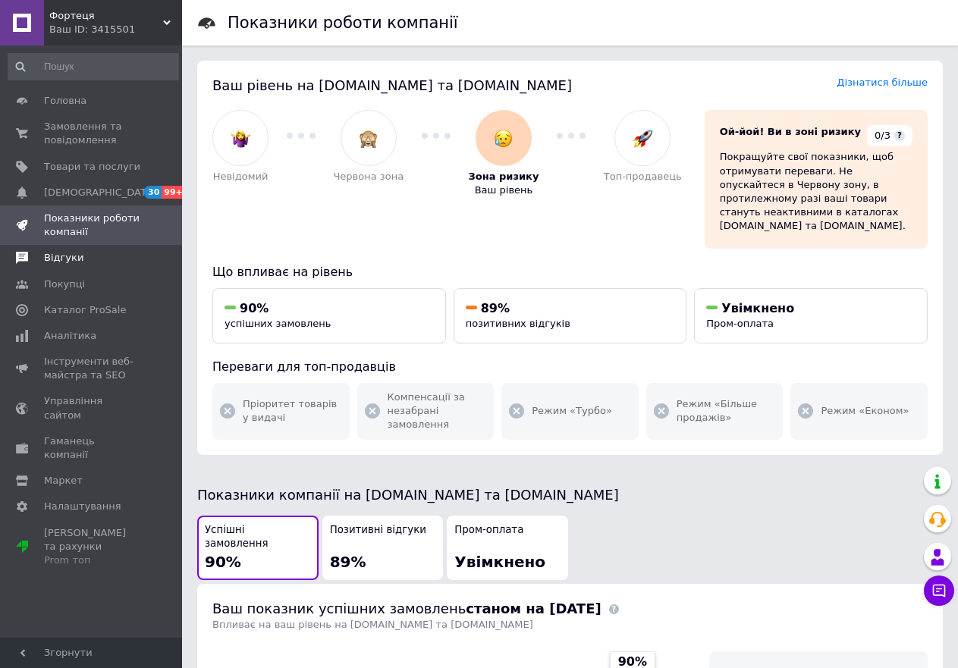
click at [67, 257] on span "Відгуки" at bounding box center [63, 258] width 39 height 14
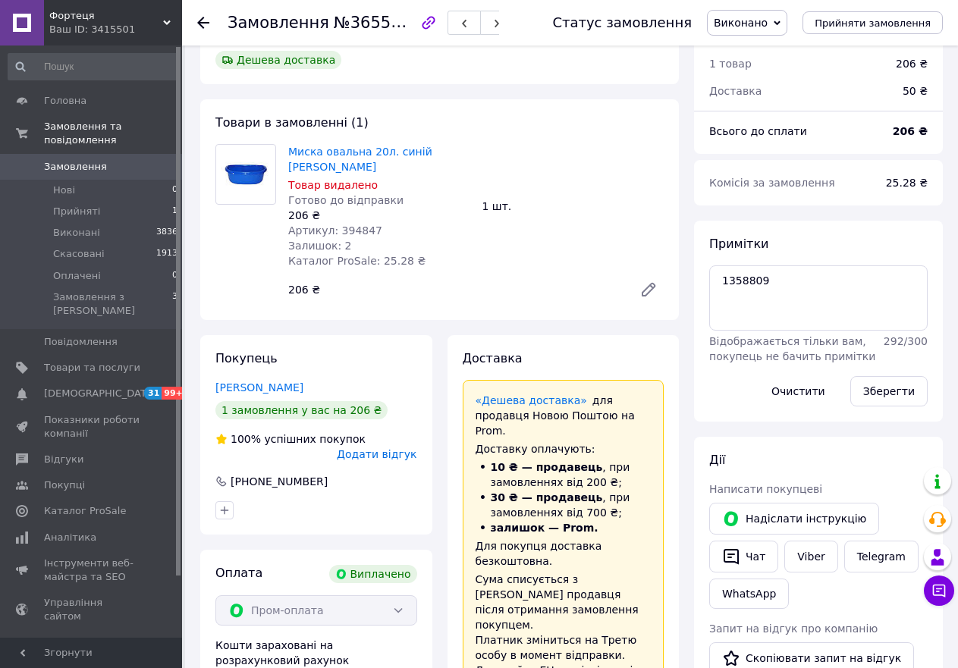
scroll to position [76, 0]
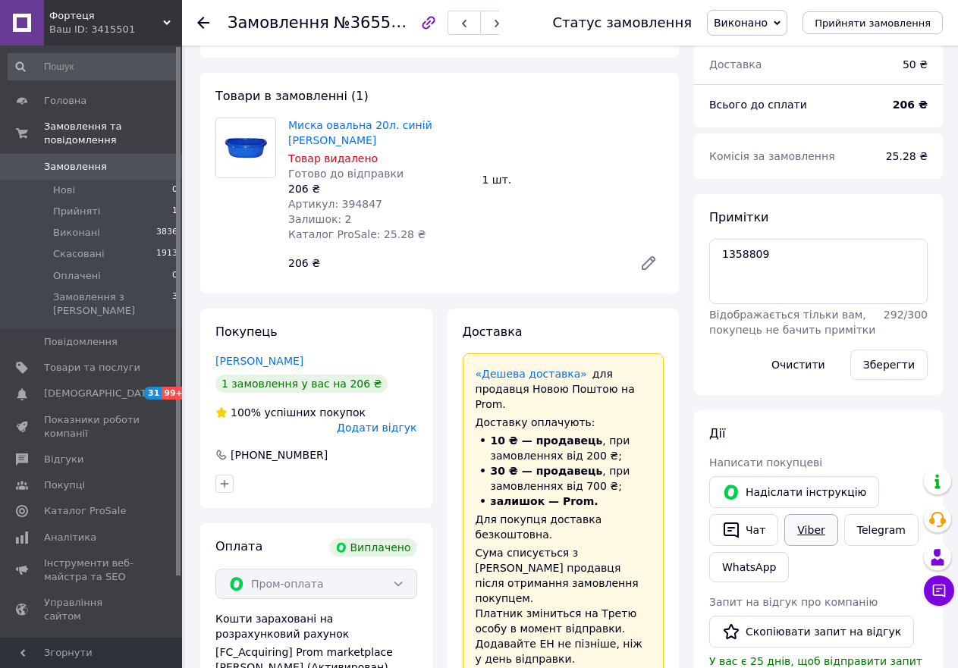
click at [812, 530] on link "Viber" at bounding box center [810, 530] width 53 height 32
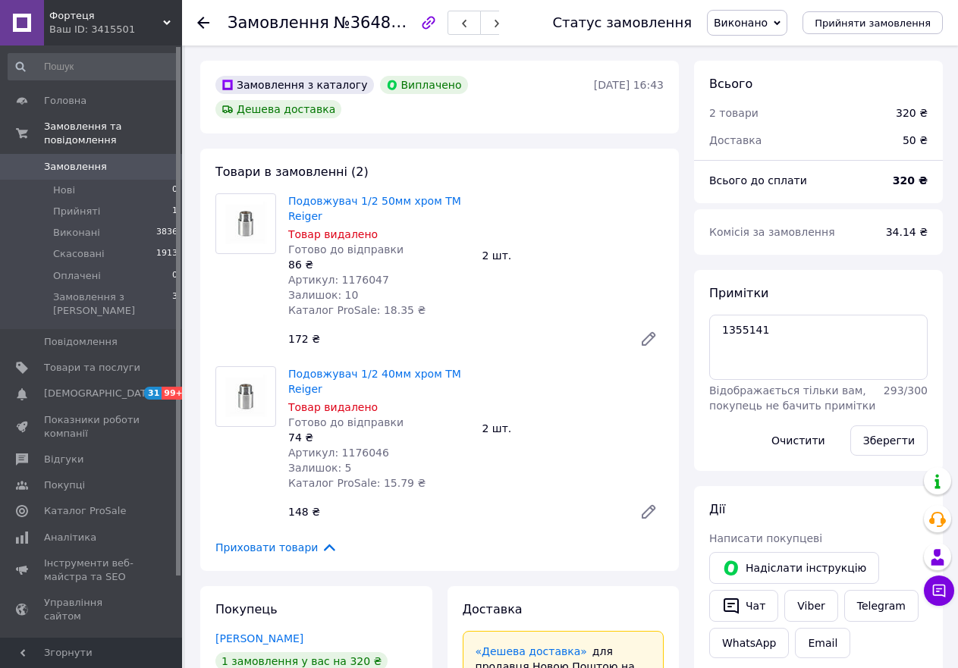
scroll to position [27, 0]
click at [815, 604] on link "Viber" at bounding box center [810, 606] width 53 height 32
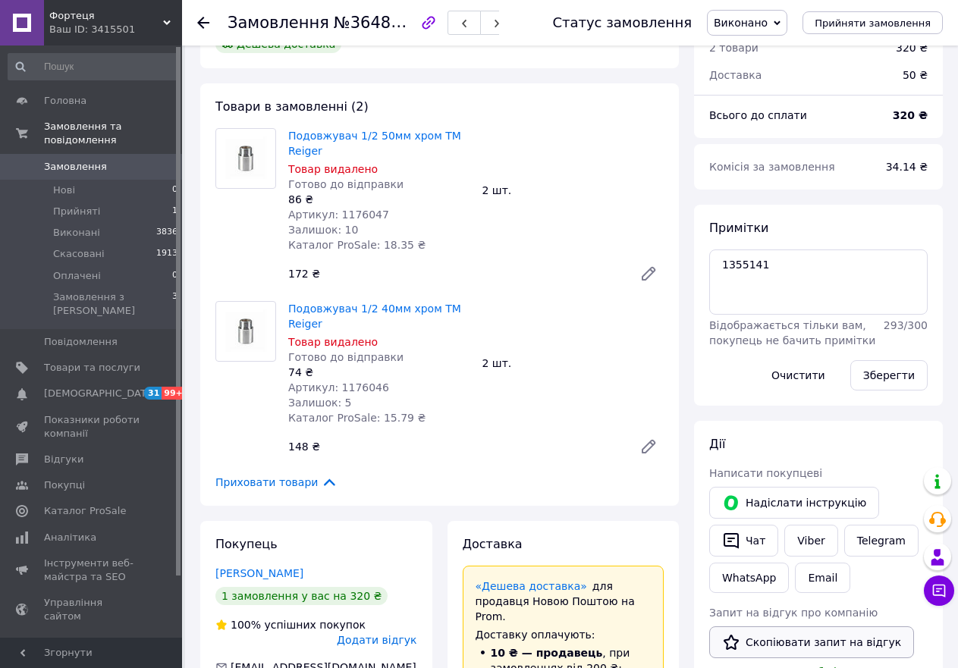
scroll to position [152, 0]
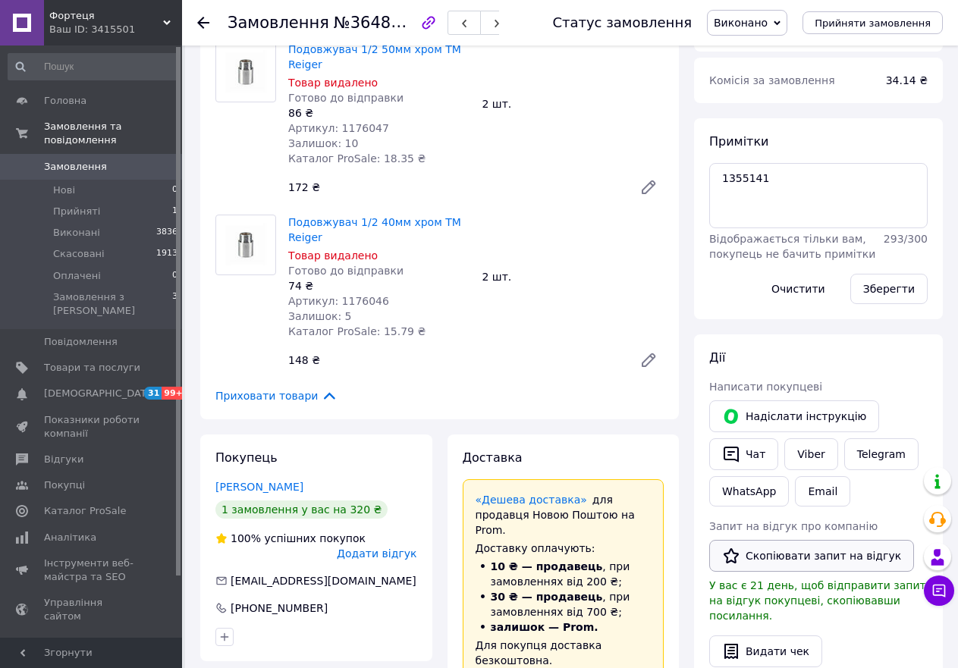
click at [806, 557] on button "Скопіювати запит на відгук" at bounding box center [811, 556] width 205 height 32
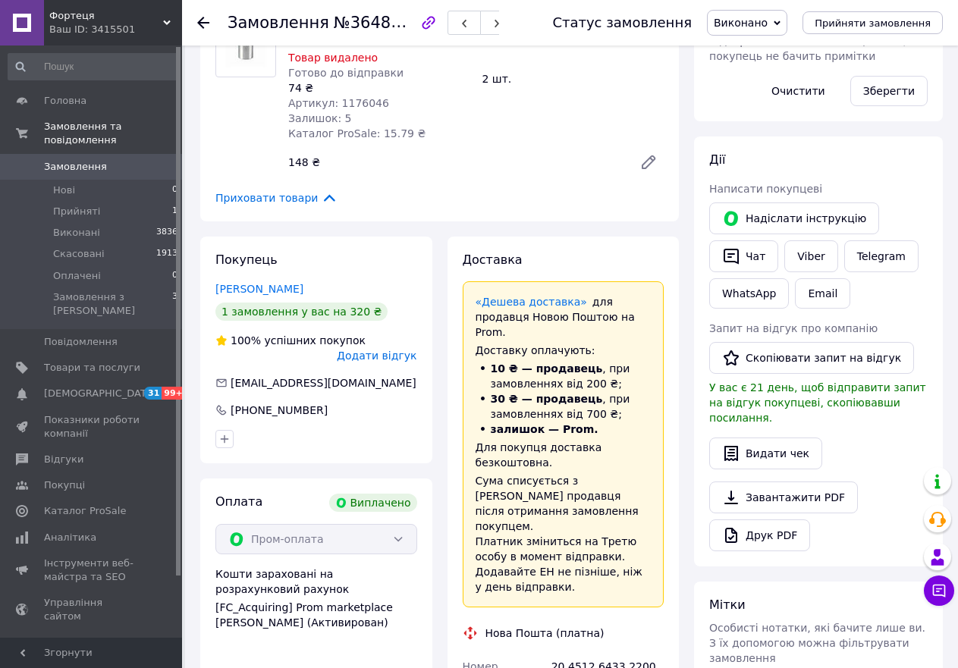
scroll to position [455, 0]
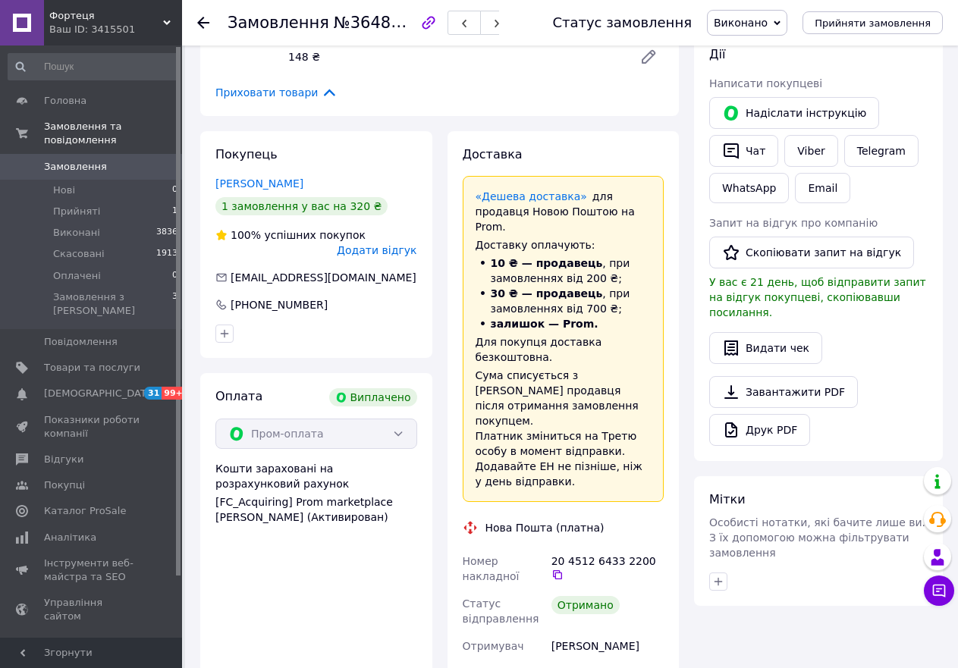
click at [388, 244] on span "Додати відгук" at bounding box center [377, 250] width 80 height 12
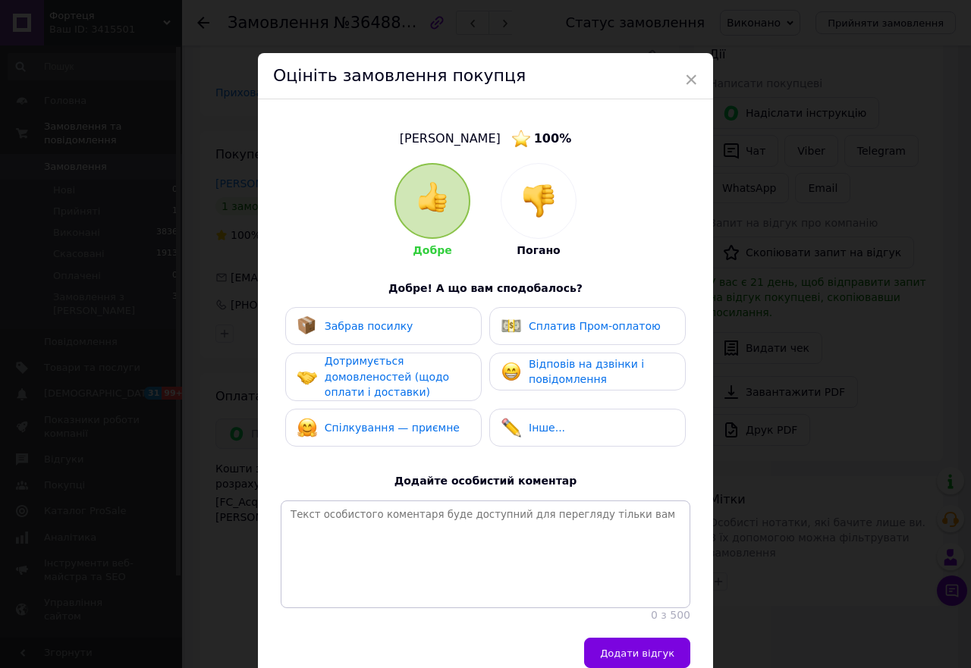
click at [388, 328] on span "Забрав посилку" at bounding box center [369, 326] width 89 height 12
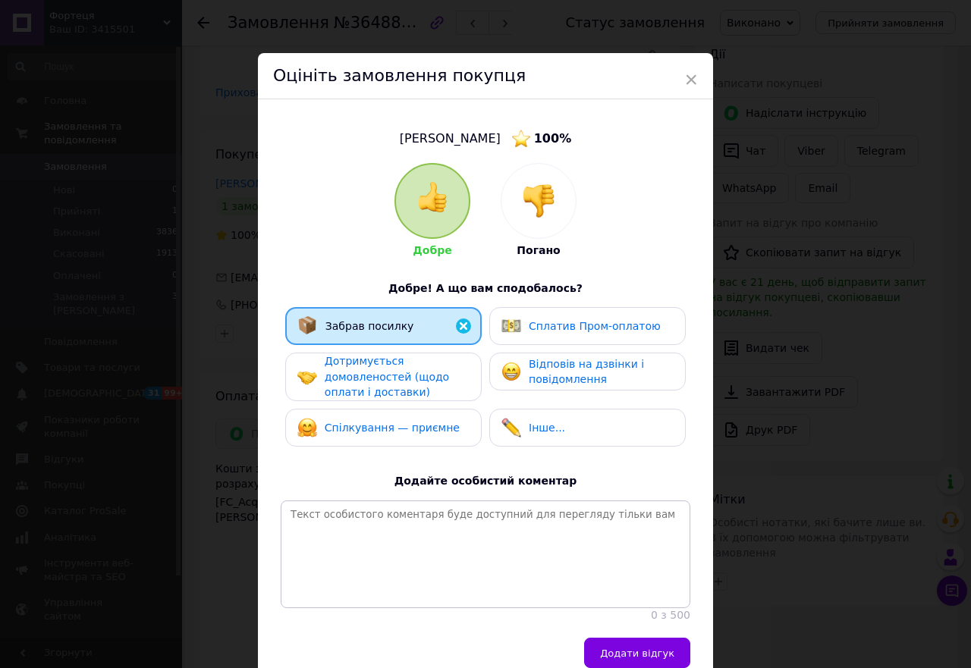
drag, startPoint x: 381, startPoint y: 376, endPoint x: 374, endPoint y: 416, distance: 40.2
click at [381, 377] on span "Дотримується домовленостей (щодо оплати і доставки)" at bounding box center [387, 376] width 124 height 43
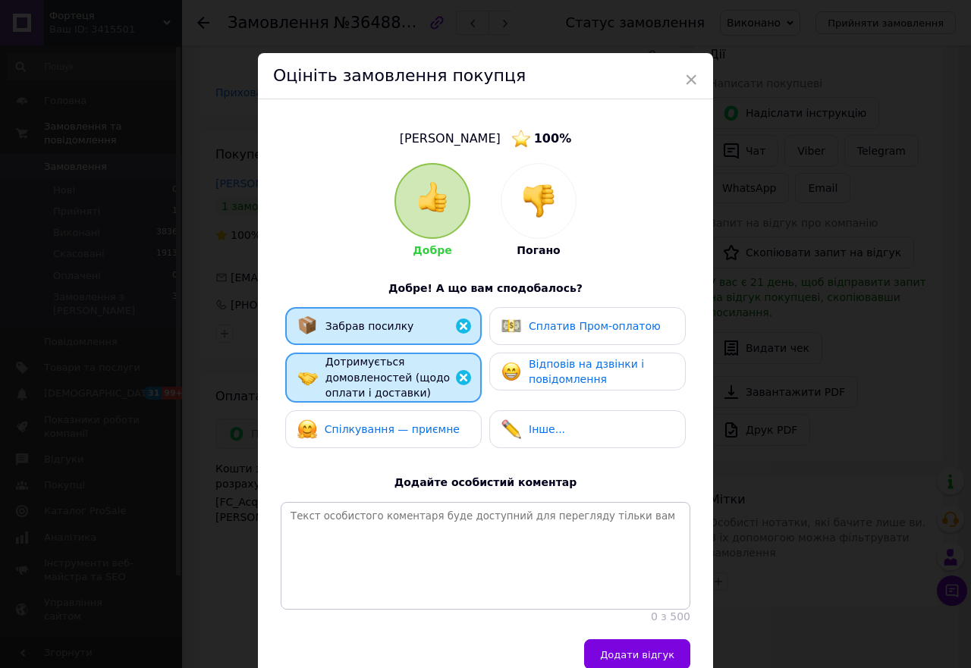
click at [375, 429] on span "Спілкування — приємне" at bounding box center [392, 429] width 135 height 12
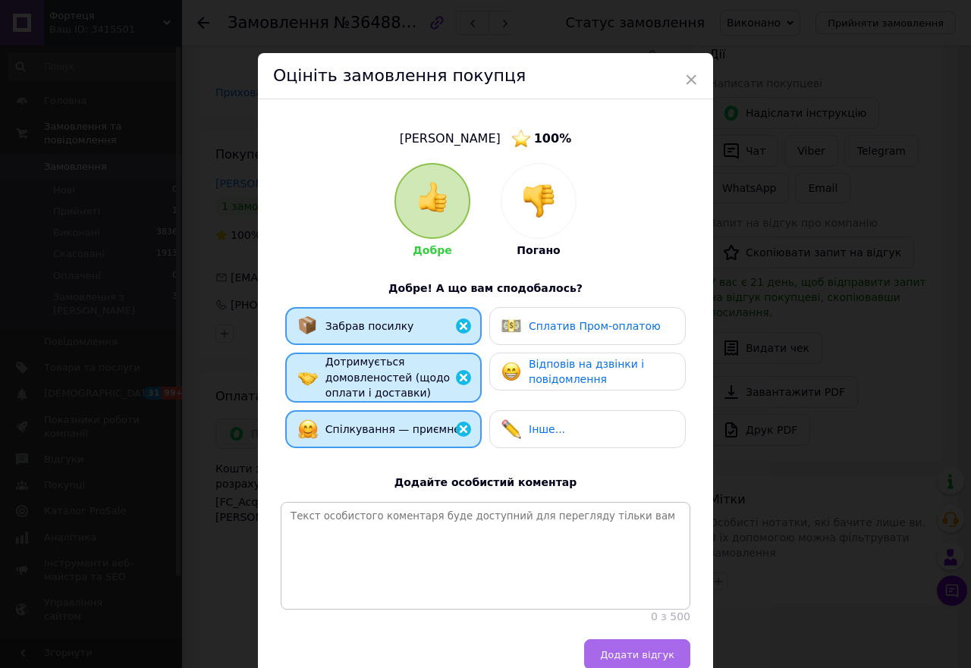
click at [644, 661] on span "Додати відгук" at bounding box center [637, 654] width 74 height 11
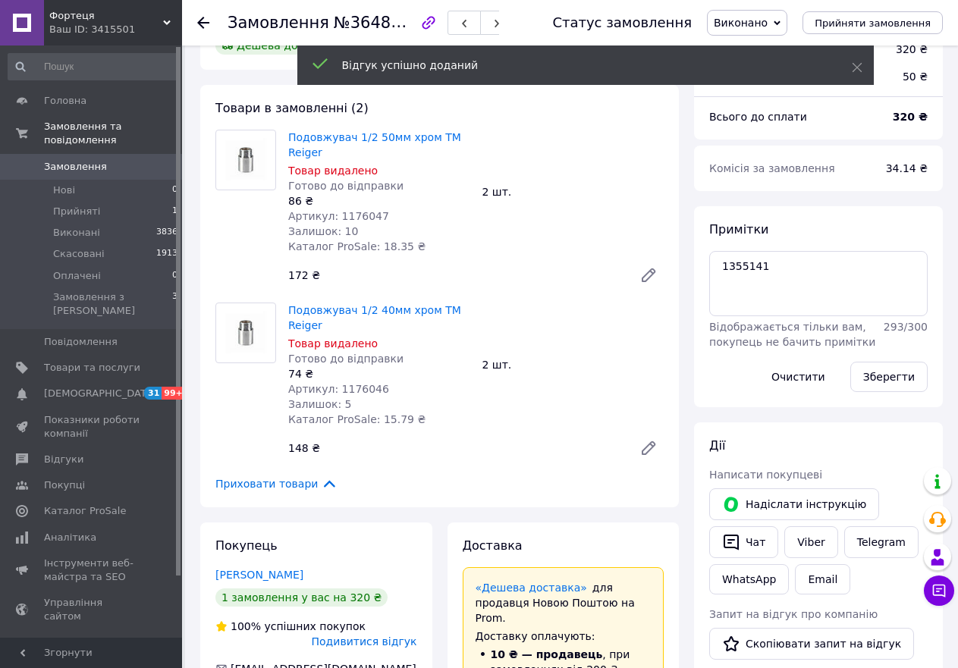
scroll to position [0, 0]
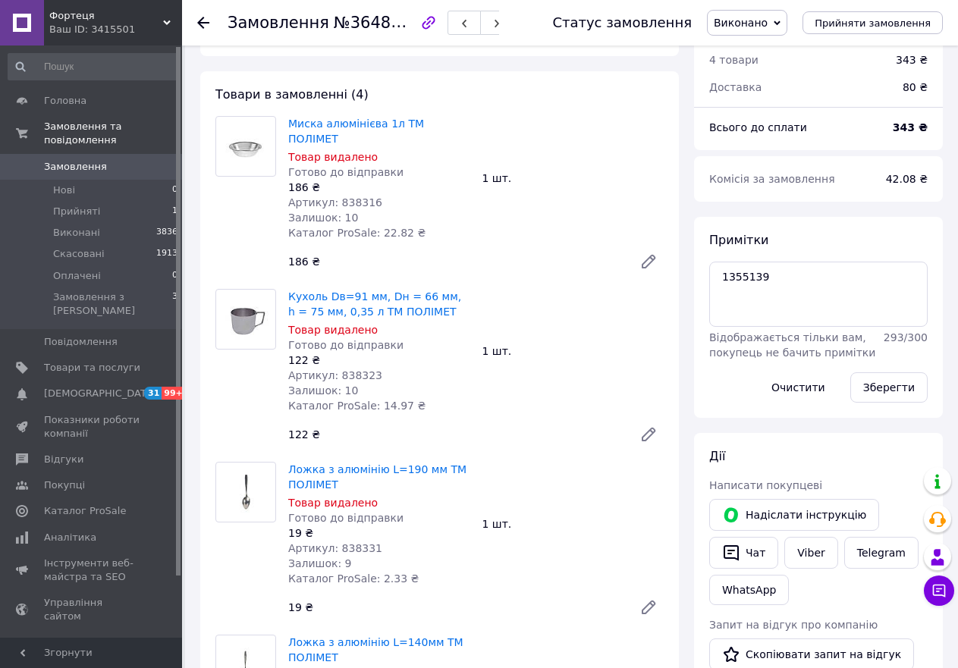
scroll to position [152, 0]
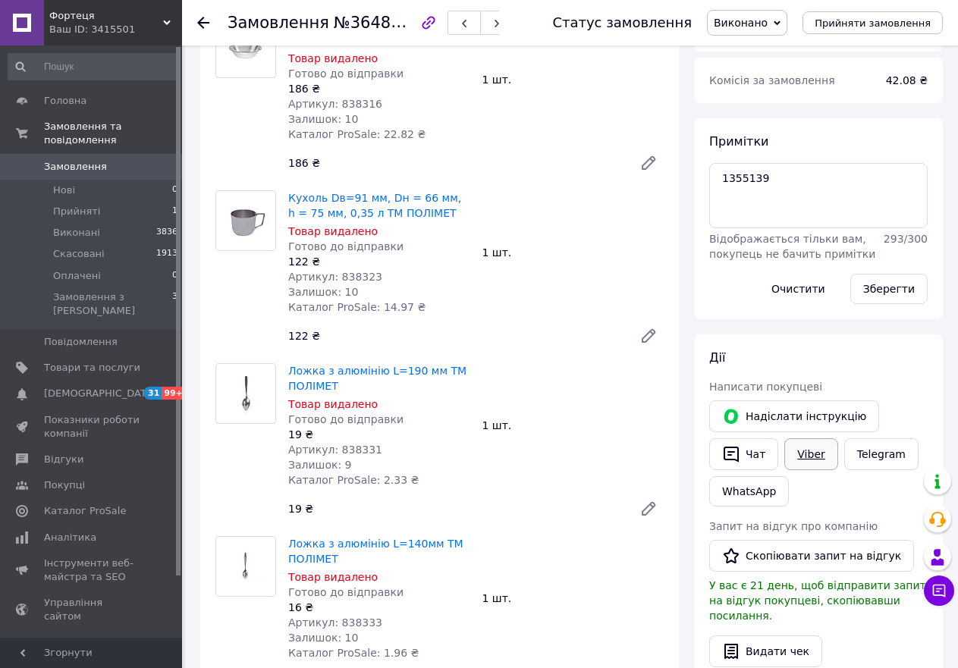
click at [805, 457] on link "Viber" at bounding box center [810, 454] width 53 height 32
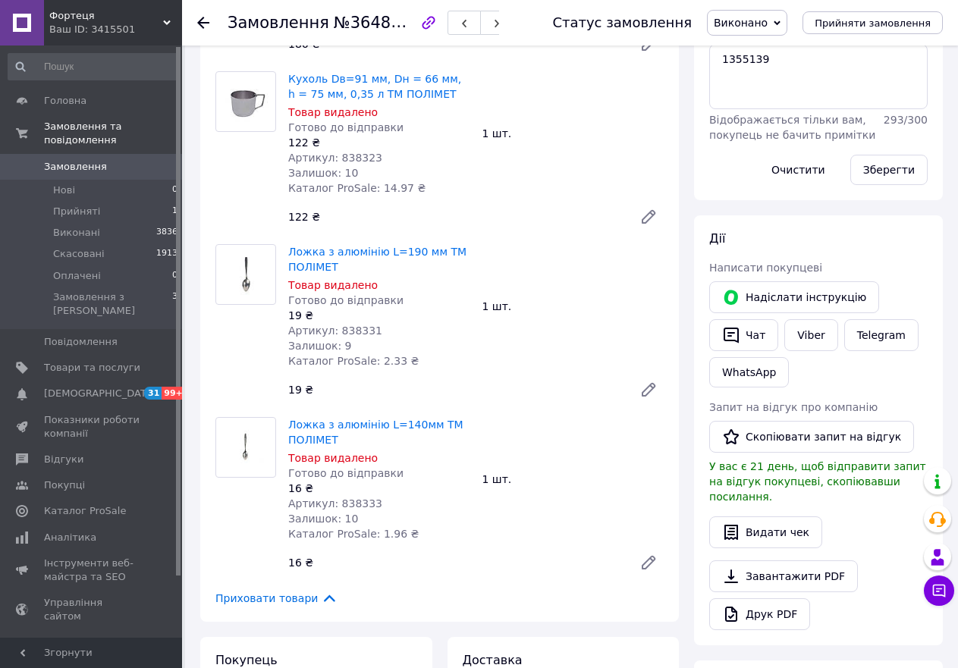
scroll to position [303, 0]
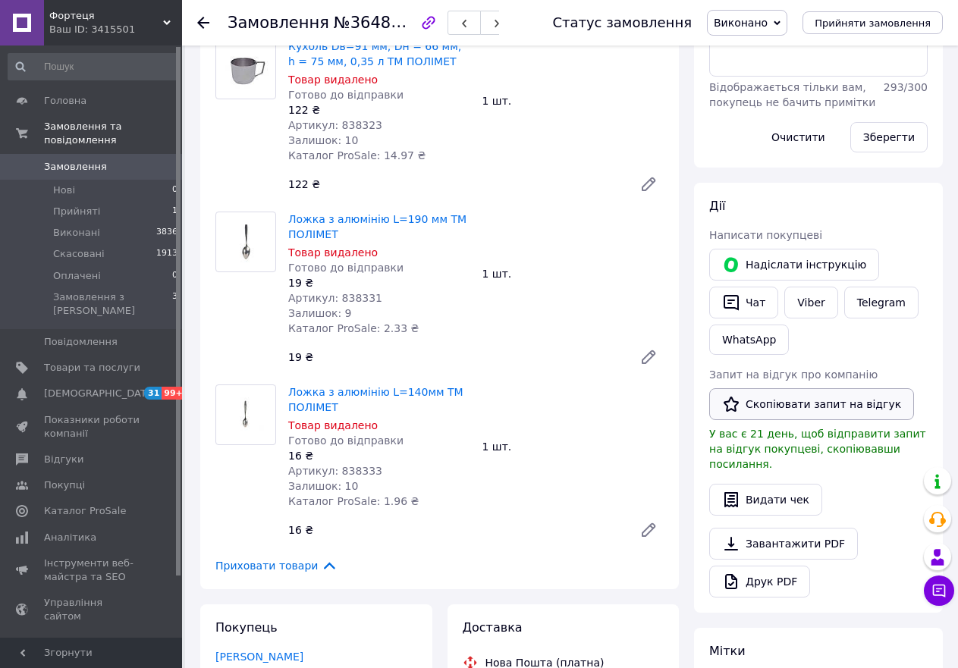
click at [804, 404] on button "Скопіювати запит на відгук" at bounding box center [811, 404] width 205 height 32
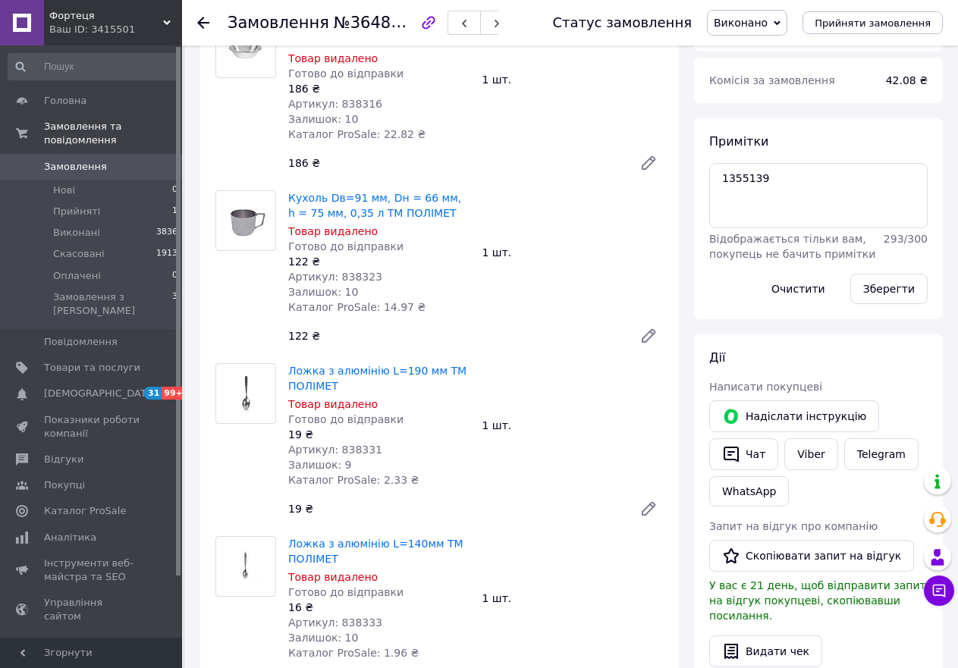
scroll to position [0, 0]
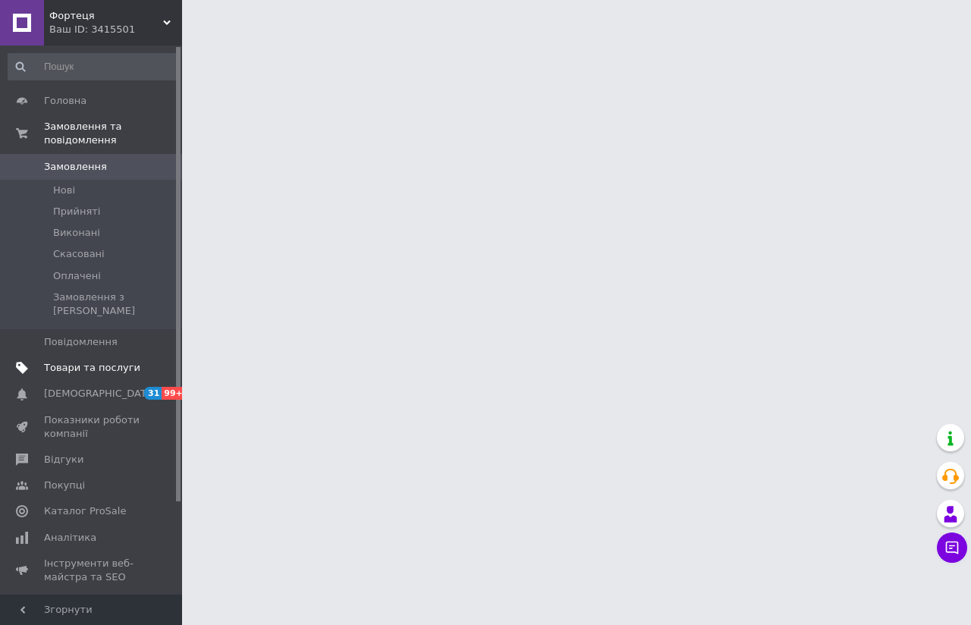
click at [86, 361] on span "Товари та послуги" at bounding box center [92, 368] width 96 height 14
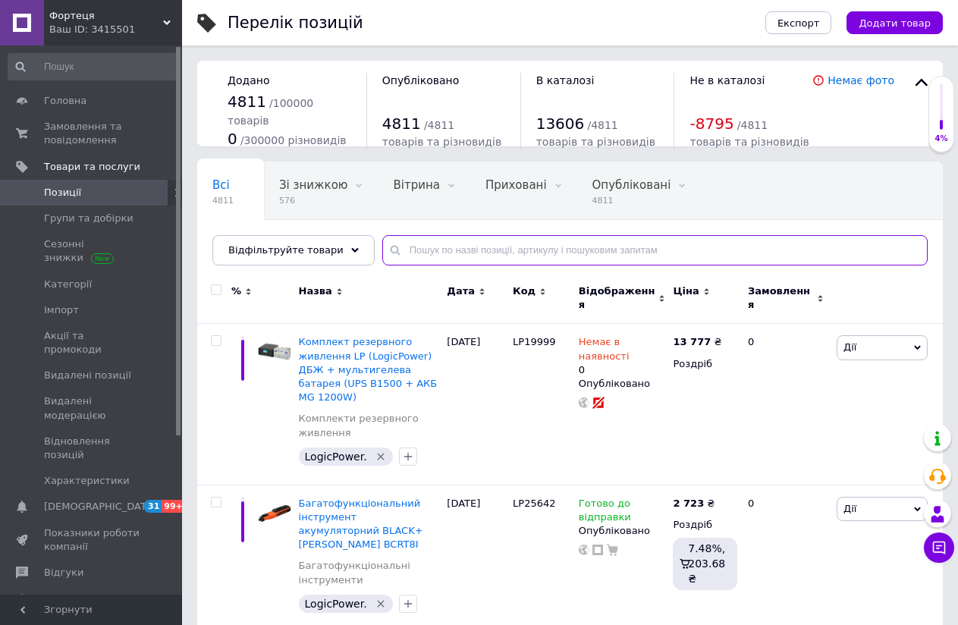
click at [455, 247] on input "text" at bounding box center [654, 250] width 545 height 30
click at [432, 254] on input "text" at bounding box center [654, 250] width 545 height 30
paste input "Альбом для малювання 30арк. /120 Gold АВ..."
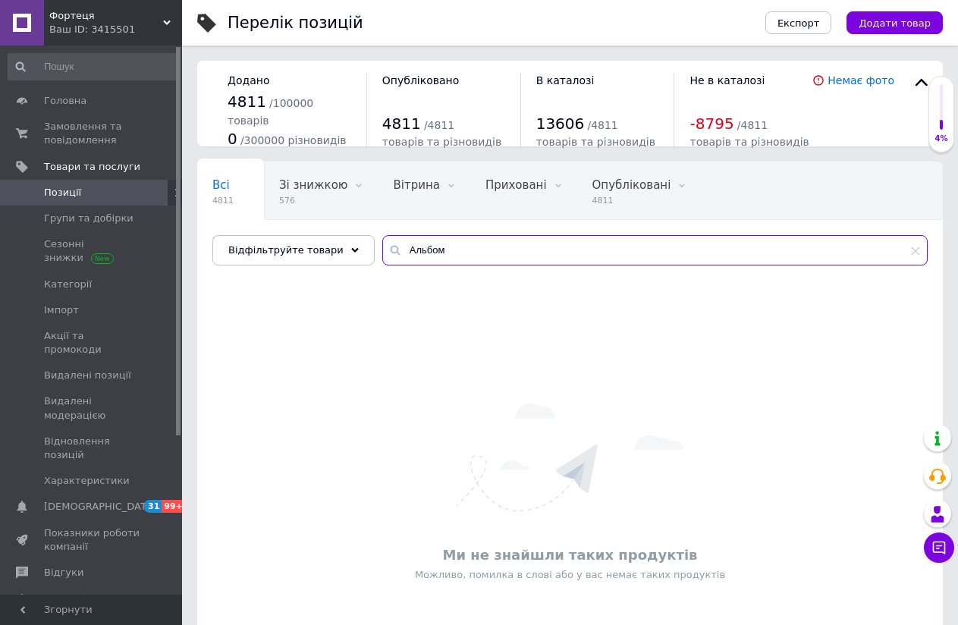
drag, startPoint x: 449, startPoint y: 256, endPoint x: 374, endPoint y: 250, distance: 75.4
click at [382, 250] on div "Альбом" at bounding box center [654, 250] width 545 height 30
paste input "1009574"
type input "1009574"
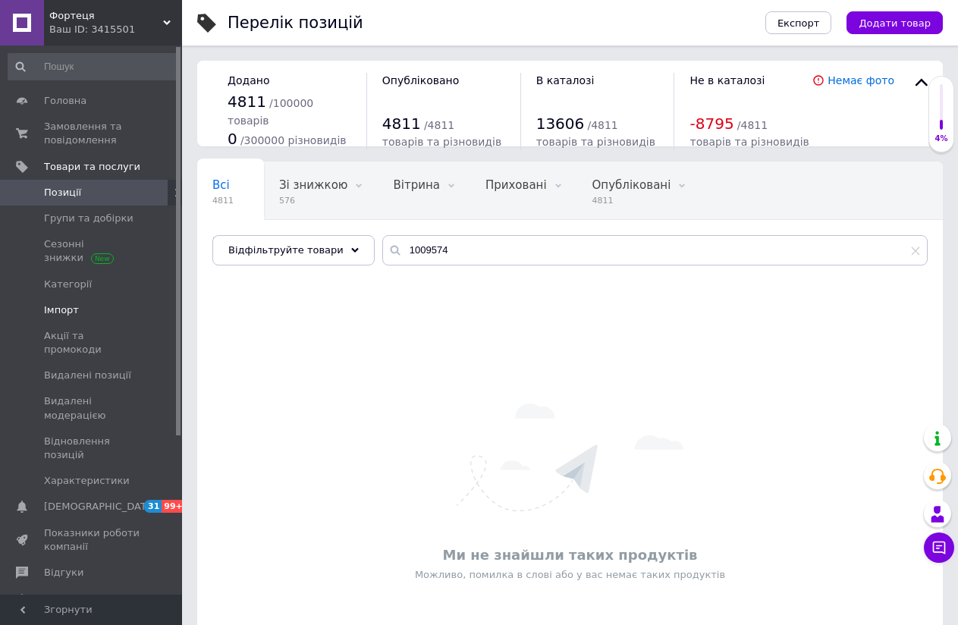
click at [65, 309] on span "Імпорт" at bounding box center [61, 310] width 35 height 14
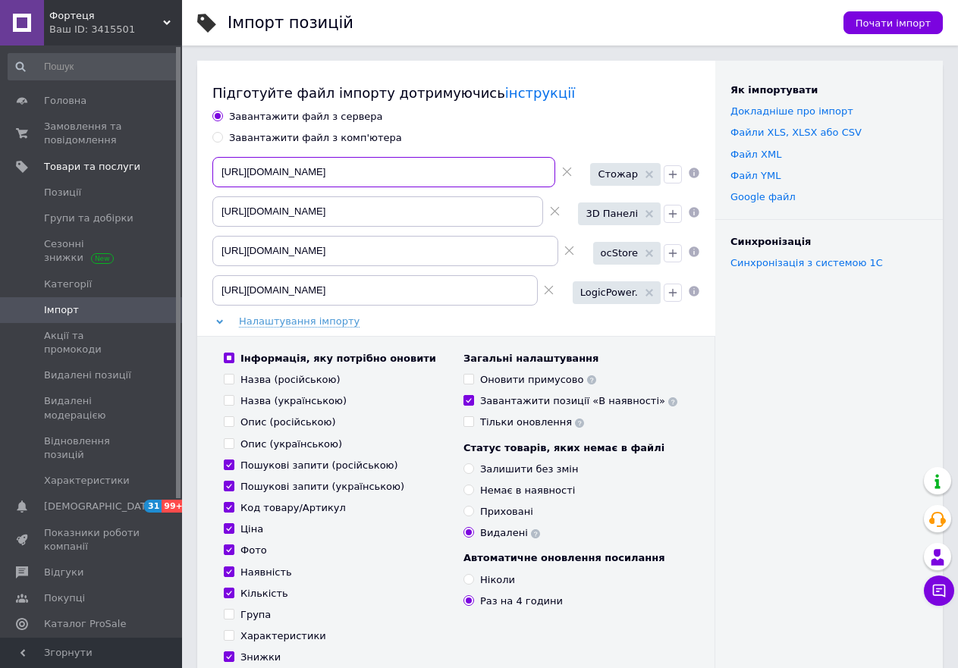
click at [312, 171] on input "[URL][DOMAIN_NAME]" at bounding box center [383, 172] width 343 height 30
